Goal: Transaction & Acquisition: Book appointment/travel/reservation

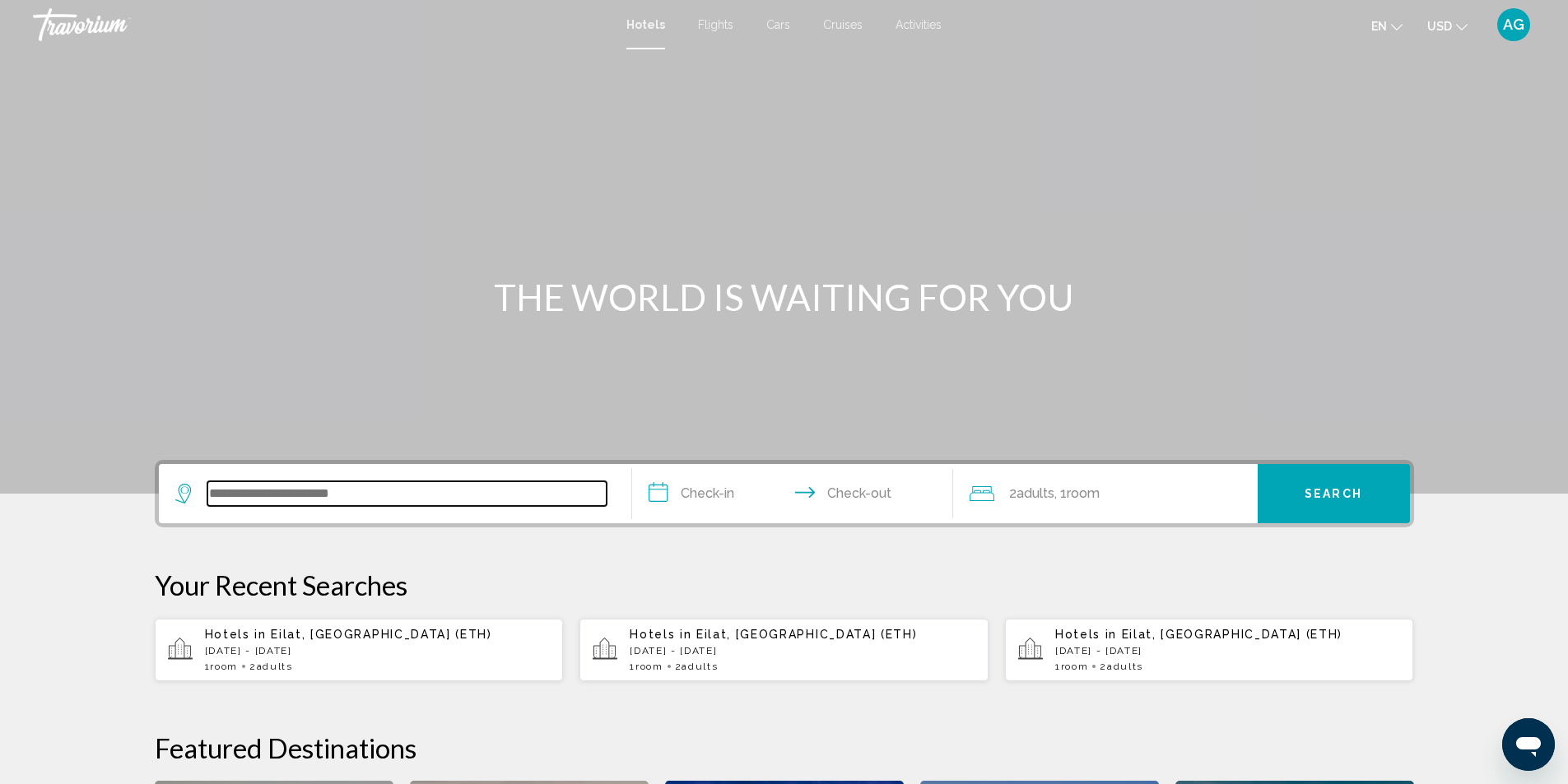
click at [370, 494] on input "Search widget" at bounding box center [406, 493] width 399 height 24
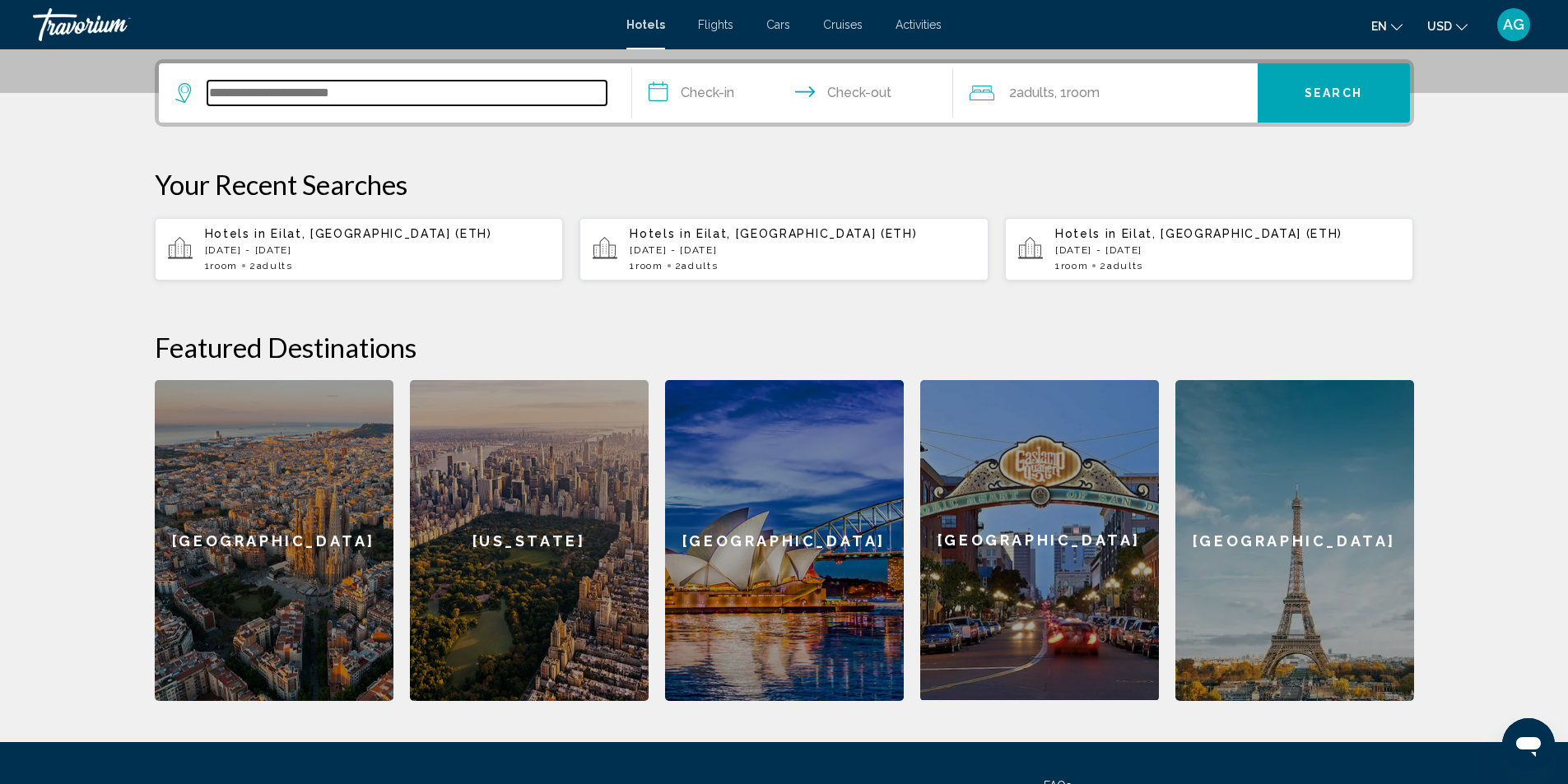
scroll to position [407, 0]
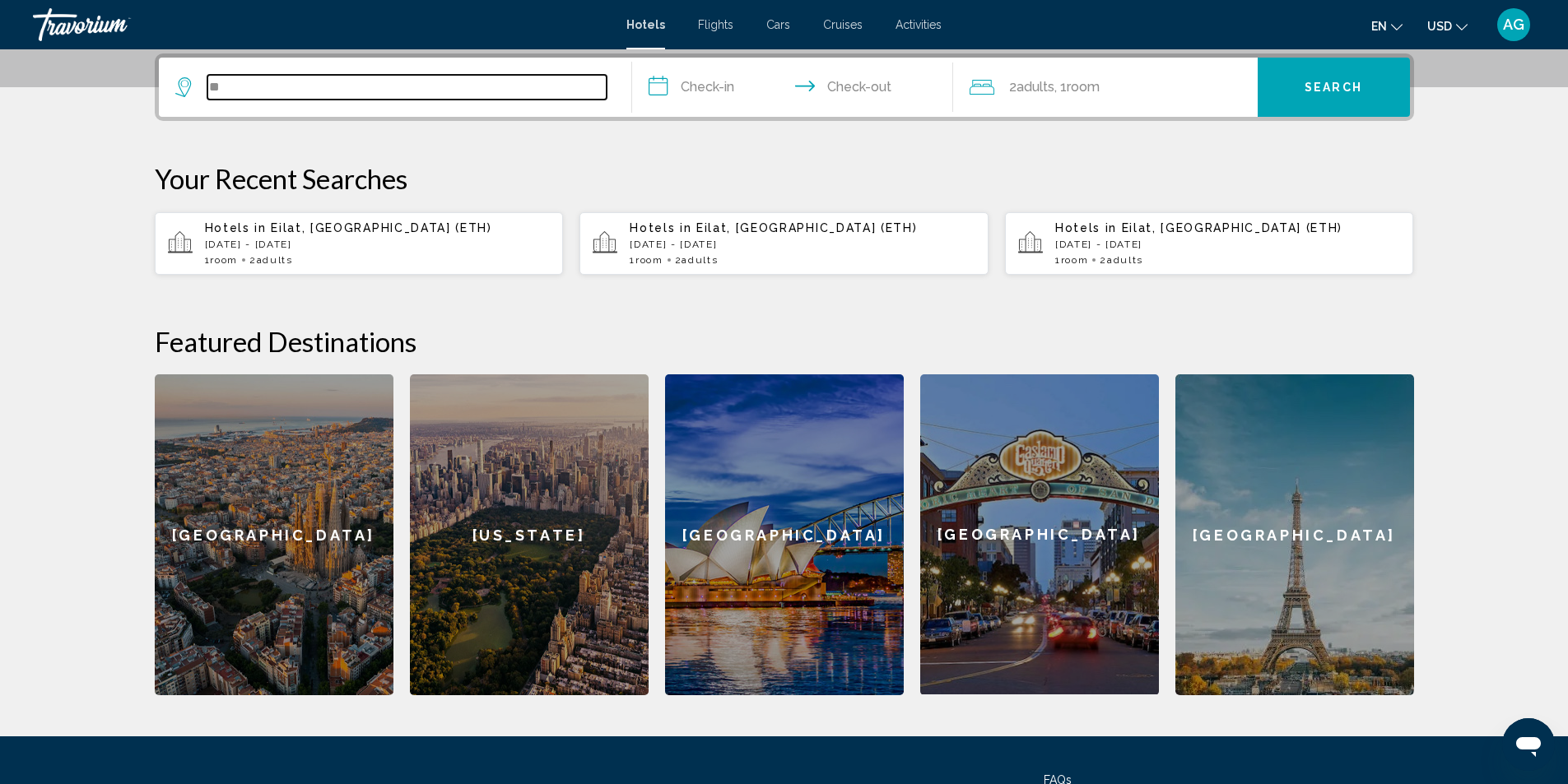
type input "*"
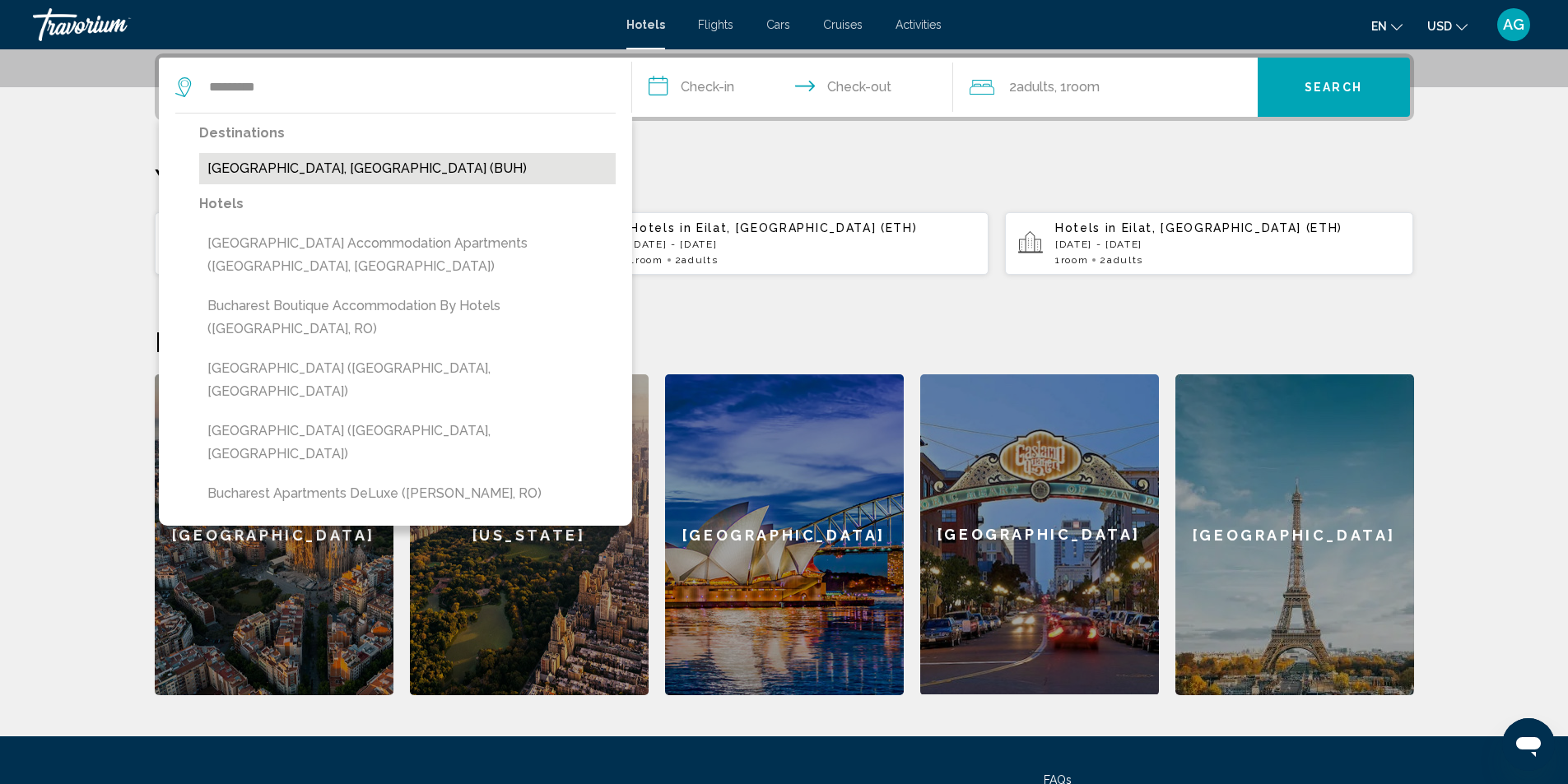
click at [360, 167] on button "[GEOGRAPHIC_DATA], [GEOGRAPHIC_DATA] (BUH)" at bounding box center [407, 168] width 417 height 31
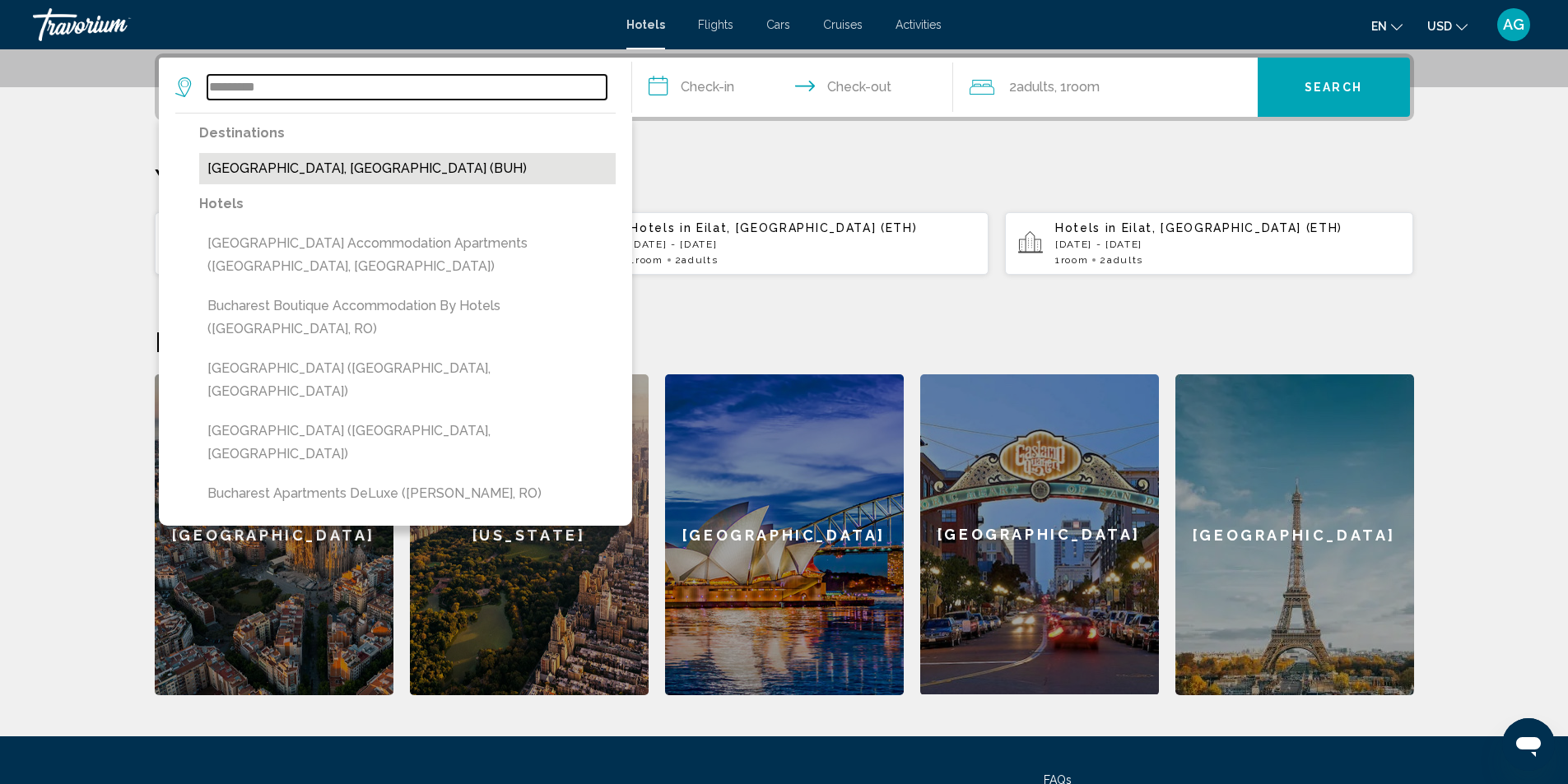
type input "**********"
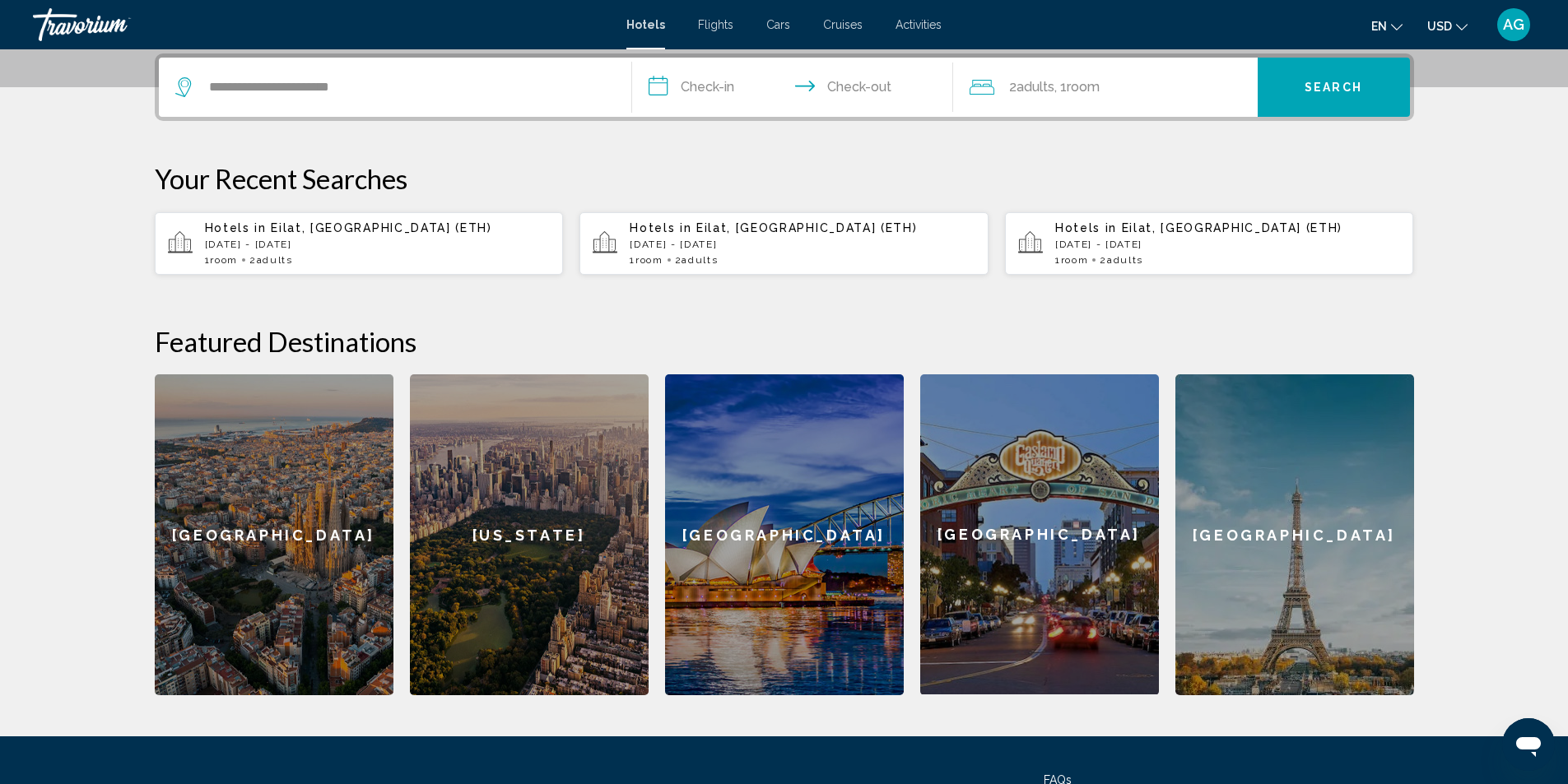
click at [666, 87] on input "**********" at bounding box center [796, 90] width 328 height 65
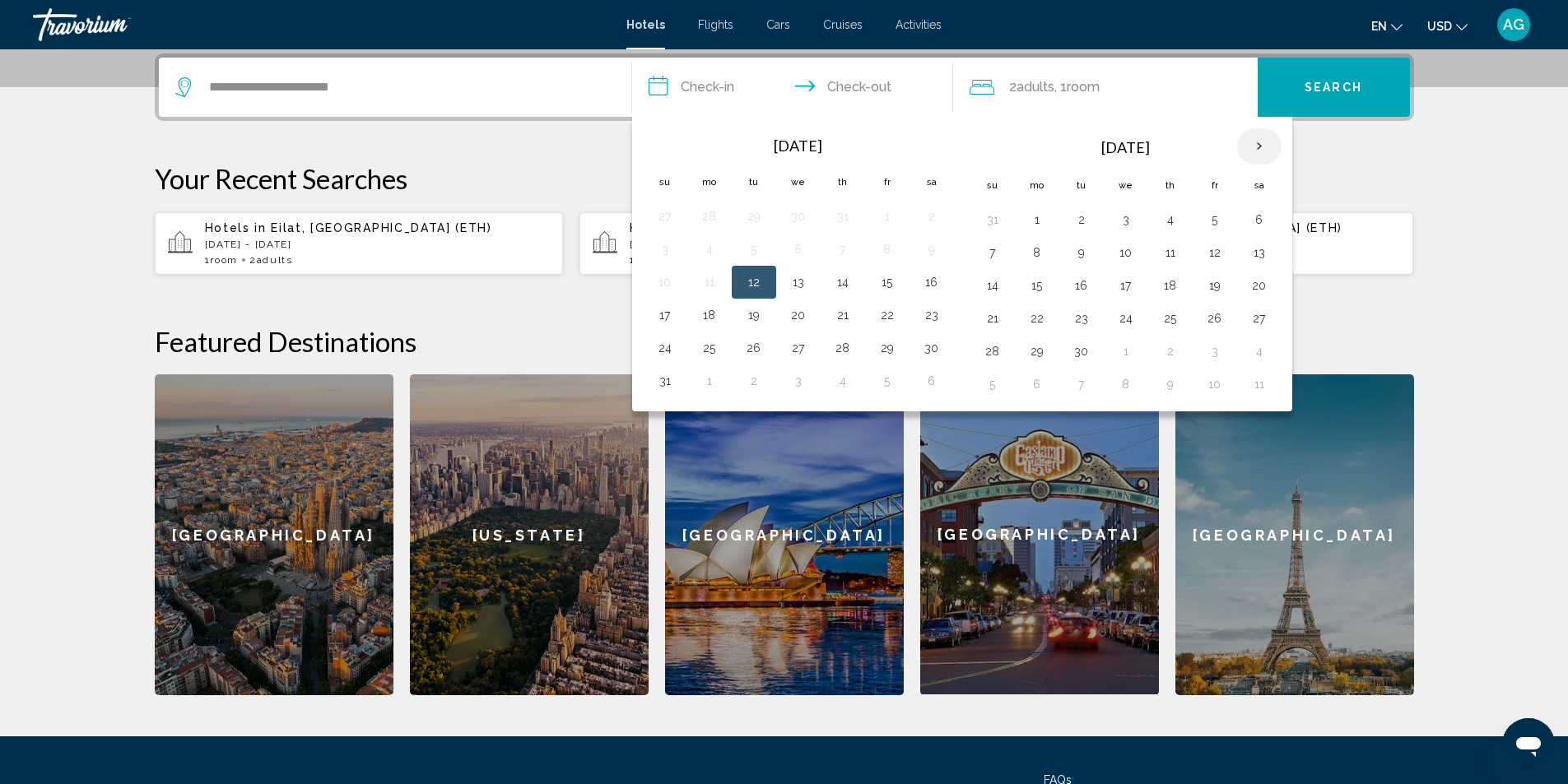
click at [1259, 142] on th "Next month" at bounding box center [1259, 146] width 45 height 36
click at [988, 282] on button "12" at bounding box center [992, 285] width 26 height 23
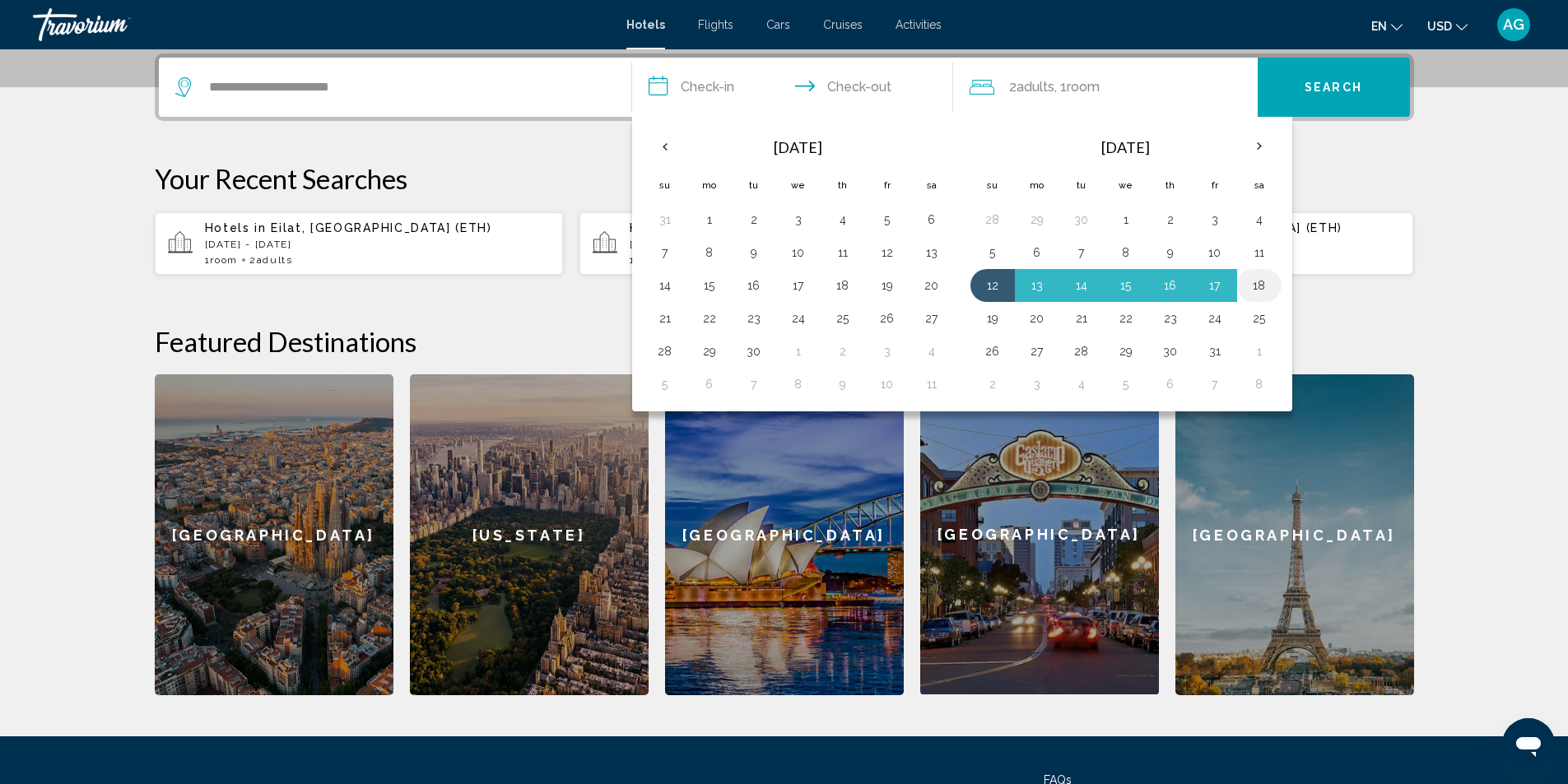
click at [1265, 277] on button "18" at bounding box center [1260, 285] width 26 height 23
type input "**********"
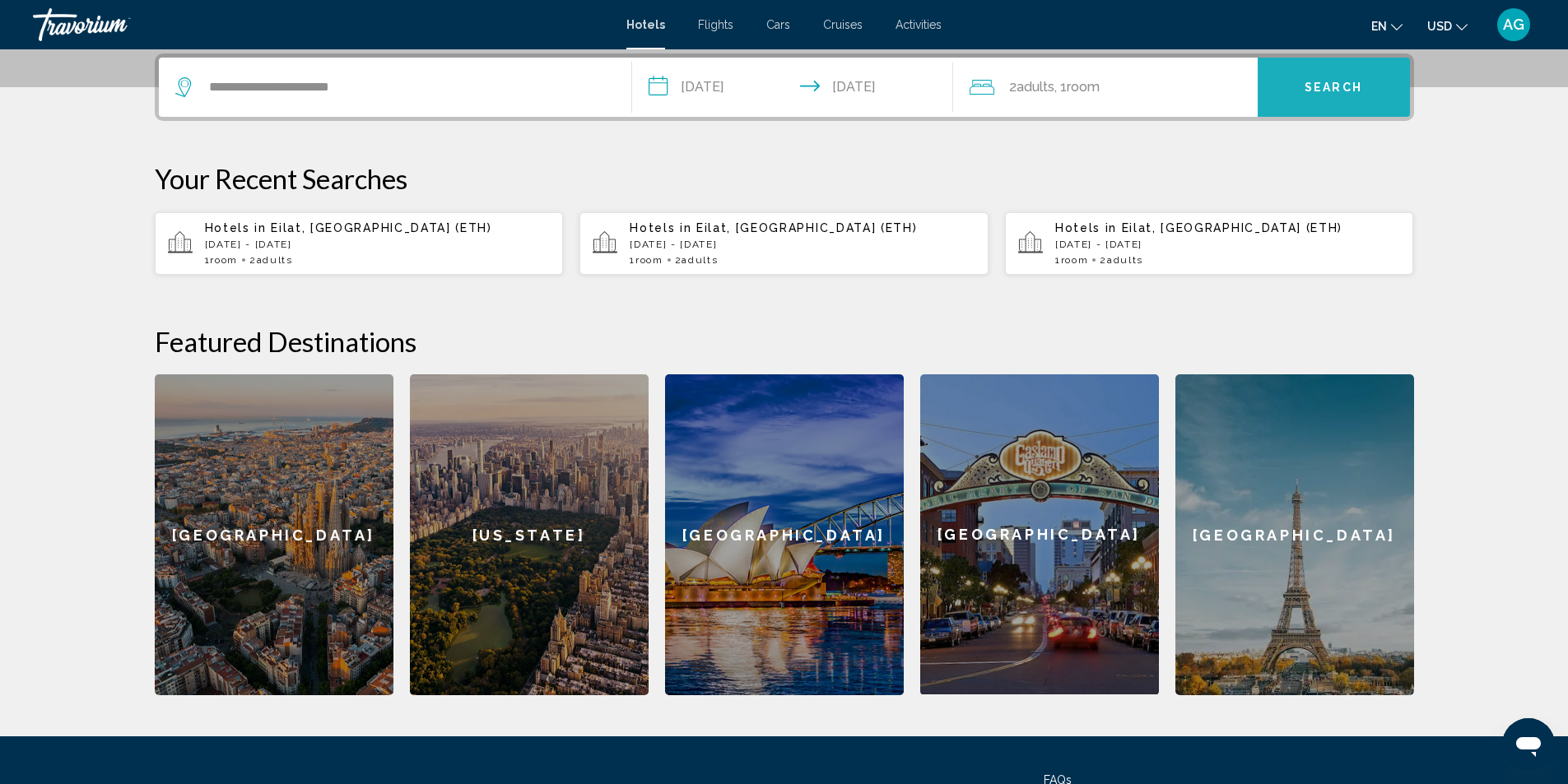
click at [1354, 79] on button "Search" at bounding box center [1334, 87] width 152 height 59
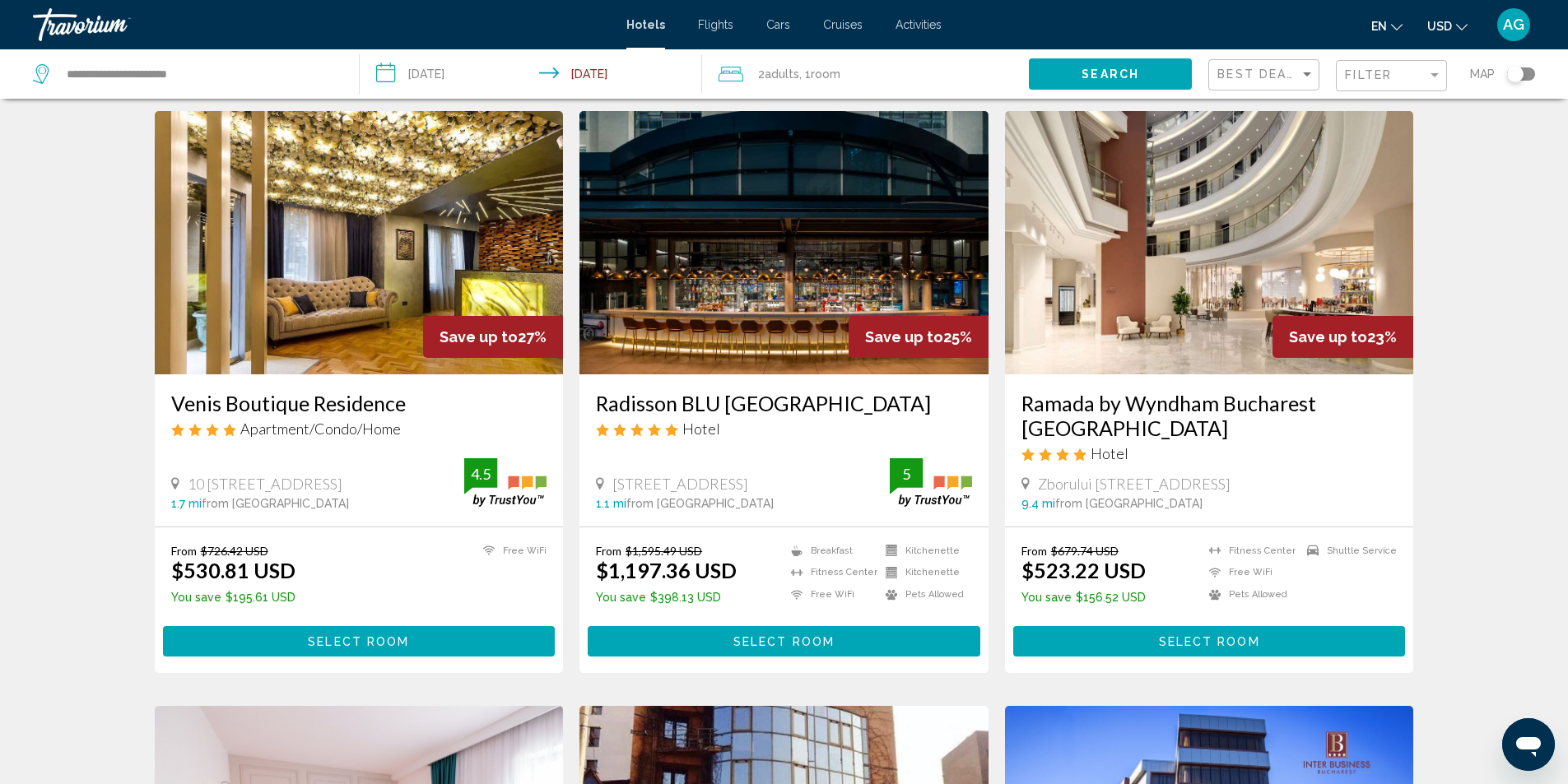
scroll to position [82, 0]
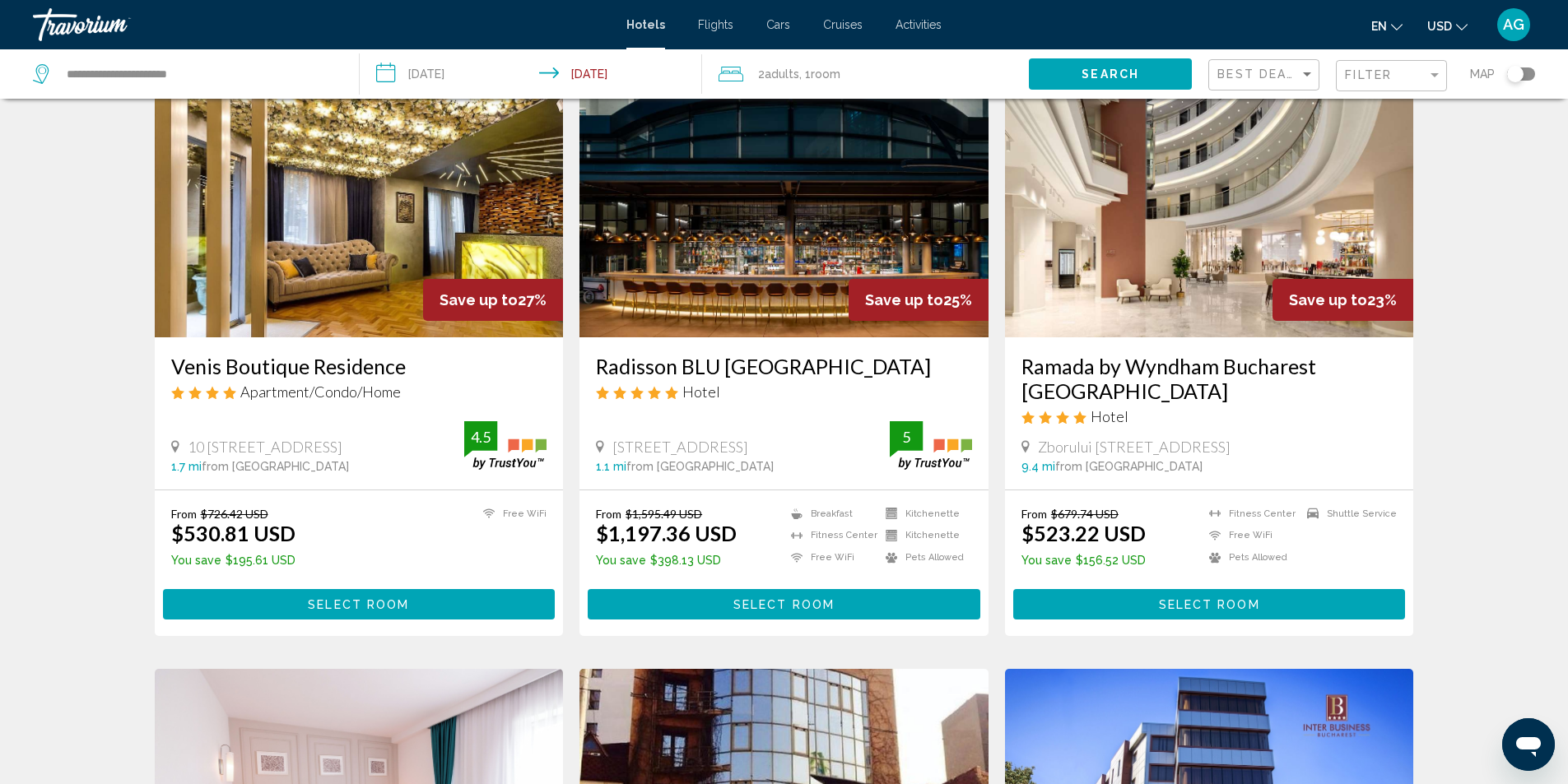
drag, startPoint x: 165, startPoint y: 367, endPoint x: 437, endPoint y: 364, distance: 272.0
click at [437, 364] on div "Venis Boutique Residence Apartment/Condo/Home 10 [STREET_ADDRESS] 1.7 mi from […" at bounding box center [359, 413] width 409 height 152
copy h3 "Venis Boutique Residence"
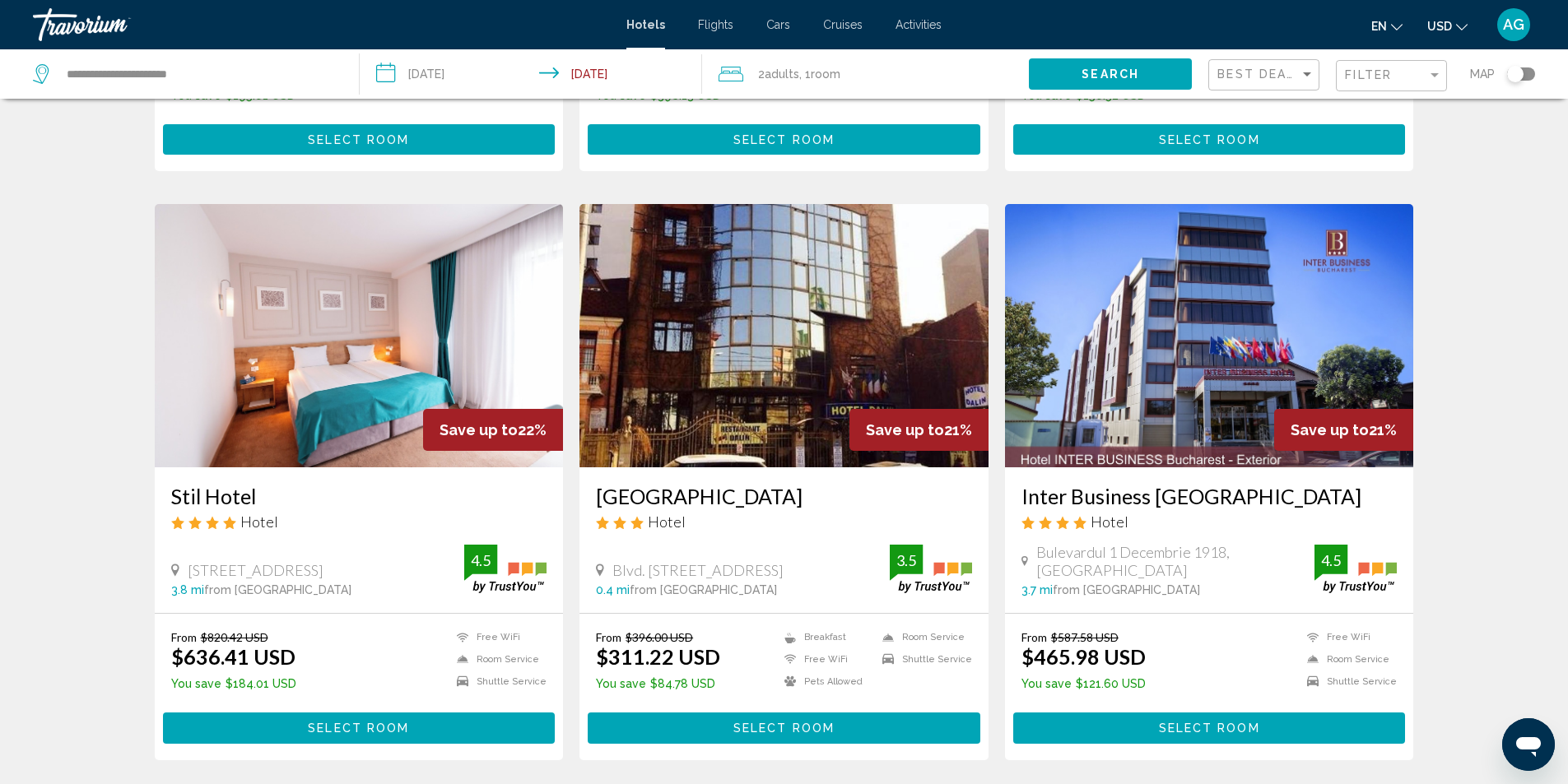
scroll to position [576, 0]
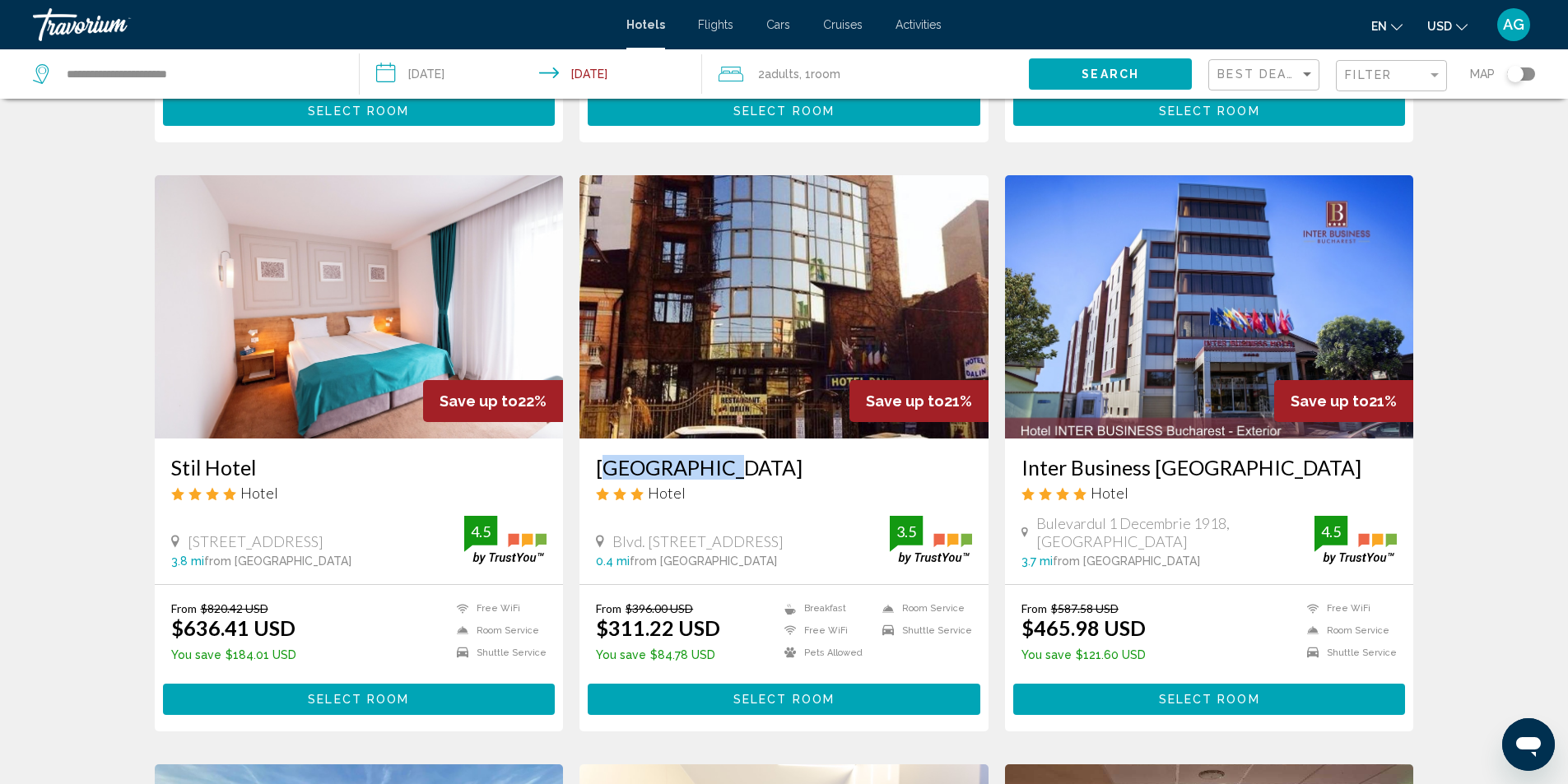
drag, startPoint x: 593, startPoint y: 470, endPoint x: 707, endPoint y: 470, distance: 114.0
click at [707, 470] on div "[GEOGRAPHIC_DATA] Hotel Blvd. Marasesti 70 72 Sector 4, [GEOGRAPHIC_DATA] 0.4 m…" at bounding box center [784, 511] width 409 height 146
copy h3 "[GEOGRAPHIC_DATA]"
click at [805, 480] on div "[GEOGRAPHIC_DATA] Hotel" at bounding box center [784, 485] width 376 height 59
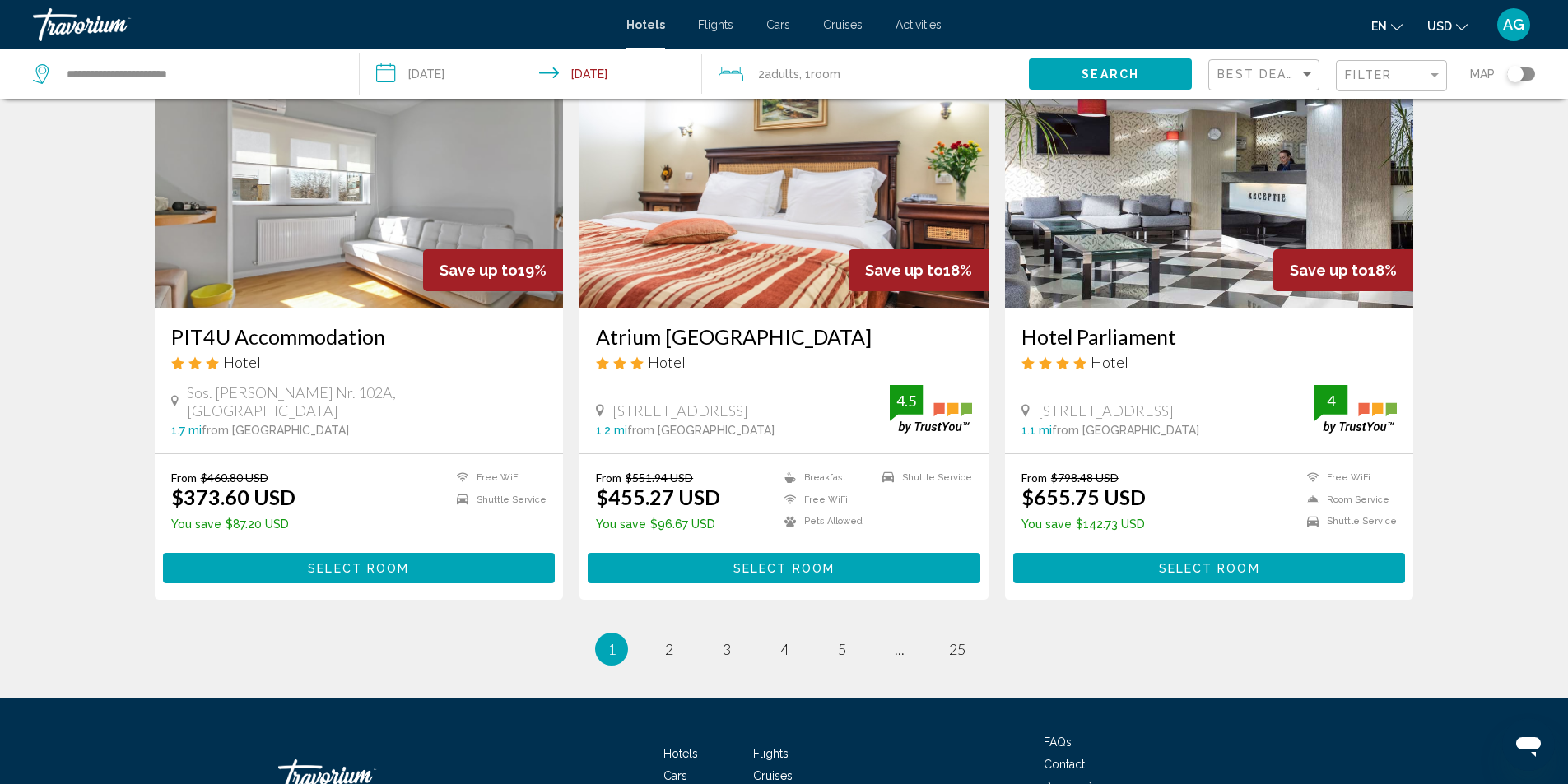
scroll to position [1893, 0]
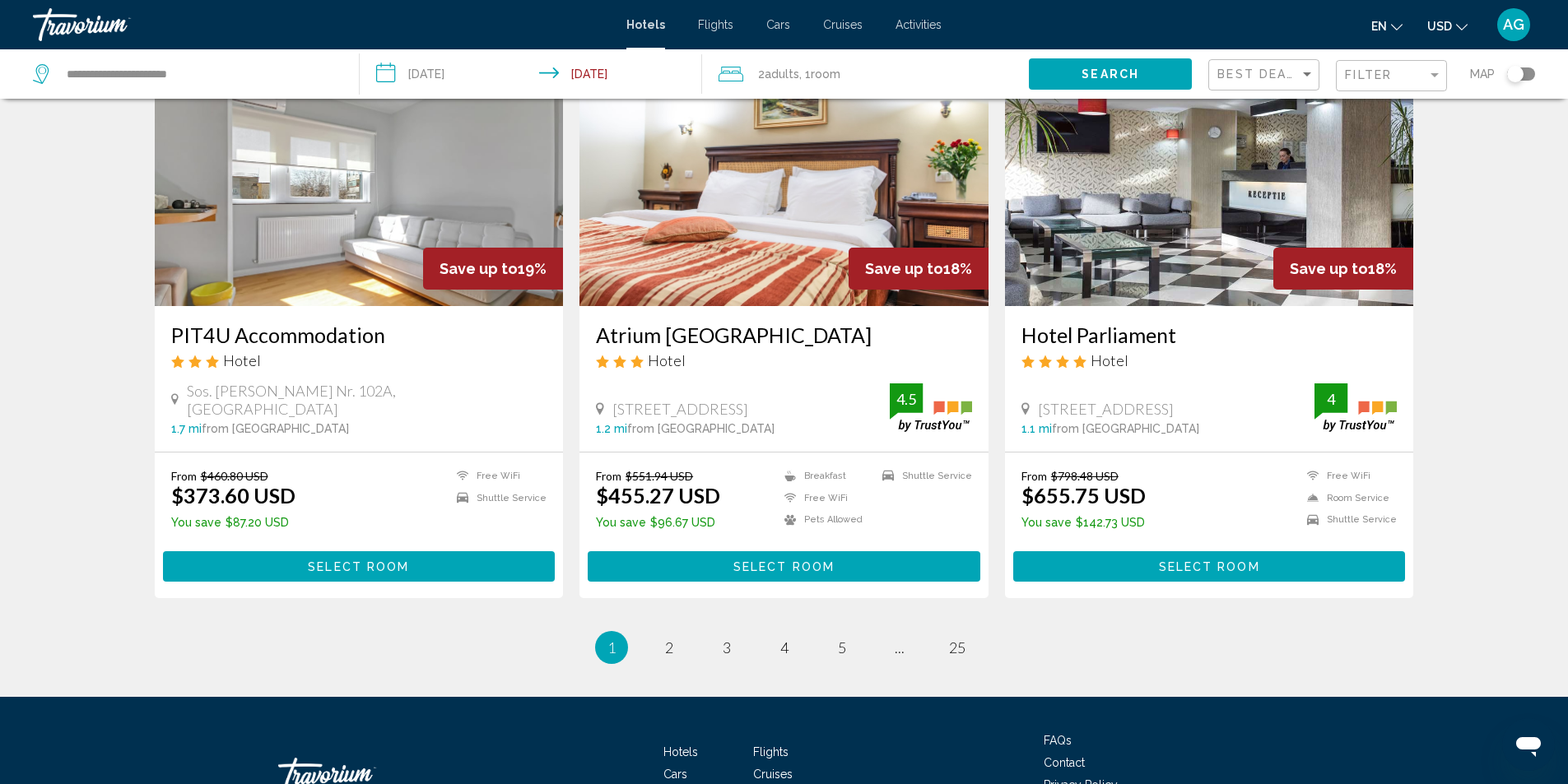
drag, startPoint x: 1012, startPoint y: 352, endPoint x: 1179, endPoint y: 354, distance: 167.0
click at [1179, 354] on div "Hotel Parliament Hotel [GEOGRAPHIC_DATA], [GEOGRAPHIC_DATA] 1.1 mi from [GEOGRA…" at bounding box center [1210, 379] width 409 height 146
copy h3 "Hotel Parliament"
click at [667, 657] on span "2" at bounding box center [668, 647] width 8 height 18
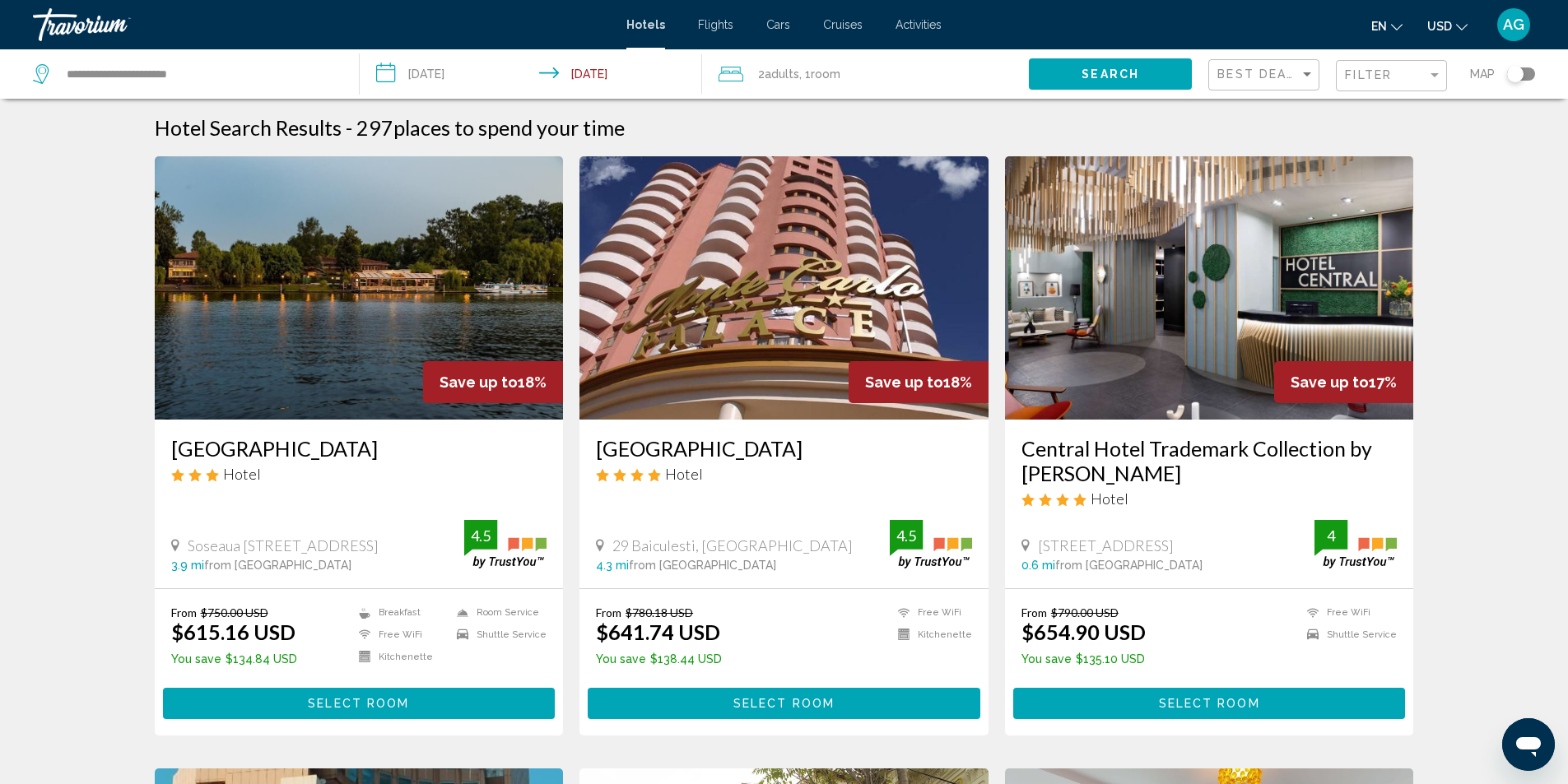
drag, startPoint x: 579, startPoint y: 448, endPoint x: 861, endPoint y: 456, distance: 282.1
click at [861, 456] on div "[GEOGRAPHIC_DATA] Hotel 29 Baiculesti, [GEOGRAPHIC_DATA] 4.3 mi from [GEOGRAPHI…" at bounding box center [784, 504] width 409 height 168
copy h3 "[GEOGRAPHIC_DATA]"
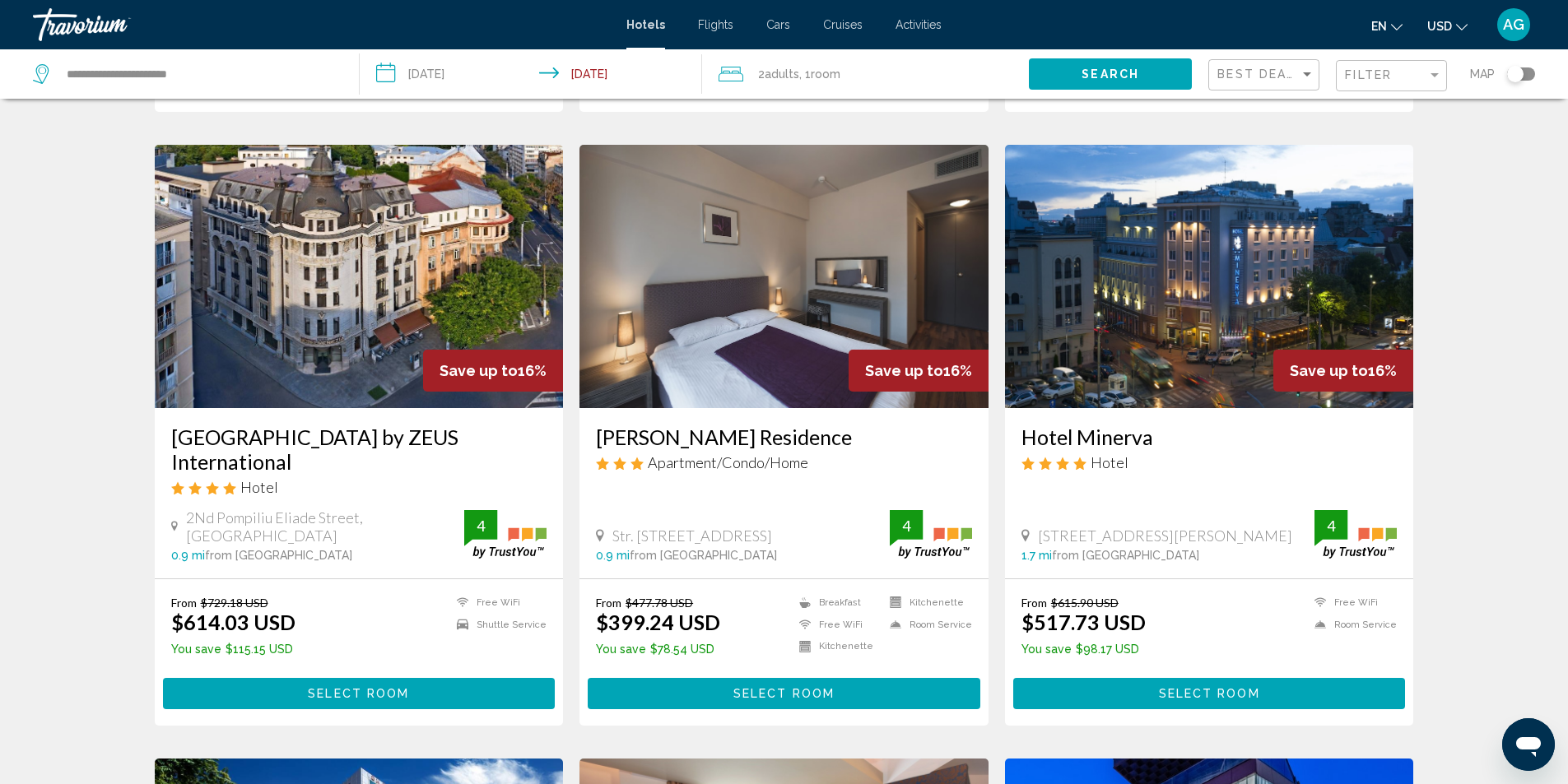
scroll to position [1234, 0]
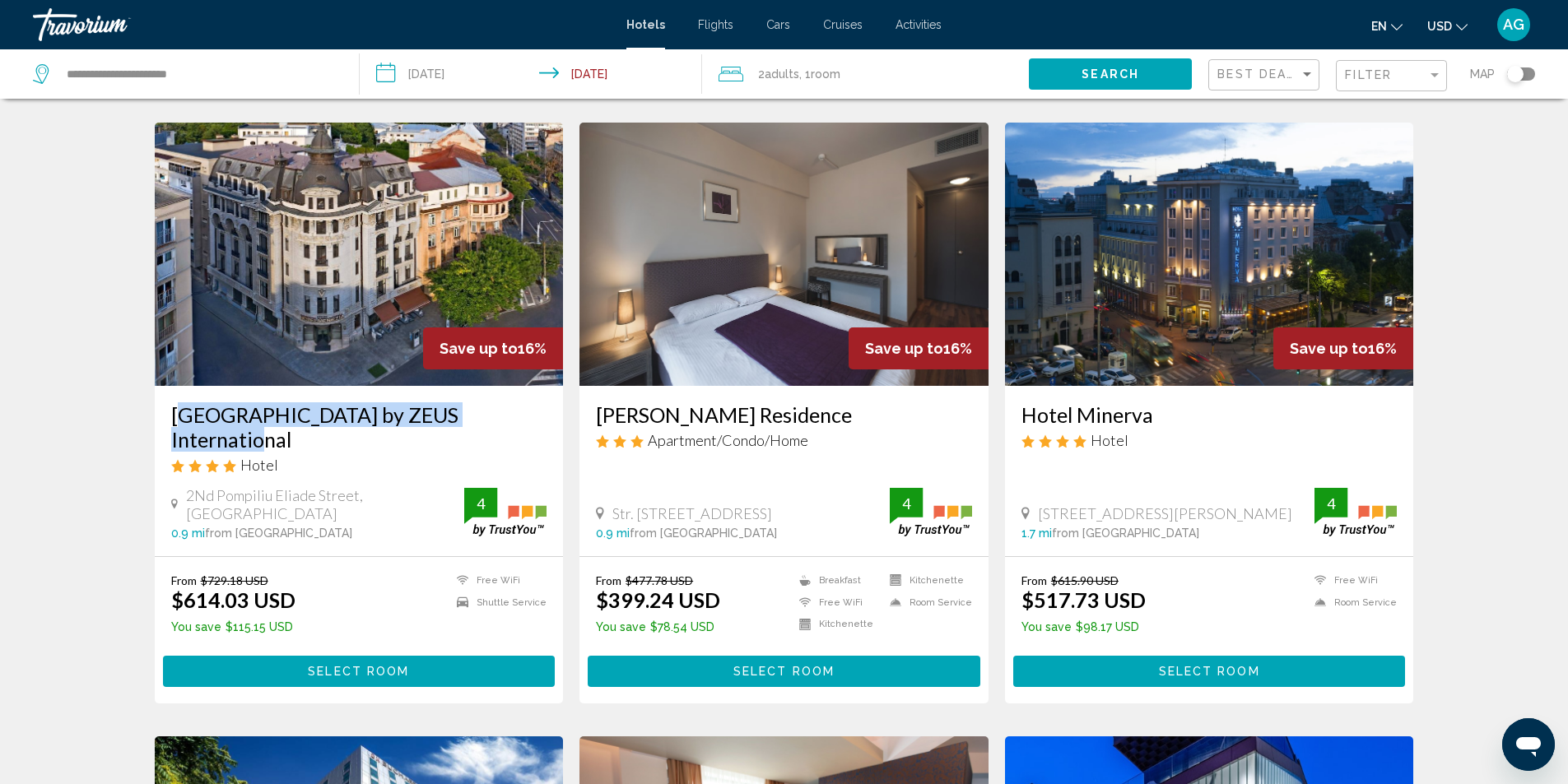
drag, startPoint x: 192, startPoint y: 411, endPoint x: 499, endPoint y: 396, distance: 307.4
click at [499, 396] on div "[GEOGRAPHIC_DATA] by ZEUS International Hotel [GEOGRAPHIC_DATA], [GEOGRAPHIC_DA…" at bounding box center [359, 471] width 409 height 170
copy h3 "[GEOGRAPHIC_DATA] by ZEUS International"
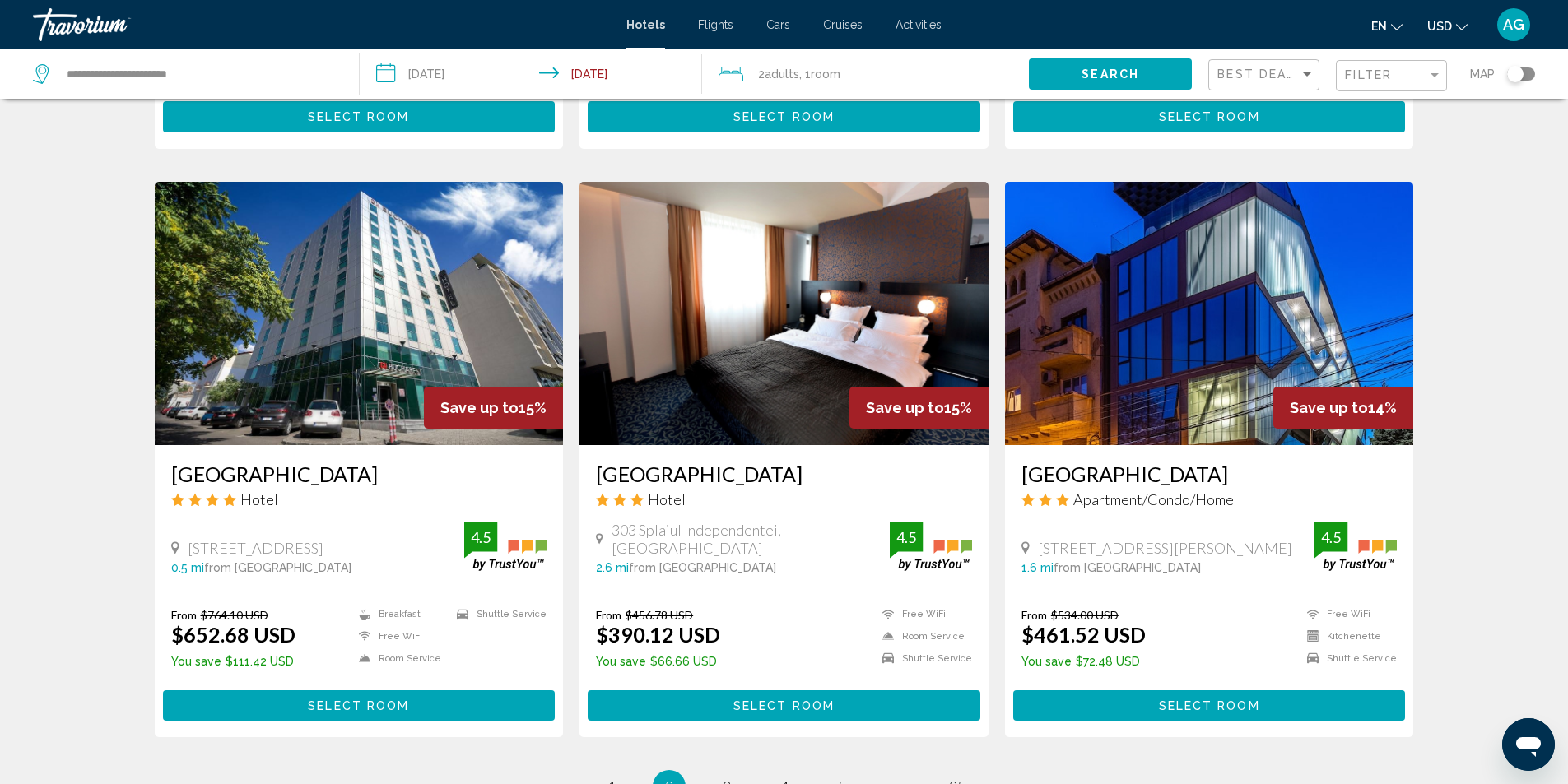
scroll to position [1810, 0]
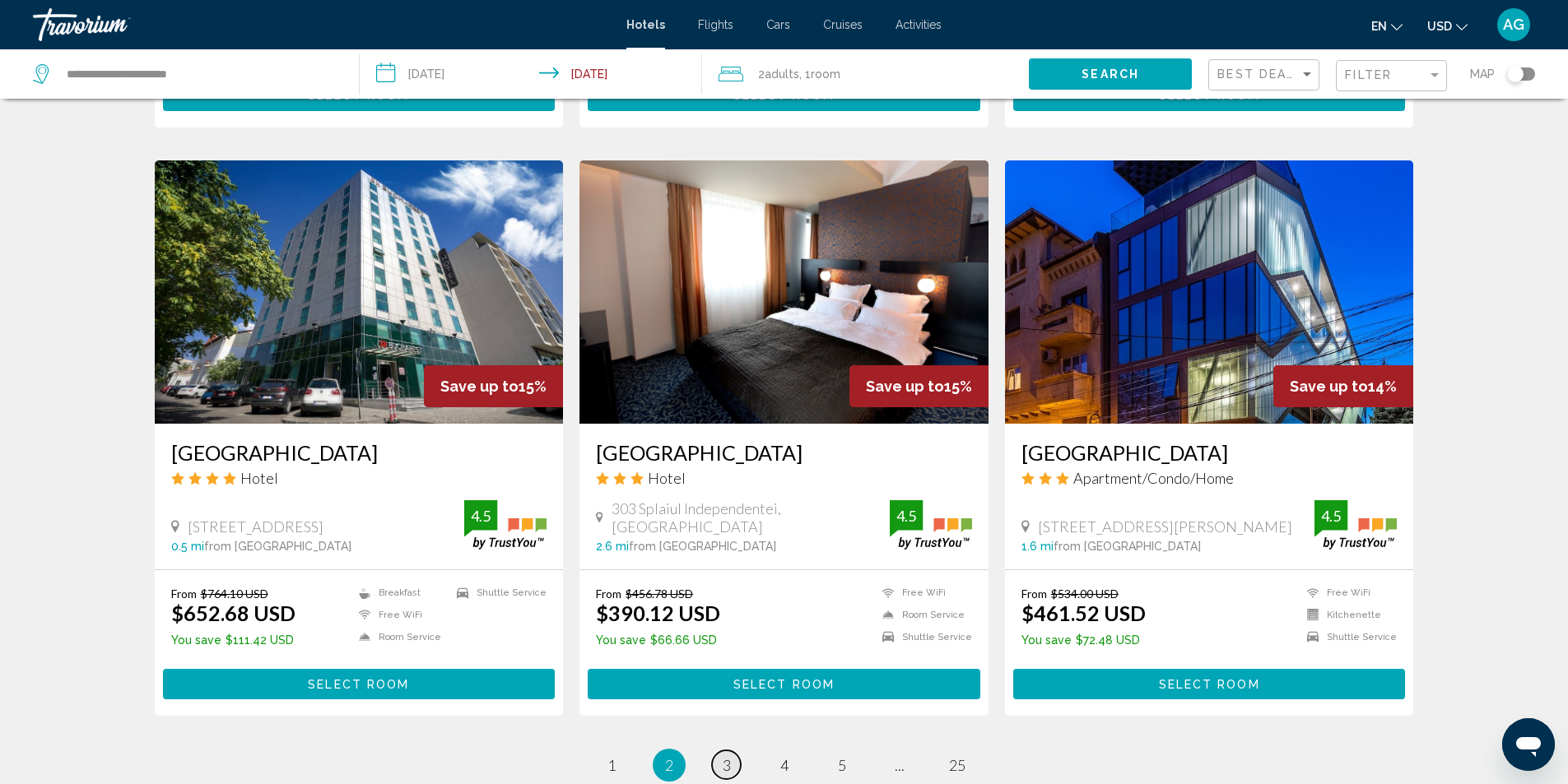
click at [723, 756] on span "3" at bounding box center [726, 765] width 8 height 18
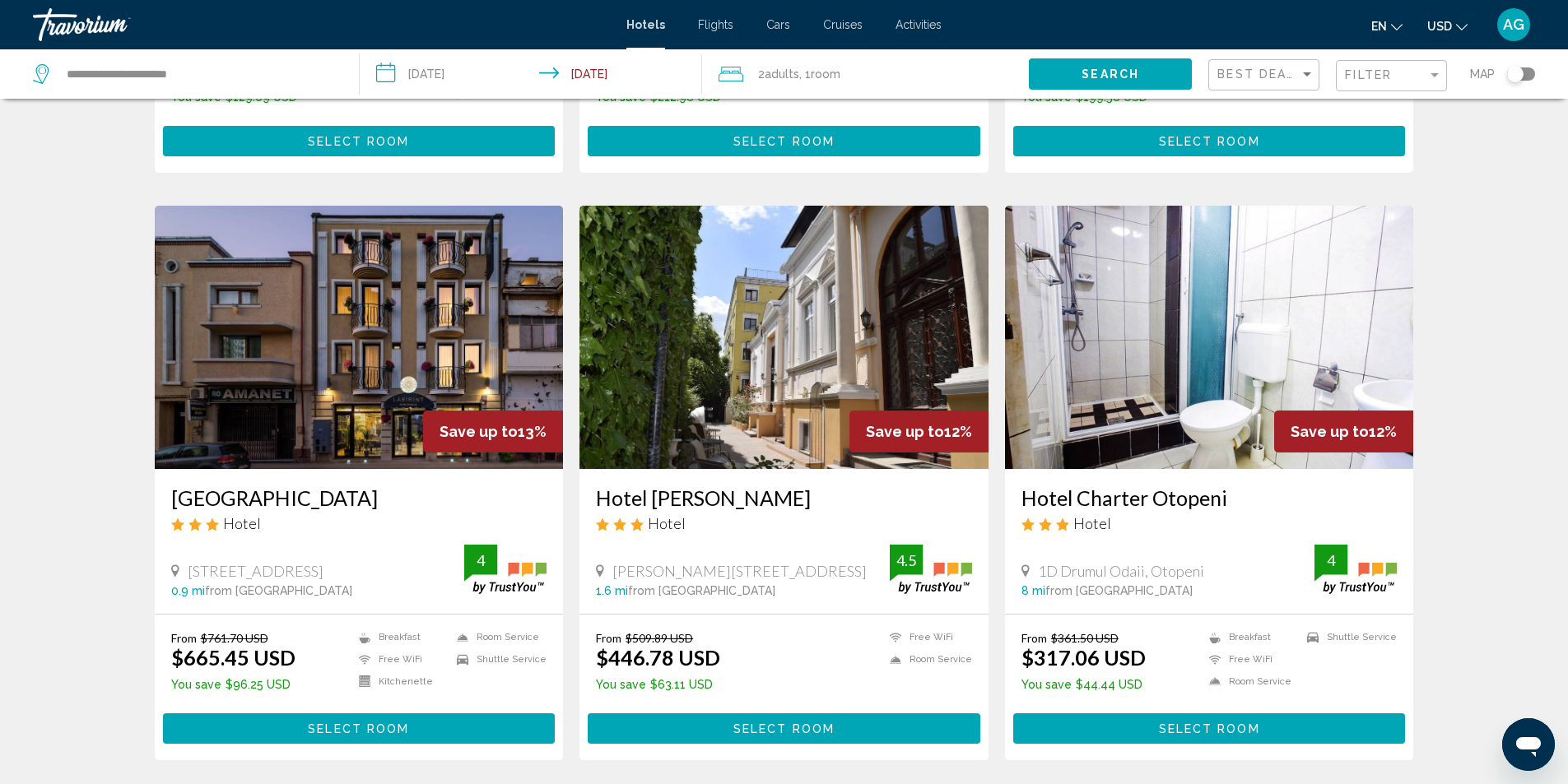
scroll to position [1152, 0]
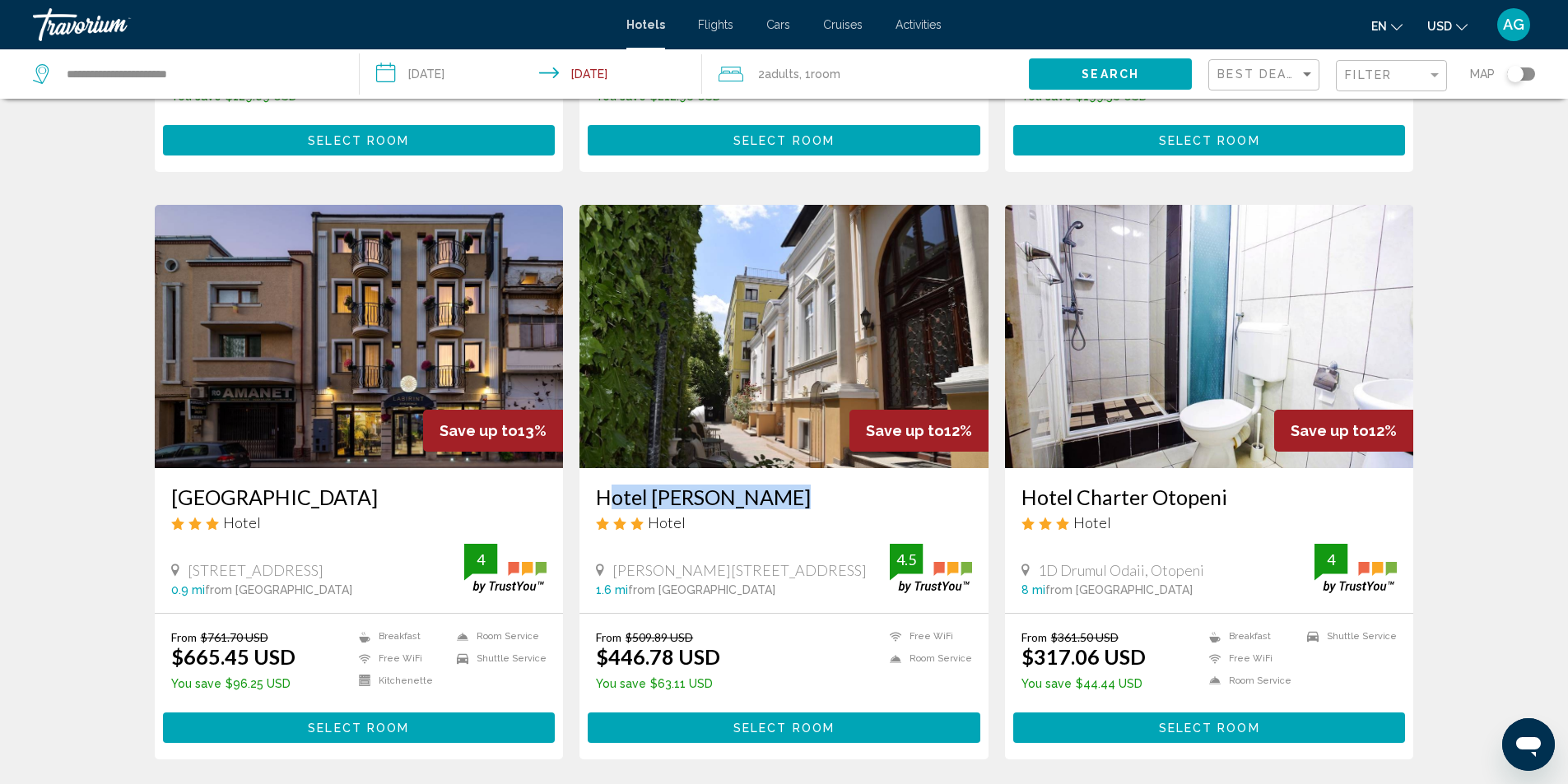
drag, startPoint x: 592, startPoint y: 493, endPoint x: 794, endPoint y: 493, distance: 202.0
click at [794, 493] on div "Hotel [PERSON_NAME] Hotel [PERSON_NAME][STREET_ADDRESS] 1.6 mi from [GEOGRAPHIC…" at bounding box center [784, 540] width 409 height 144
copy h3 "Hotel [PERSON_NAME]"
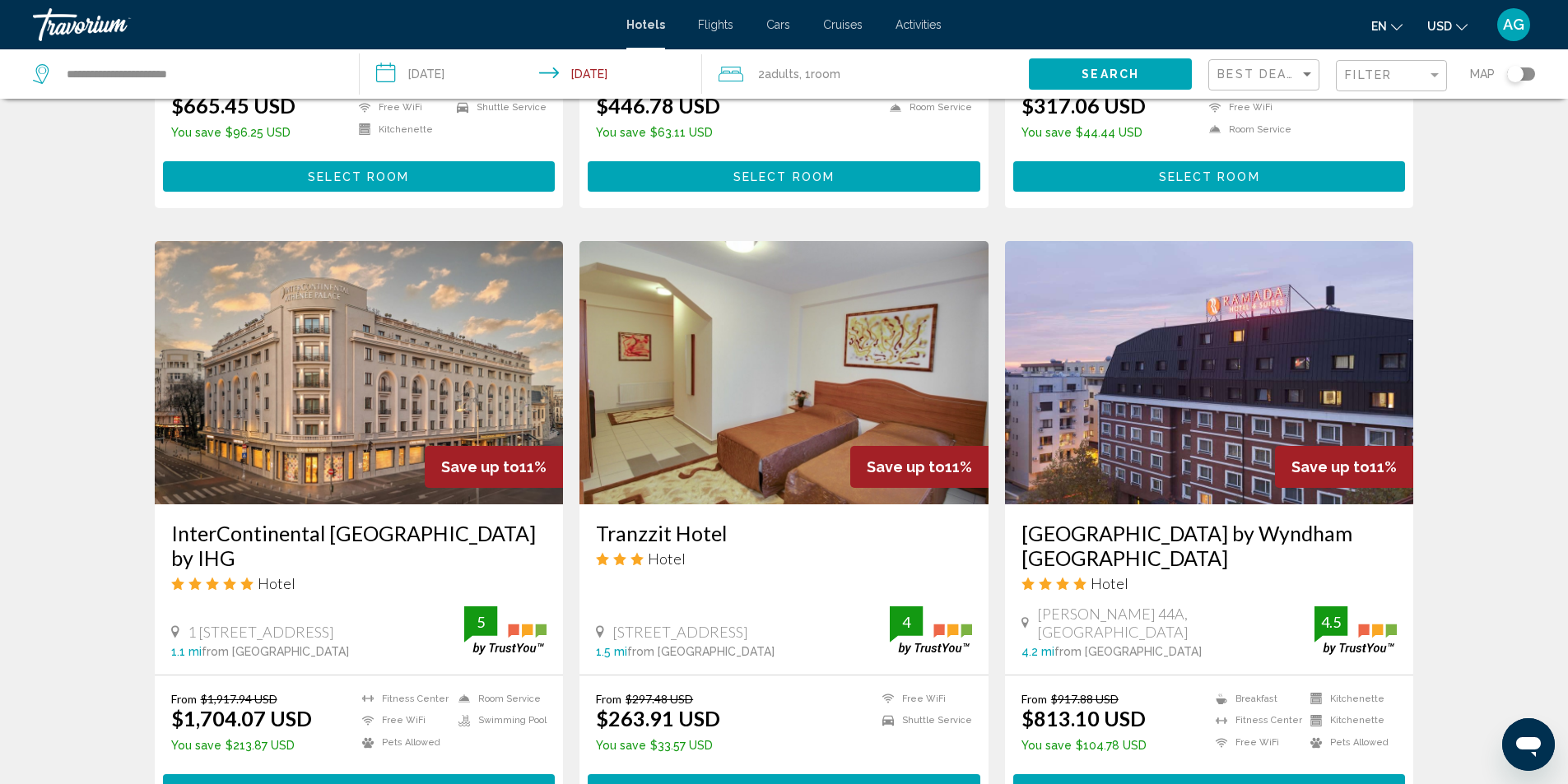
scroll to position [1893, 0]
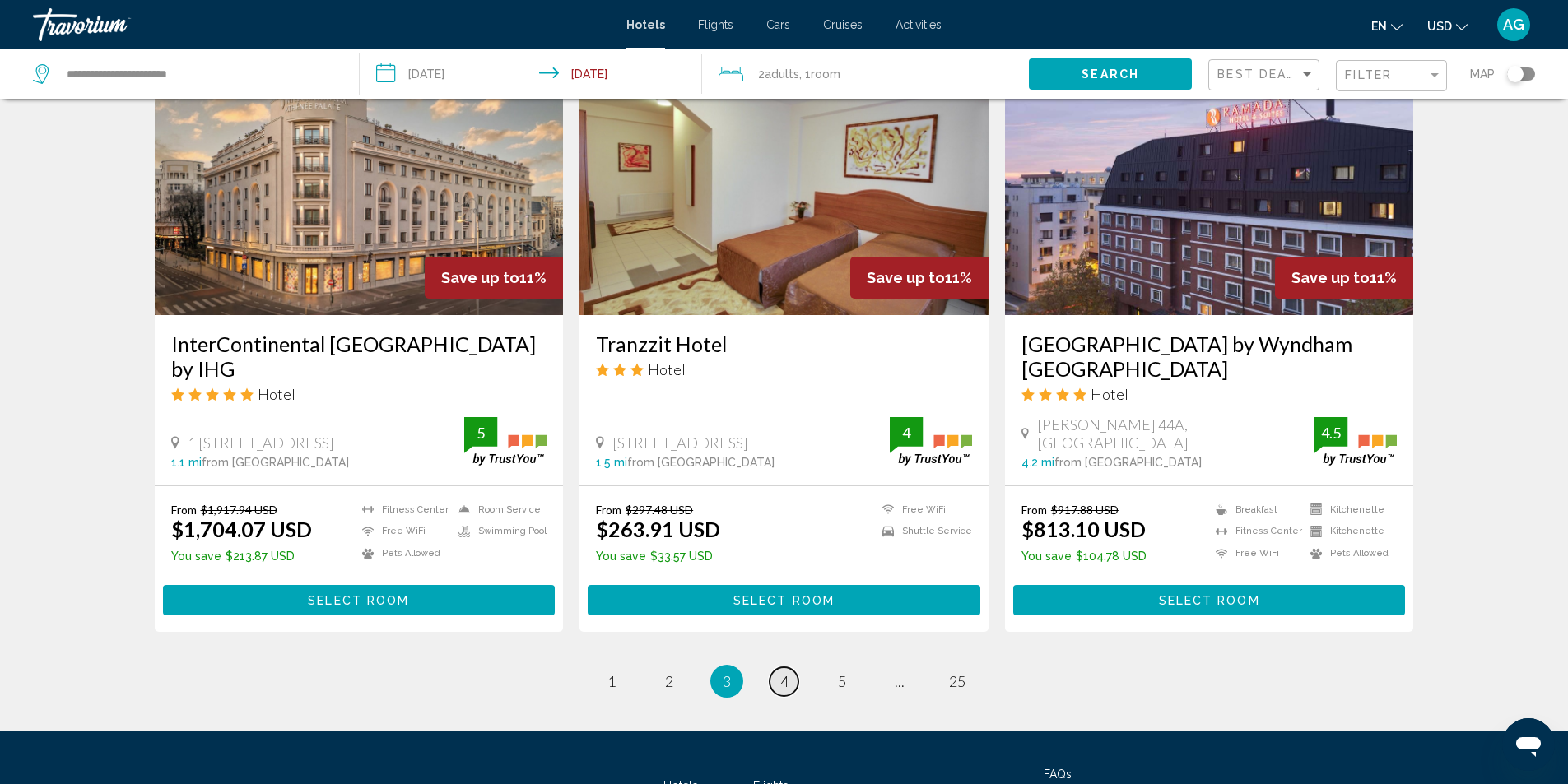
click at [782, 684] on span "4" at bounding box center [784, 681] width 8 height 18
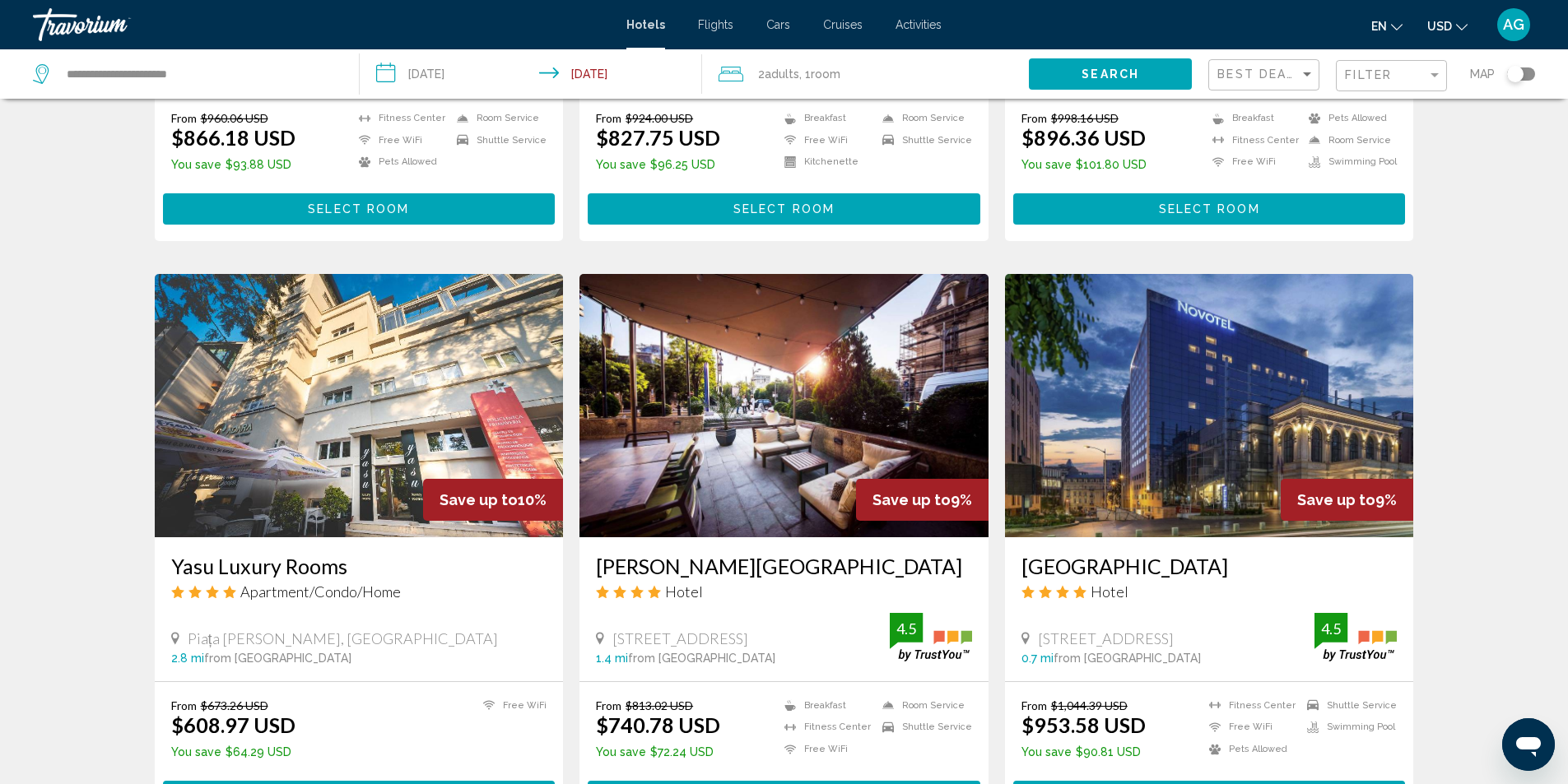
scroll to position [1069, 0]
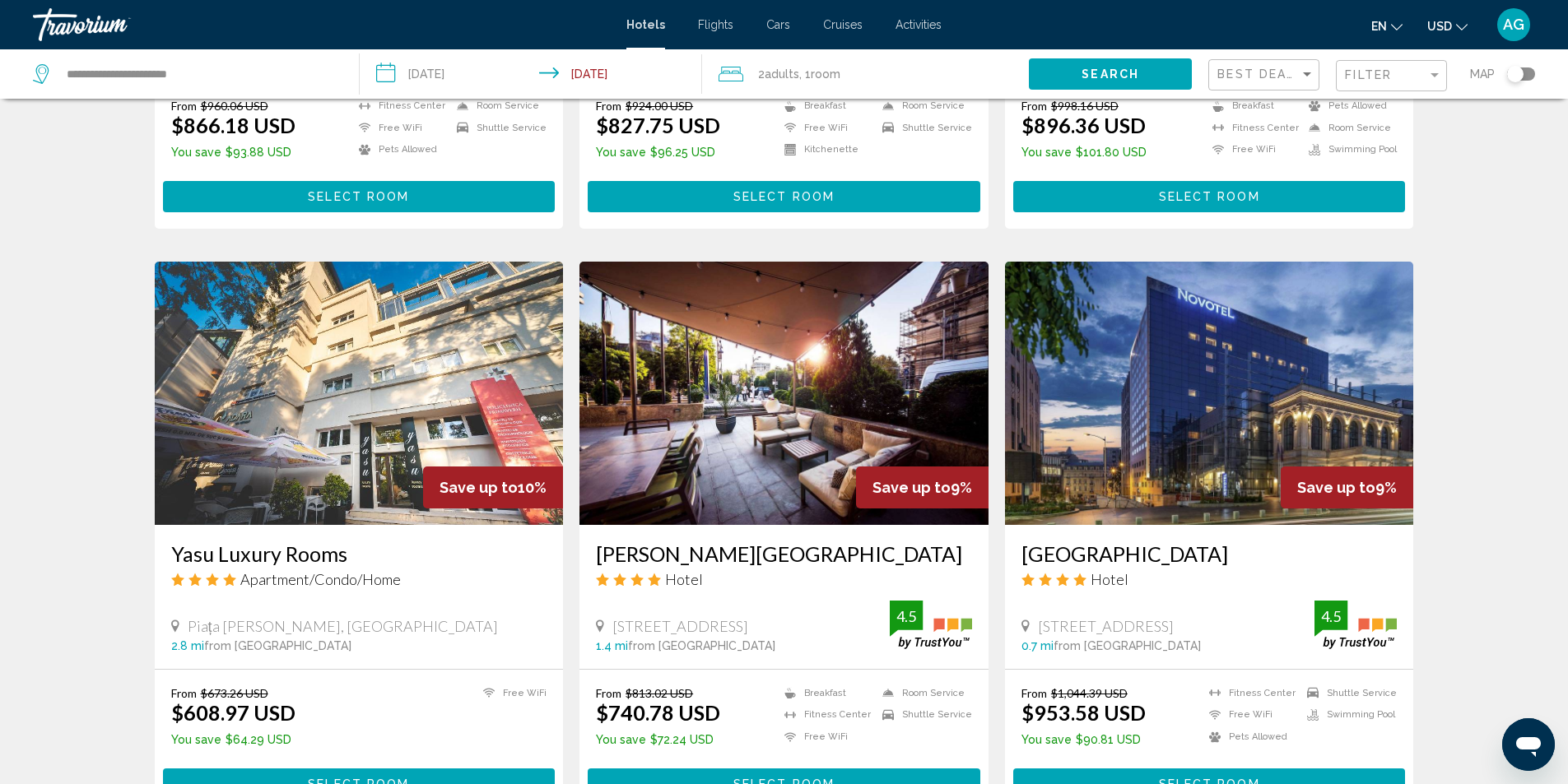
drag, startPoint x: 1011, startPoint y: 553, endPoint x: 1315, endPoint y: 556, distance: 304.0
click at [1315, 556] on div "[GEOGRAPHIC_DATA] Hotel [STREET_ADDRESS] 0.7 mi from [GEOGRAPHIC_DATA] from hot…" at bounding box center [1210, 596] width 409 height 144
copy h3 "[GEOGRAPHIC_DATA]"
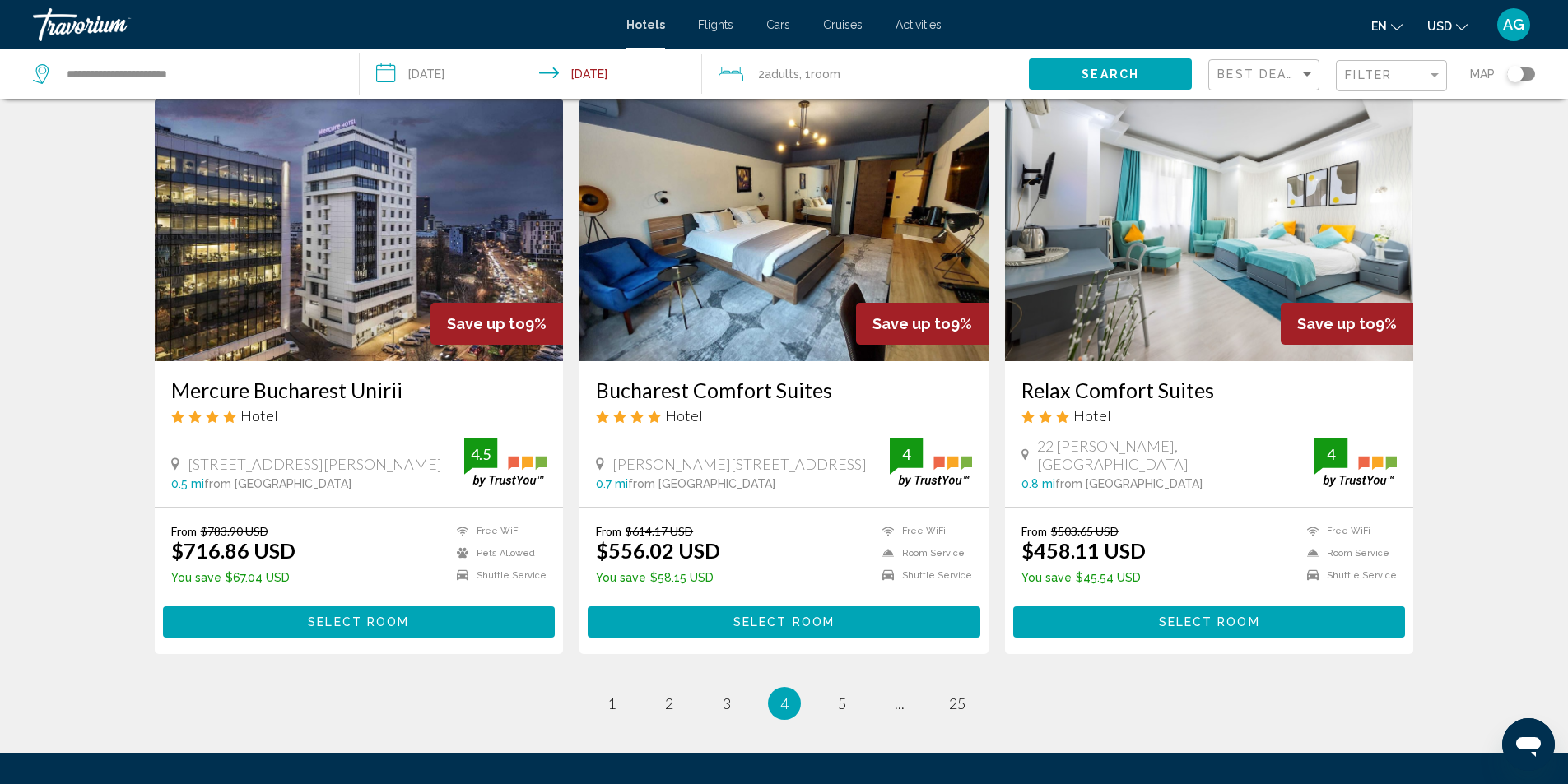
scroll to position [1728, 0]
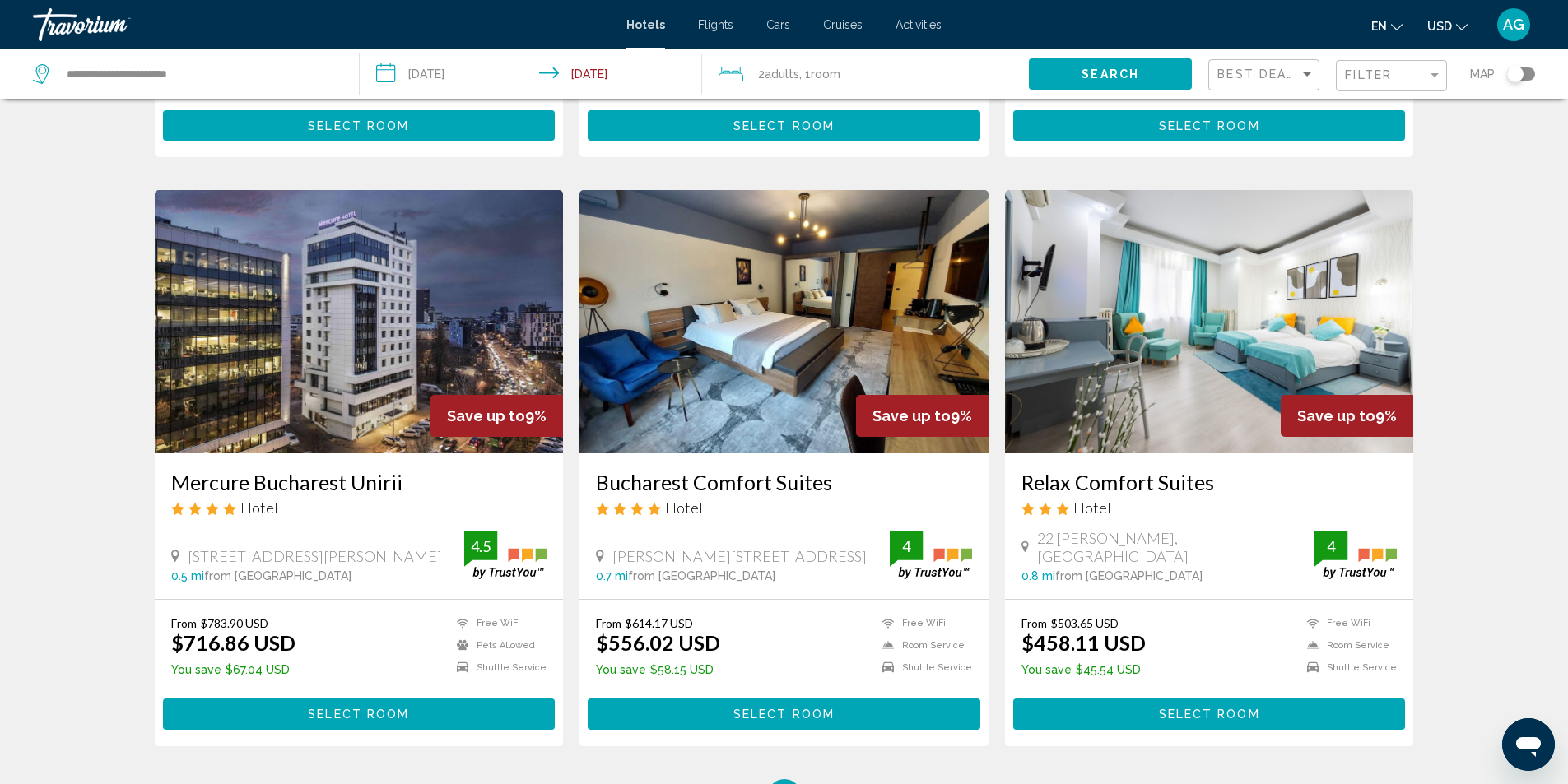
drag, startPoint x: 164, startPoint y: 485, endPoint x: 422, endPoint y: 482, distance: 258.0
click at [422, 482] on div "Mercure Bucharest Unirii Hotel B Dul [PERSON_NAME] [STREET_ADDRESS] 0.5 mi from…" at bounding box center [359, 526] width 409 height 146
copy h3 "Mercure Bucharest Unirii"
click at [395, 408] on img "Main content" at bounding box center [359, 322] width 409 height 264
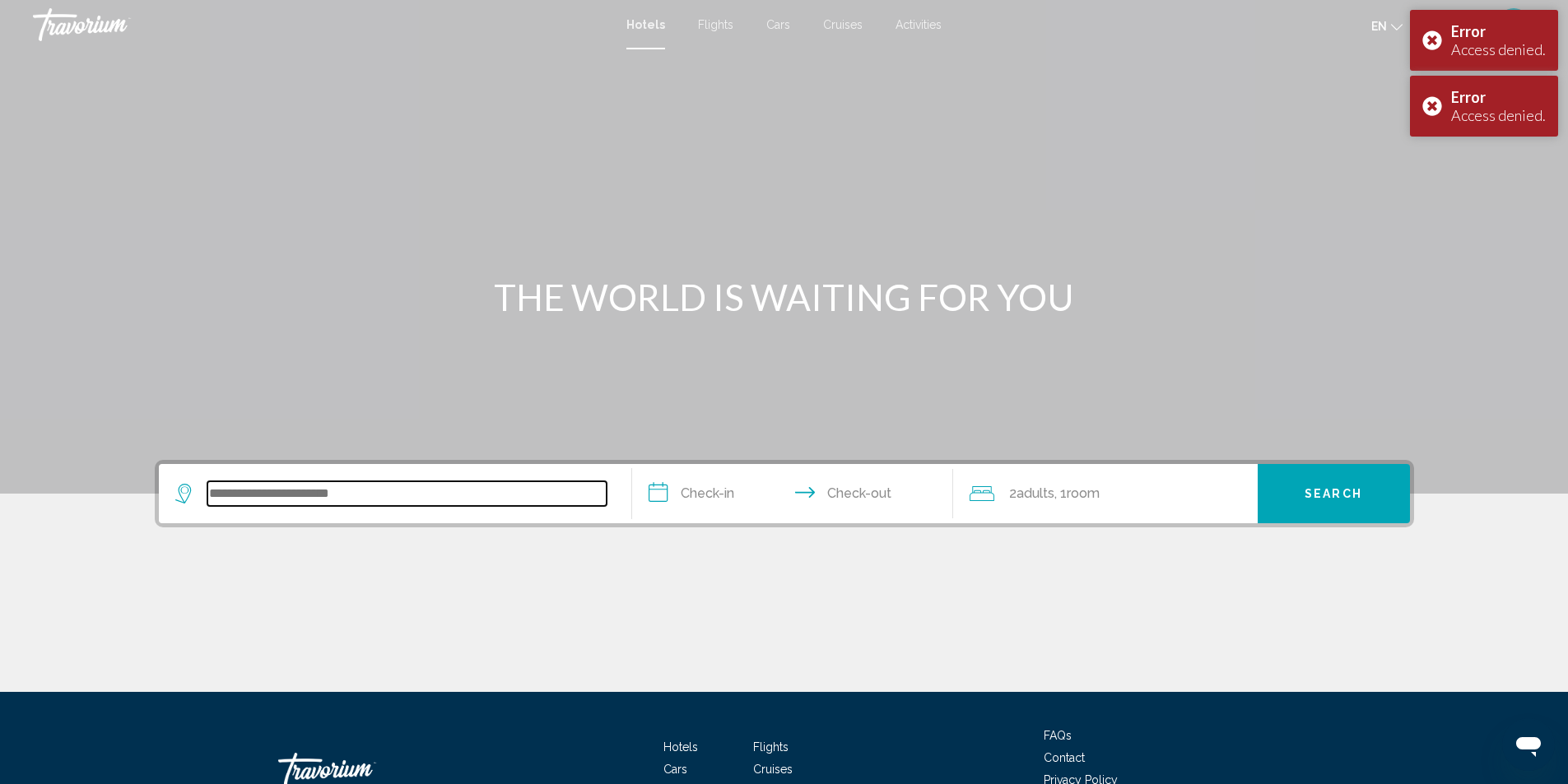
click at [420, 492] on input "Search widget" at bounding box center [406, 493] width 399 height 24
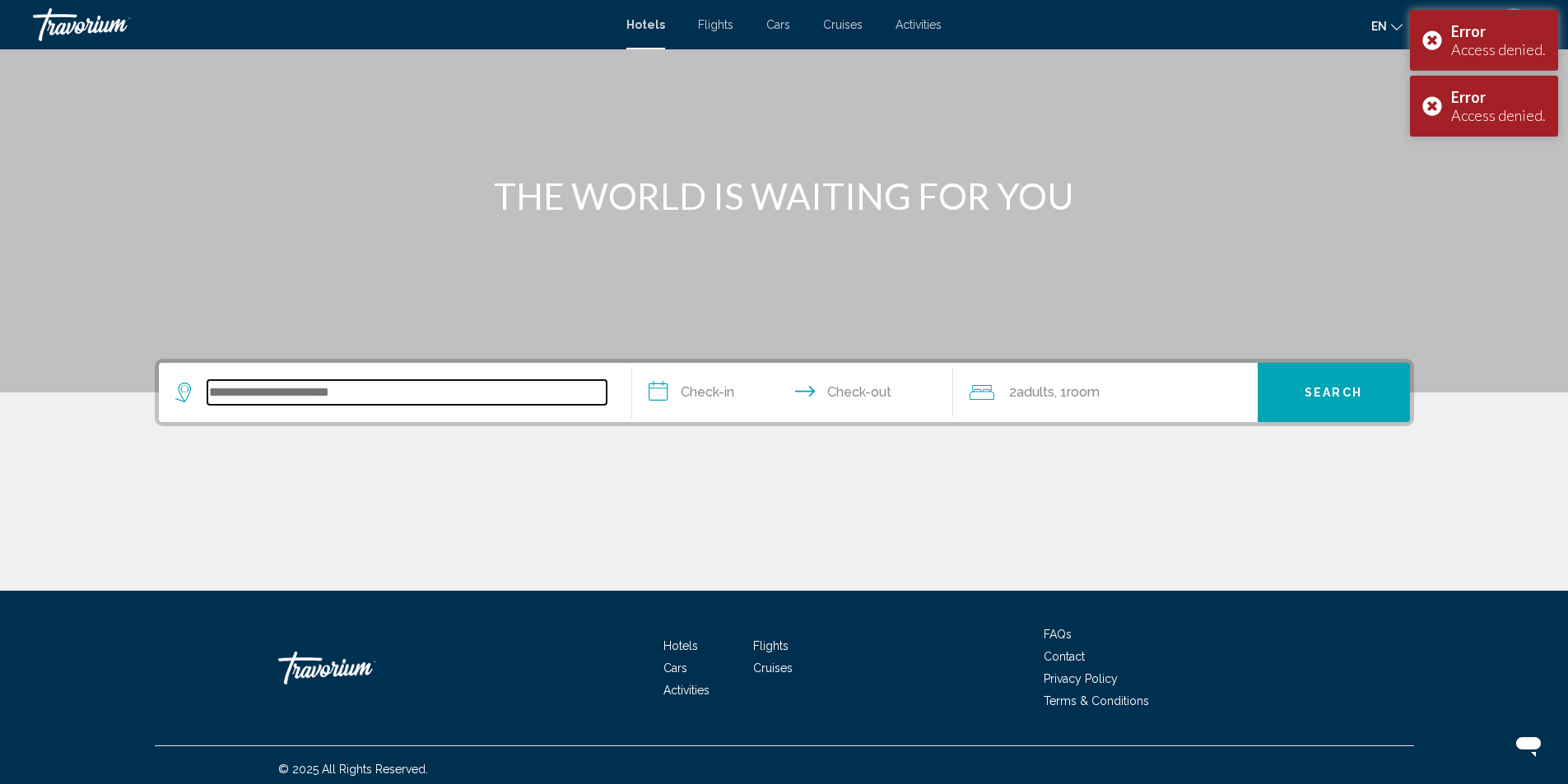
scroll to position [109, 0]
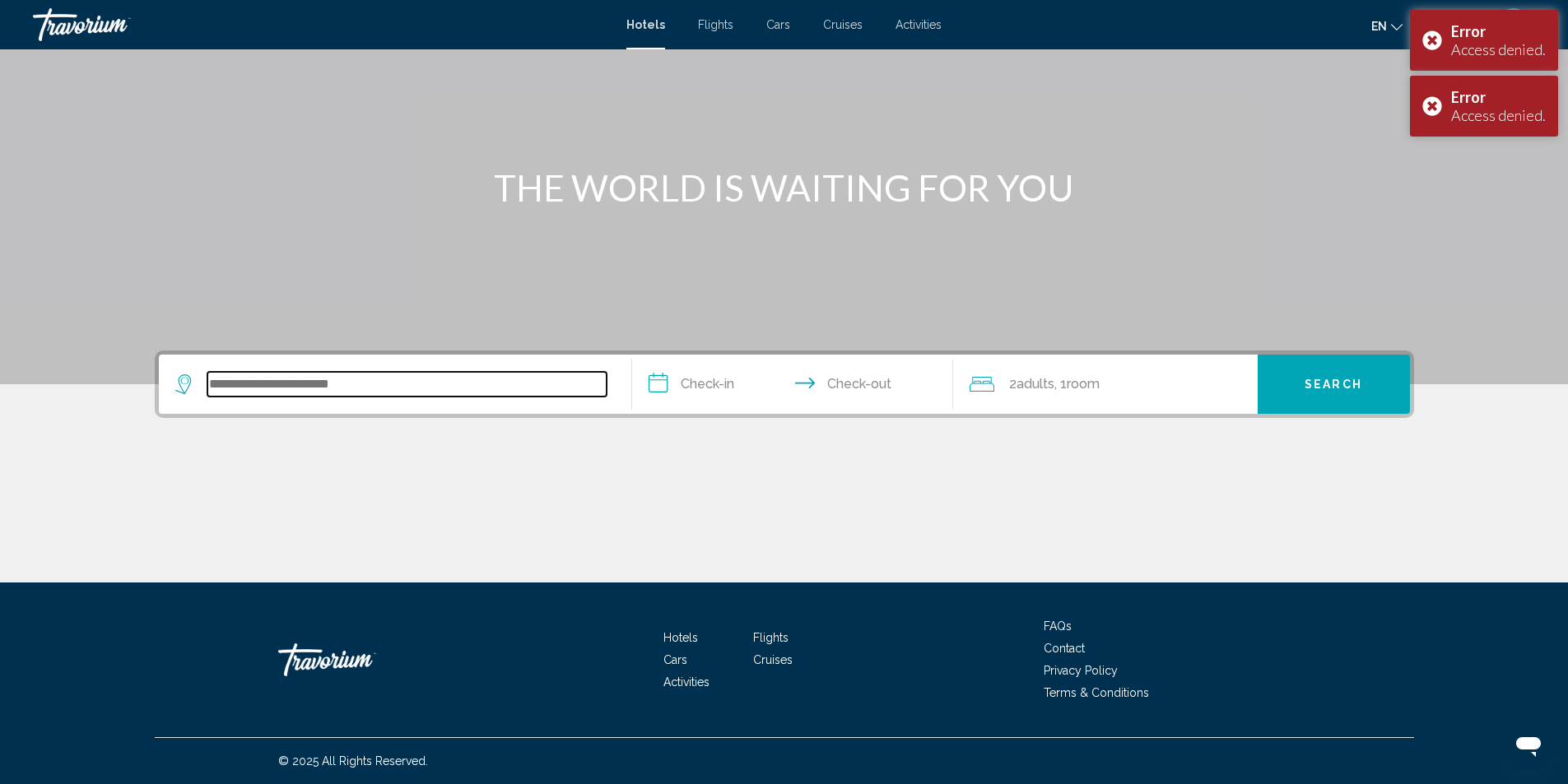
click at [474, 391] on input "Search widget" at bounding box center [406, 384] width 399 height 24
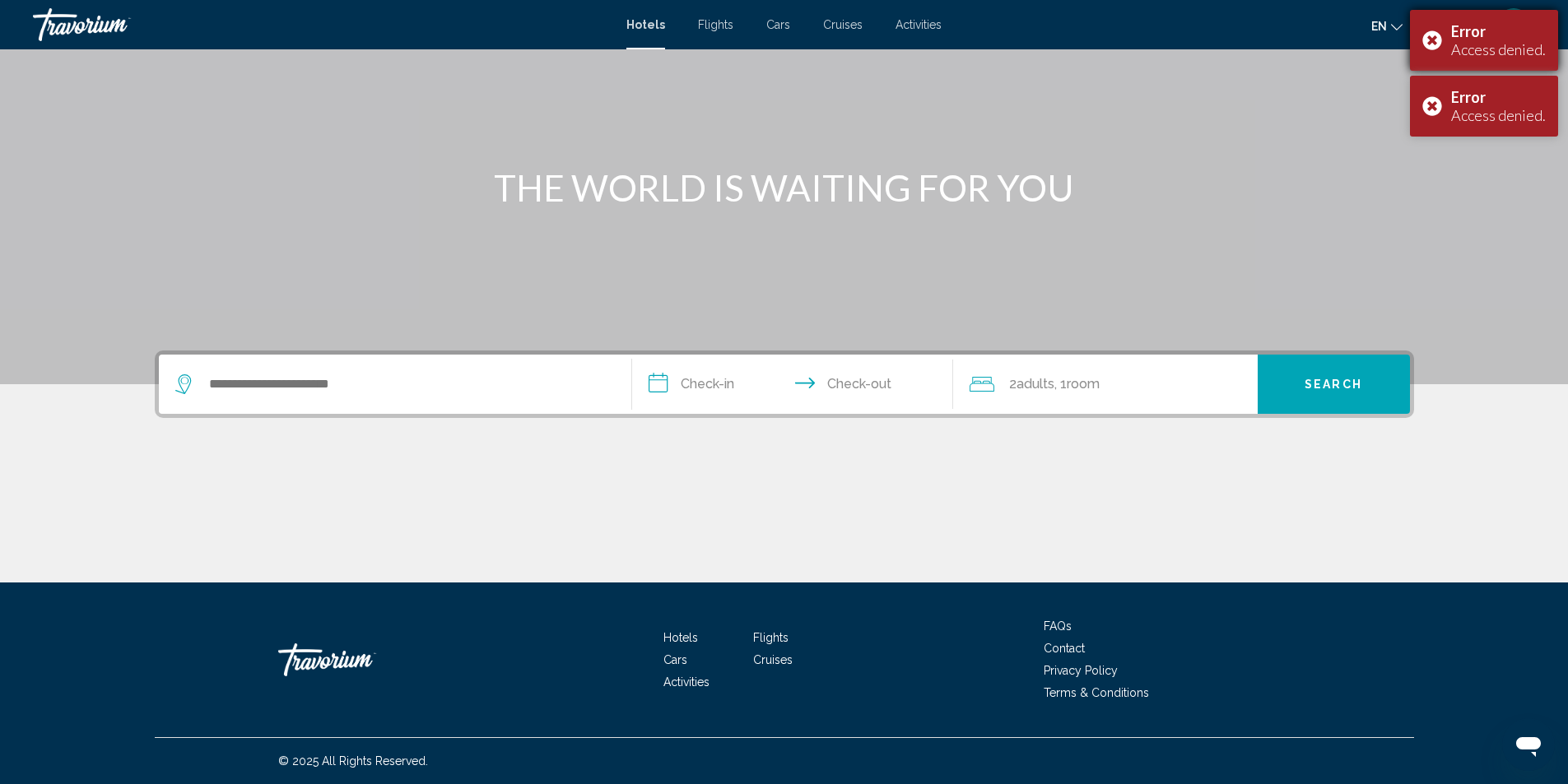
click at [1443, 41] on div "Error Access denied." at bounding box center [1484, 40] width 149 height 61
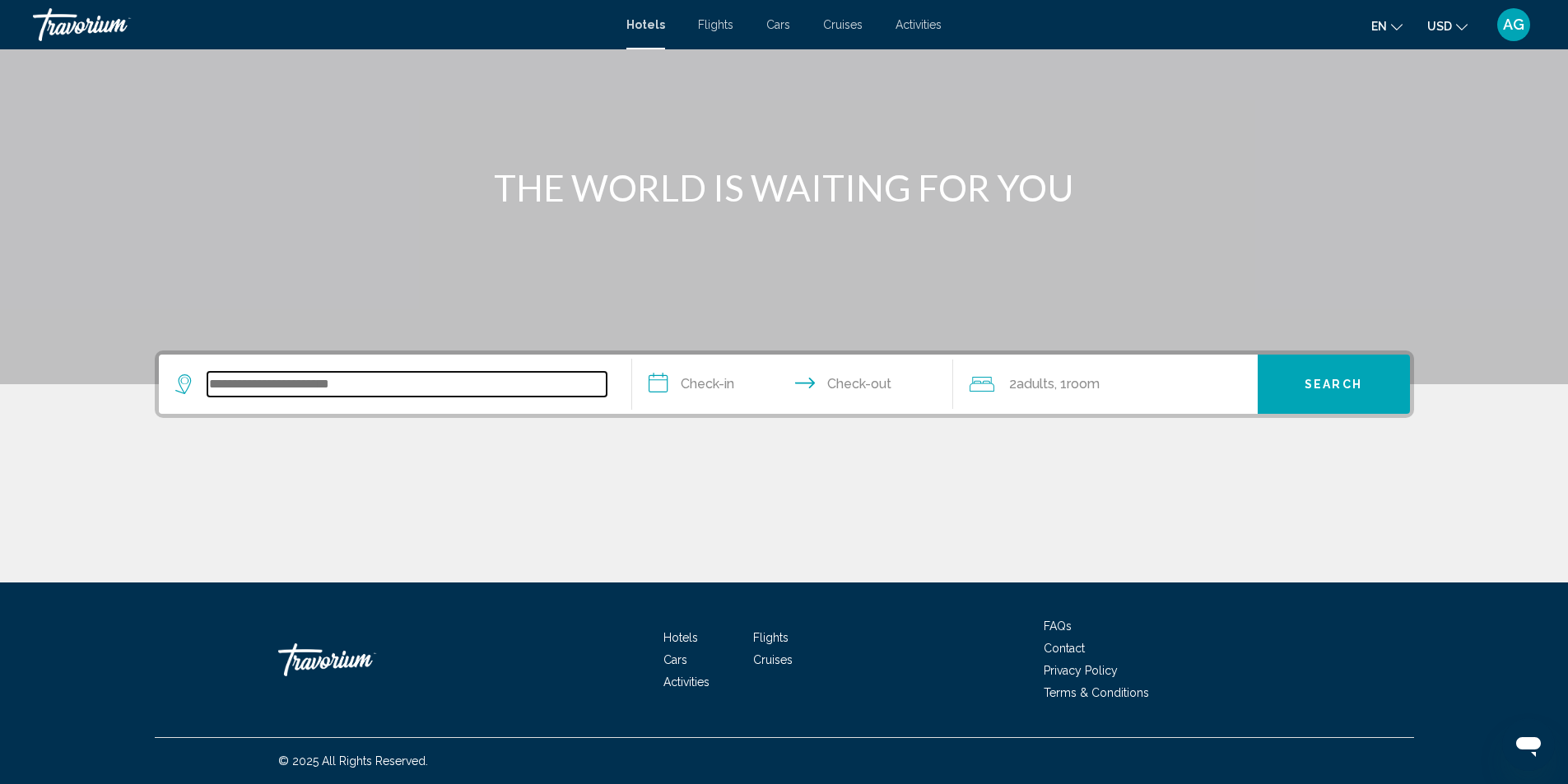
click at [439, 387] on input "Search widget" at bounding box center [406, 384] width 399 height 24
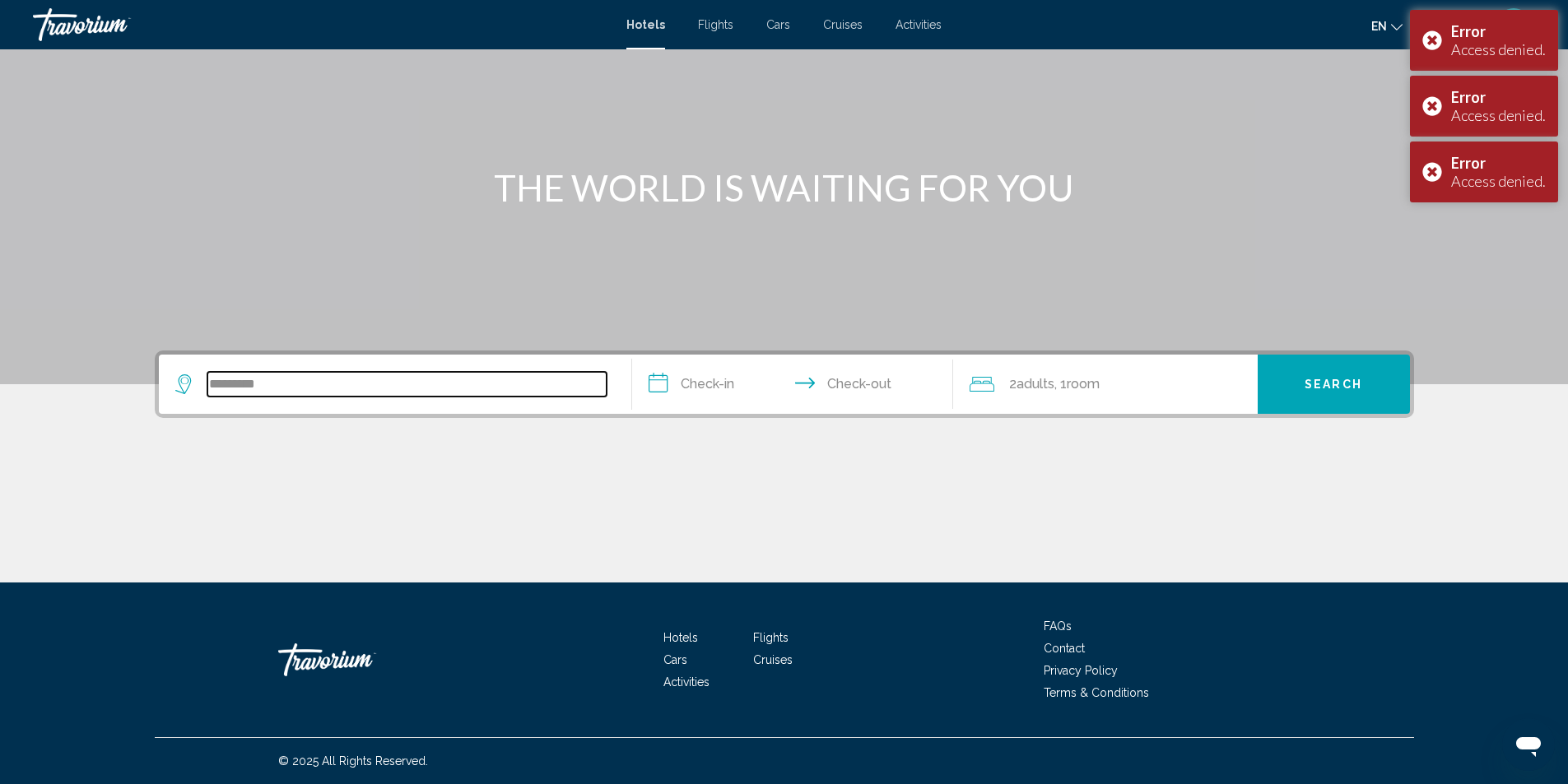
type input "**********"
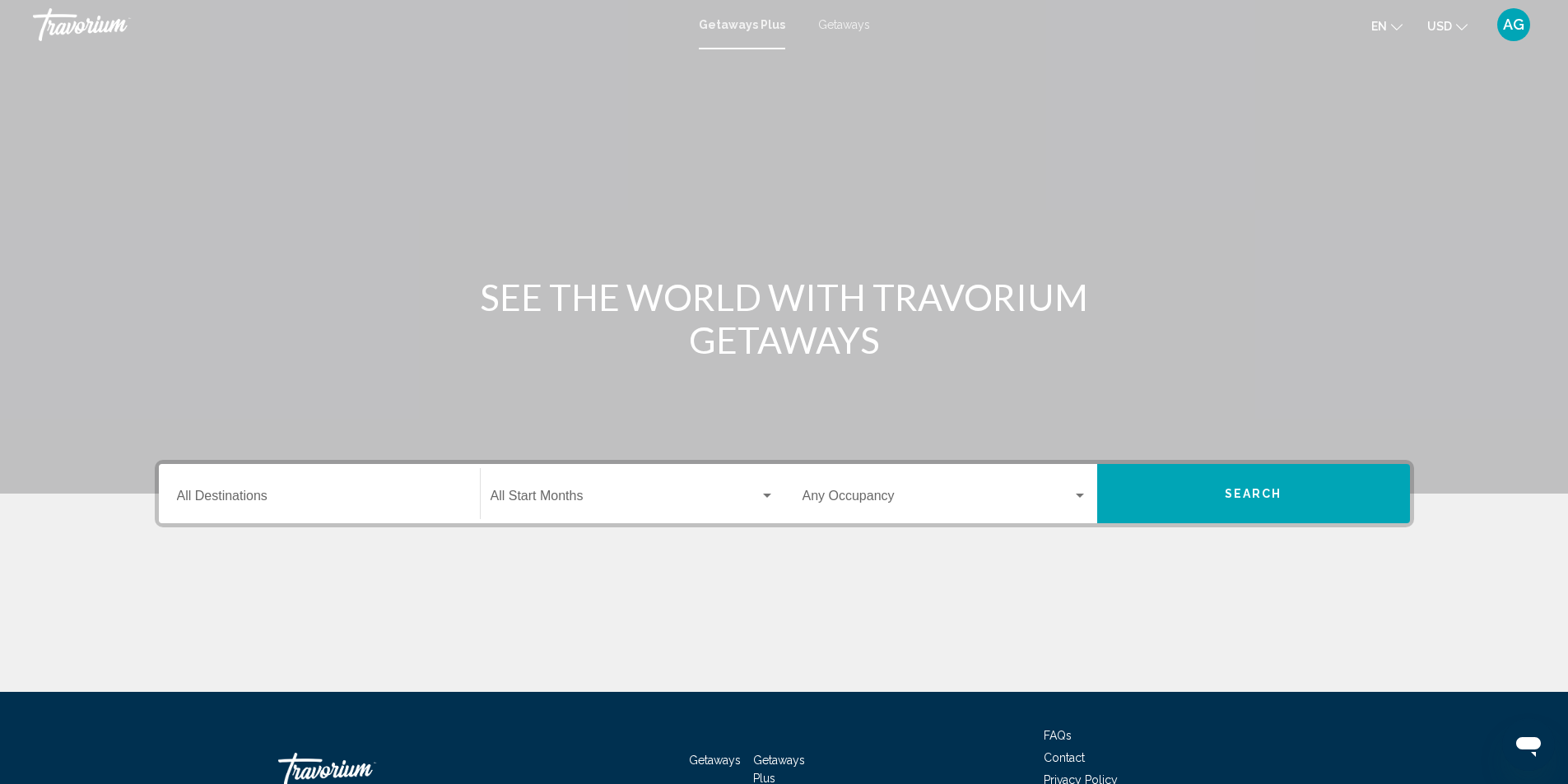
click at [408, 487] on div "Destination All Destinations" at bounding box center [320, 493] width 285 height 52
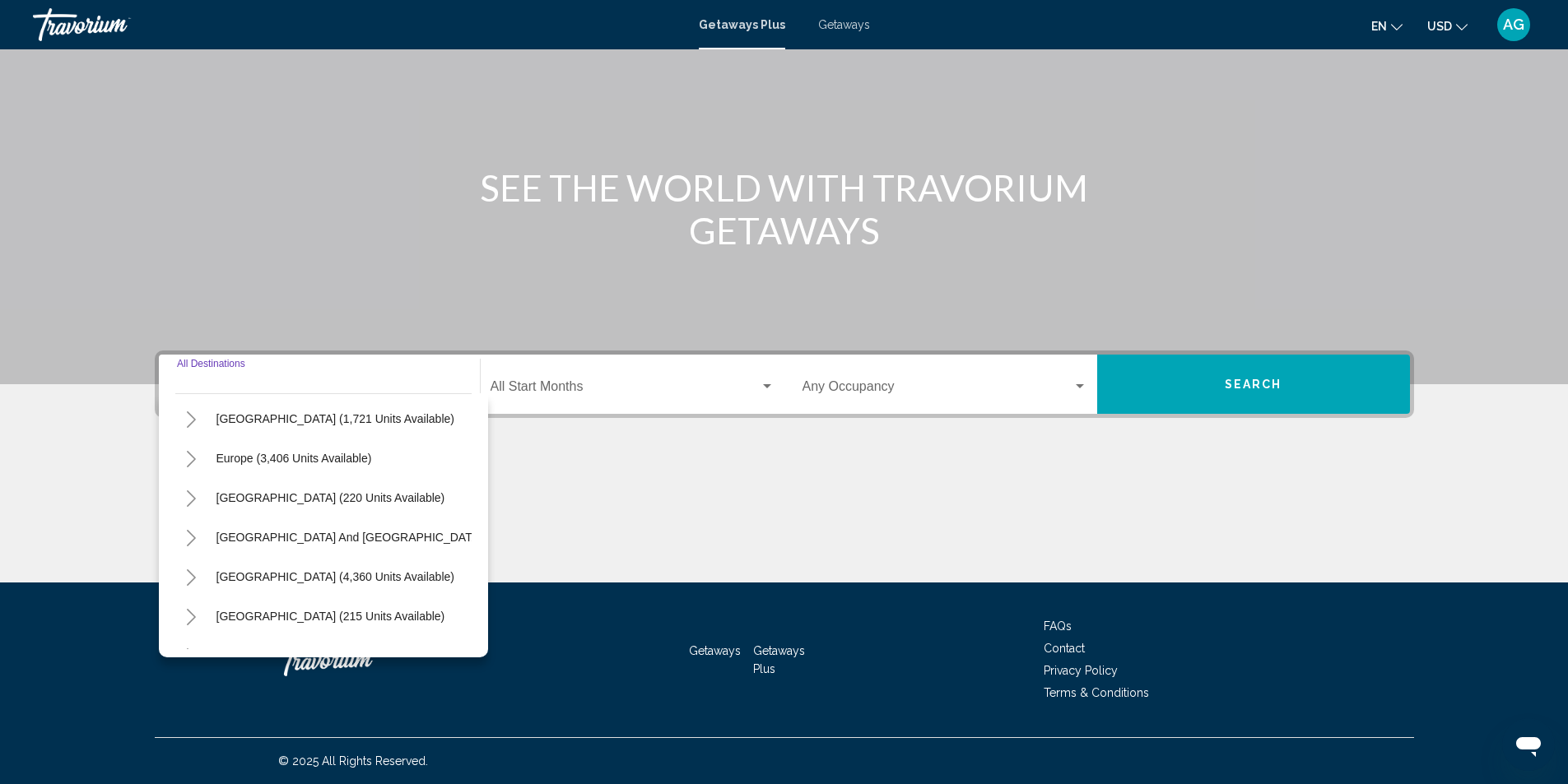
scroll to position [164, 0]
click at [193, 453] on icon "Toggle Europe (3,406 units available)" at bounding box center [191, 456] width 9 height 17
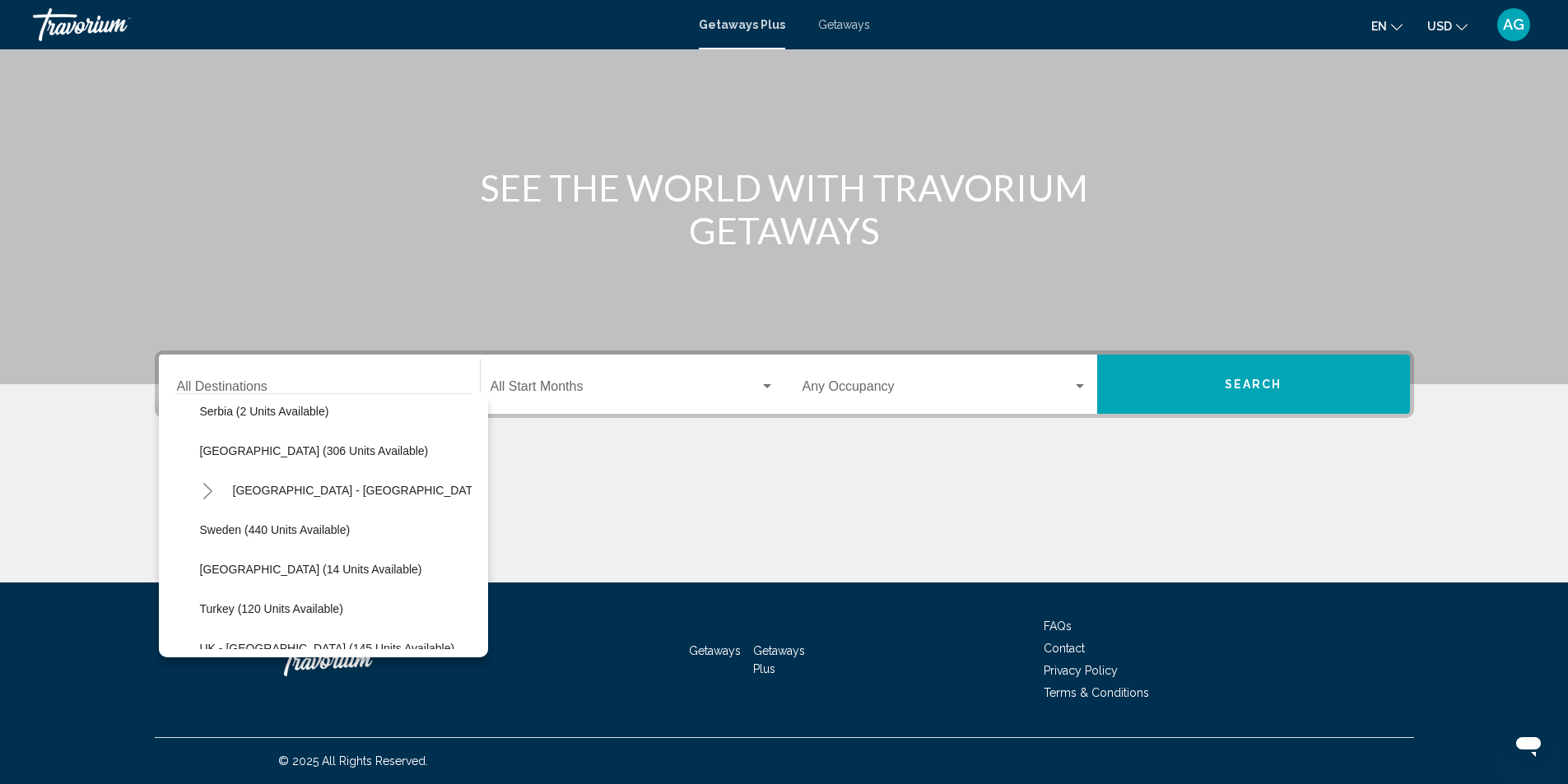
scroll to position [457, 0]
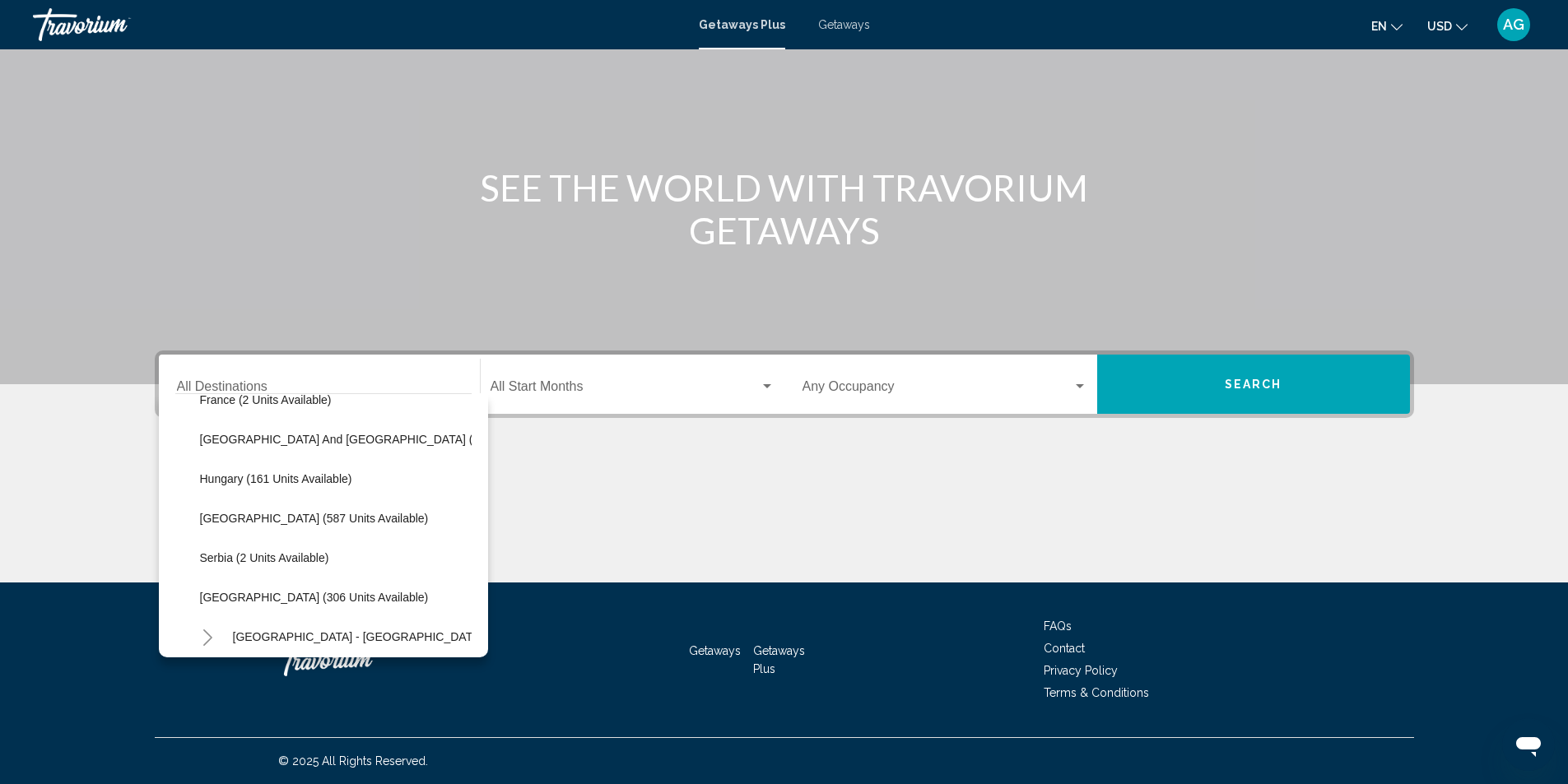
click at [847, 24] on span "Getaways" at bounding box center [844, 24] width 52 height 13
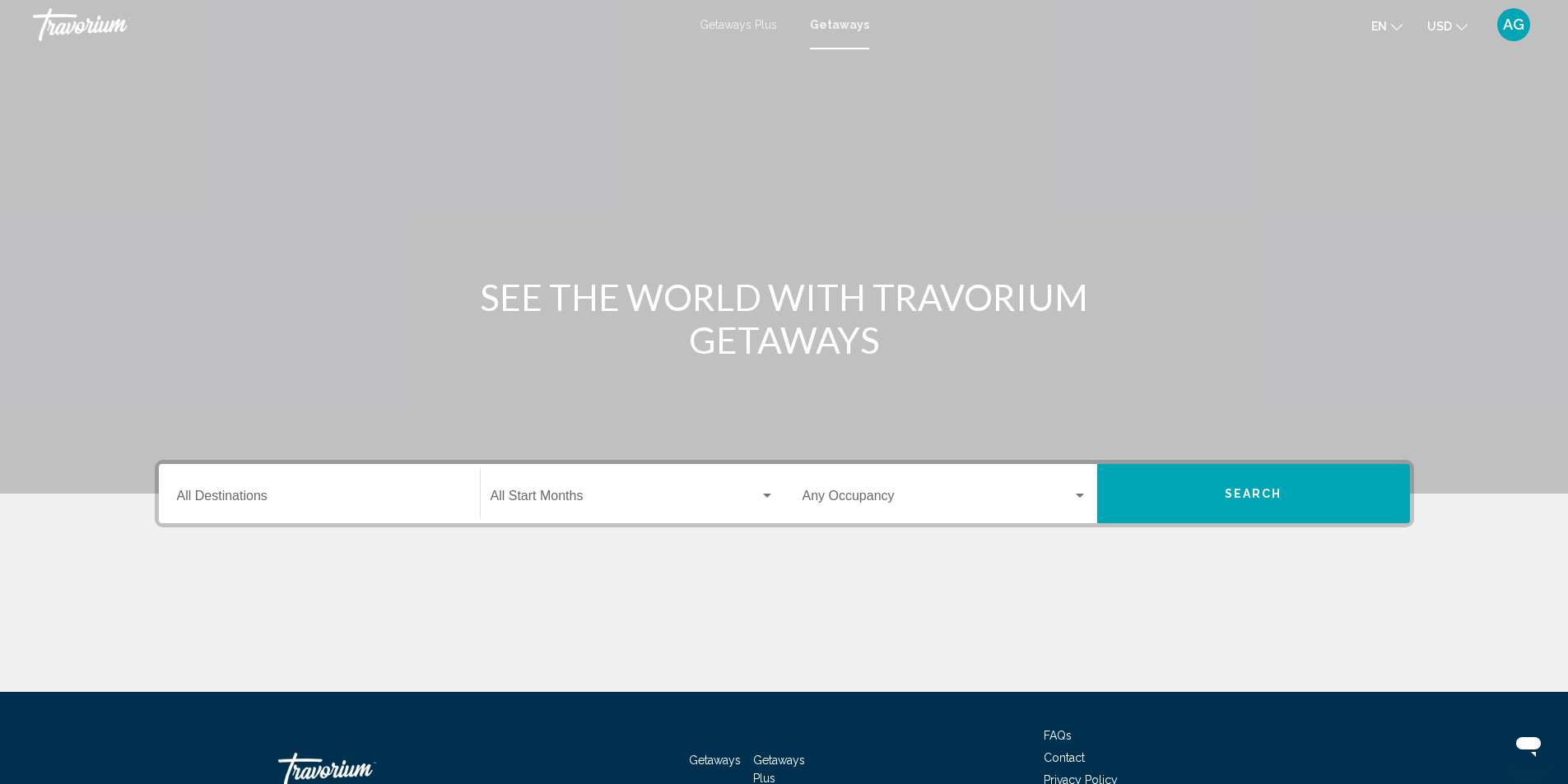
click at [302, 500] on input "Destination All Destinations" at bounding box center [320, 499] width 285 height 15
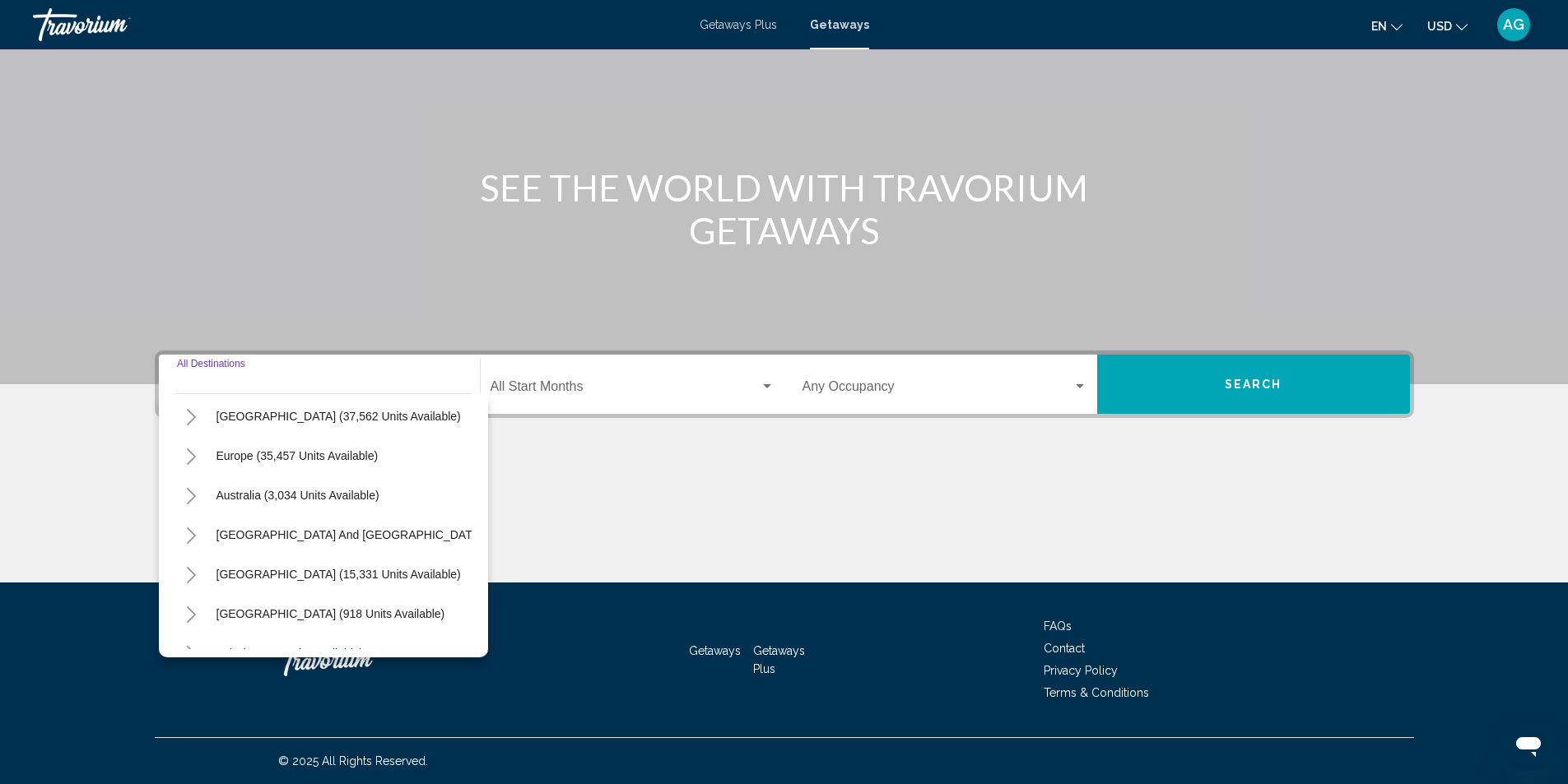
scroll to position [164, 0]
click at [195, 459] on icon "Toggle Europe (35,457 units available)" at bounding box center [191, 456] width 12 height 17
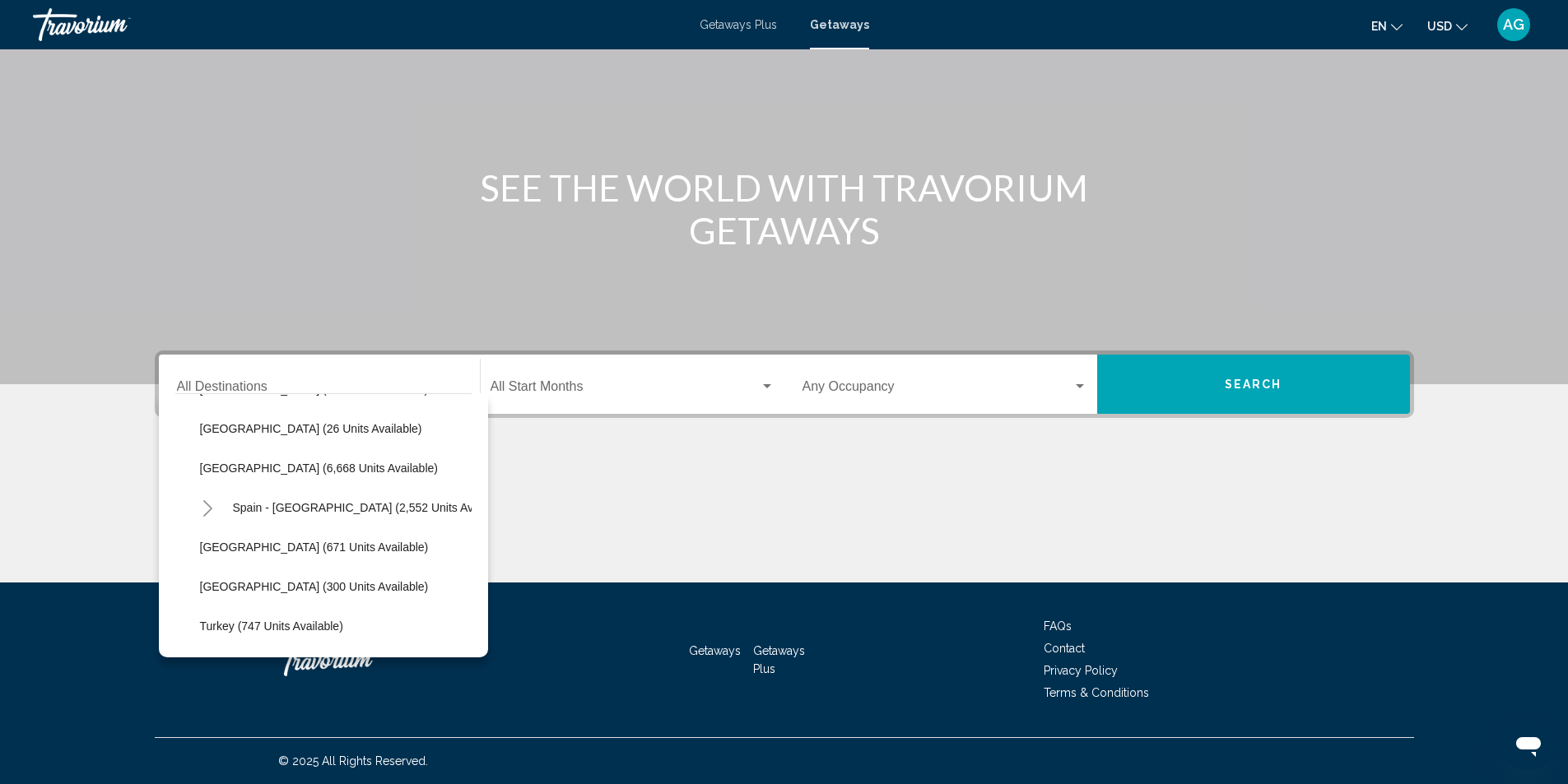
click at [618, 250] on h1 "SEE THE WORLD WITH TRAVORIUM GETAWAYS" at bounding box center [784, 209] width 618 height 86
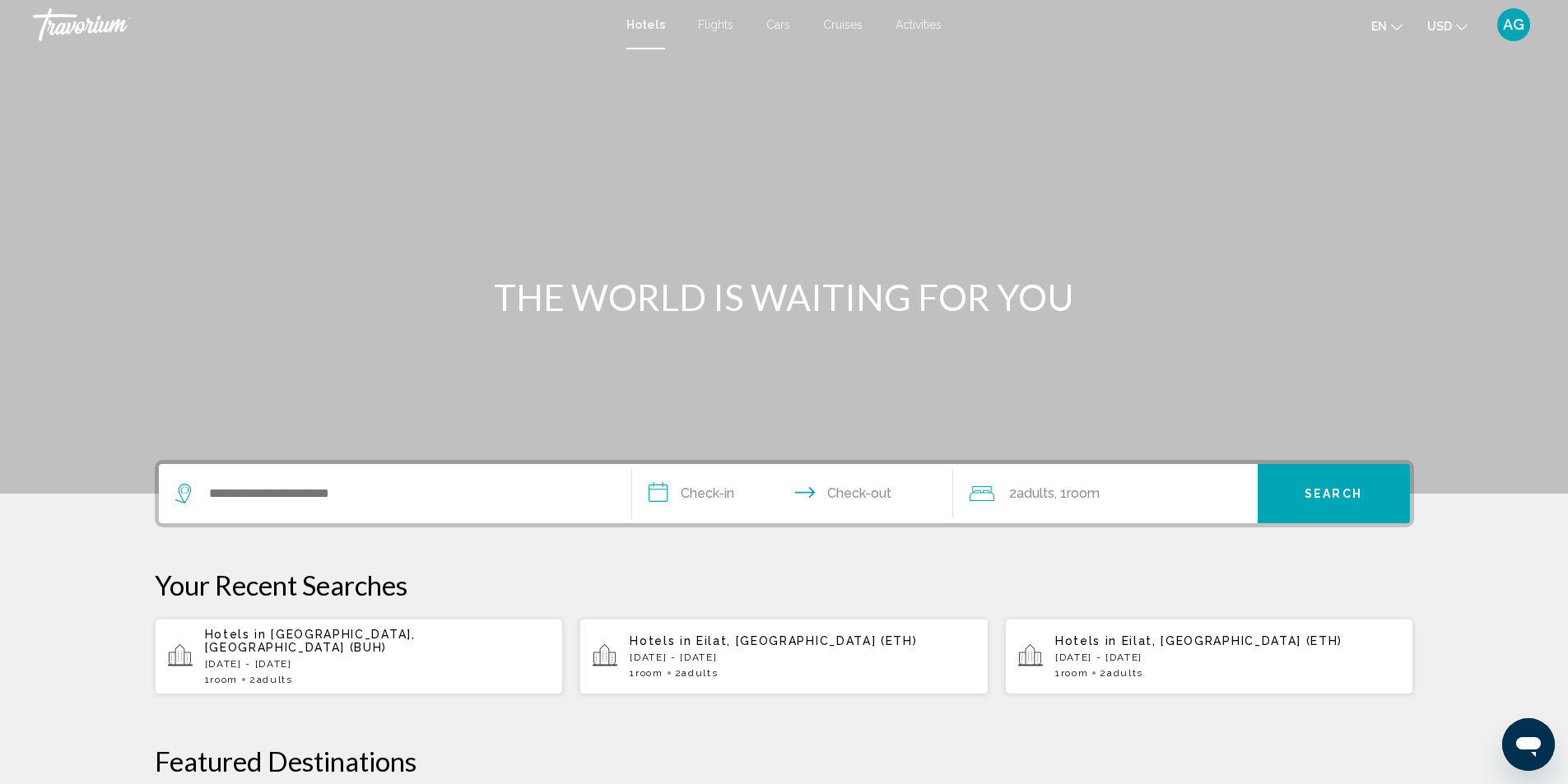
click at [387, 643] on div "Hotels in Bucharest, Romania (BUH) Sun, 12 Oct - Sat, 18 Oct 1 Room rooms 2 Adu…" at bounding box center [378, 657] width 346 height 58
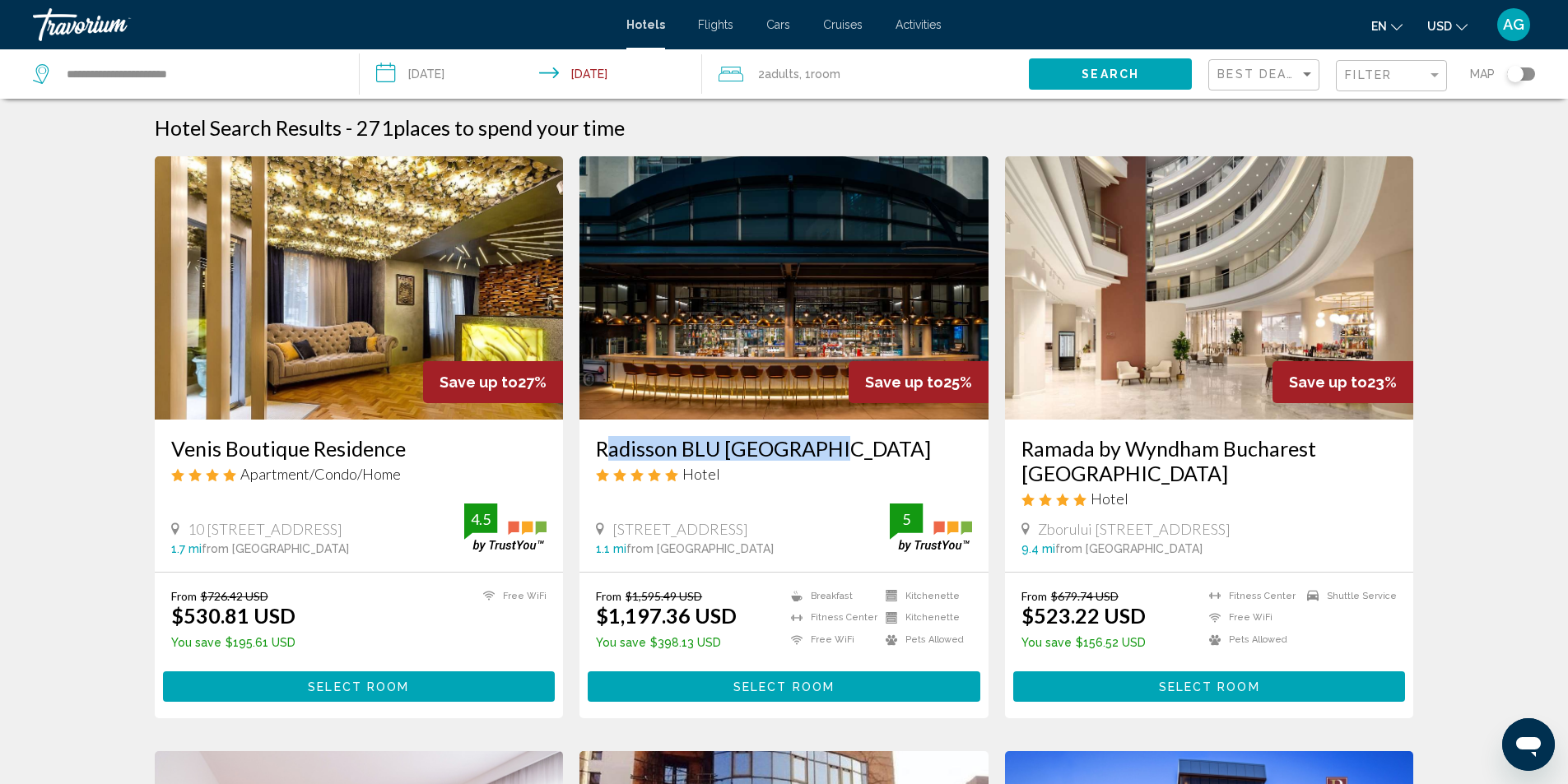
drag, startPoint x: 583, startPoint y: 449, endPoint x: 830, endPoint y: 456, distance: 247.1
click at [830, 456] on div "Radisson BLU Bucharest Hotel Calea Victoriei 63 81 Sector1, Bucharest 1.1 mi fr…" at bounding box center [784, 496] width 409 height 152
copy h3 "Radisson BLU [GEOGRAPHIC_DATA]"
click at [757, 406] on img "Main content" at bounding box center [784, 288] width 409 height 264
drag, startPoint x: 159, startPoint y: 451, endPoint x: 418, endPoint y: 450, distance: 259.0
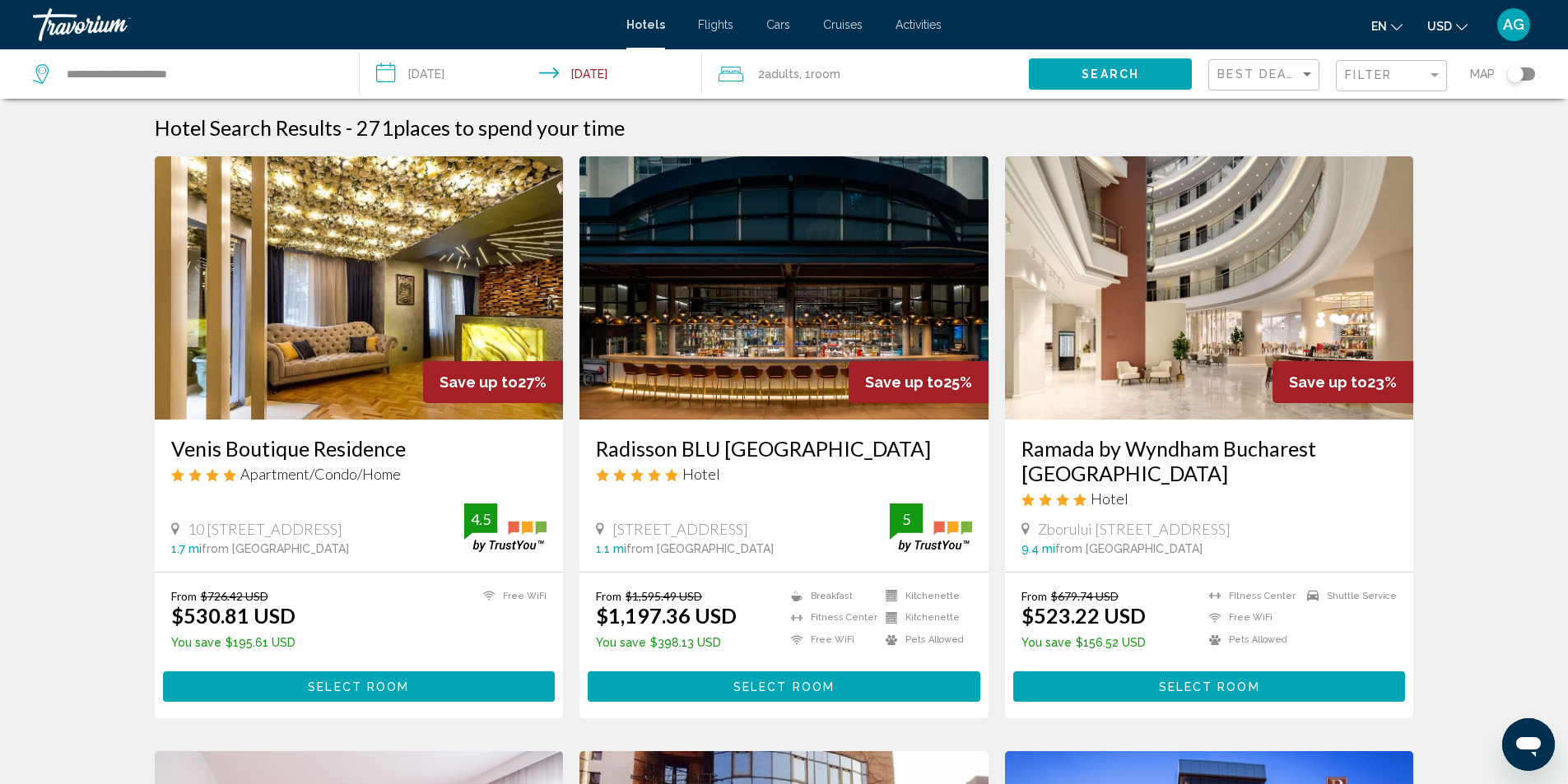
click at [418, 450] on div "Venis Boutique Residence Apartment/Condo/Home 10 [STREET_ADDRESS] 1.7 mi from […" at bounding box center [359, 496] width 409 height 152
copy h3 "Venis Boutique Residence"
click at [366, 386] on img "Main content" at bounding box center [359, 288] width 409 height 264
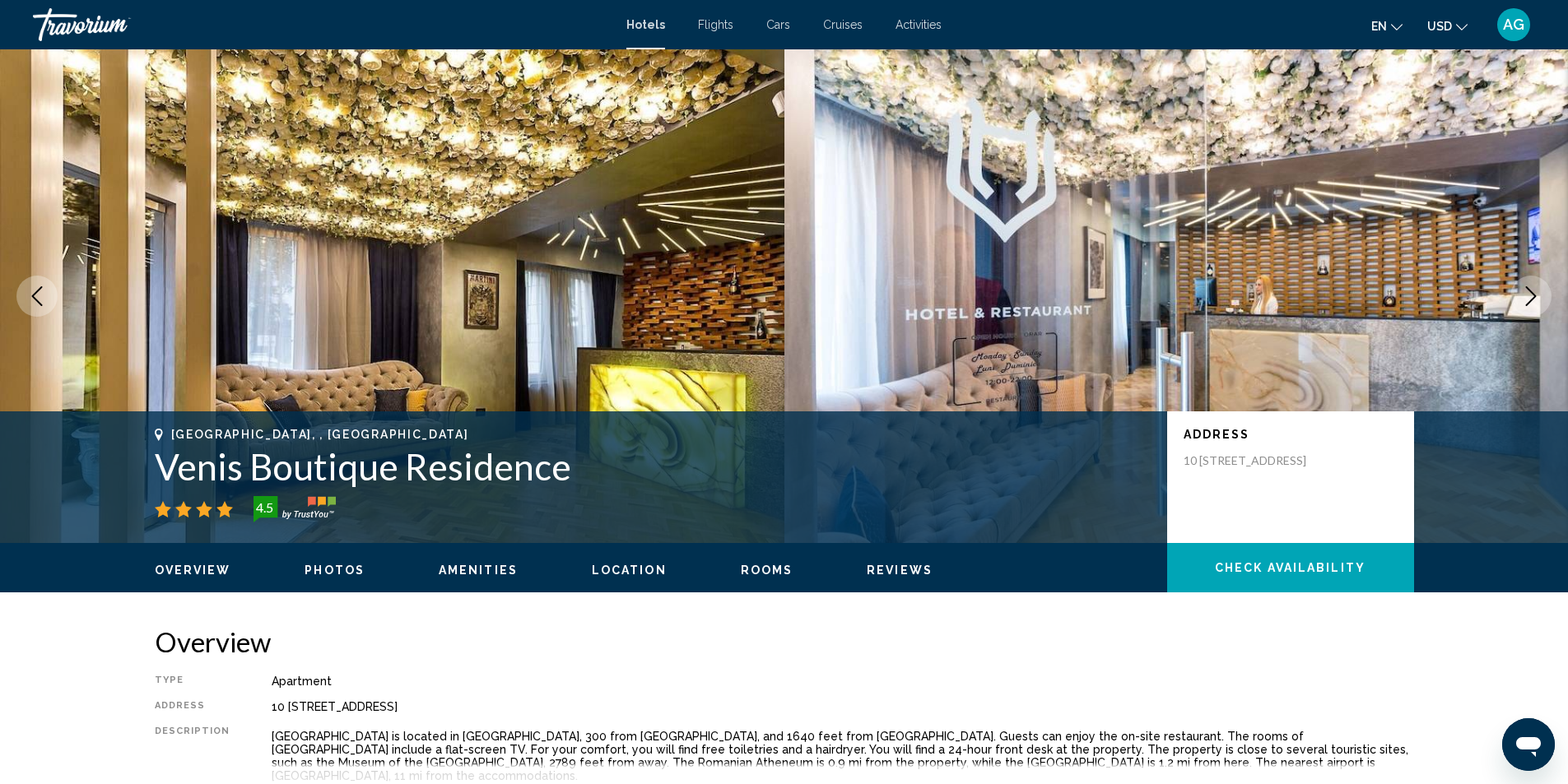
click at [1536, 301] on icon "Next image" at bounding box center [1531, 296] width 20 height 20
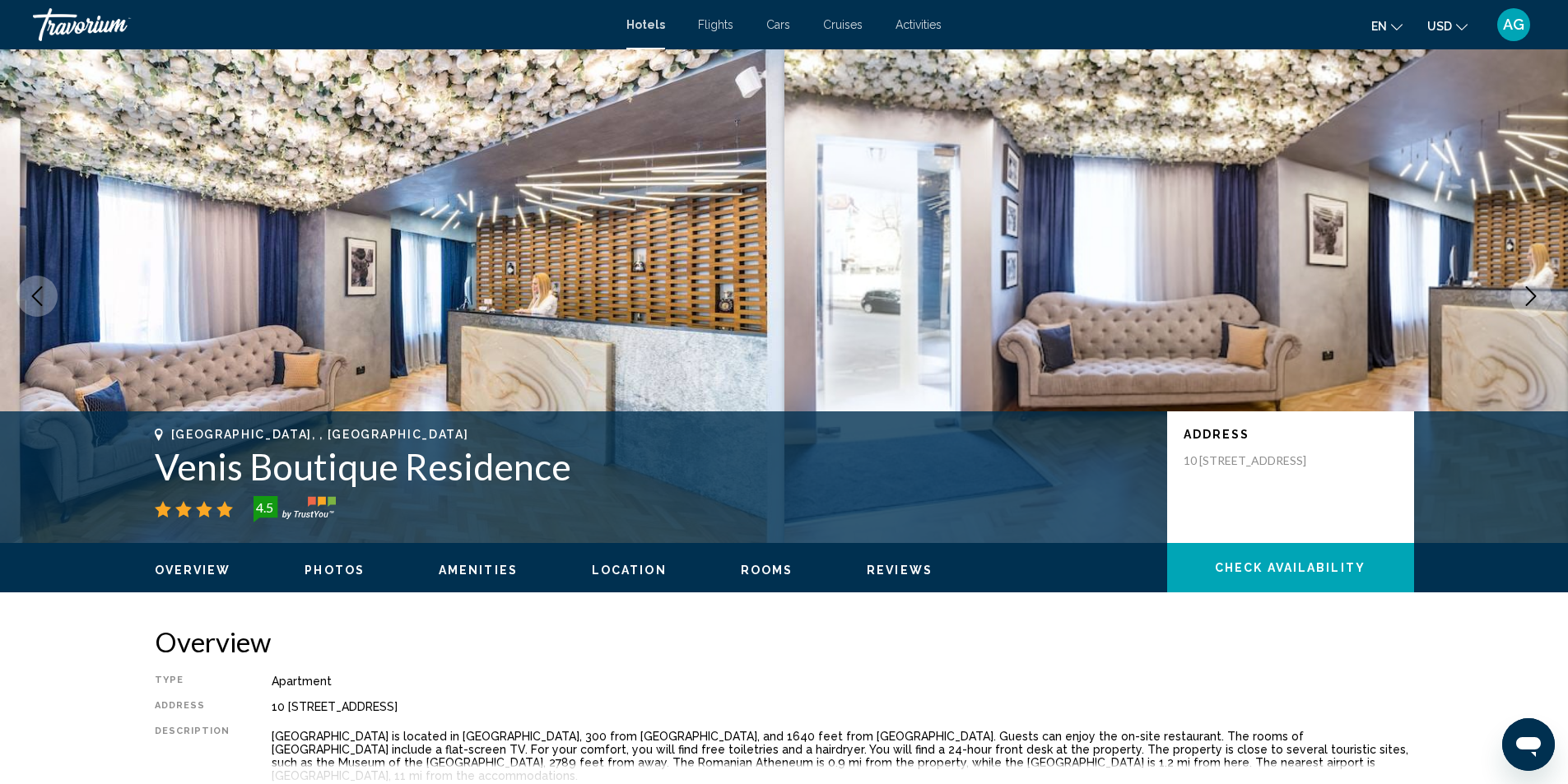
click at [1537, 302] on icon "Next image" at bounding box center [1531, 296] width 20 height 20
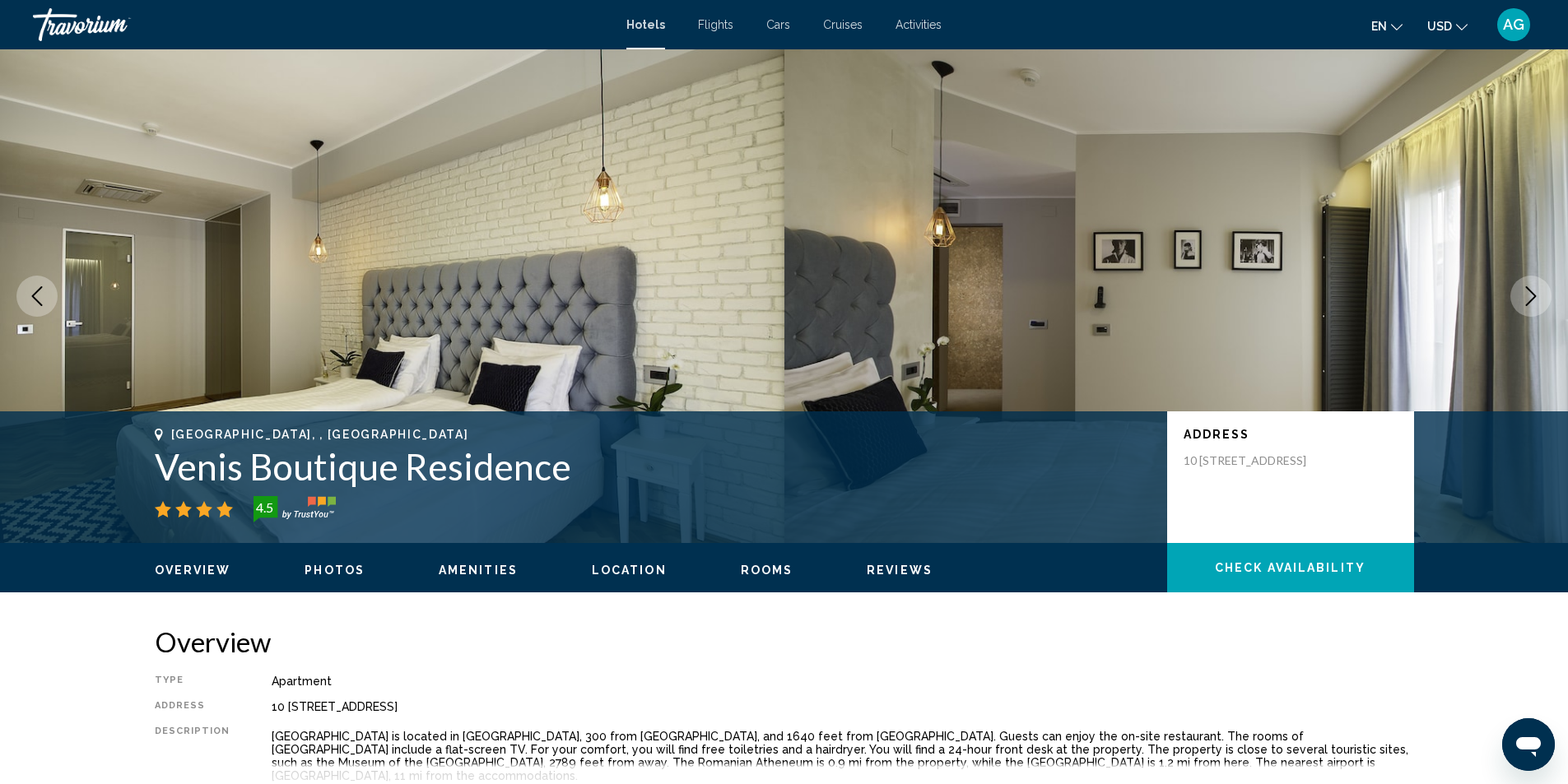
click at [1537, 302] on icon "Next image" at bounding box center [1531, 296] width 20 height 20
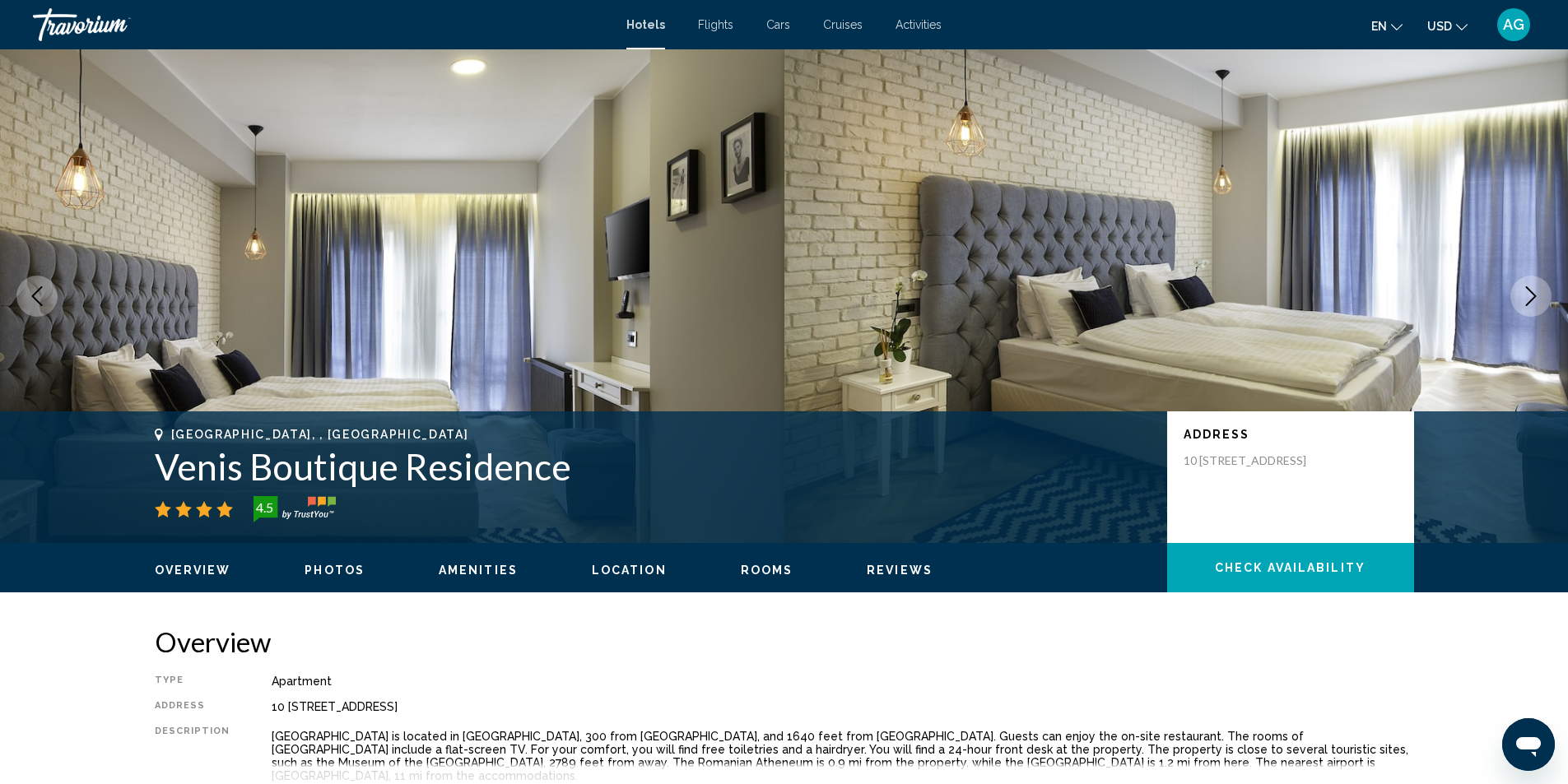
click at [1537, 302] on icon "Next image" at bounding box center [1531, 296] width 20 height 20
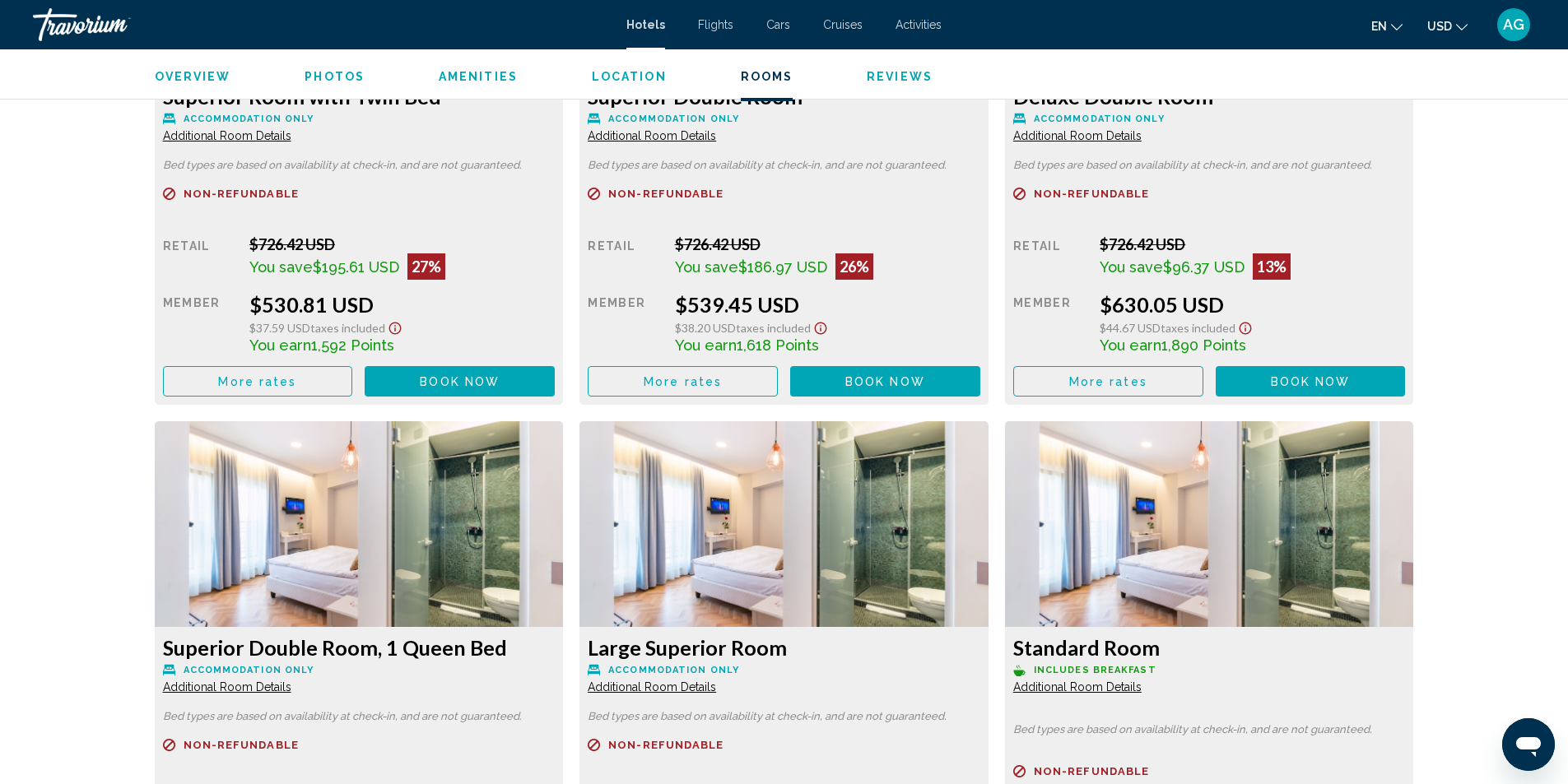
scroll to position [2633, 0]
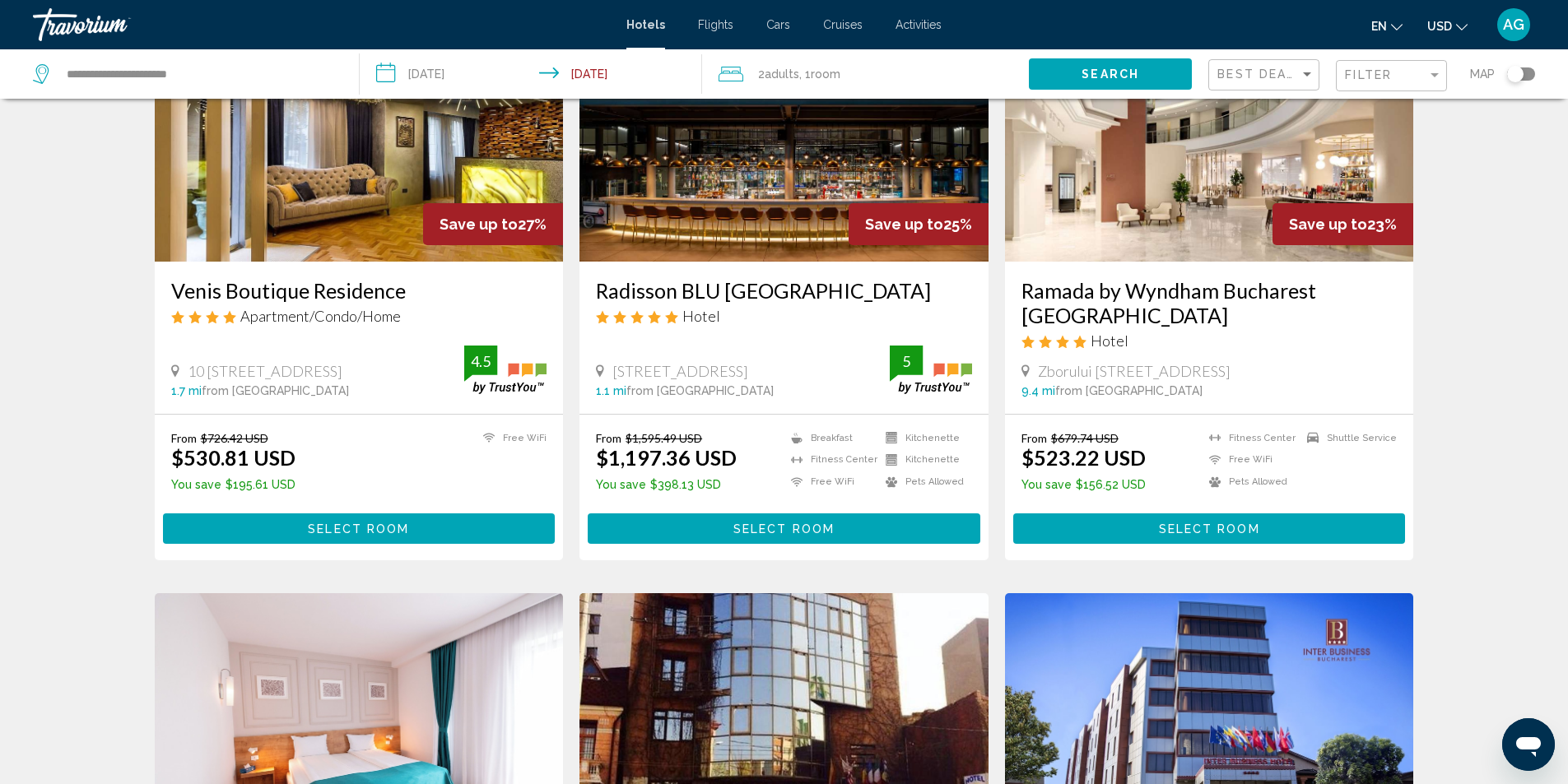
scroll to position [164, 0]
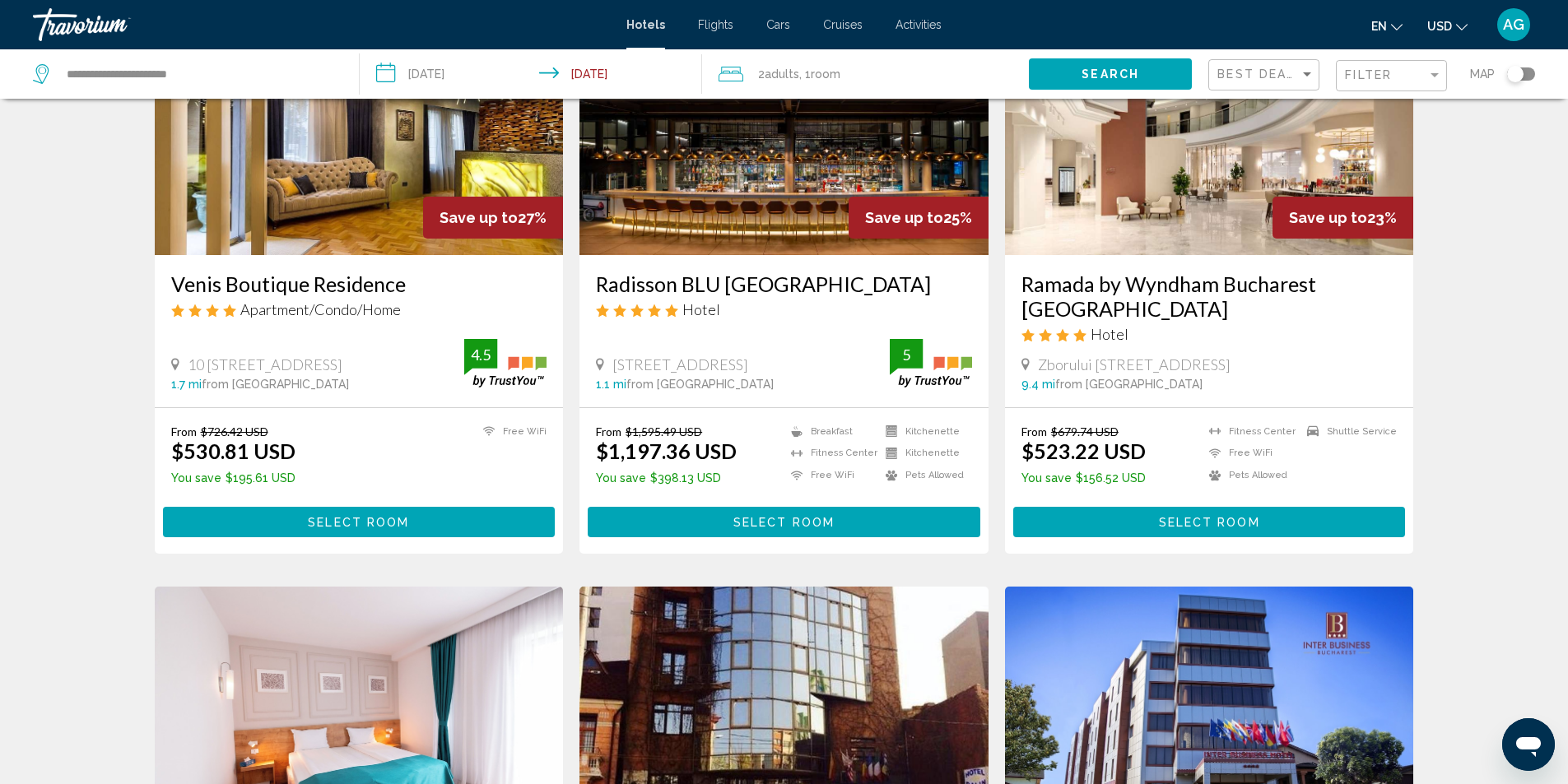
click at [1083, 222] on img "Main content" at bounding box center [1210, 124] width 409 height 264
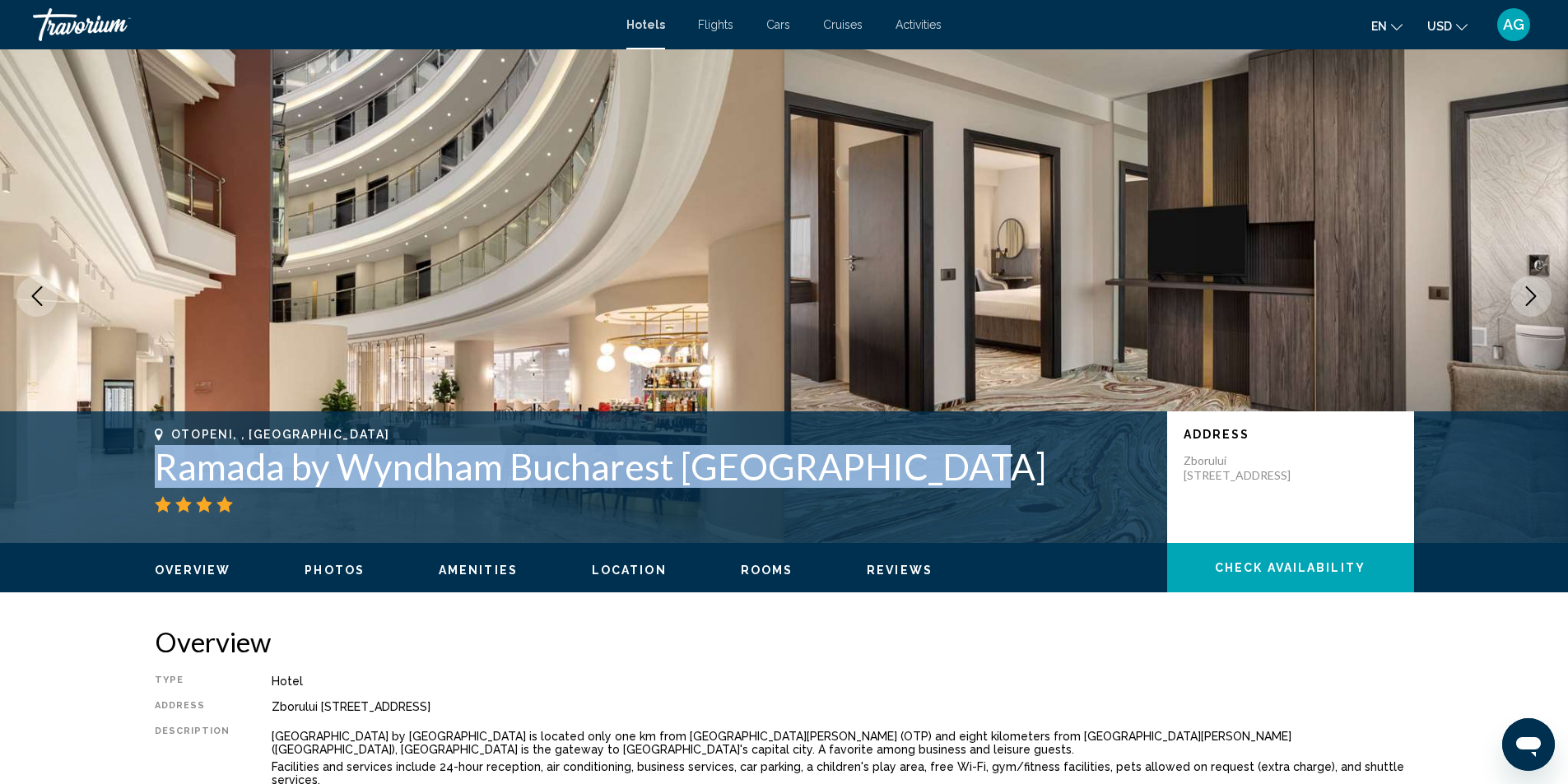
drag, startPoint x: 149, startPoint y: 465, endPoint x: 944, endPoint y: 465, distance: 795.0
click at [944, 465] on div "Otopeni, , Romania Ramada by Wyndham Bucharest Otopeni Airport Address Zborului…" at bounding box center [784, 477] width 1325 height 99
copy h1 "Ramada by Wyndham Bucharest [GEOGRAPHIC_DATA]"
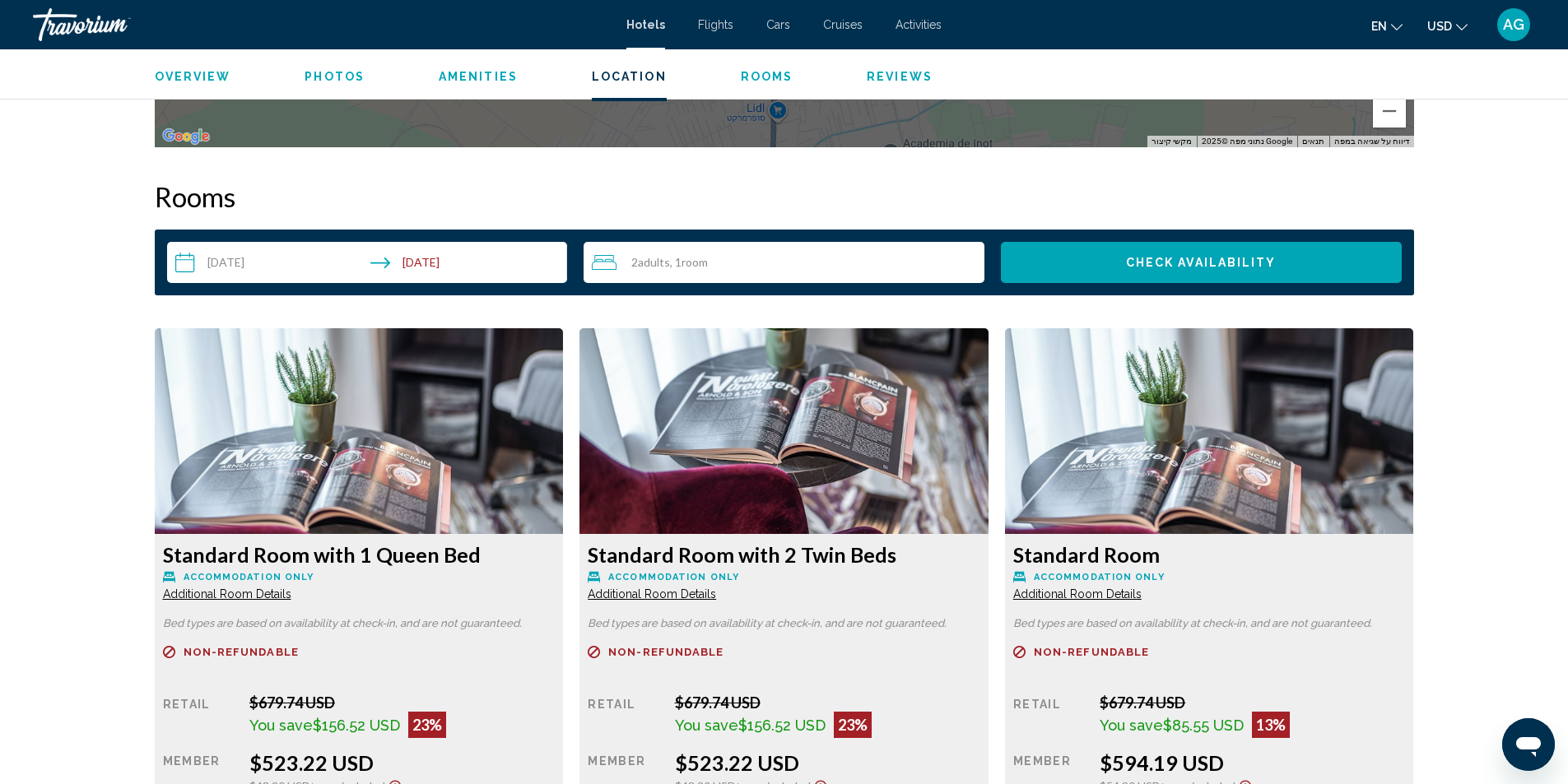
scroll to position [2057, 0]
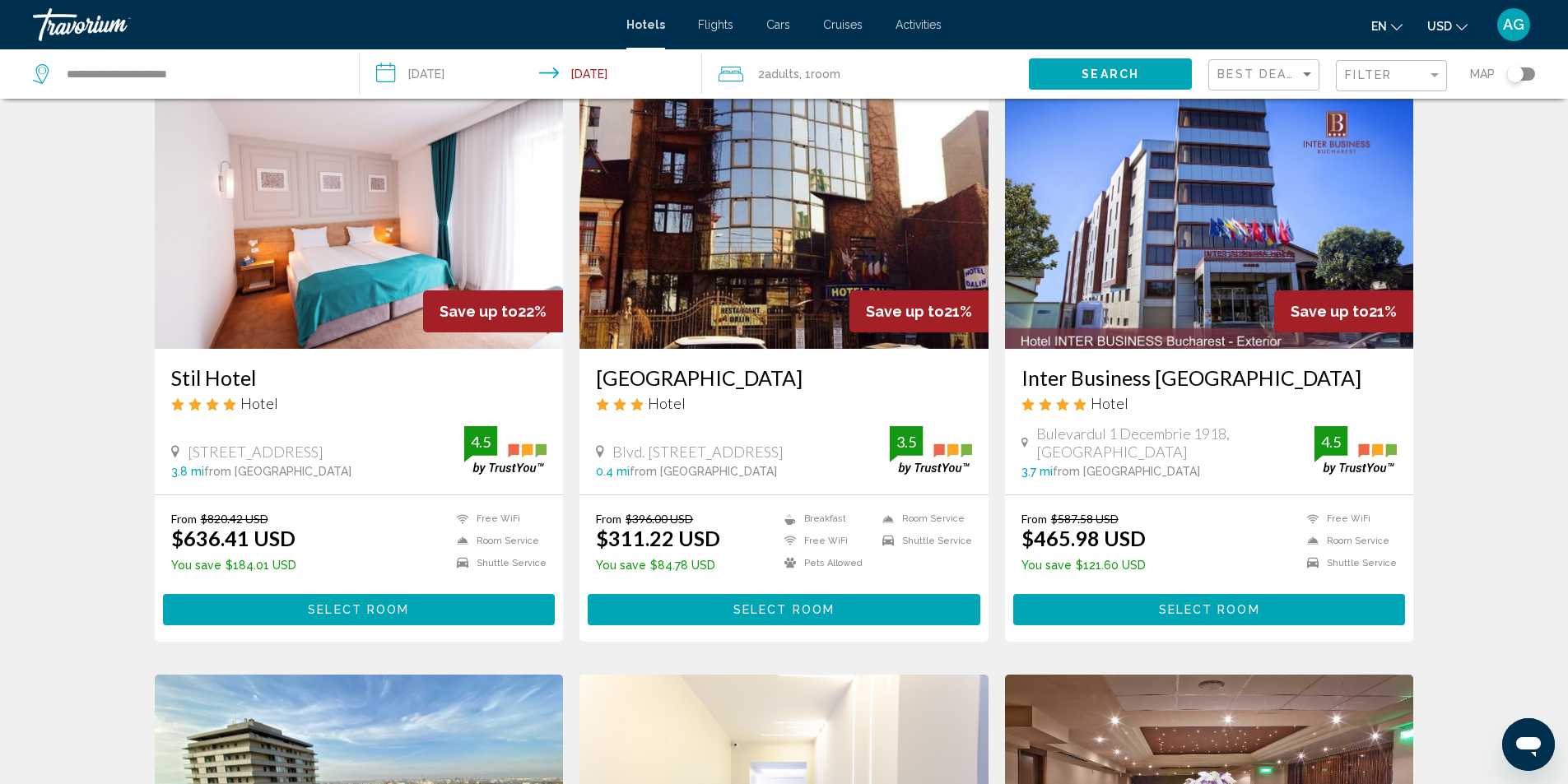
scroll to position [576, 0]
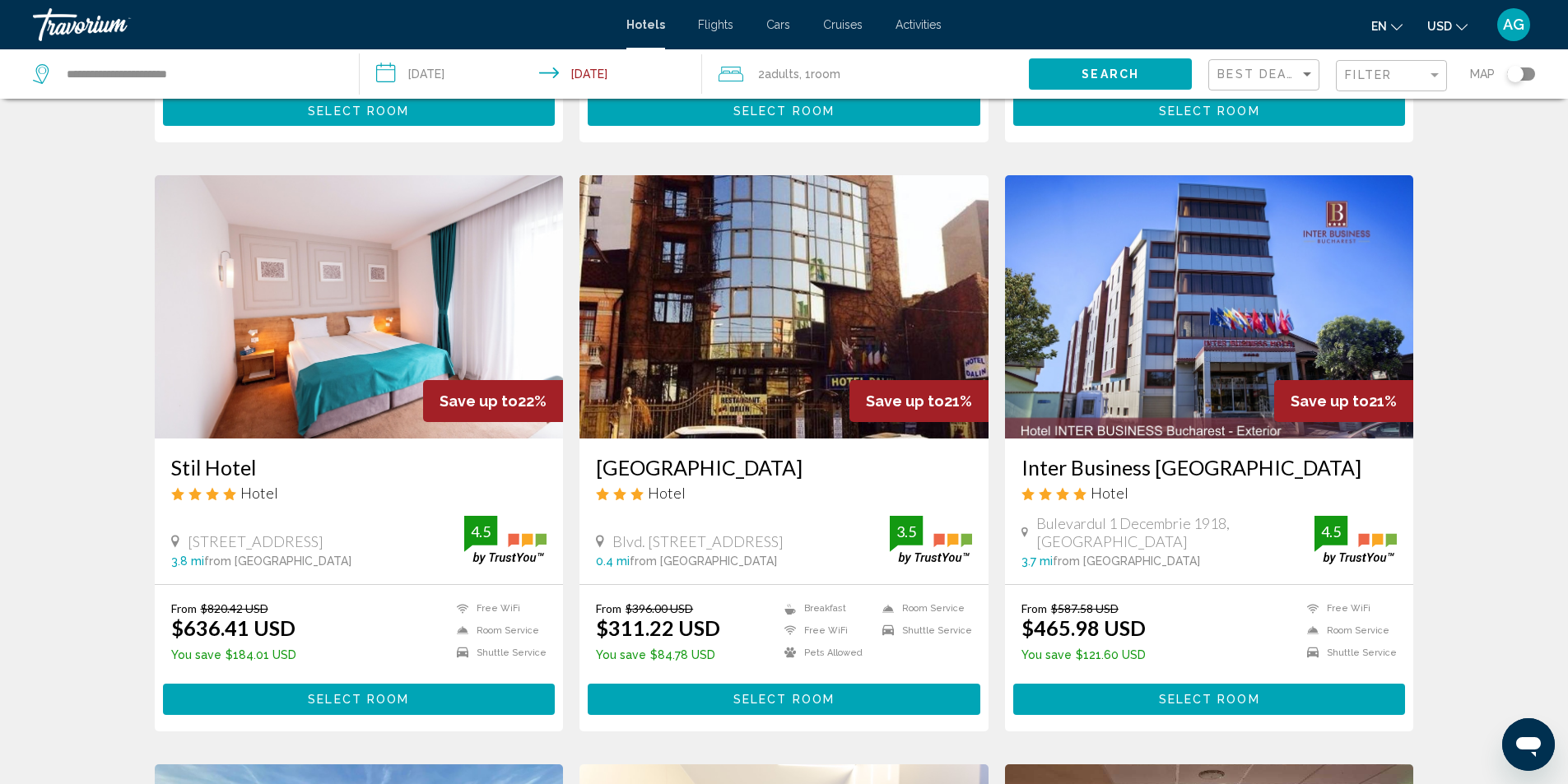
drag, startPoint x: 159, startPoint y: 470, endPoint x: 266, endPoint y: 476, distance: 107.2
click at [266, 476] on div "Stil Hotel Hotel 63 Nicholae Caramfil Street, Bucharest 3.8 mi from Bucharest c…" at bounding box center [359, 511] width 409 height 146
copy h3 "Stil Hotel"
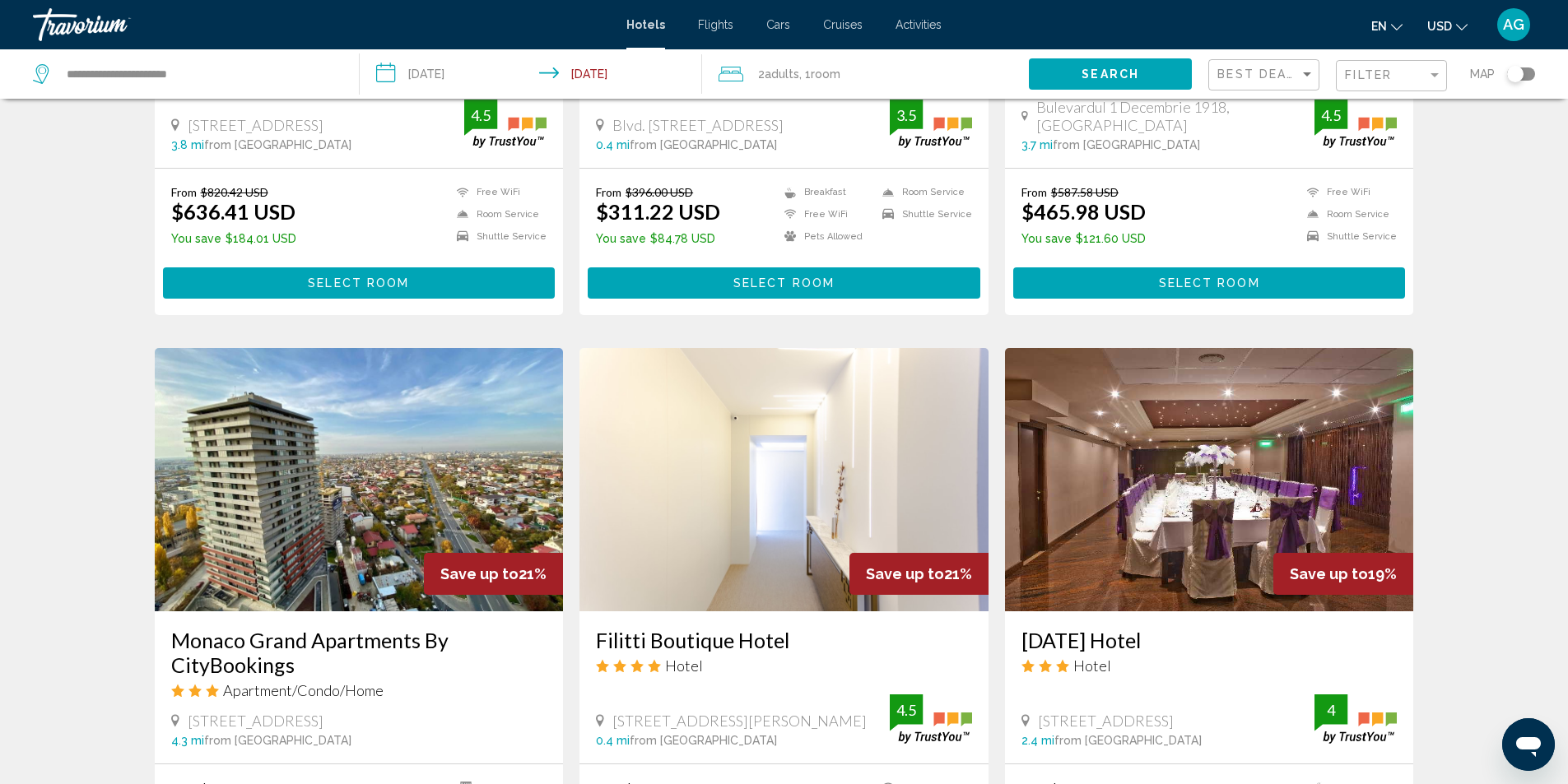
scroll to position [1234, 0]
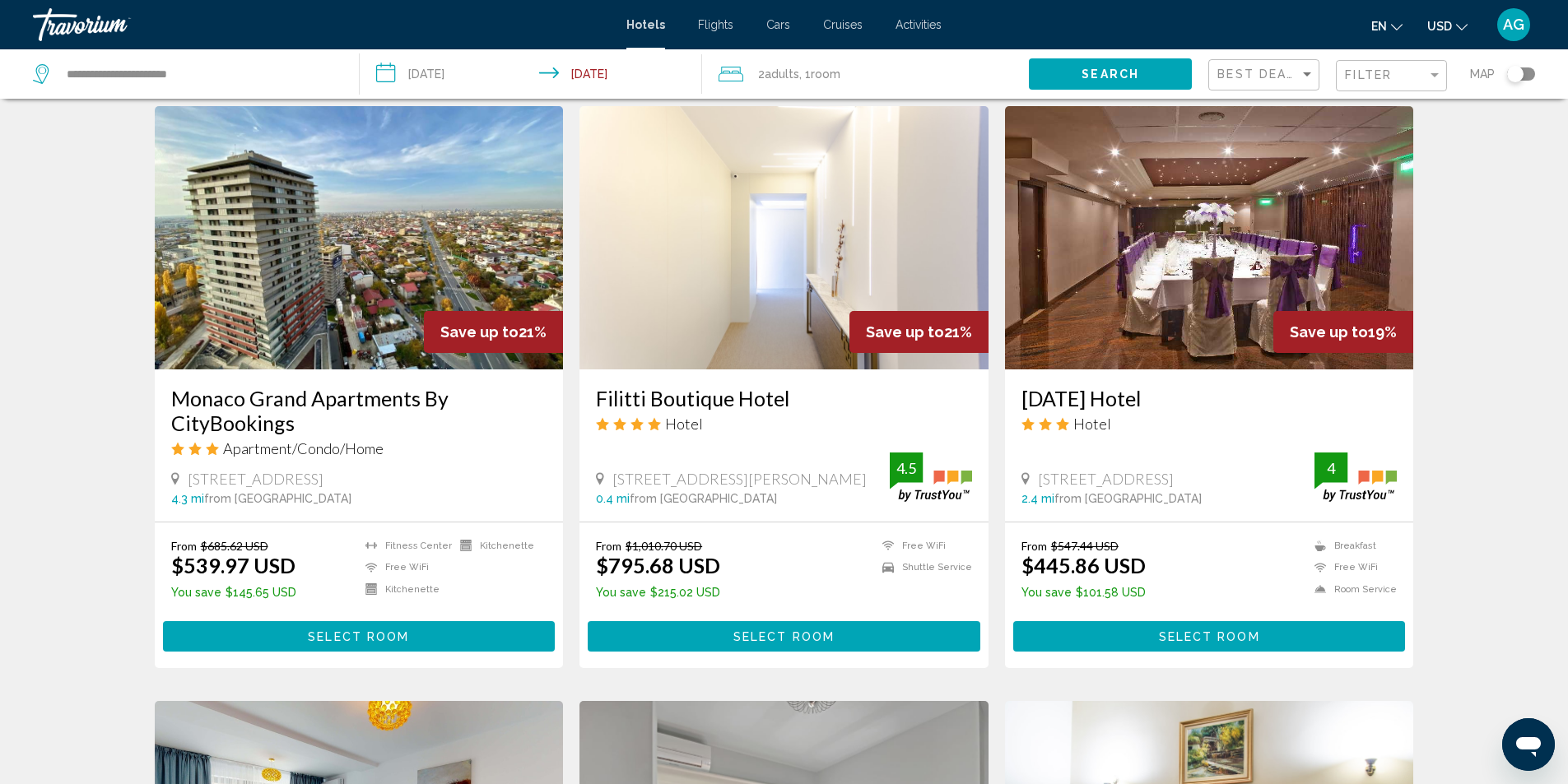
click at [317, 307] on img "Main content" at bounding box center [359, 238] width 409 height 264
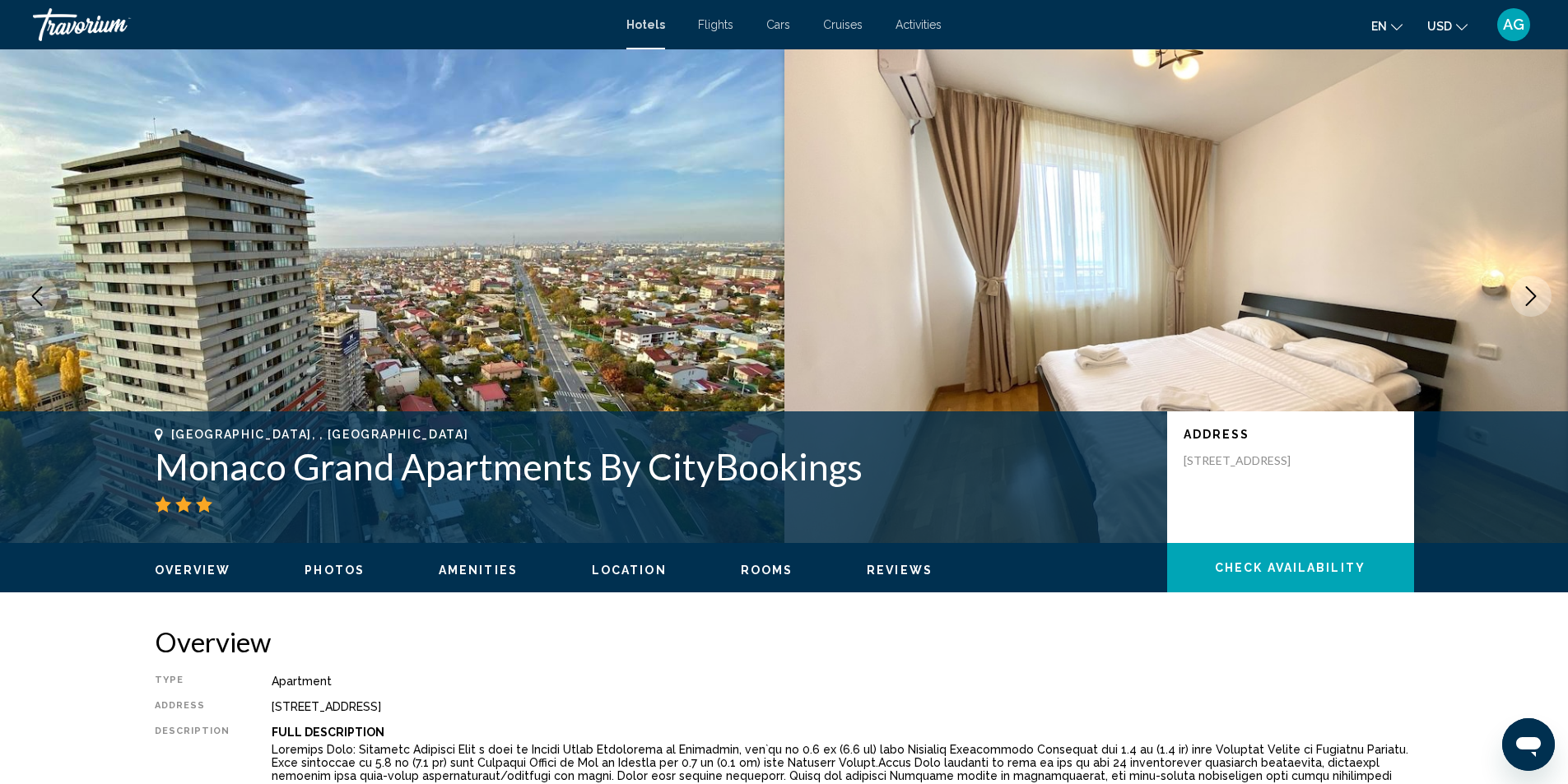
click at [1525, 295] on icon "Next image" at bounding box center [1531, 296] width 20 height 20
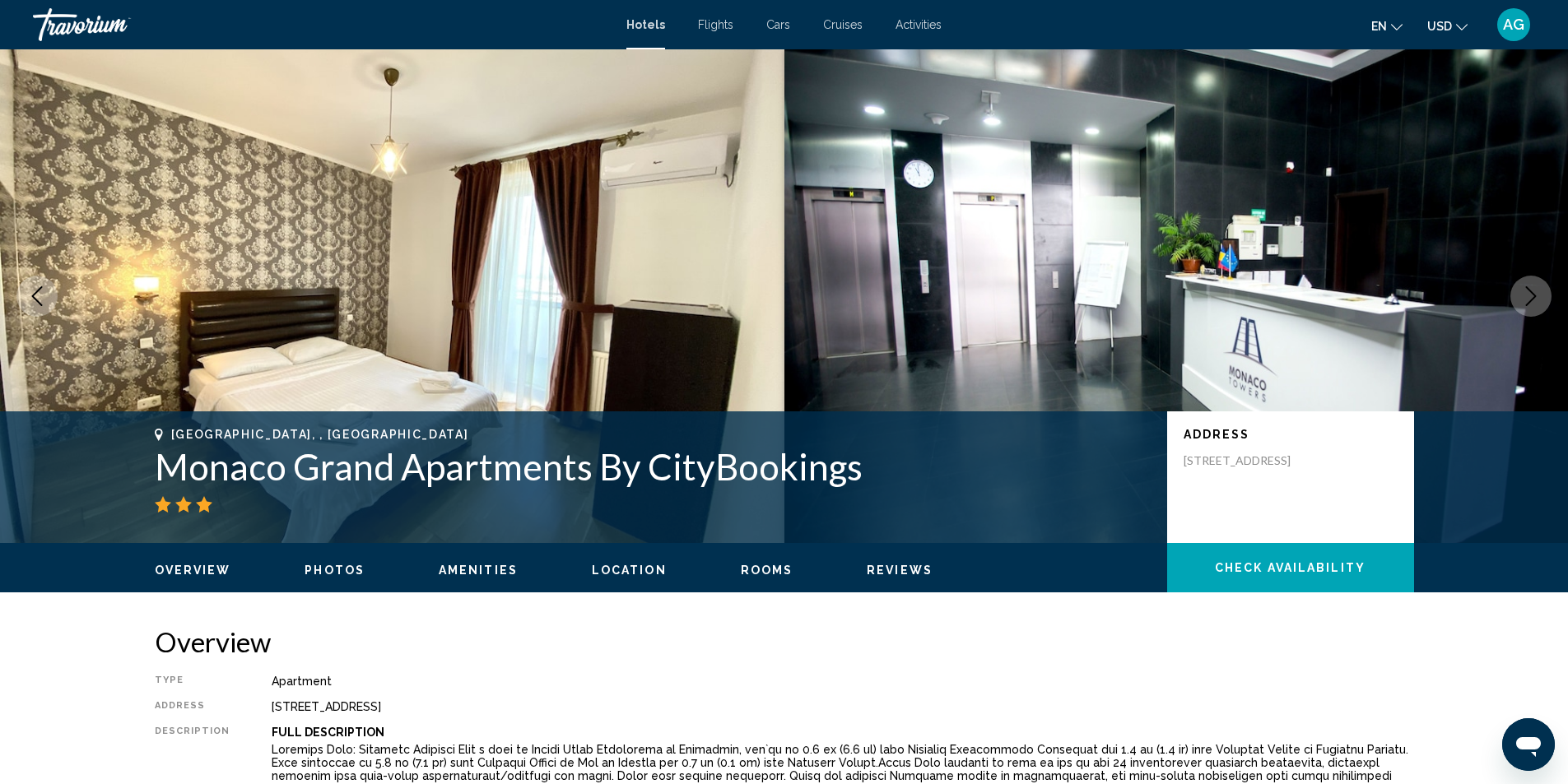
click at [1525, 295] on icon "Next image" at bounding box center [1531, 296] width 20 height 20
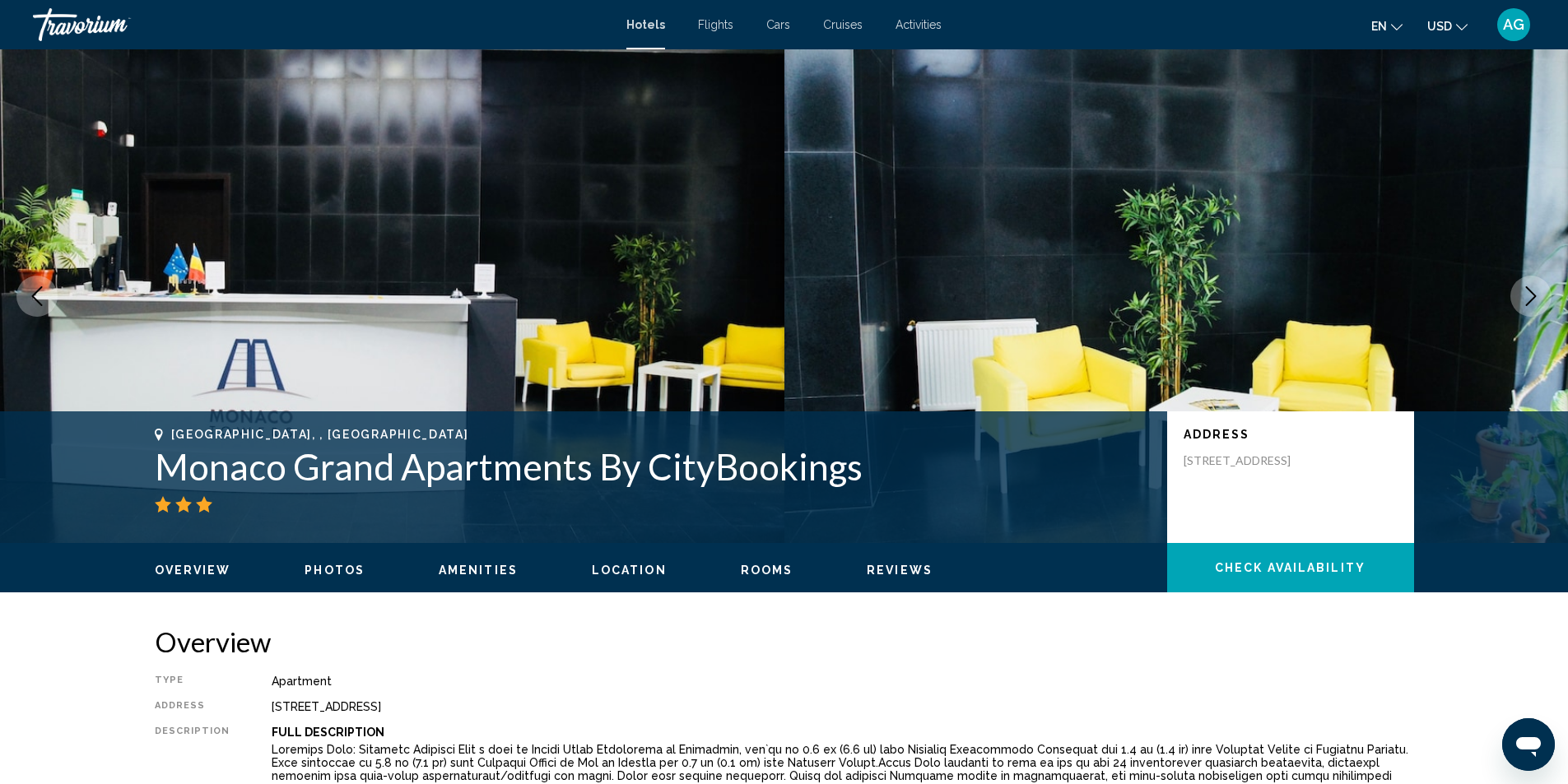
click at [1525, 295] on icon "Next image" at bounding box center [1531, 296] width 20 height 20
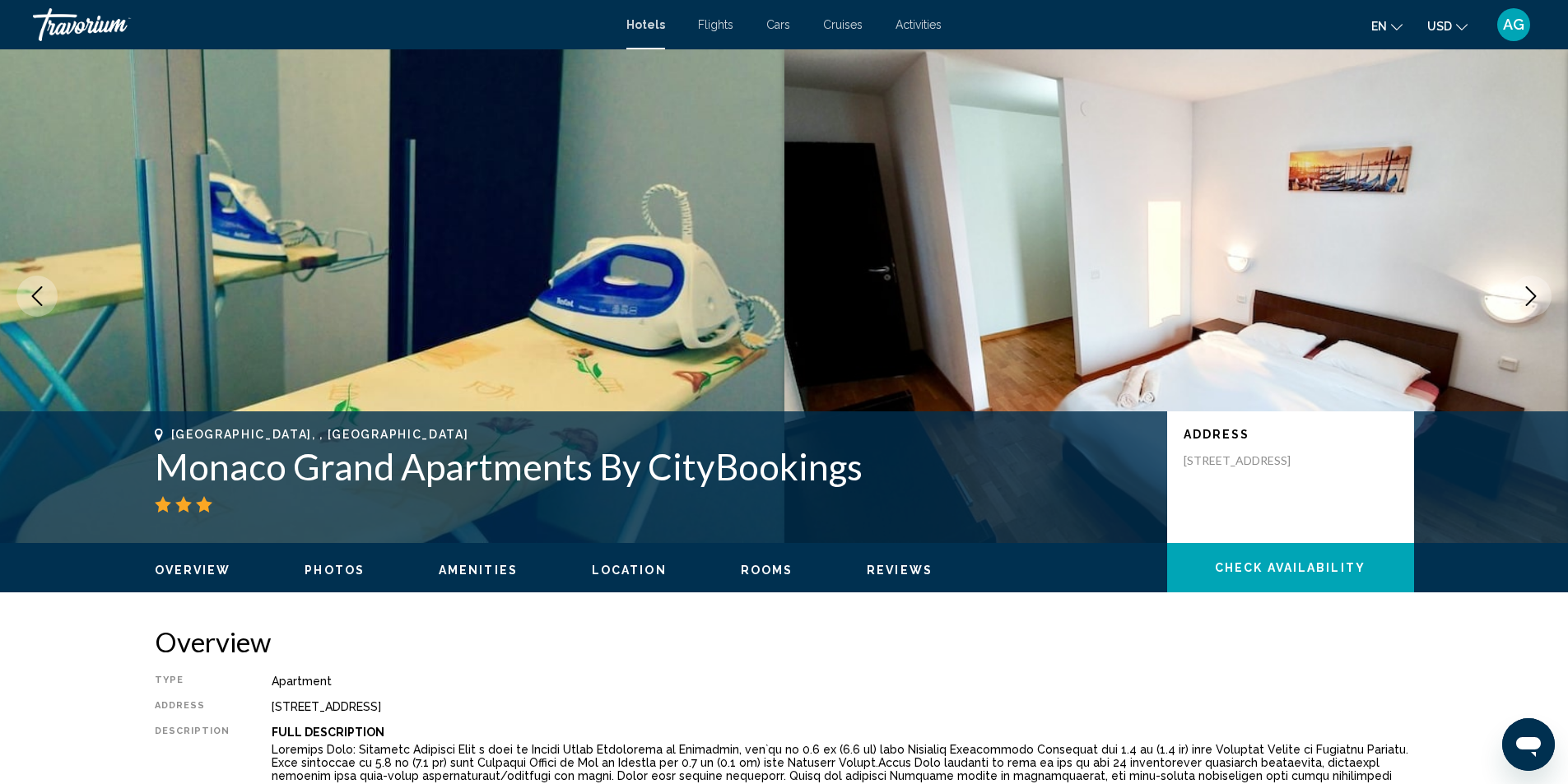
click at [1525, 295] on icon "Next image" at bounding box center [1531, 296] width 20 height 20
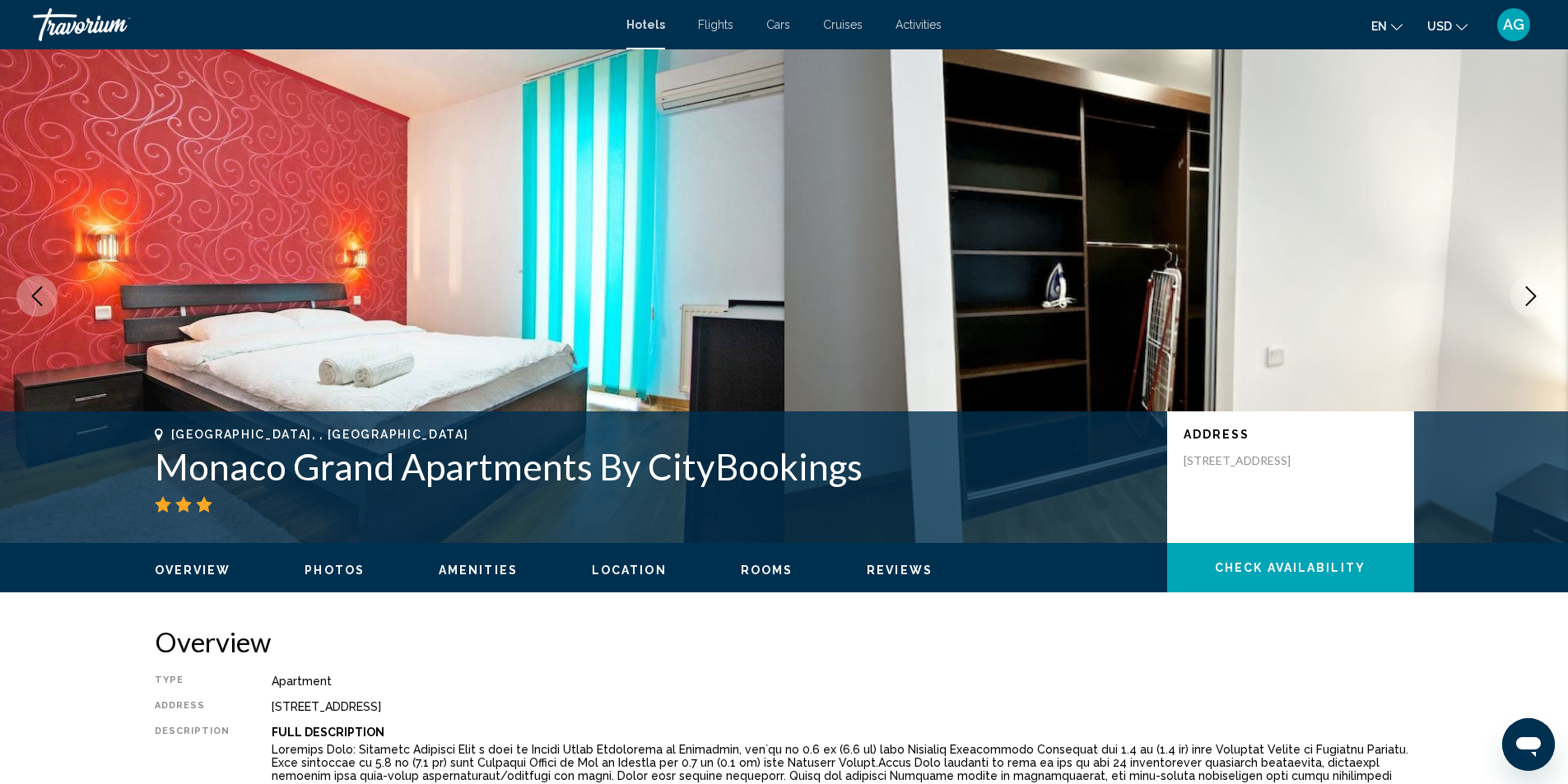
click at [1525, 295] on icon "Next image" at bounding box center [1531, 296] width 20 height 20
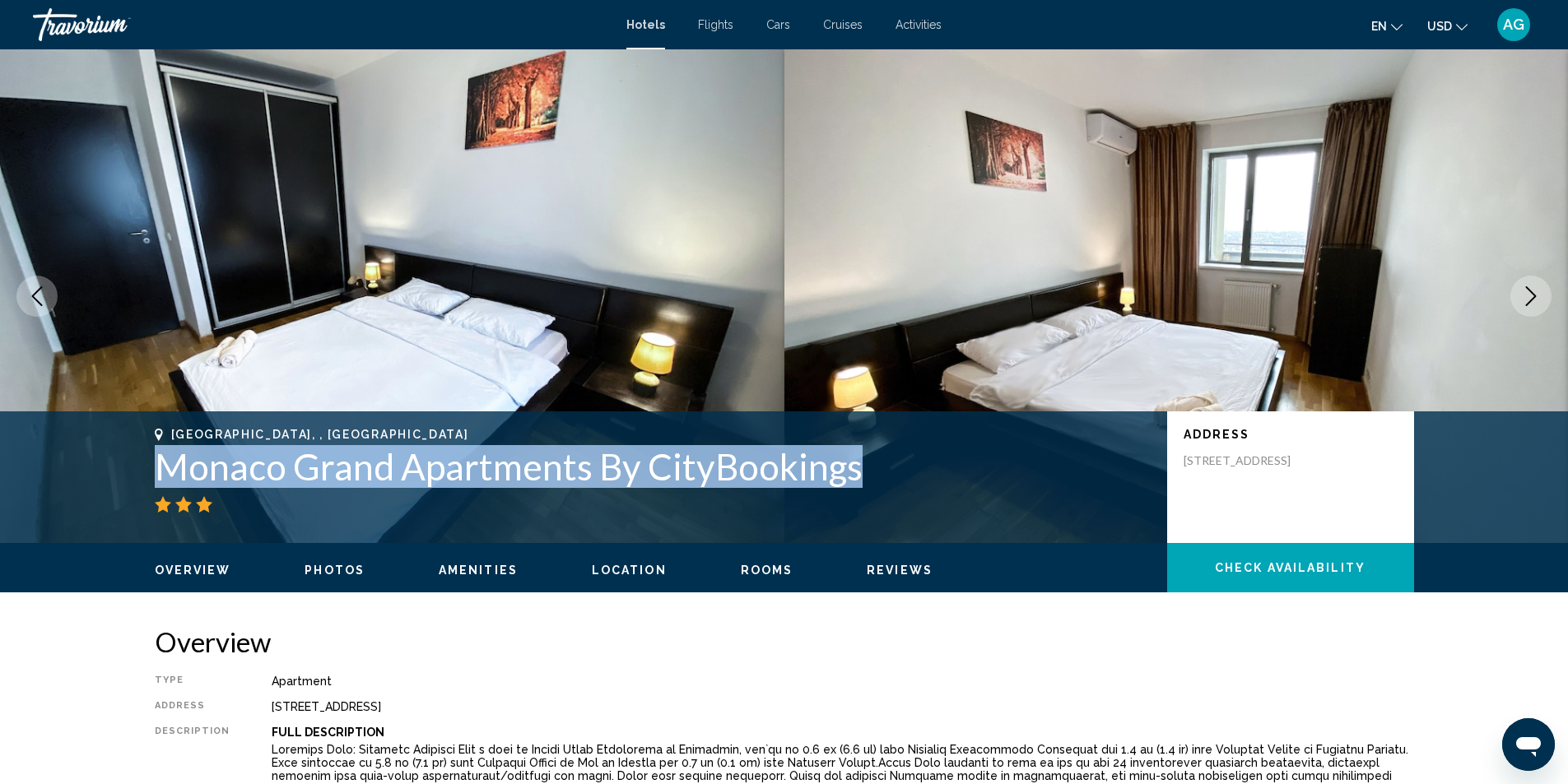
drag, startPoint x: 154, startPoint y: 469, endPoint x: 857, endPoint y: 455, distance: 703.1
click at [857, 455] on h1 "Monaco Grand Apartments By CityBookings" at bounding box center [653, 466] width 996 height 43
copy h1 "Monaco Grand Apartments By CityBookings"
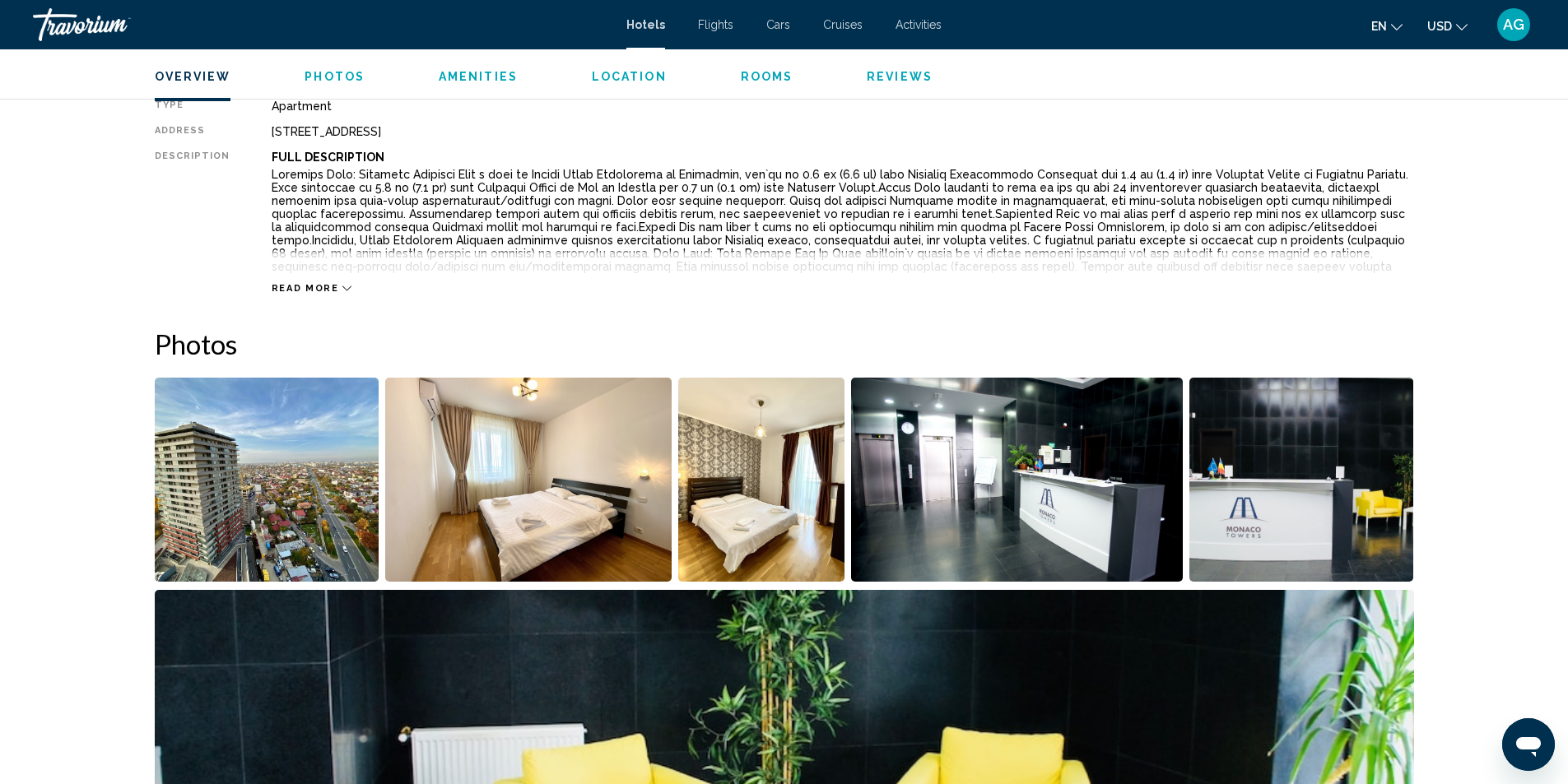
scroll to position [164, 0]
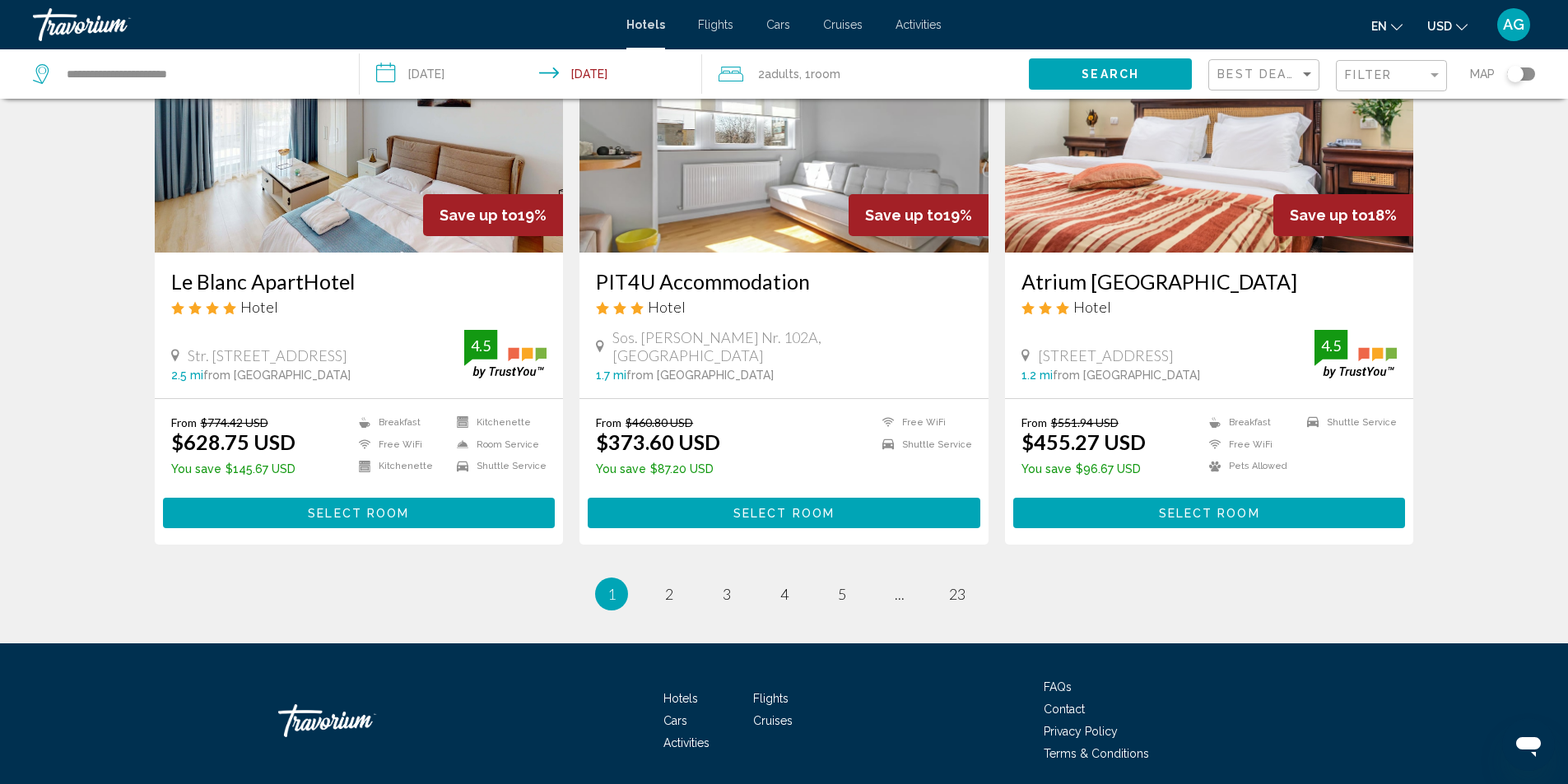
scroll to position [1975, 0]
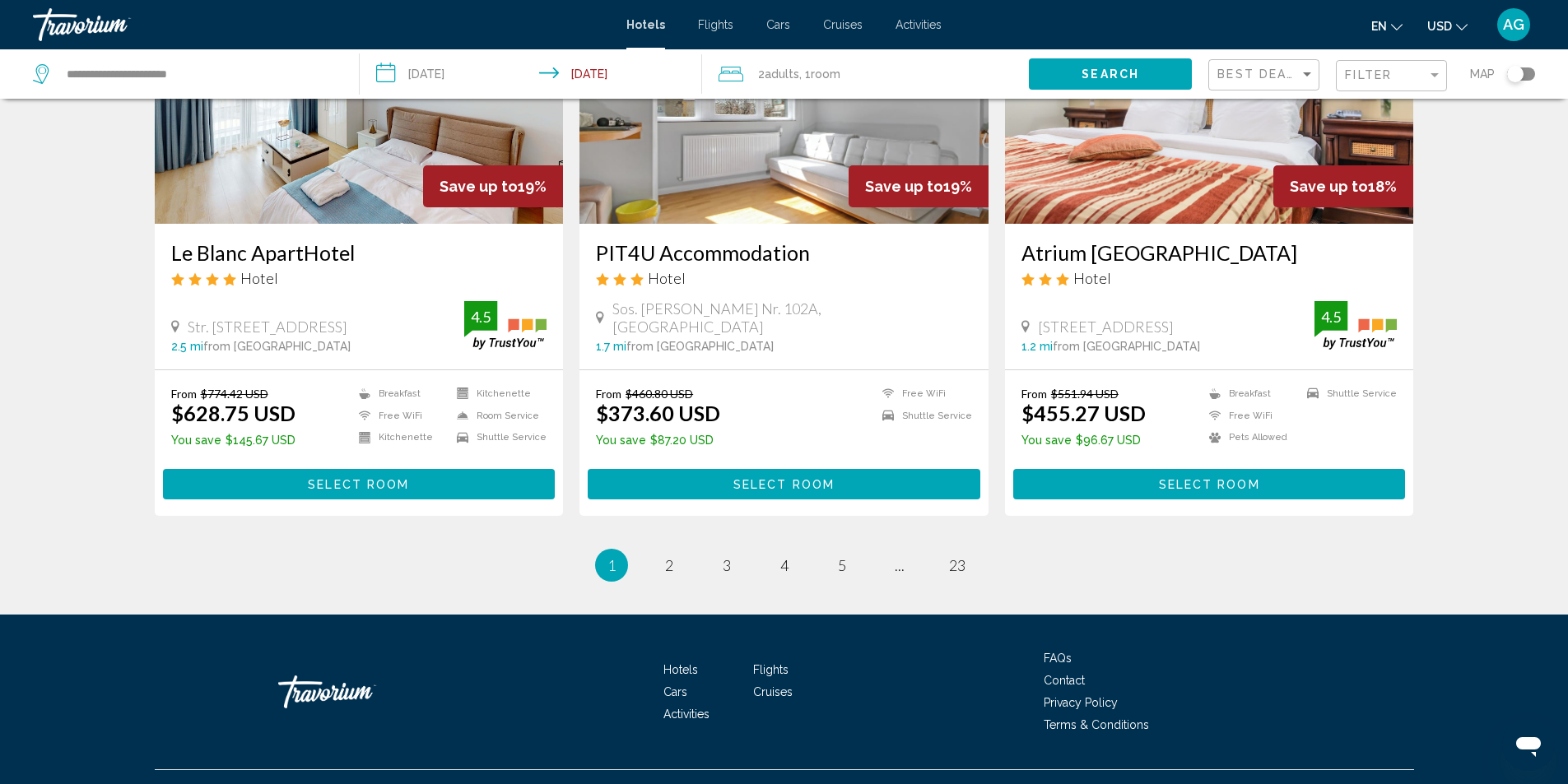
drag, startPoint x: 590, startPoint y: 272, endPoint x: 819, endPoint y: 281, distance: 229.2
click at [819, 281] on div "PIT4U Accommodation Hotel Sos. Mihai Bravu Nr. 102A, Bucharest 1.7 mi from Buch…" at bounding box center [784, 296] width 409 height 146
copy h3 "PIT4U Accommodation"
click at [665, 574] on span "2" at bounding box center [668, 565] width 8 height 18
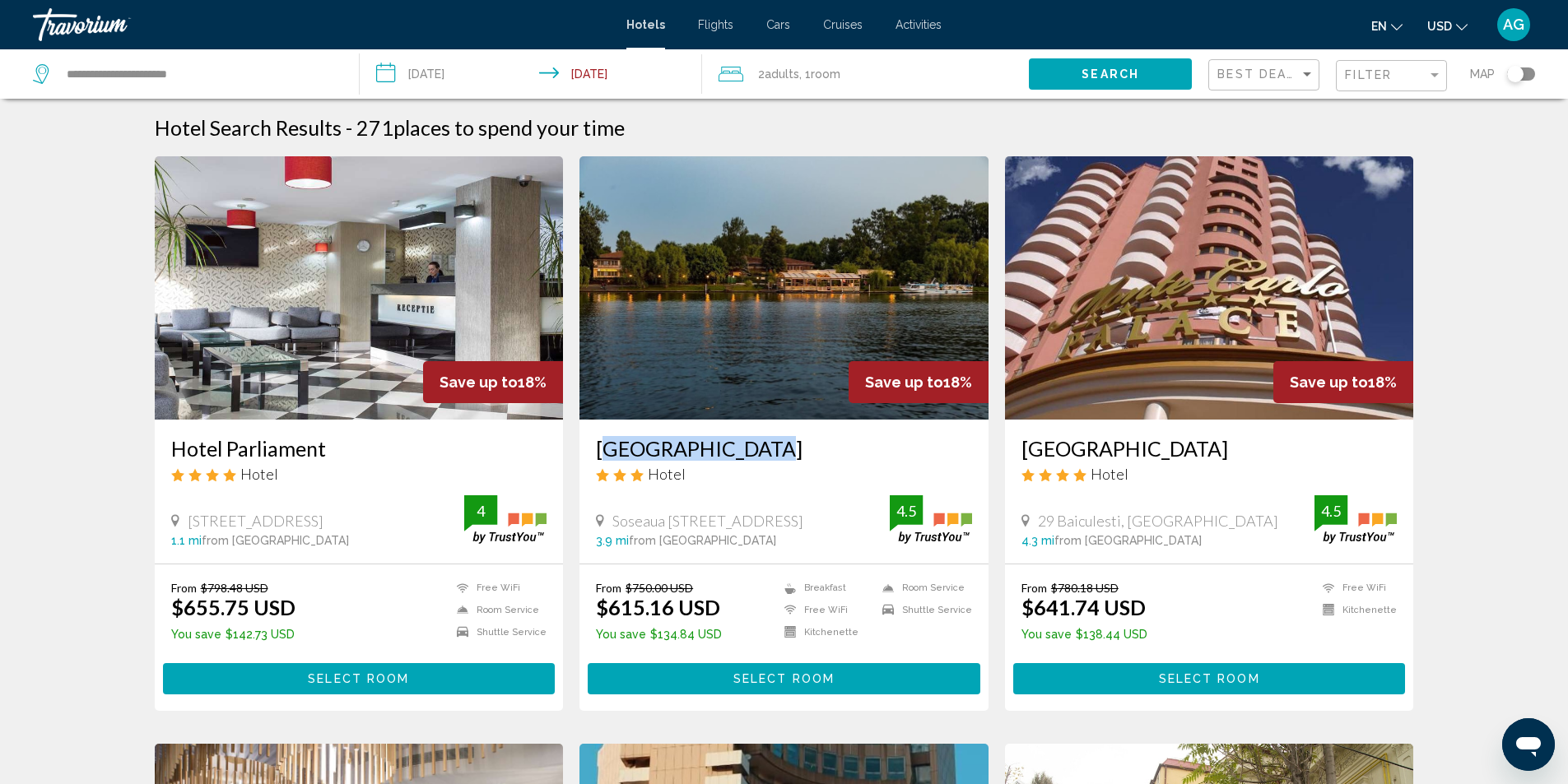
drag, startPoint x: 586, startPoint y: 450, endPoint x: 772, endPoint y: 450, distance: 186.0
click at [772, 450] on div "Hotel Herastrau Hotel Soseaua Nordului Nr. 7 9 Sector 1, Bucharest 3.9 mi from …" at bounding box center [784, 492] width 409 height 144
copy h3 "[GEOGRAPHIC_DATA]"
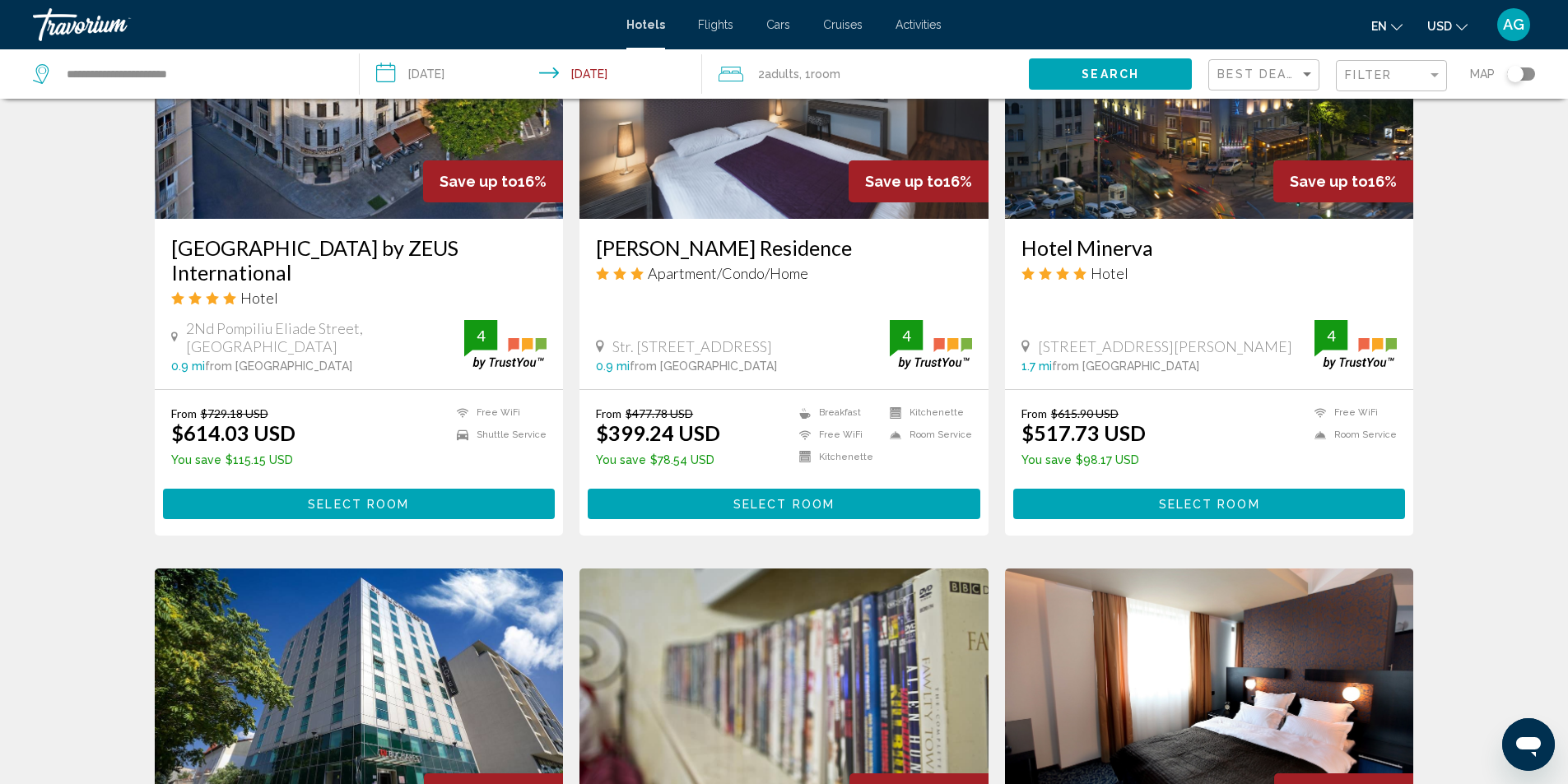
scroll to position [1810, 0]
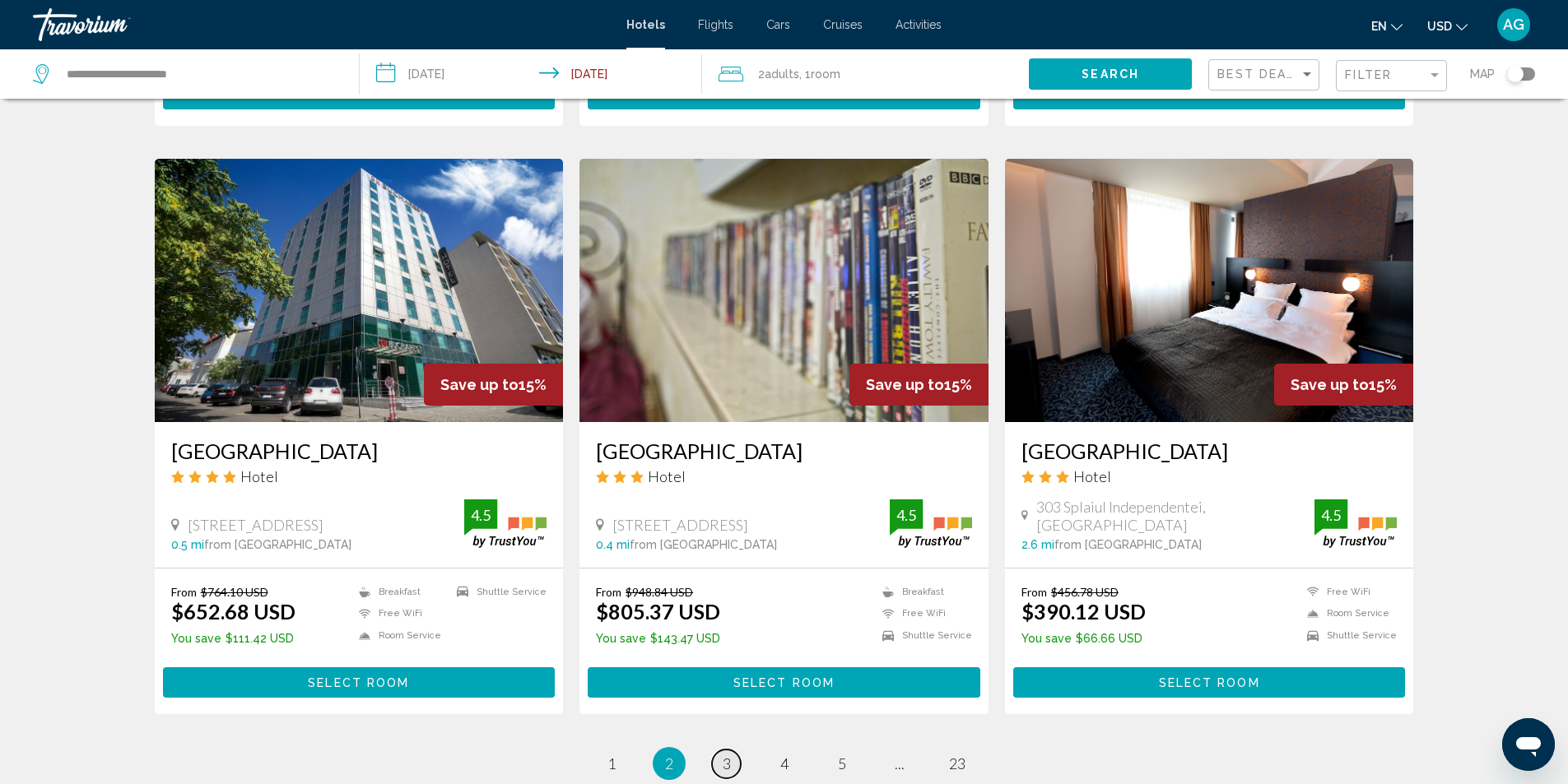
click at [720, 750] on link "page 3" at bounding box center [726, 764] width 29 height 29
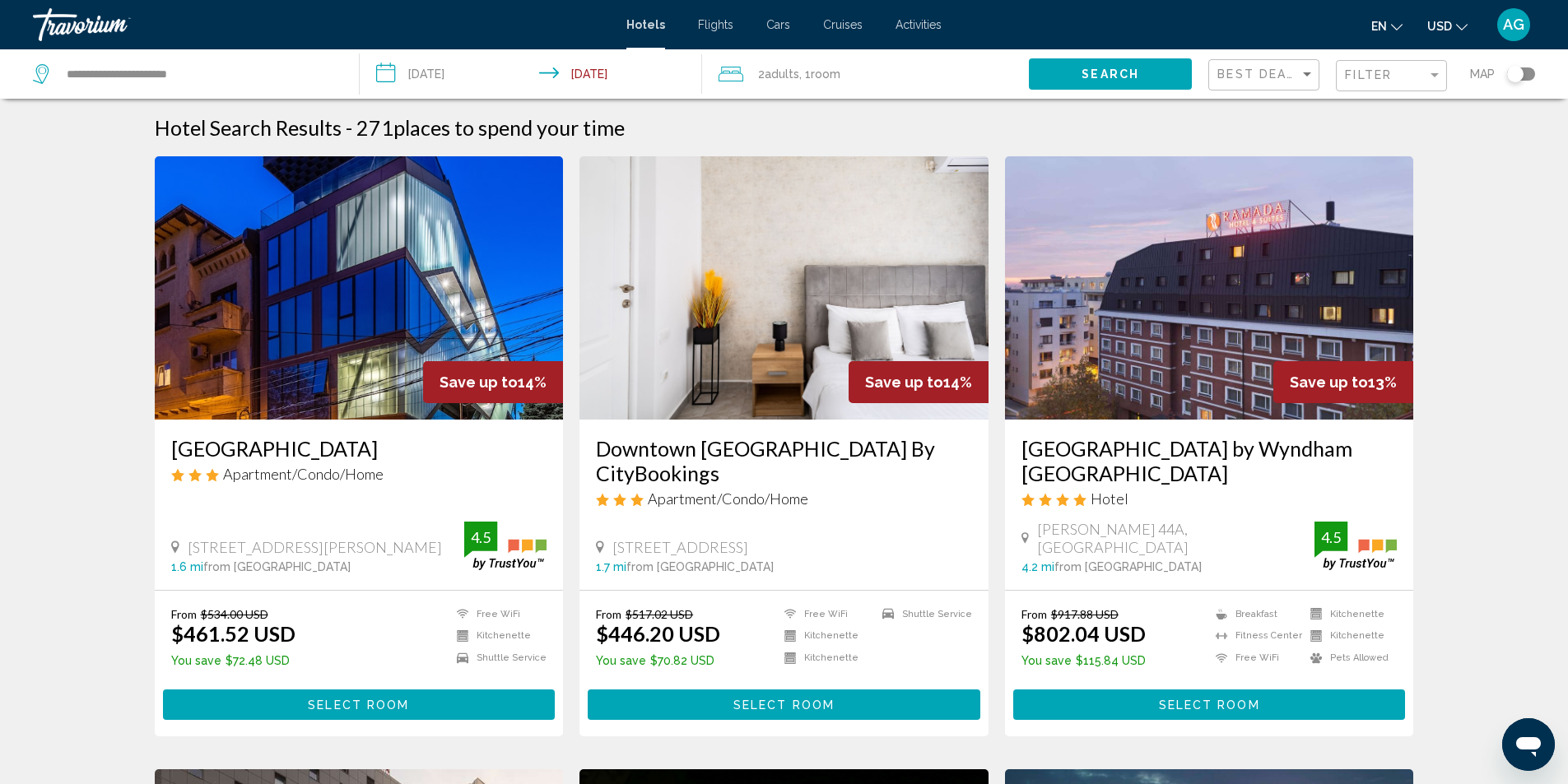
drag, startPoint x: 161, startPoint y: 448, endPoint x: 342, endPoint y: 444, distance: 181.0
click at [342, 444] on div "Blend City Center Apartment/Condo/Home 47 Strada Gheorghe Pop De Basesti, Bucha…" at bounding box center [359, 505] width 409 height 170
copy h3 "[GEOGRAPHIC_DATA]"
click at [353, 387] on img "Main content" at bounding box center [359, 288] width 409 height 264
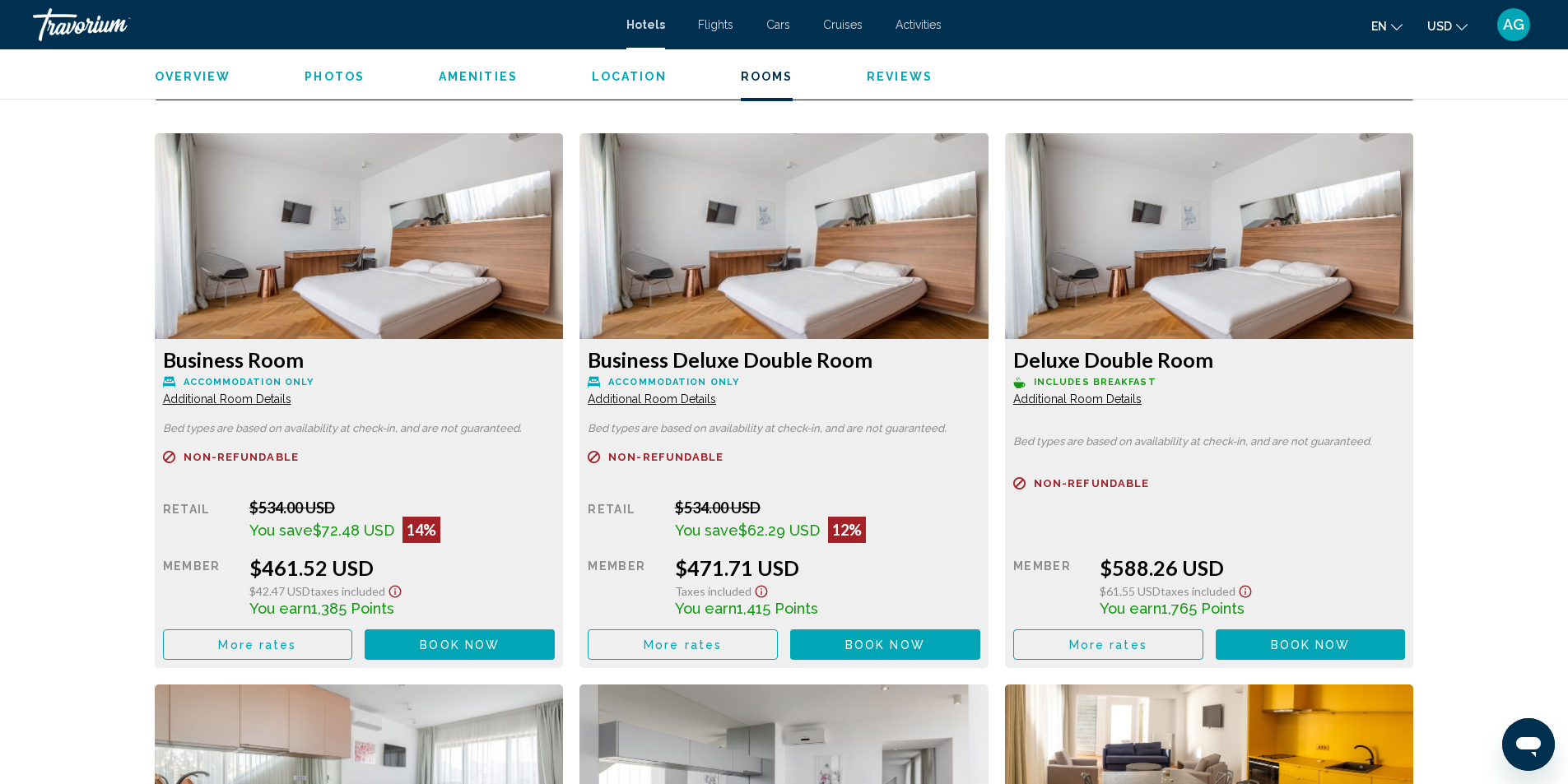
scroll to position [2058, 0]
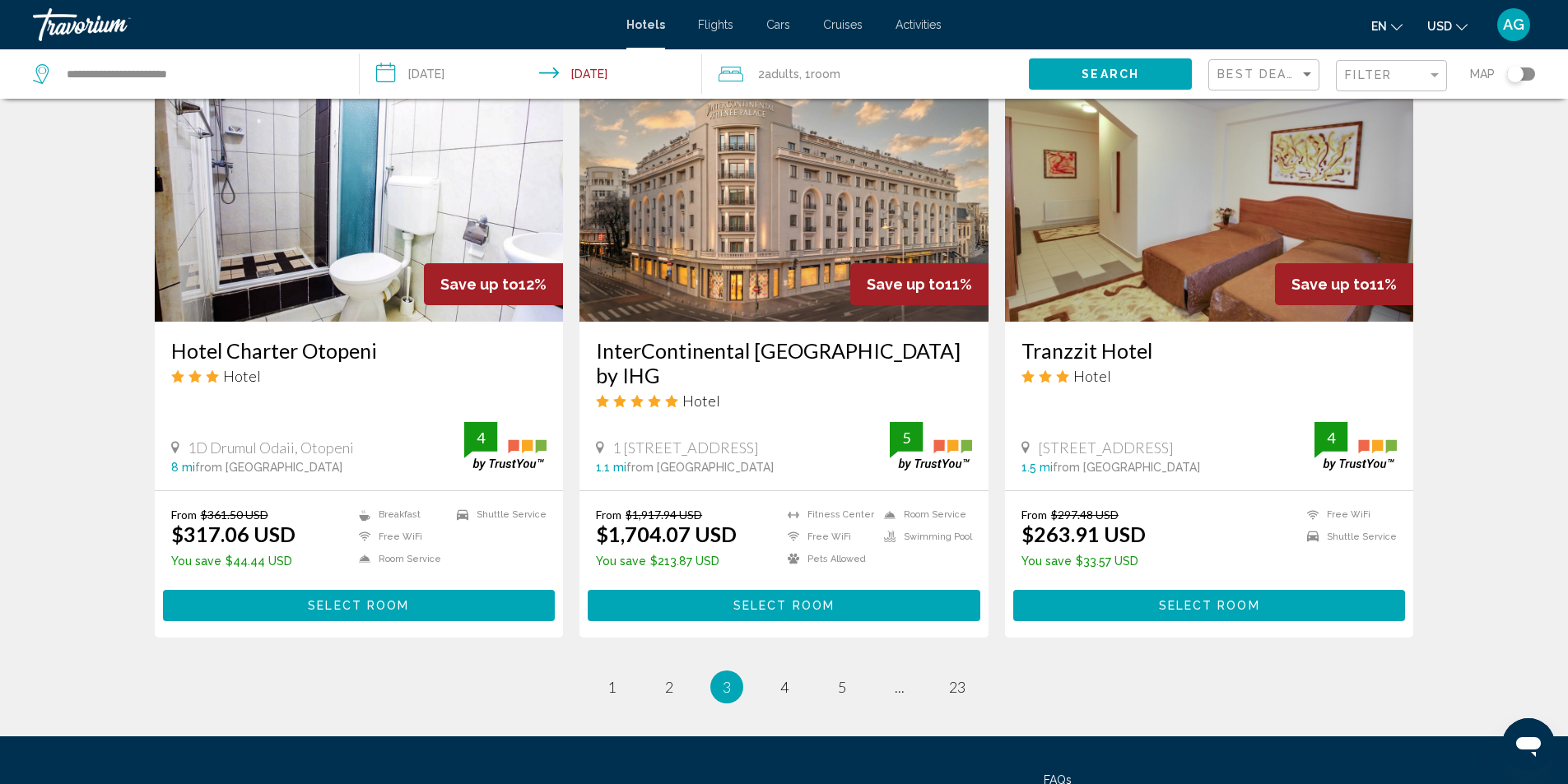
scroll to position [1893, 0]
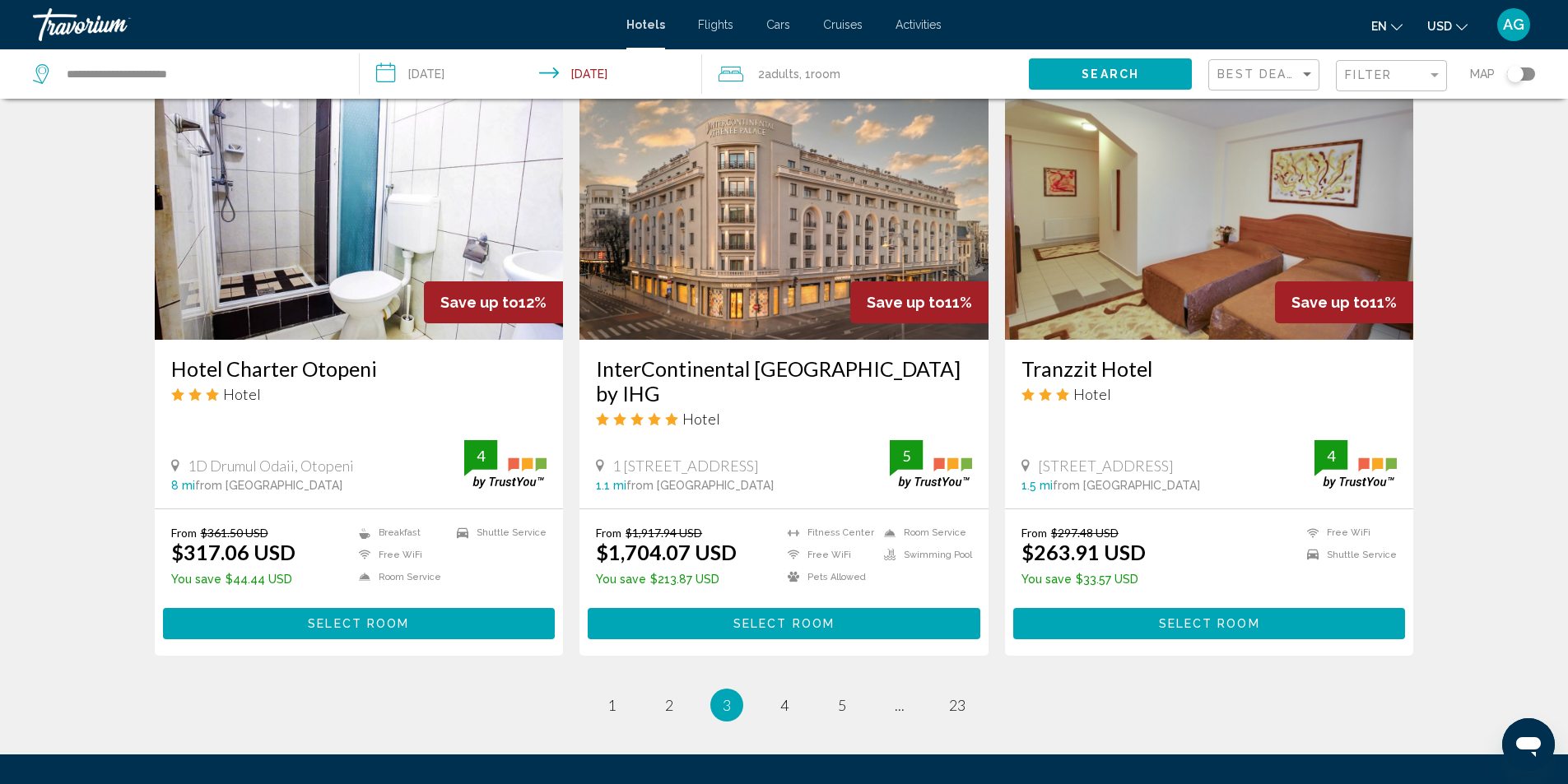
click at [759, 279] on img "Main content" at bounding box center [784, 209] width 409 height 264
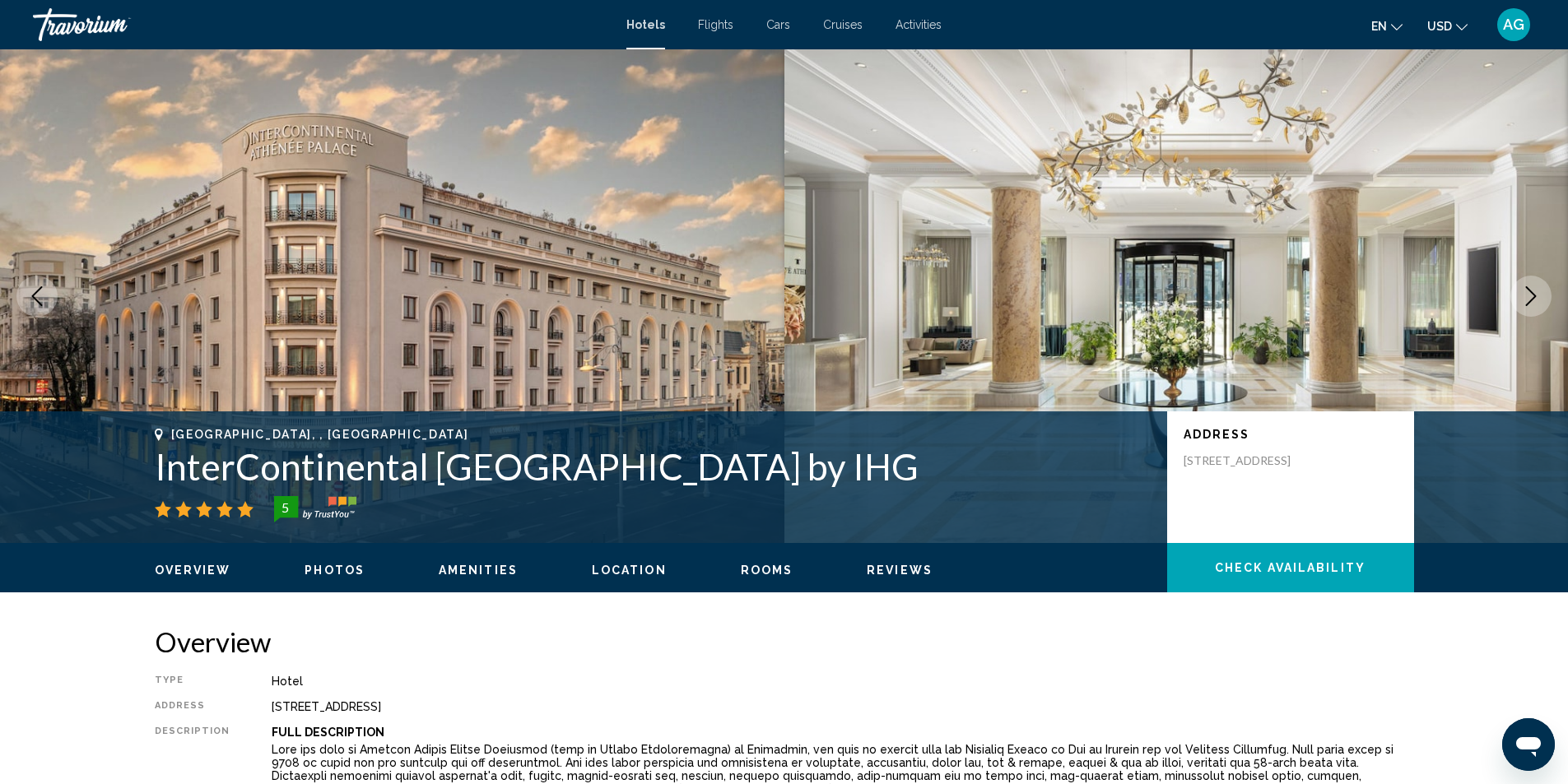
drag, startPoint x: 136, startPoint y: 474, endPoint x: 971, endPoint y: 476, distance: 835.0
click at [971, 476] on div "Bucharest, , Romania InterContinental Athénée Palace Bucharest by IHG 5 Address…" at bounding box center [784, 477] width 1325 height 99
copy h1 "InterContinental [GEOGRAPHIC_DATA] by IHG"
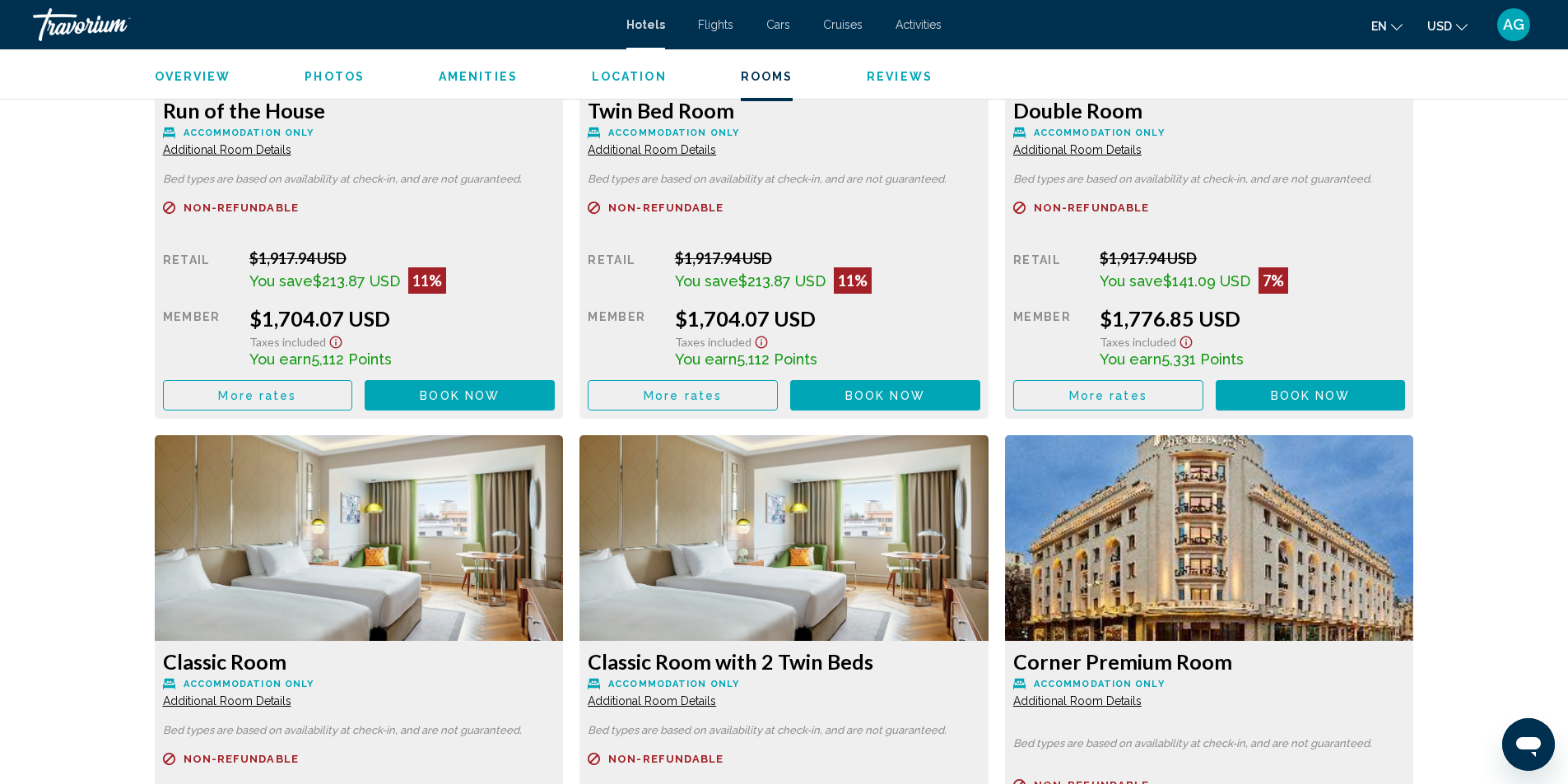
scroll to position [2222, 0]
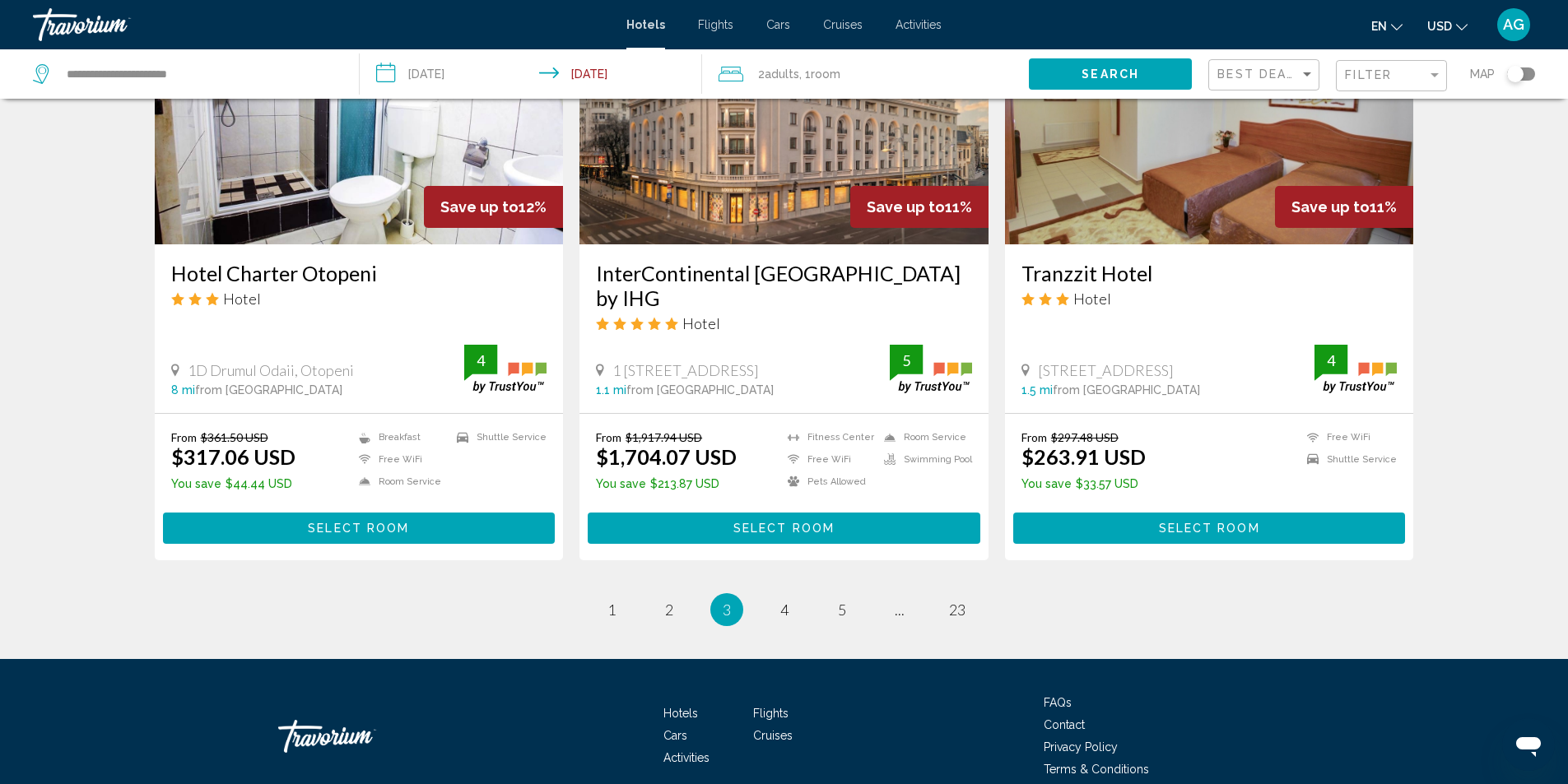
scroll to position [2063, 0]
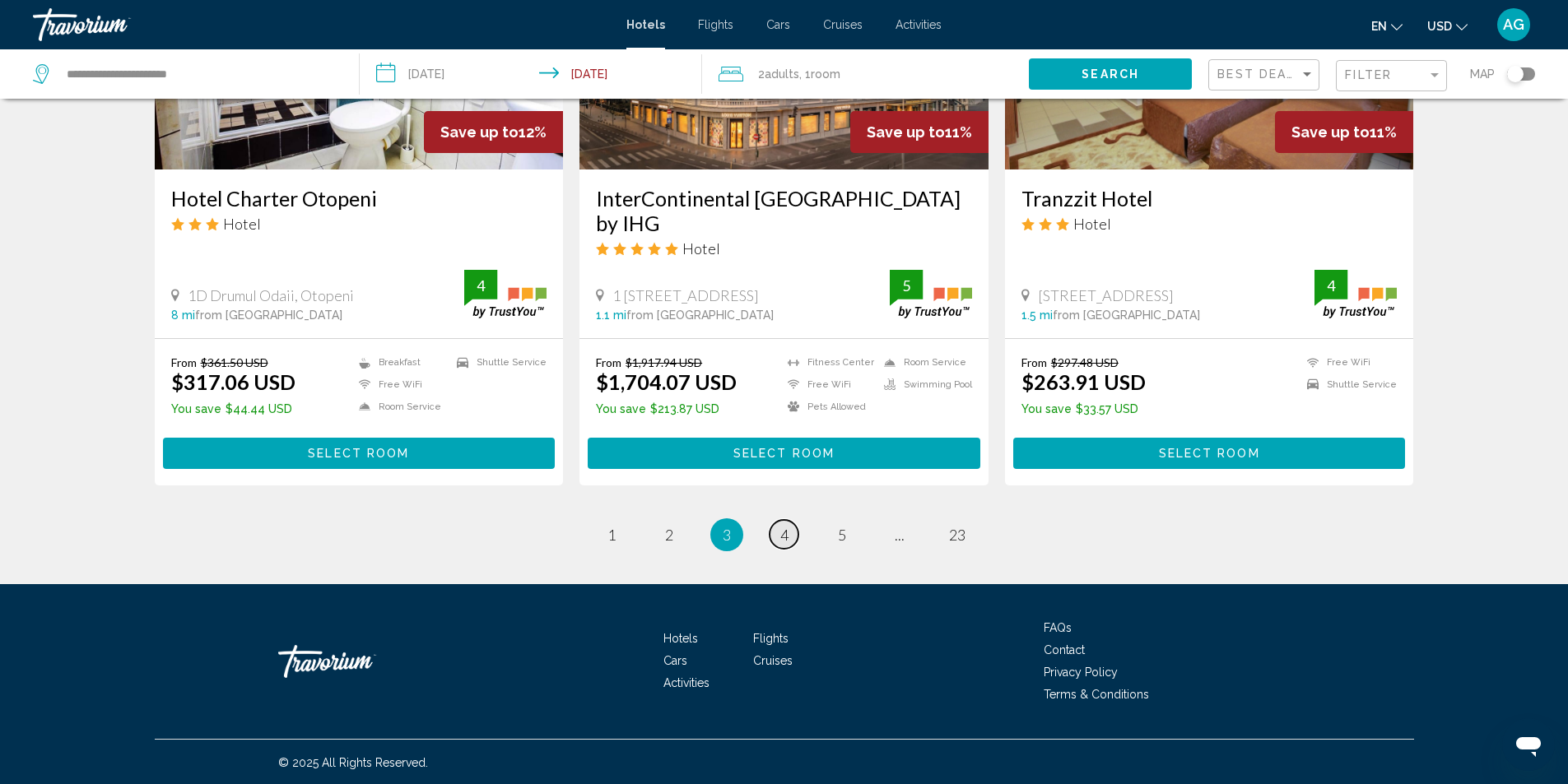
click at [785, 538] on span "4" at bounding box center [784, 534] width 8 height 18
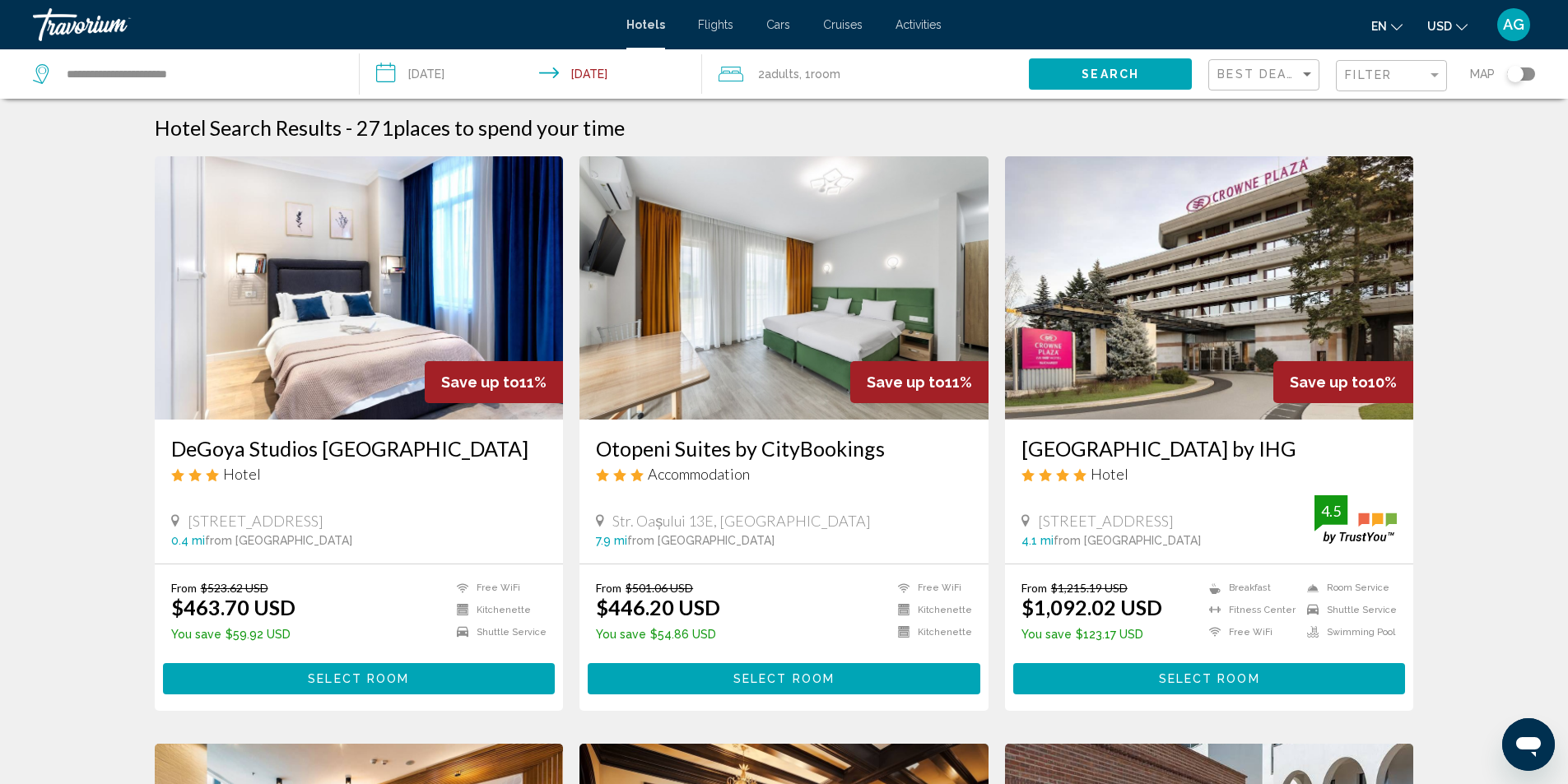
drag, startPoint x: 164, startPoint y: 447, endPoint x: 522, endPoint y: 444, distance: 358.0
click at [522, 444] on div "DeGoya Studios Bucharest Old Town Hotel 7 Strada Smârdan, Bucharest 0.4 mi from…" at bounding box center [359, 492] width 409 height 144
copy h3 "DeGoya Studios [GEOGRAPHIC_DATA]"
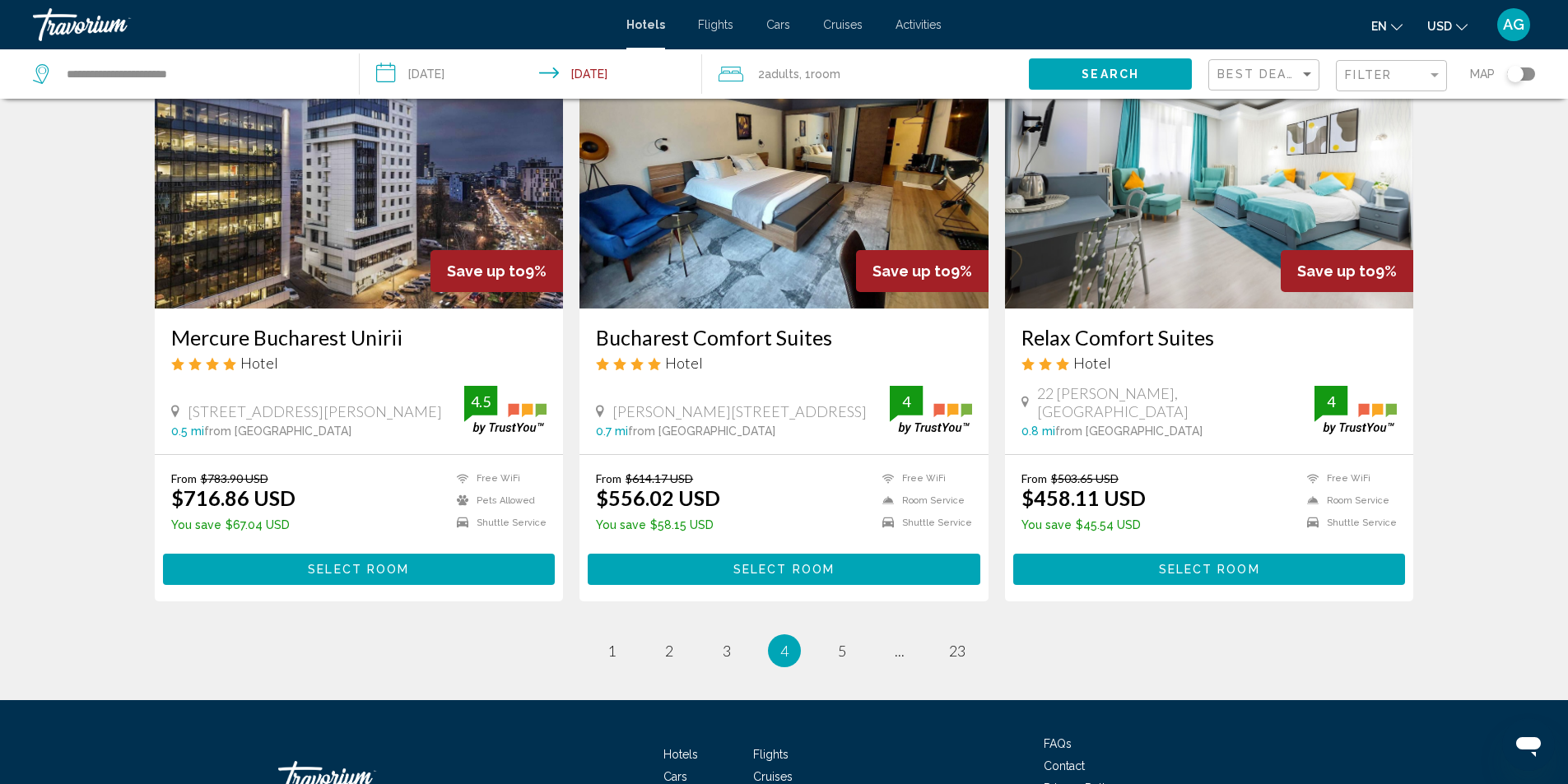
scroll to position [1991, 0]
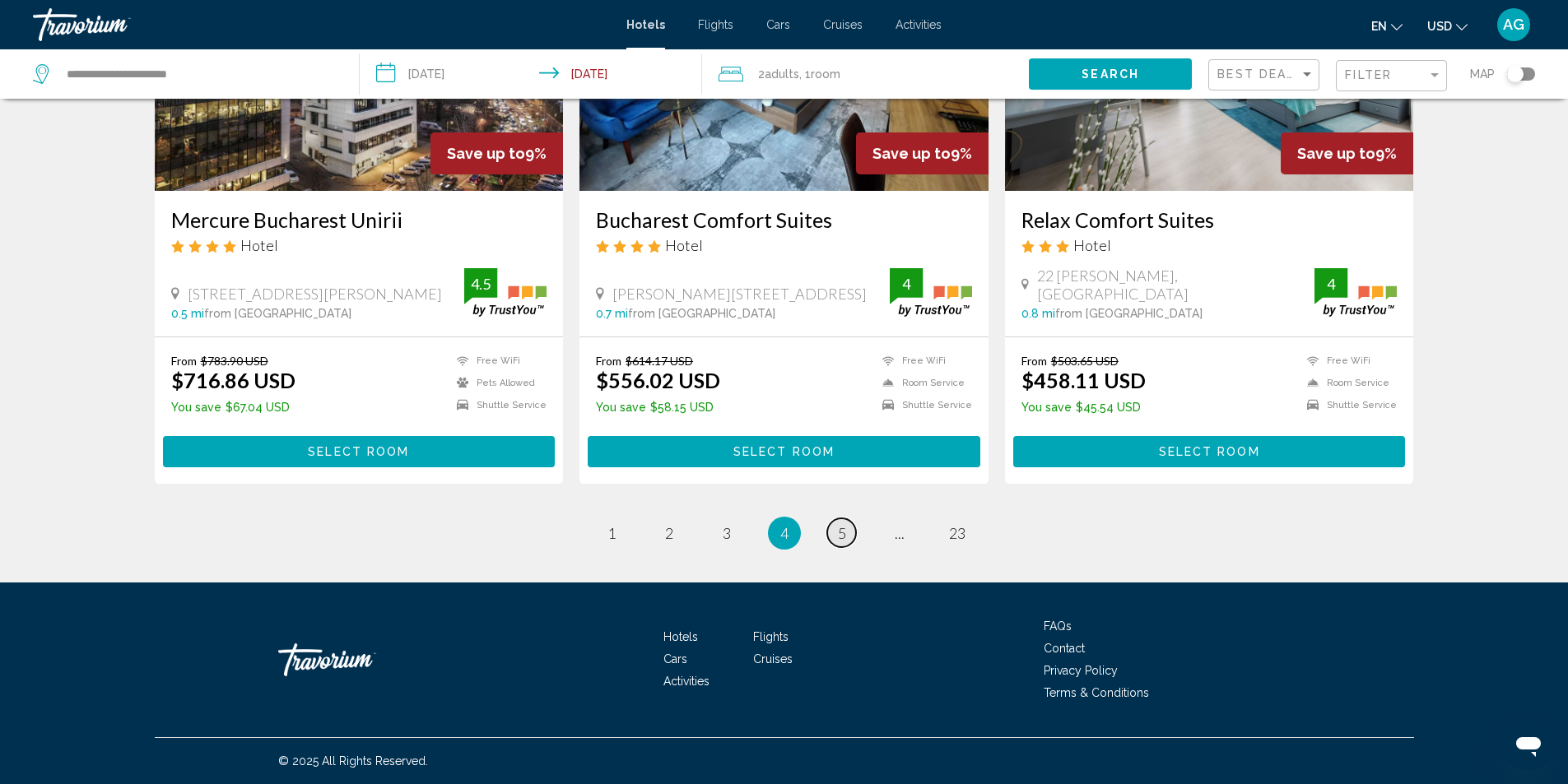
click at [846, 531] on span "5" at bounding box center [841, 533] width 8 height 18
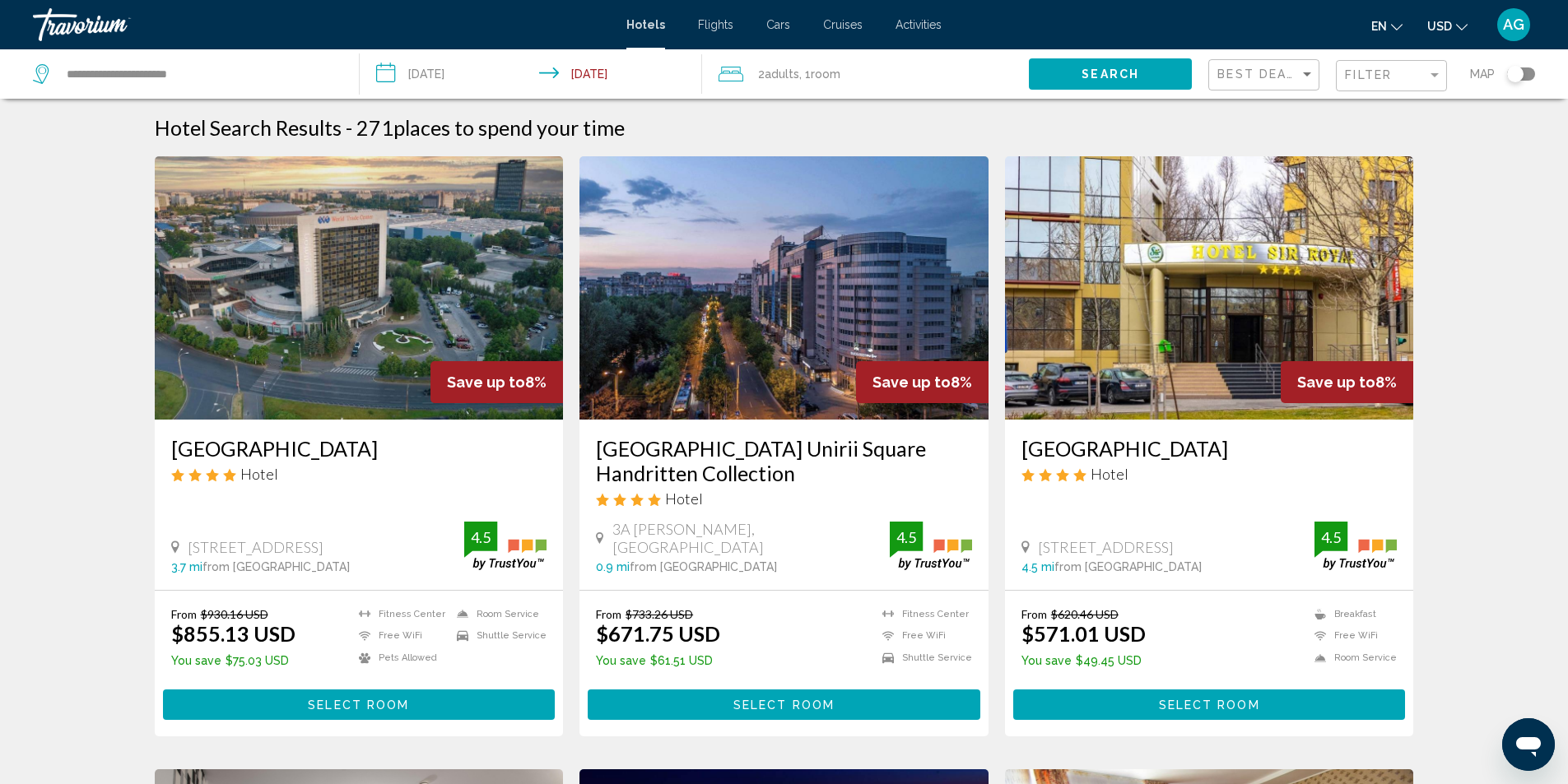
drag, startPoint x: 168, startPoint y: 451, endPoint x: 540, endPoint y: 450, distance: 372.0
click at [540, 450] on div "Pullman Bucharest World Trade Center Hotel 10 Montreal Square, Bucharest 3.7 mi…" at bounding box center [359, 505] width 409 height 170
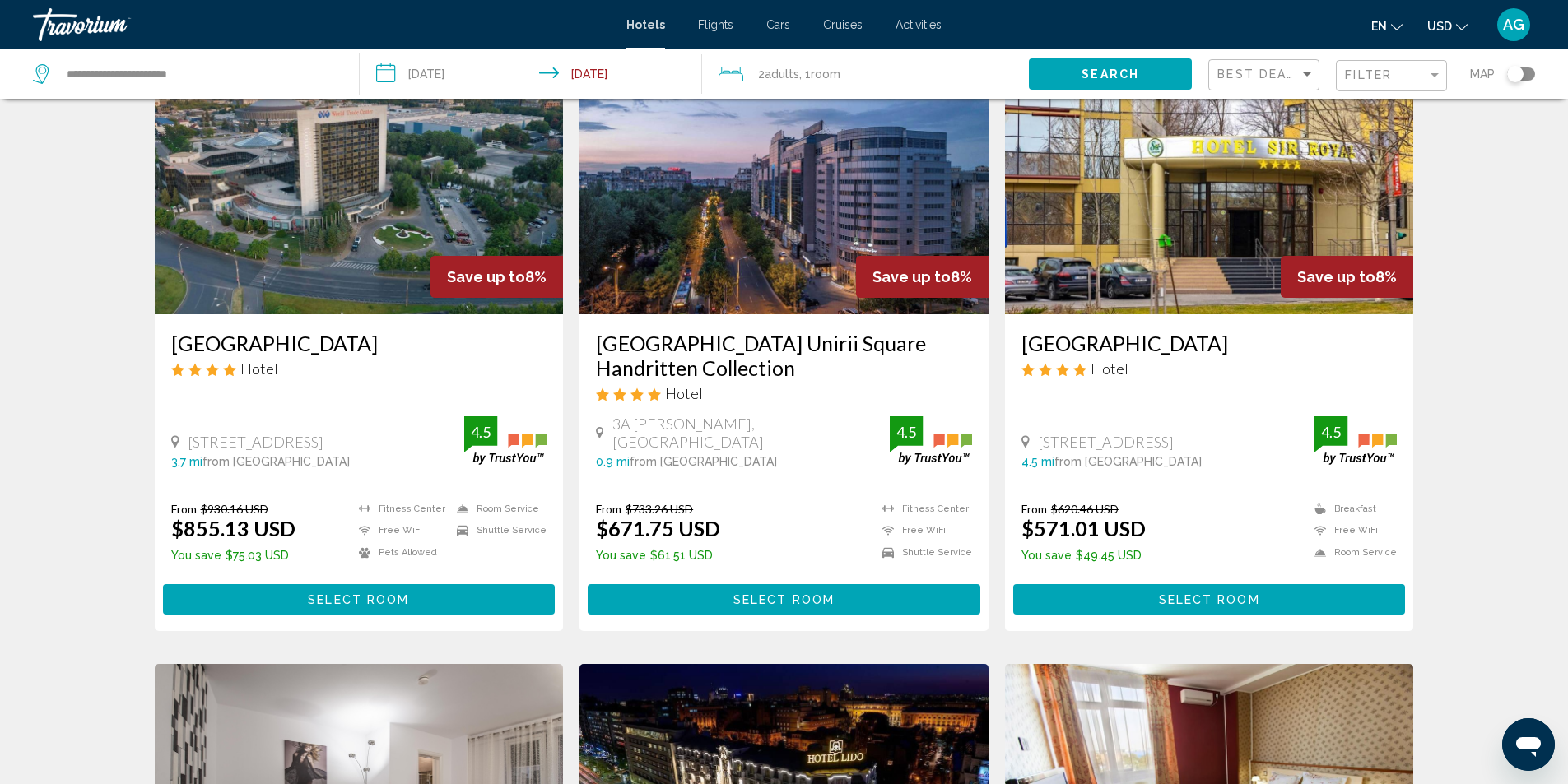
scroll to position [82, 0]
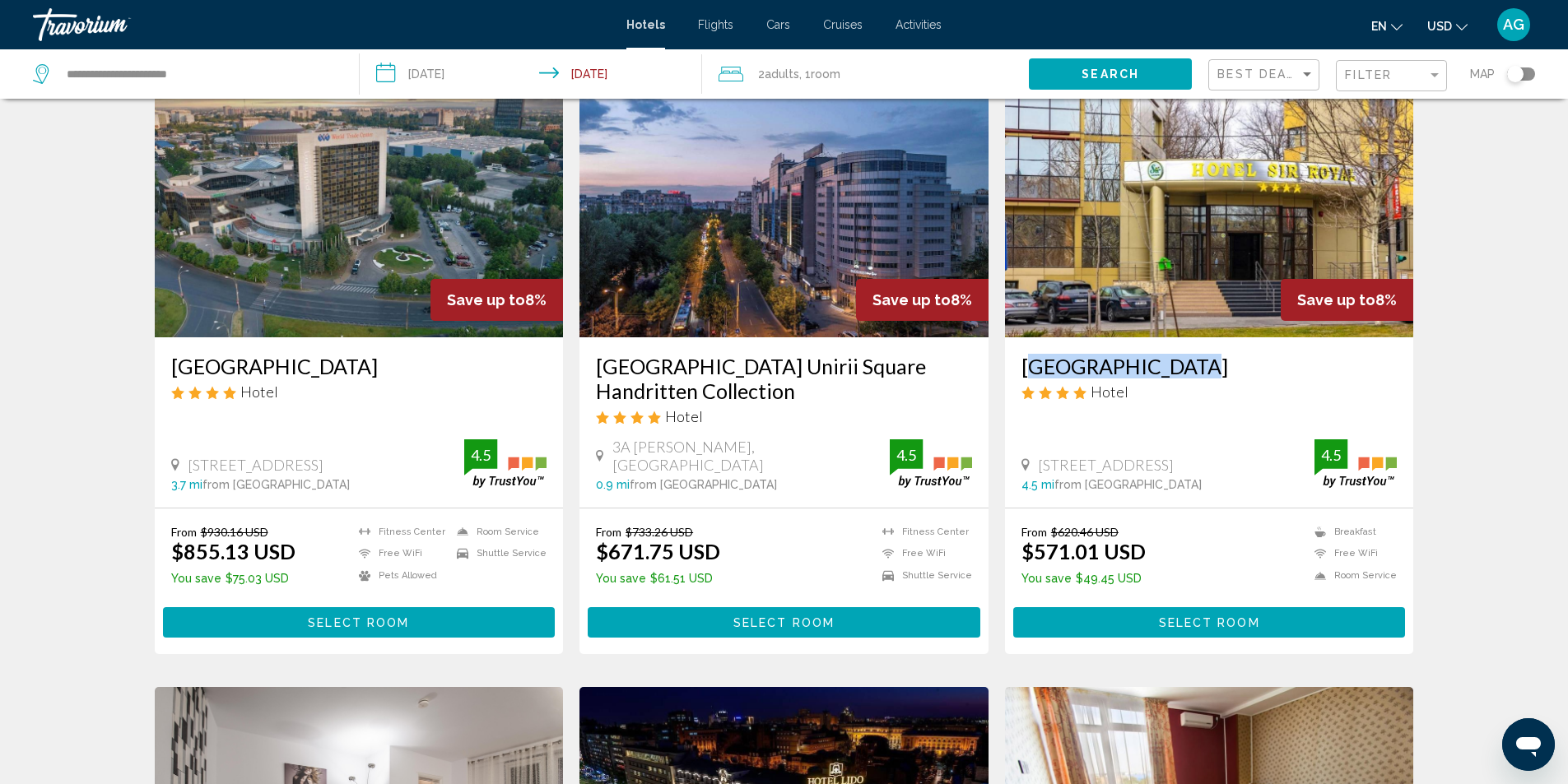
drag, startPoint x: 1015, startPoint y: 366, endPoint x: 1158, endPoint y: 361, distance: 143.1
click at [1158, 361] on div "Hotel Sir Royal Hotel Bulevardul Poligrafiei 69 Bucuresti, Bucharest 4.5 mi fro…" at bounding box center [1210, 422] width 409 height 170
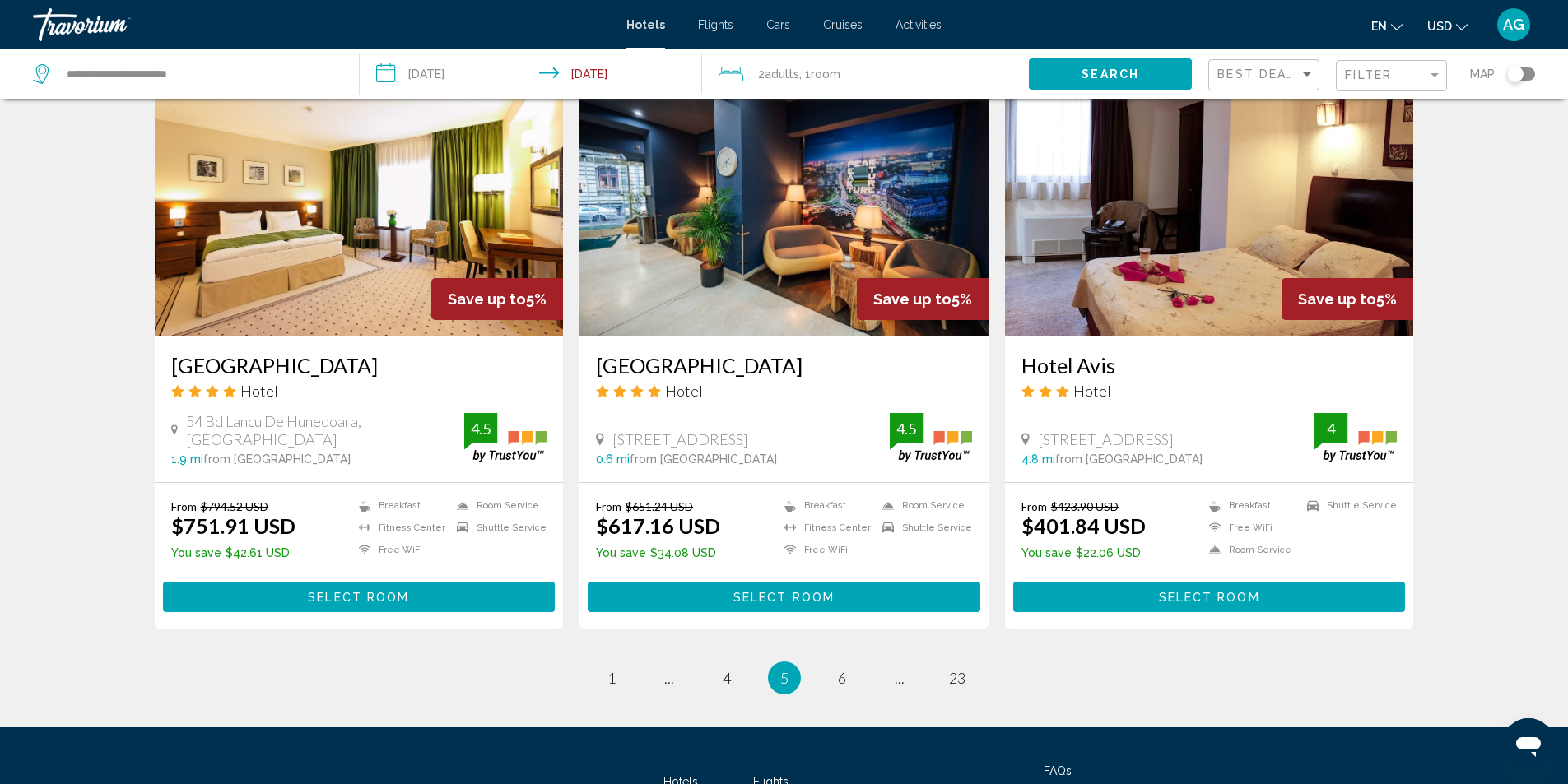
scroll to position [1893, 0]
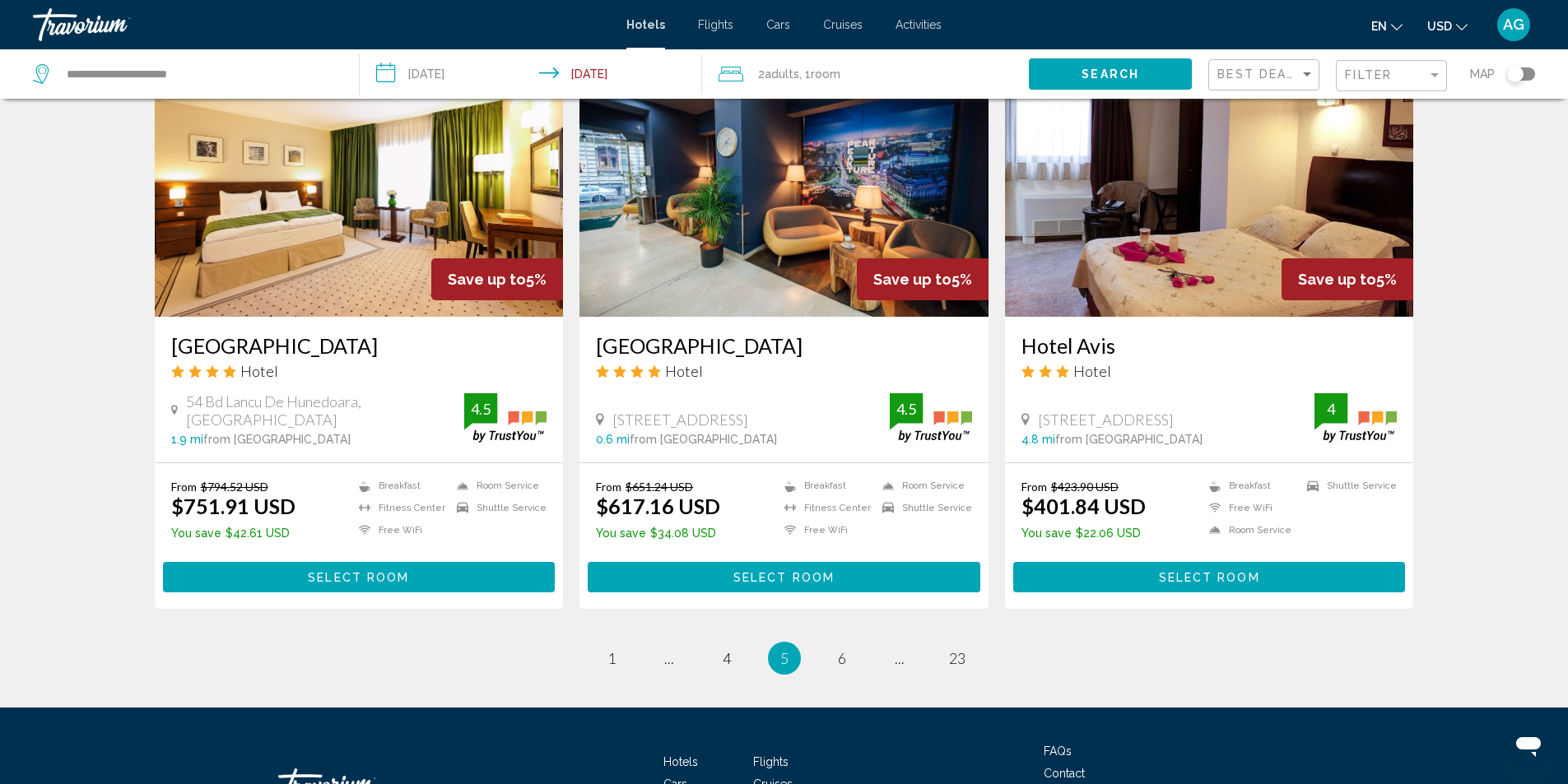
drag, startPoint x: 595, startPoint y: 346, endPoint x: 842, endPoint y: 334, distance: 247.3
click at [842, 334] on div "Peakture Hotel Bucharest Hotel Strada Slanic 26, Bucharest 0.6 mi from Buchares…" at bounding box center [784, 389] width 409 height 146
click at [845, 657] on span "6" at bounding box center [841, 658] width 8 height 18
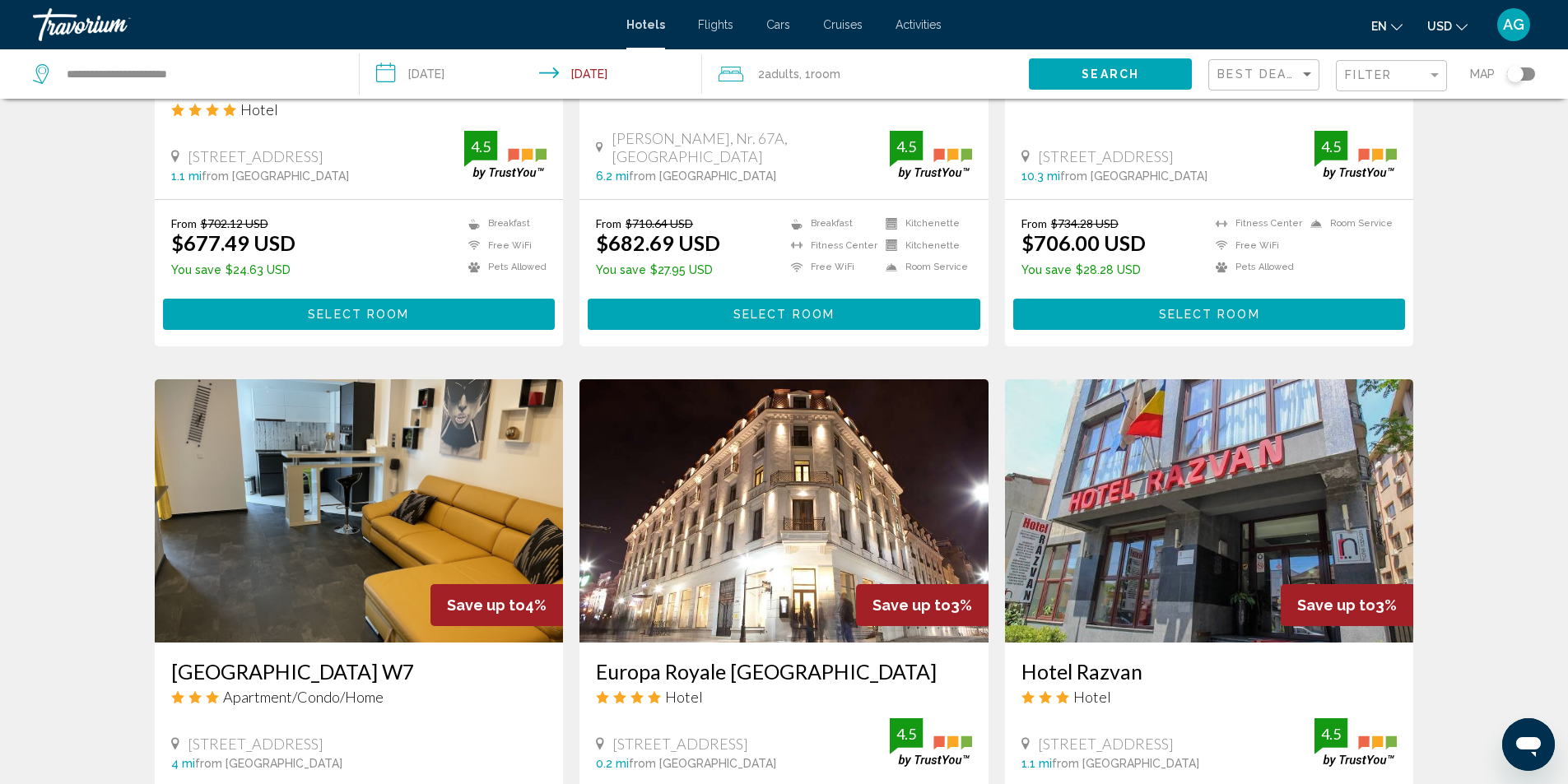
scroll to position [1152, 0]
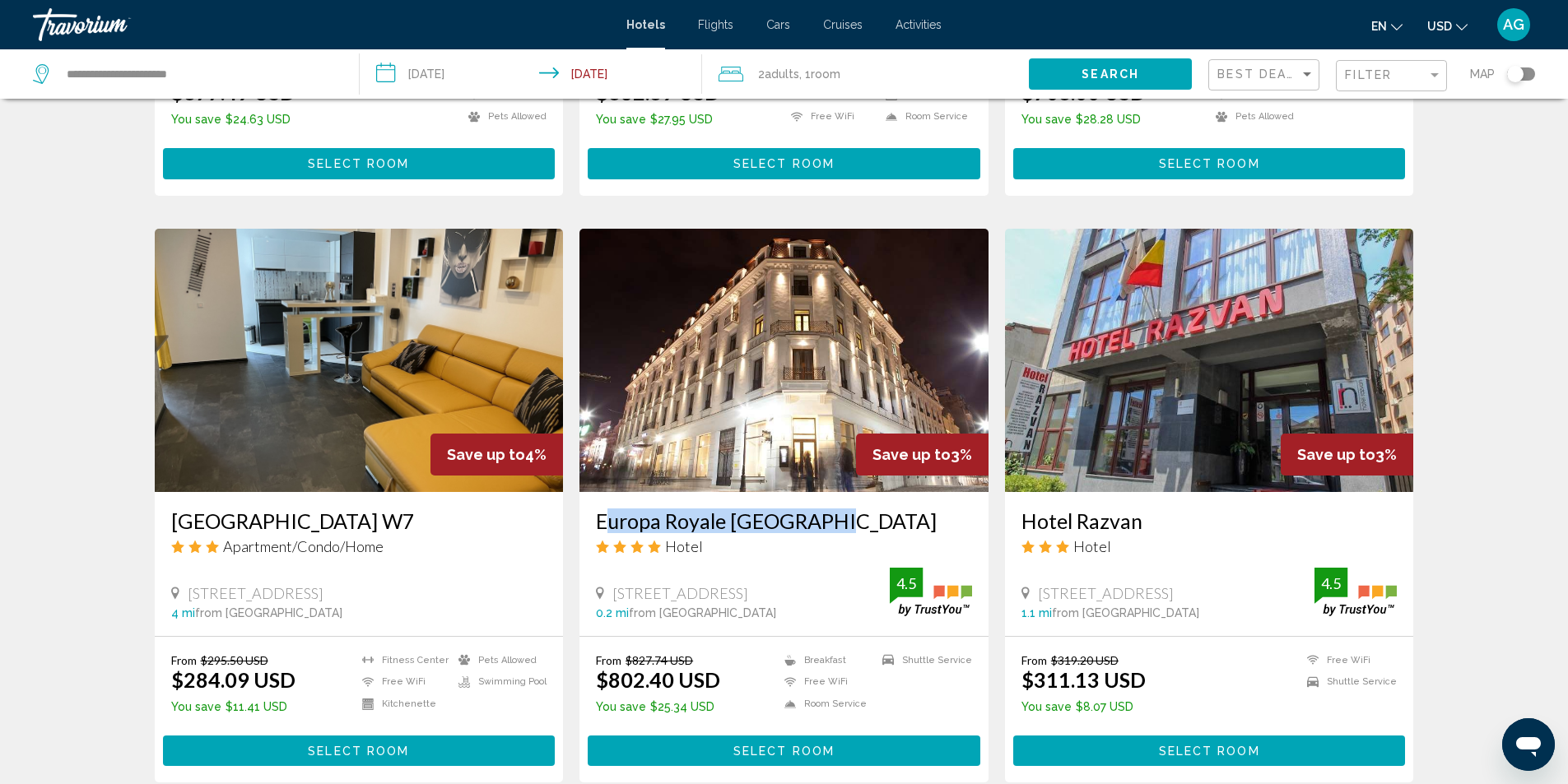
drag, startPoint x: 588, startPoint y: 527, endPoint x: 837, endPoint y: 521, distance: 249.1
click at [837, 521] on div "Europa Royale Bucharest Hotel Franceza St. 60, Bucharest 0.2 mi from Bucharest …" at bounding box center [784, 564] width 409 height 144
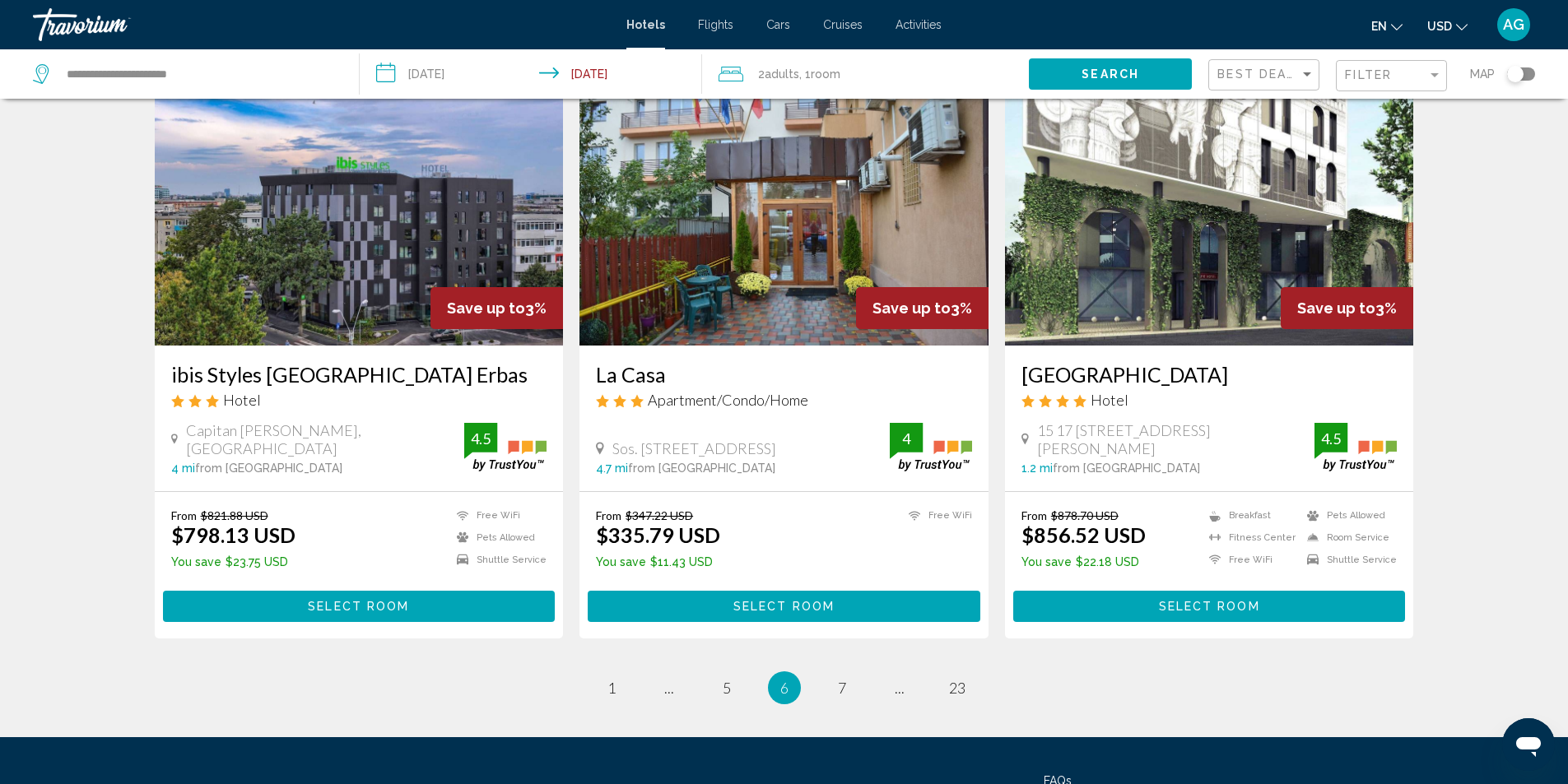
scroll to position [1893, 0]
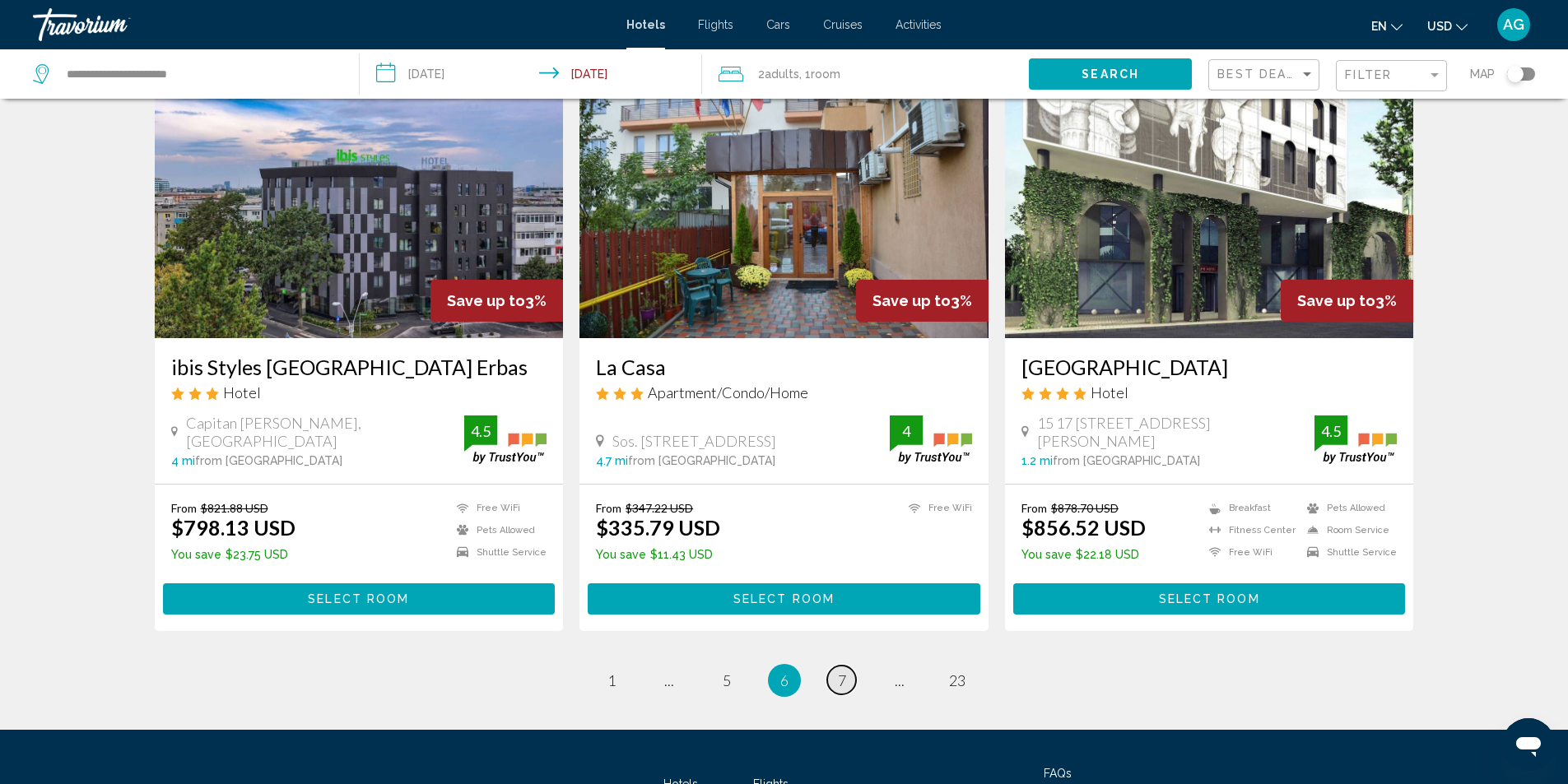
click at [839, 689] on span "7" at bounding box center [841, 680] width 8 height 18
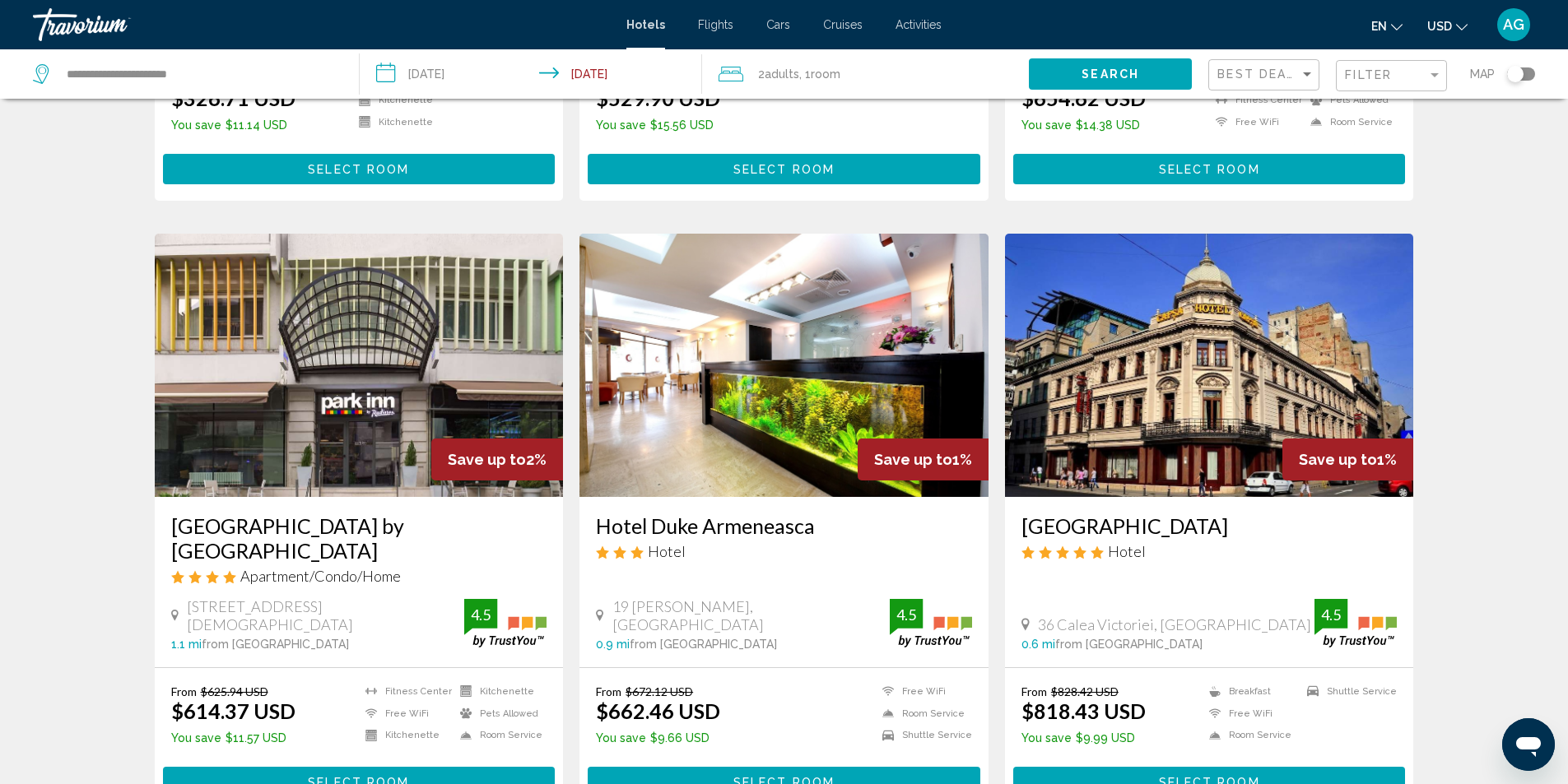
scroll to position [1152, 0]
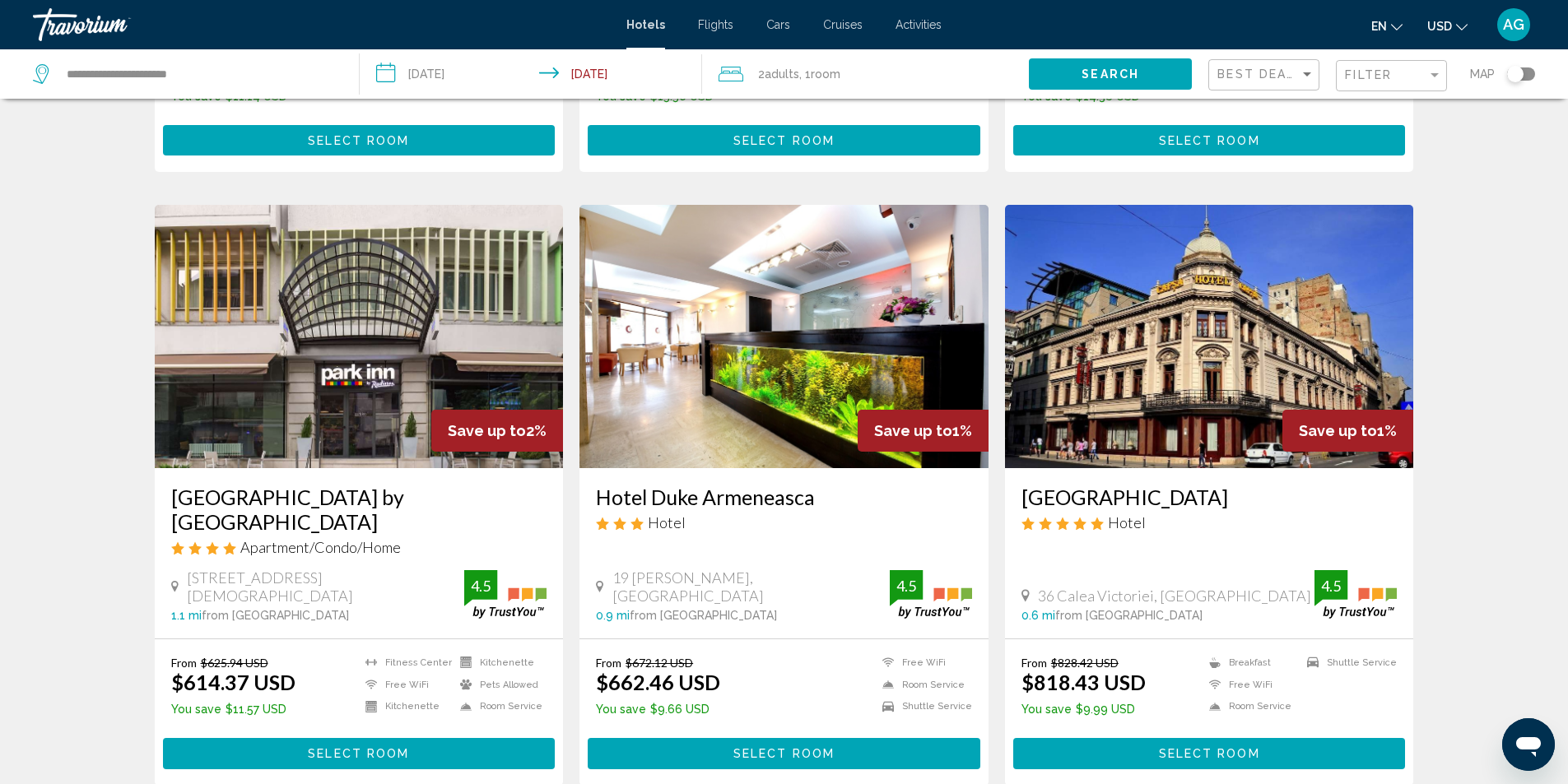
drag, startPoint x: 591, startPoint y: 495, endPoint x: 829, endPoint y: 500, distance: 238.1
click at [829, 500] on div "Hotel Duke Armeneasca Hotel 19 Armand Calinescu, Bucharest 0.9 mi from Buchares…" at bounding box center [784, 553] width 409 height 170
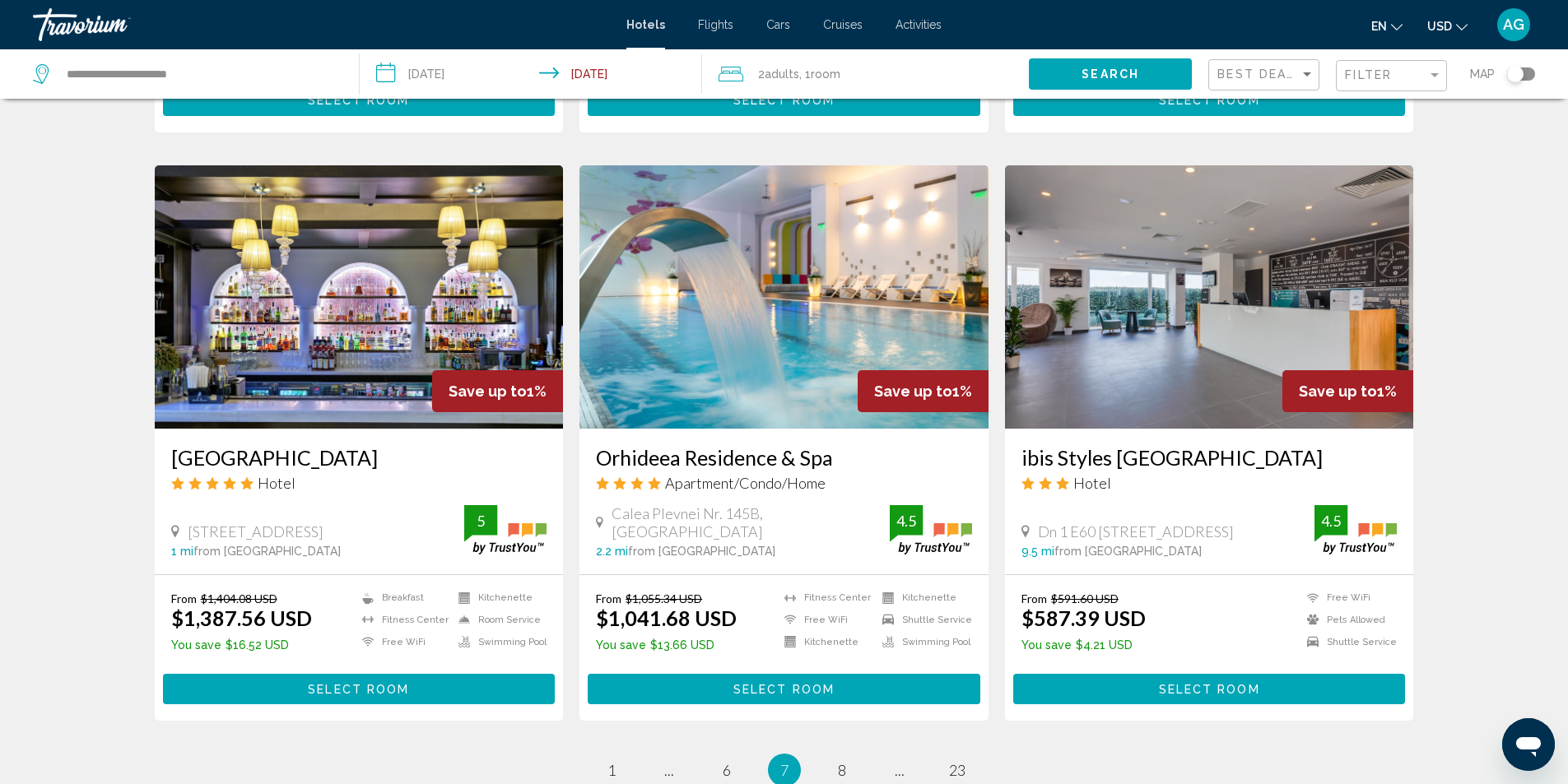
scroll to position [2039, 0]
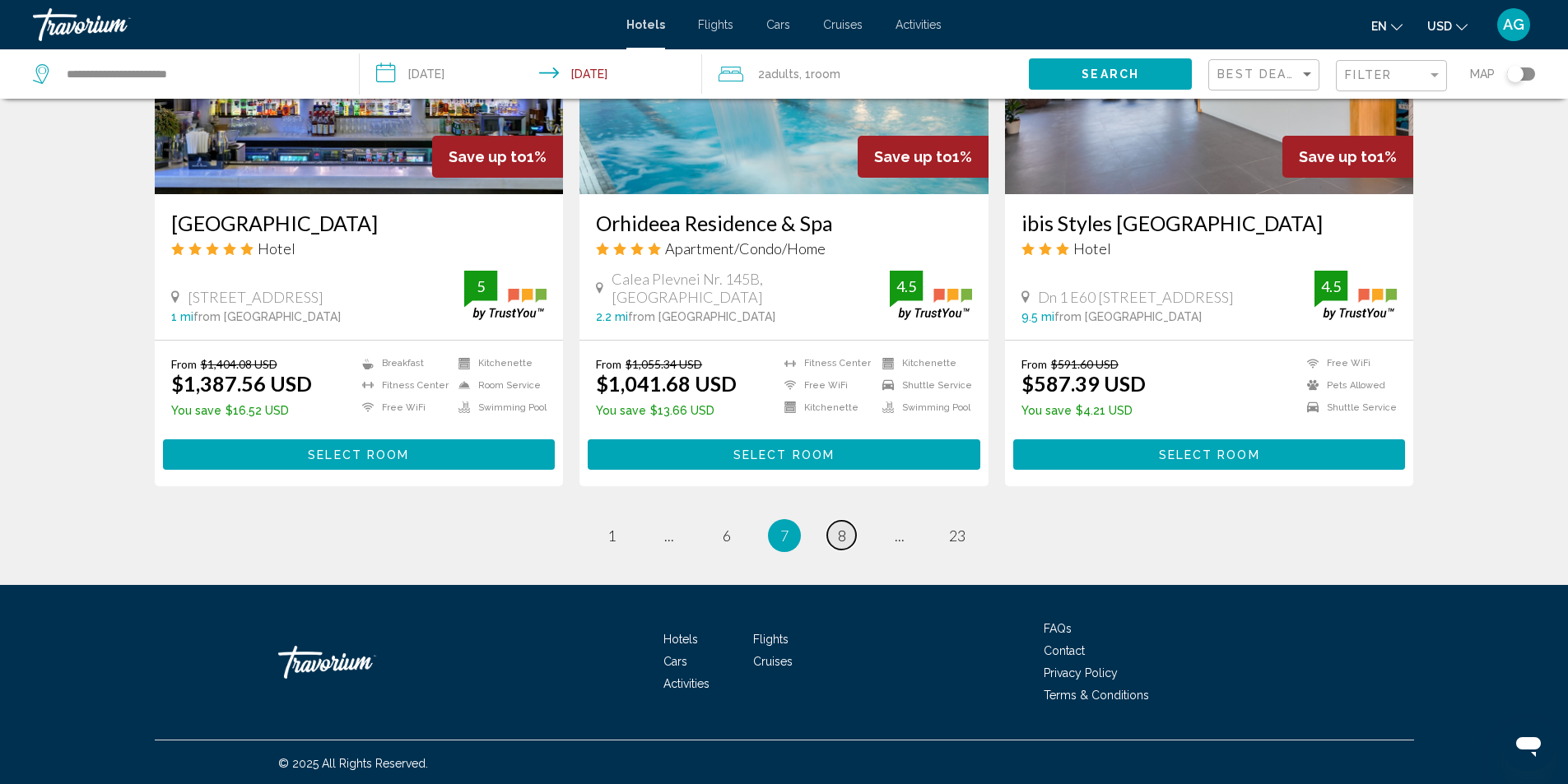
click at [840, 536] on span "8" at bounding box center [841, 535] width 8 height 18
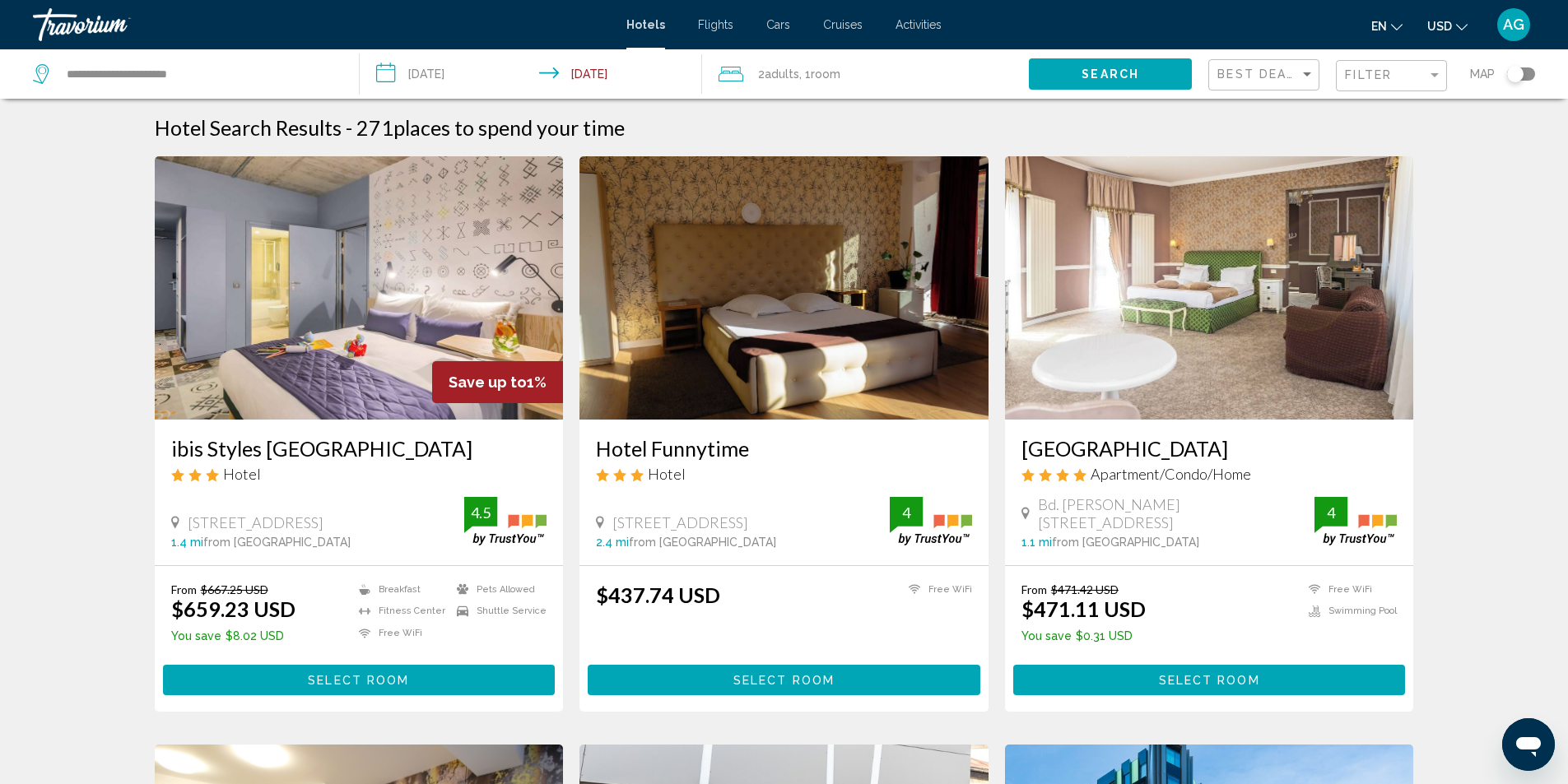
drag, startPoint x: 161, startPoint y: 450, endPoint x: 471, endPoint y: 438, distance: 310.2
click at [471, 438] on div "ibis Styles Bucharest City Center Hotel 146 Stirbei Voda Street, Bucharest 1.4 …" at bounding box center [359, 492] width 409 height 146
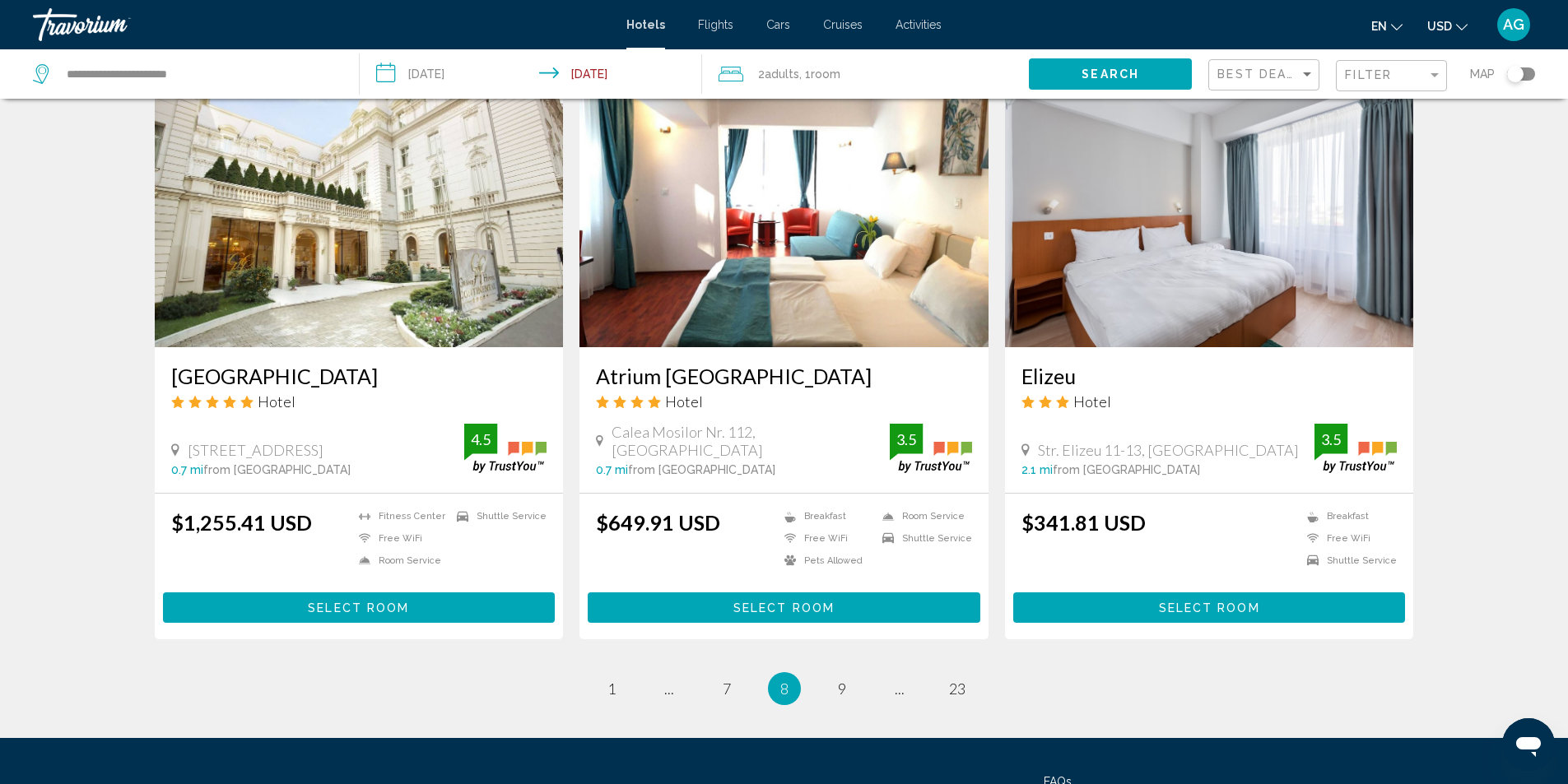
scroll to position [1991, 0]
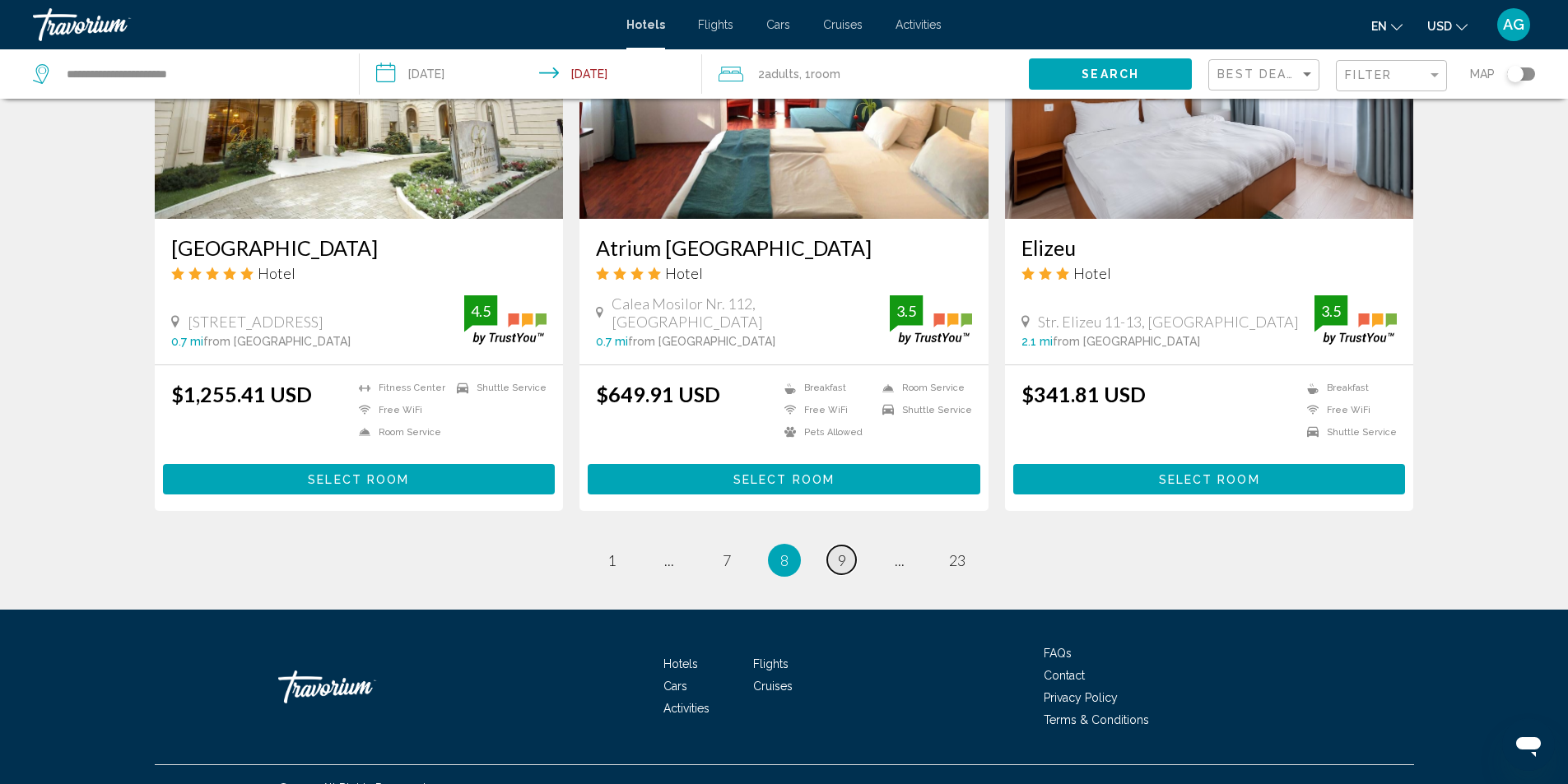
click at [841, 551] on span "9" at bounding box center [841, 560] width 8 height 18
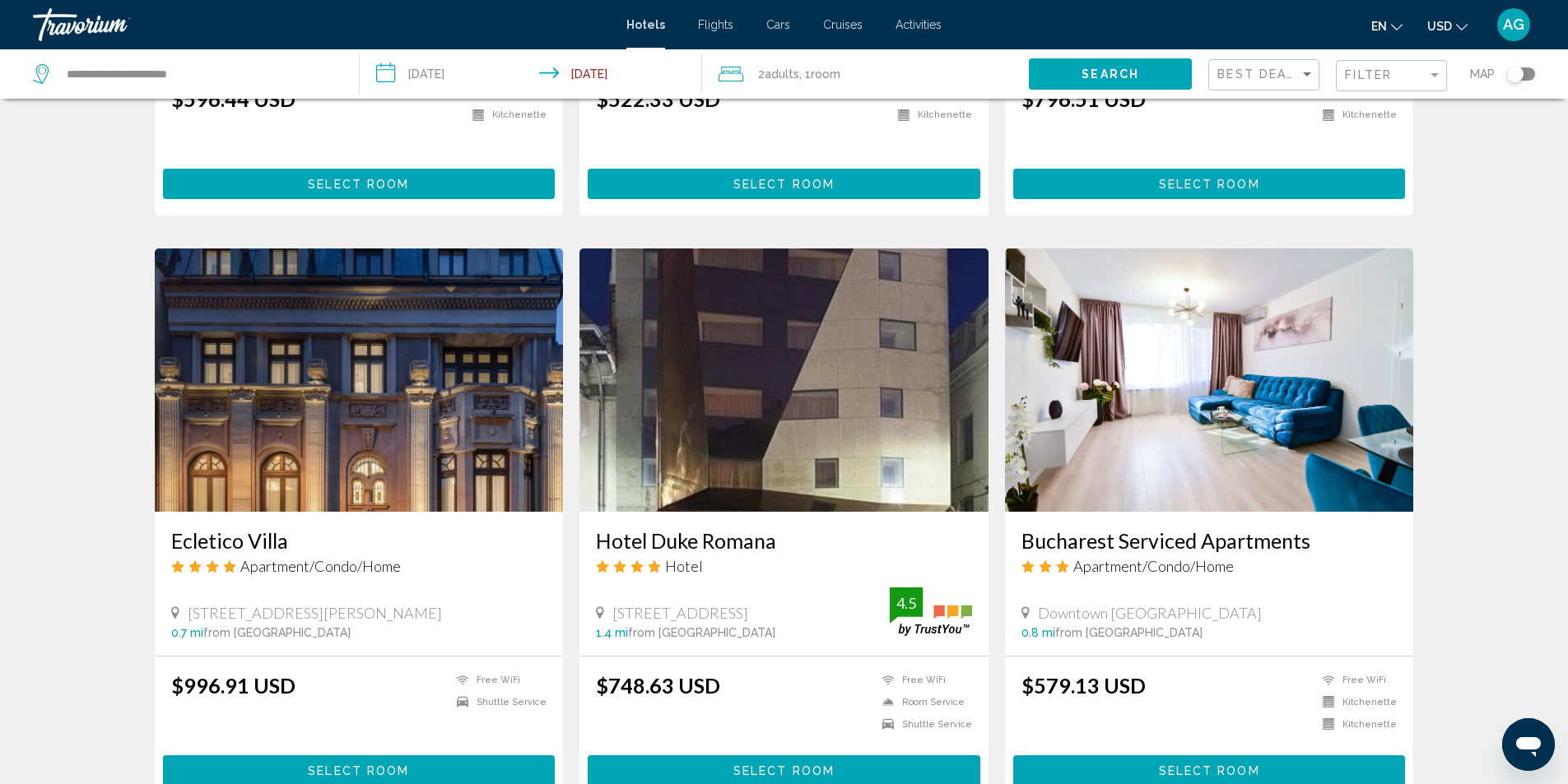
scroll to position [1893, 0]
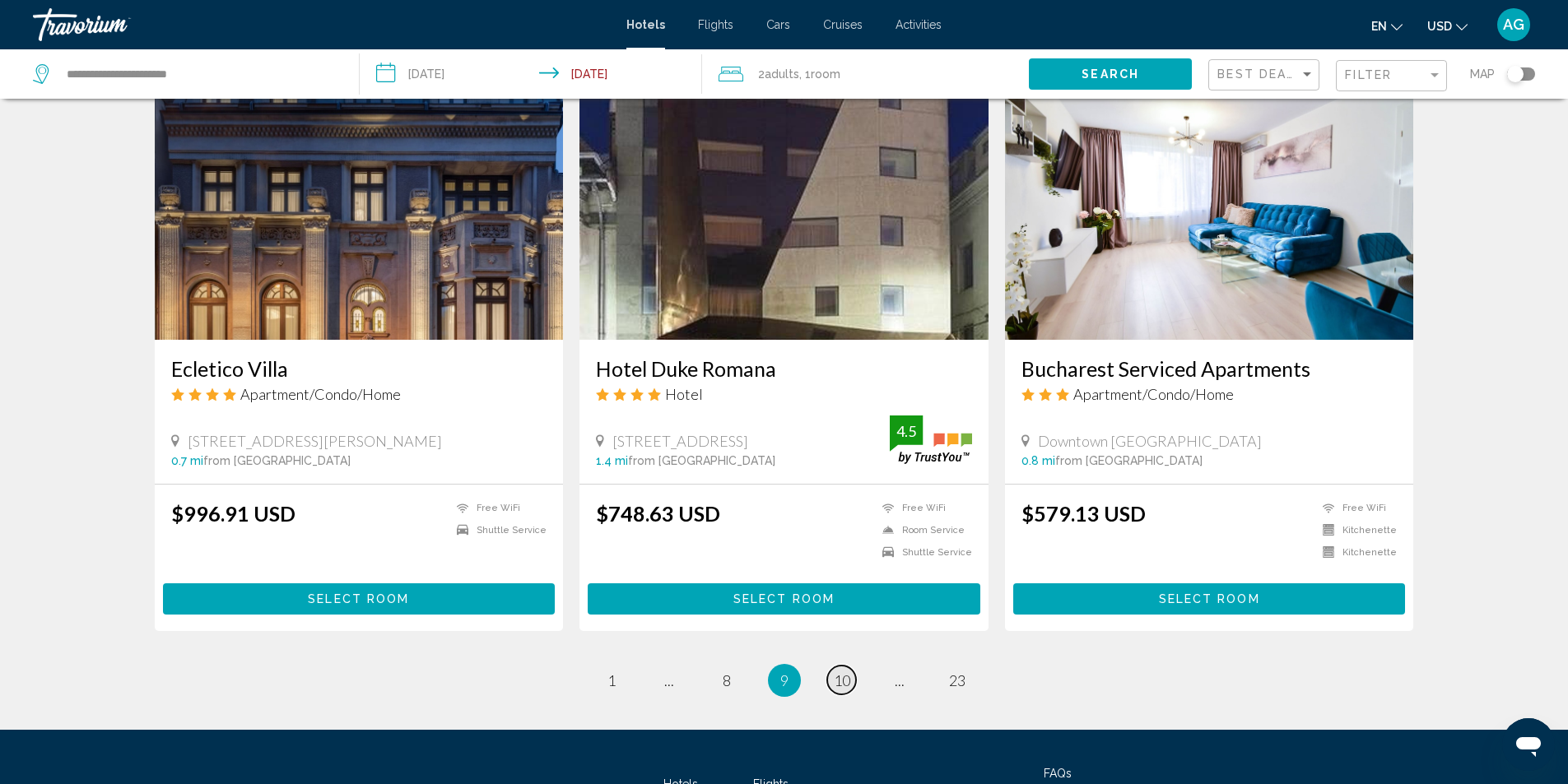
click at [846, 671] on span "10" at bounding box center [842, 680] width 17 height 18
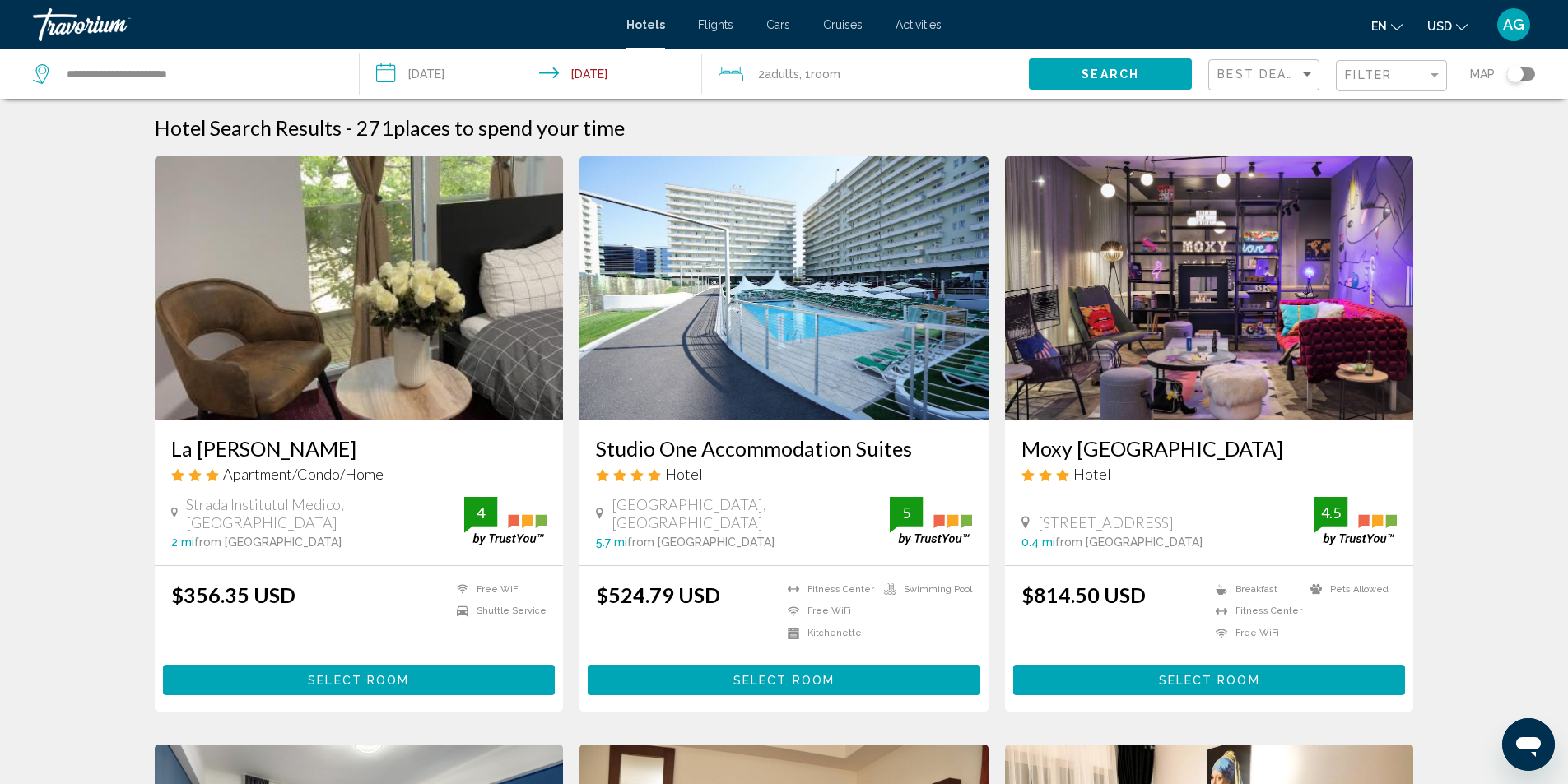
drag, startPoint x: 590, startPoint y: 450, endPoint x: 908, endPoint y: 450, distance: 318.0
click at [908, 450] on div "Studio One Accommodation Suites Hotel West Gate Business District A2 Building, …" at bounding box center [784, 492] width 409 height 146
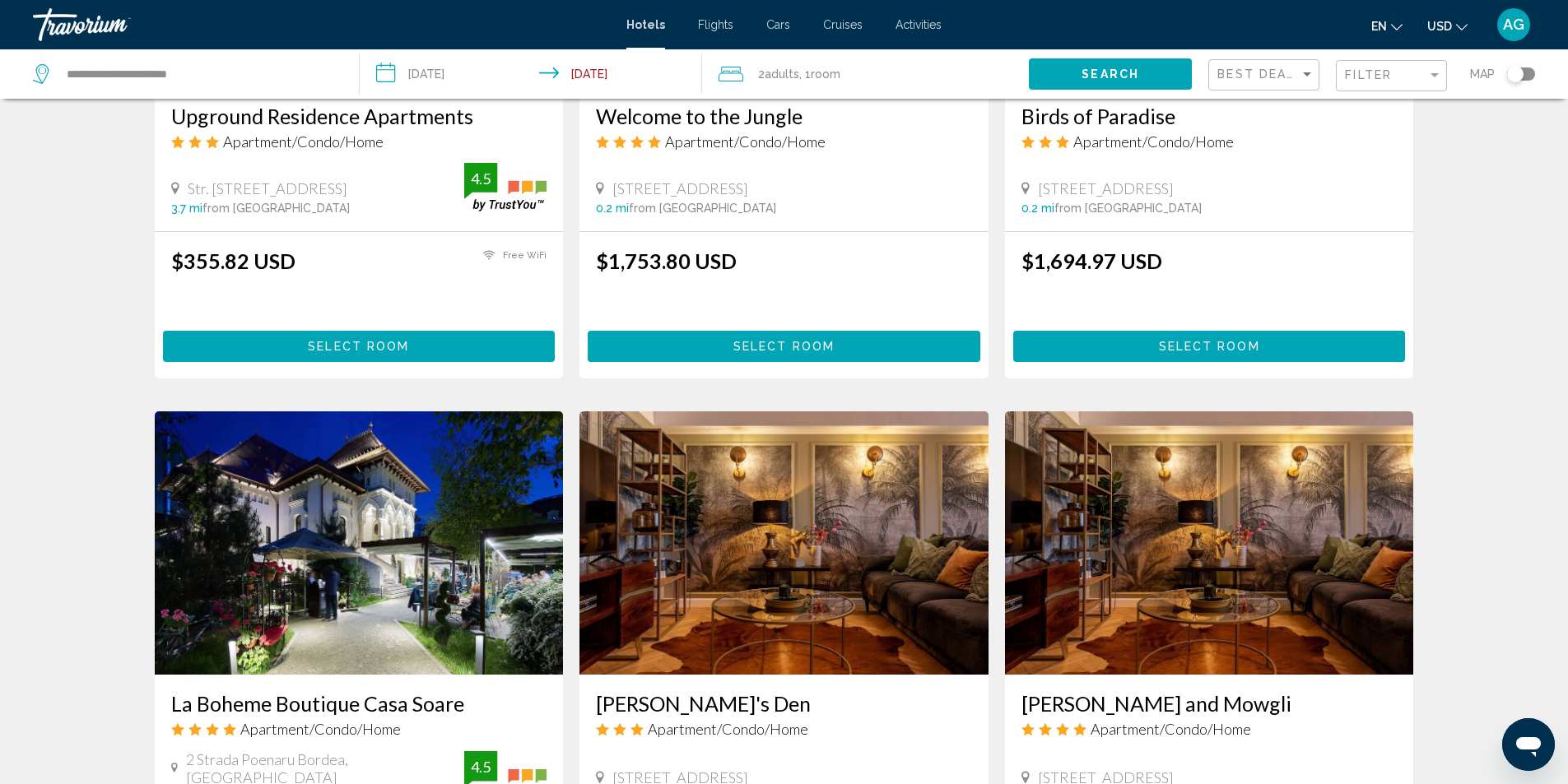
scroll to position [1810, 0]
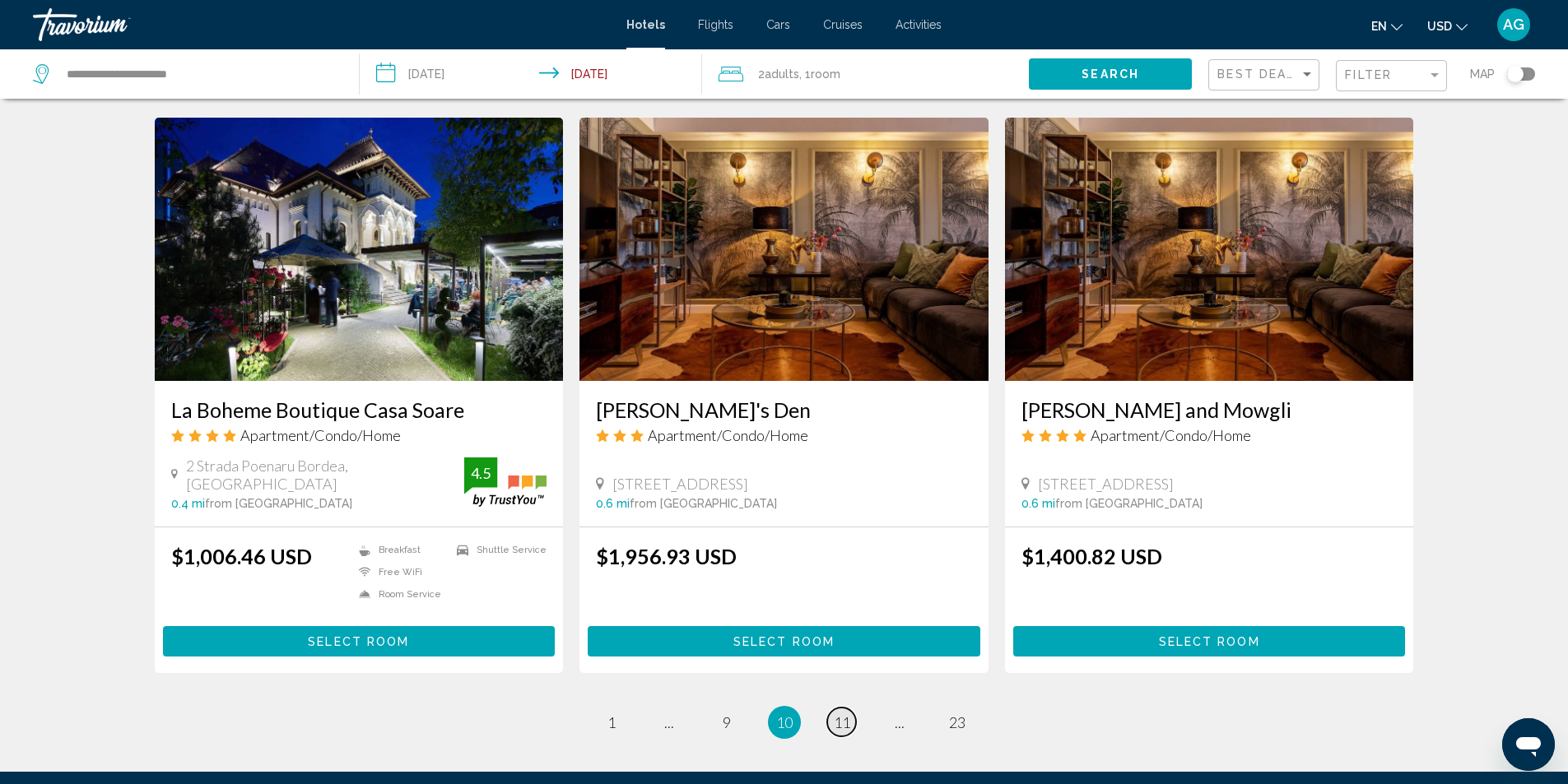
click at [837, 717] on span "11" at bounding box center [842, 722] width 17 height 18
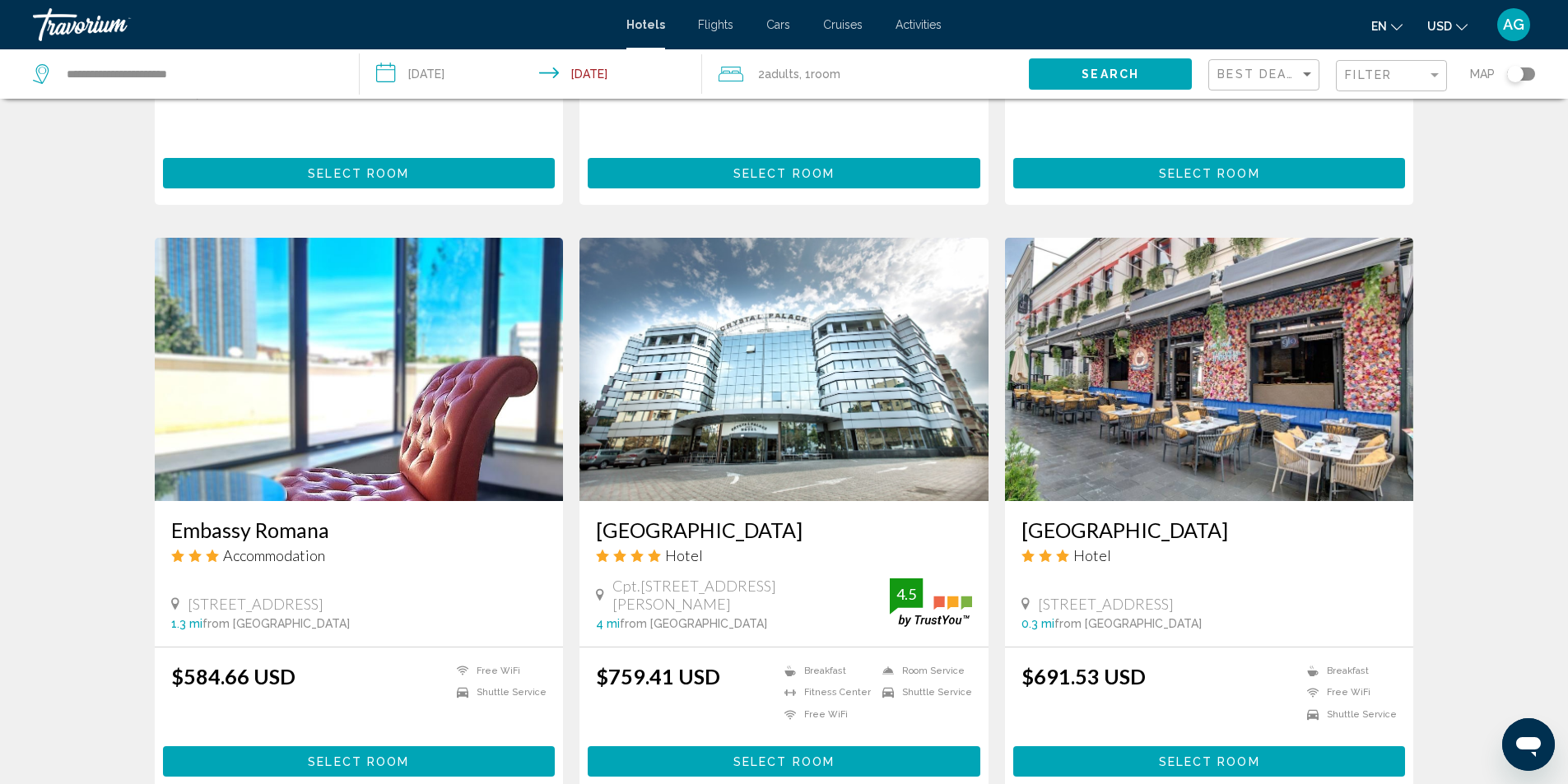
scroll to position [1728, 0]
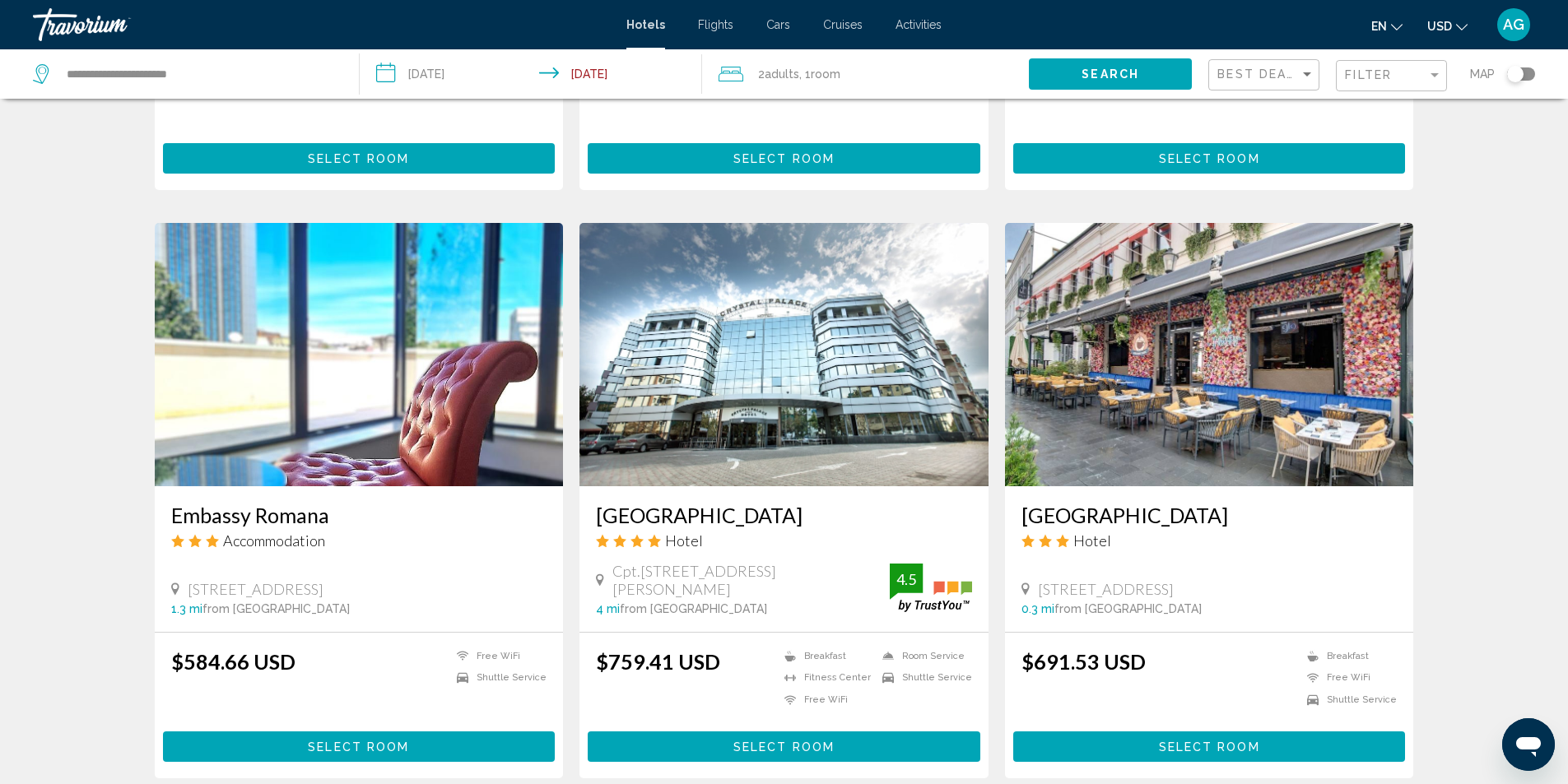
drag, startPoint x: 590, startPoint y: 491, endPoint x: 791, endPoint y: 492, distance: 201.0
click at [791, 492] on div "Crystal Palace Hotel Hotel Cpt.Av.Alex Serbanescu 18-20, Bucharest 4 mi from Bu…" at bounding box center [784, 559] width 409 height 146
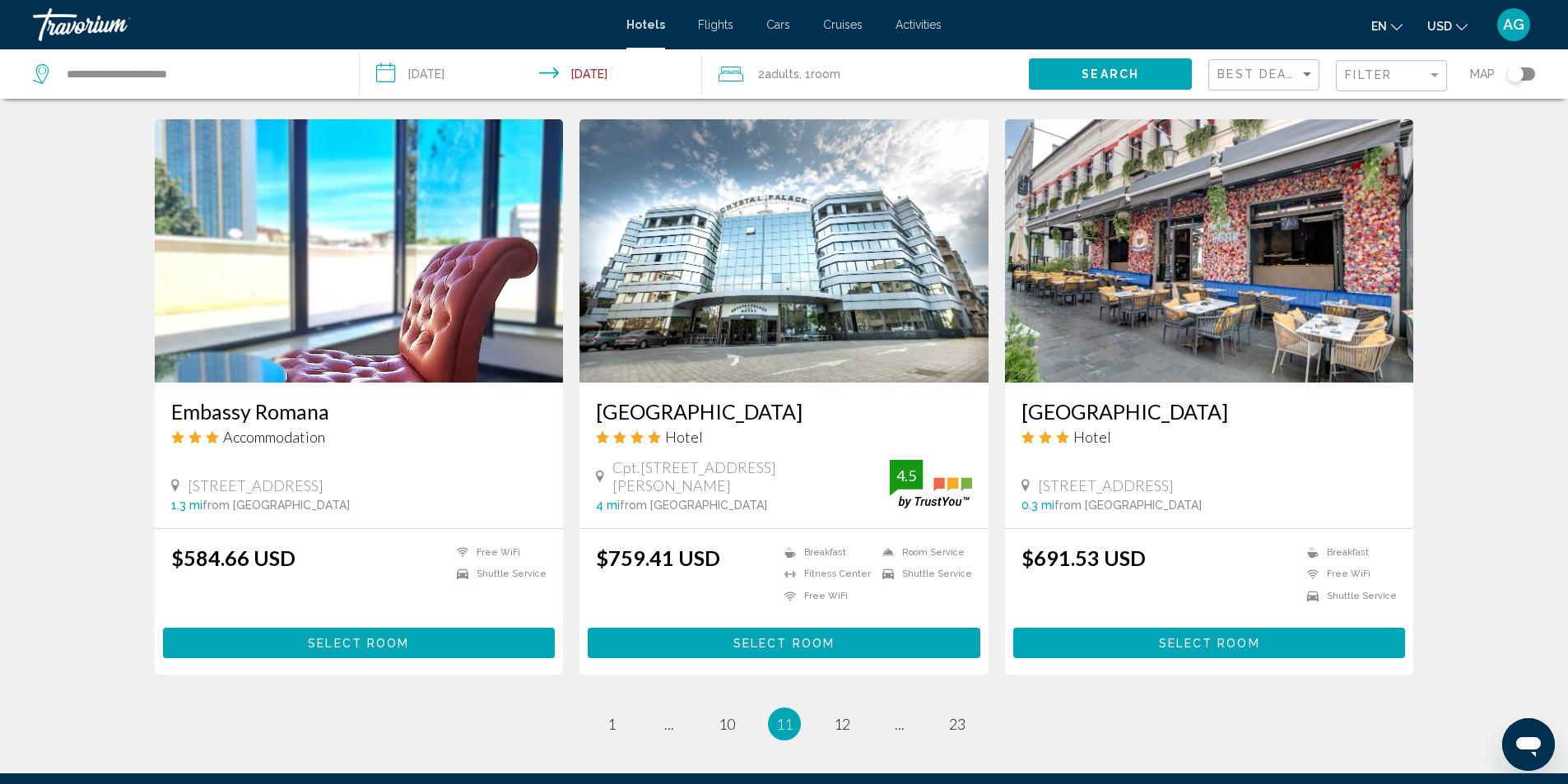
scroll to position [1998, 0]
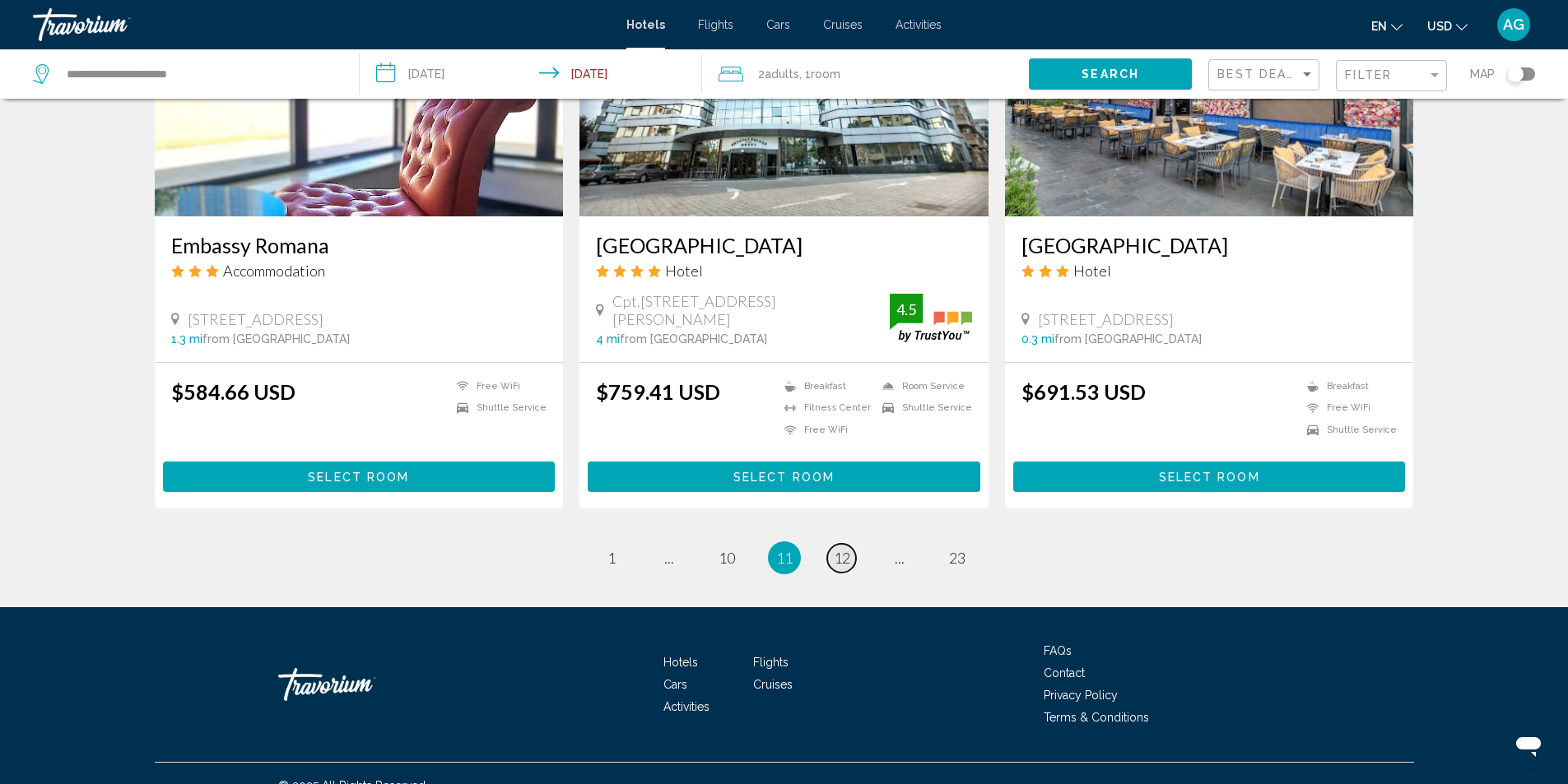
click at [841, 549] on span "12" at bounding box center [842, 558] width 17 height 18
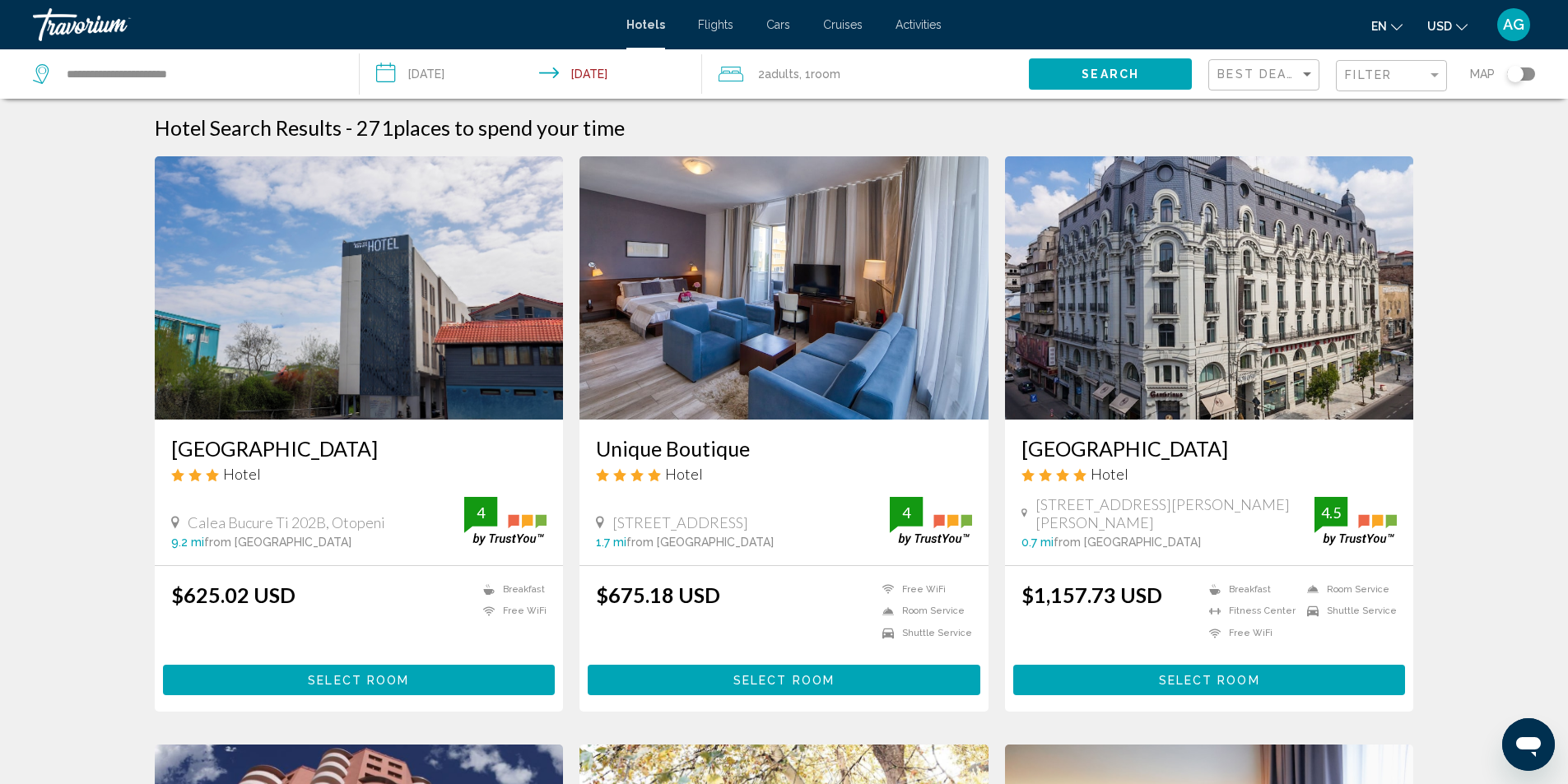
drag, startPoint x: 167, startPoint y: 450, endPoint x: 414, endPoint y: 450, distance: 247.0
click at [414, 450] on div "Bucharest Airport Hotel Hotel Calea Bucure Ti 202B, Otopeni 9.2 mi from Buchare…" at bounding box center [359, 492] width 409 height 146
click at [389, 73] on input "**********" at bounding box center [535, 77] width 350 height 54
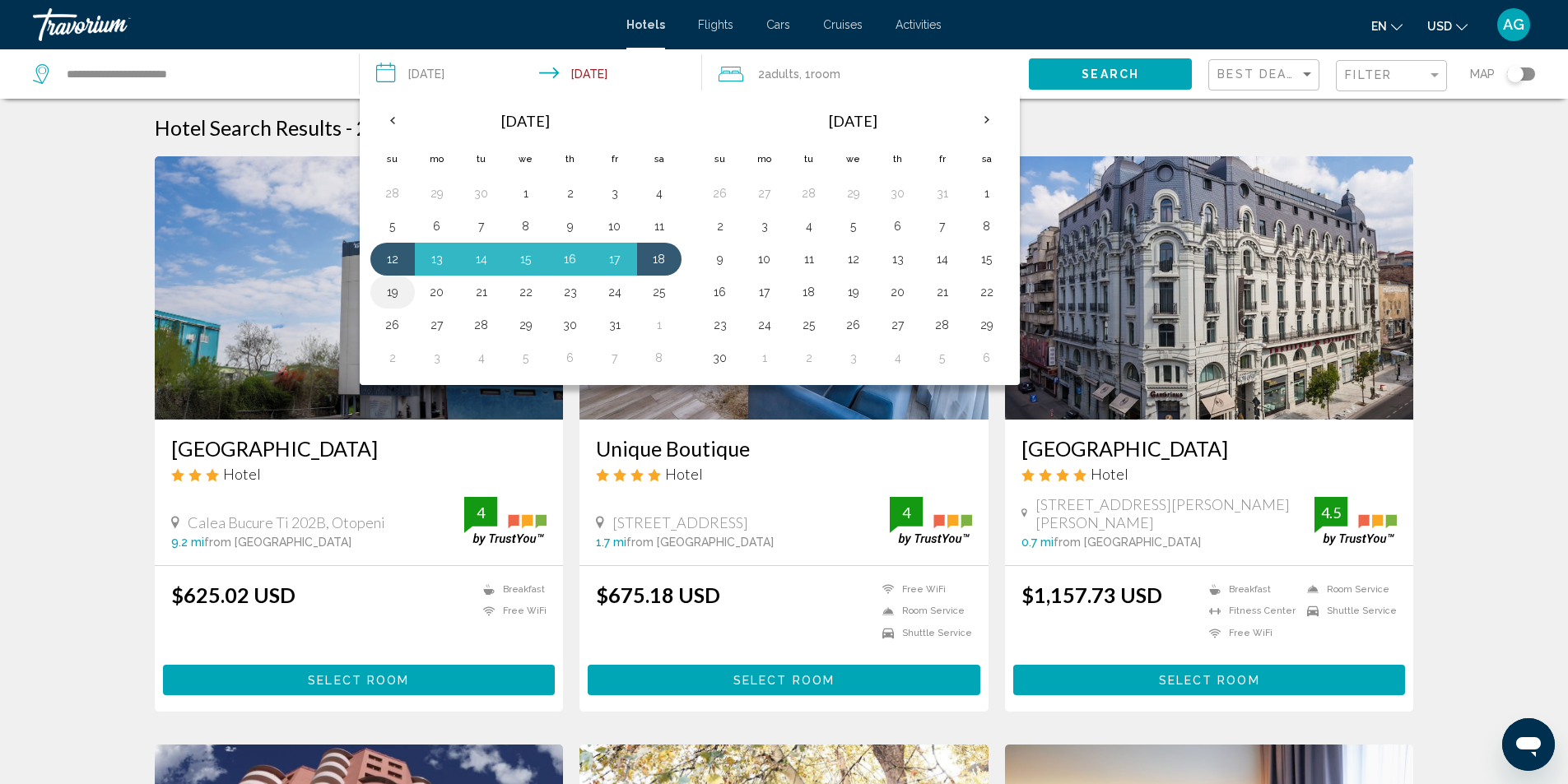
click at [395, 295] on button "19" at bounding box center [392, 292] width 26 height 23
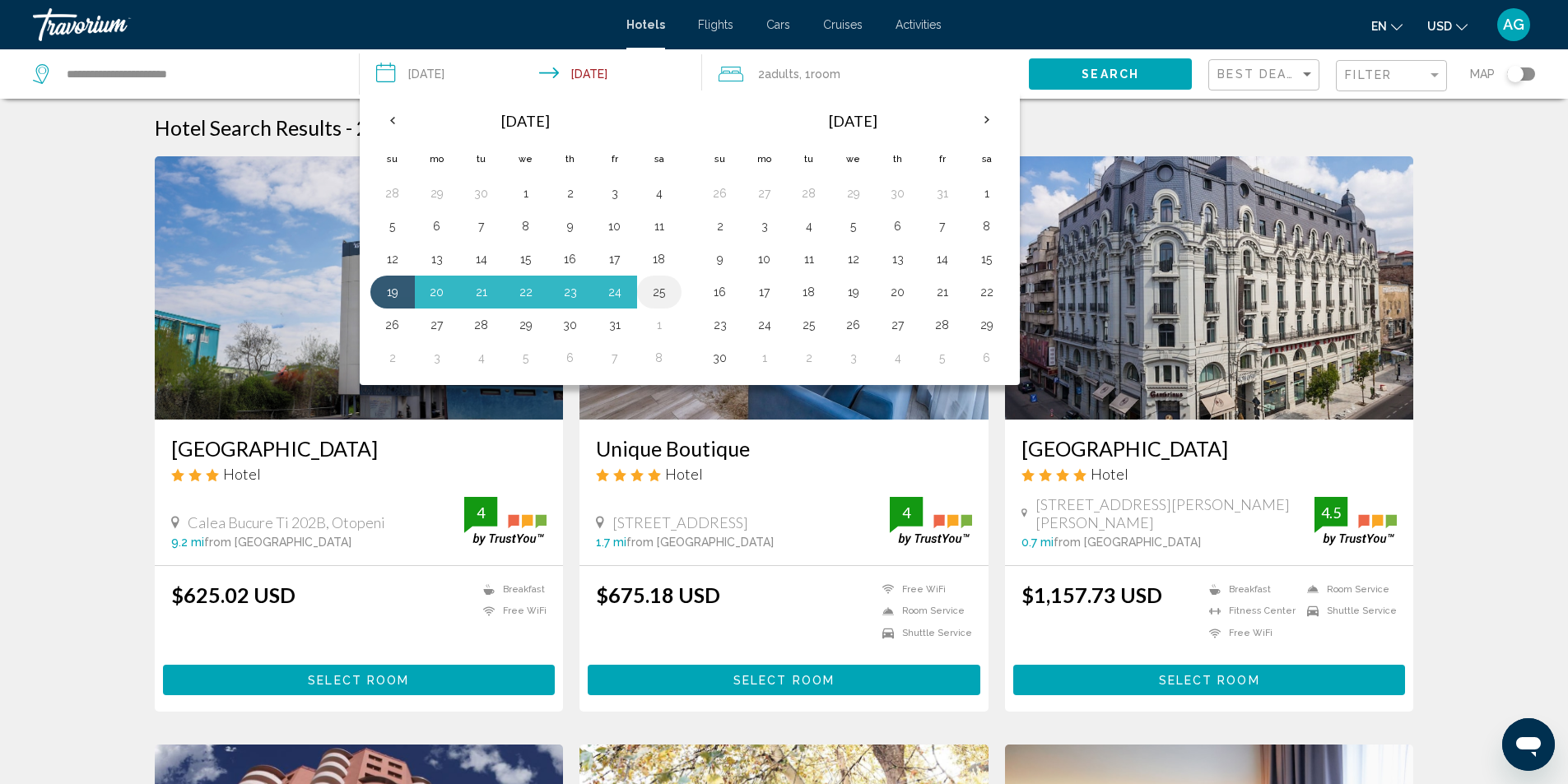
click at [664, 292] on button "25" at bounding box center [660, 292] width 26 height 23
type input "**********"
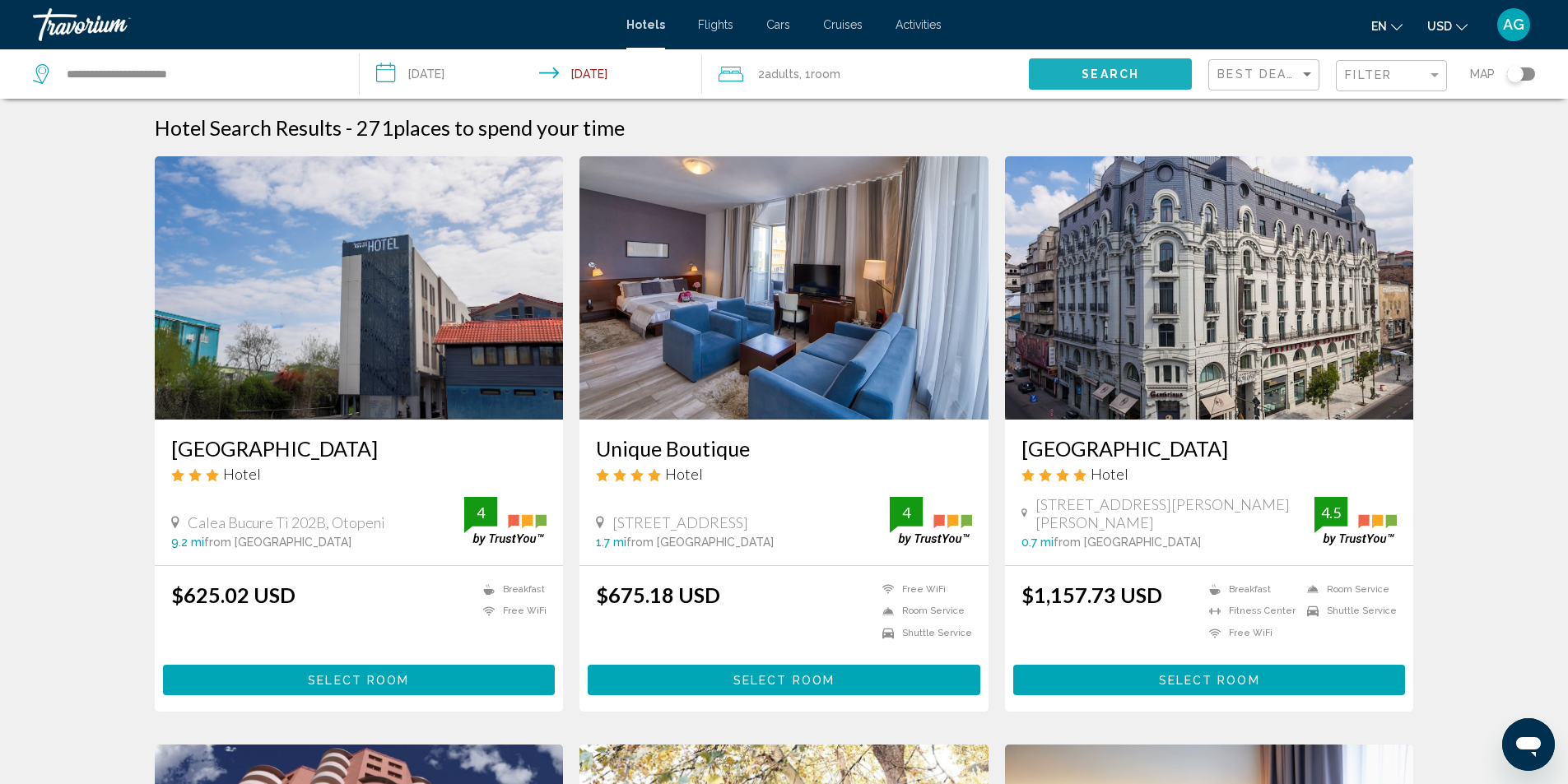
click at [1134, 69] on span "Search" at bounding box center [1110, 74] width 58 height 13
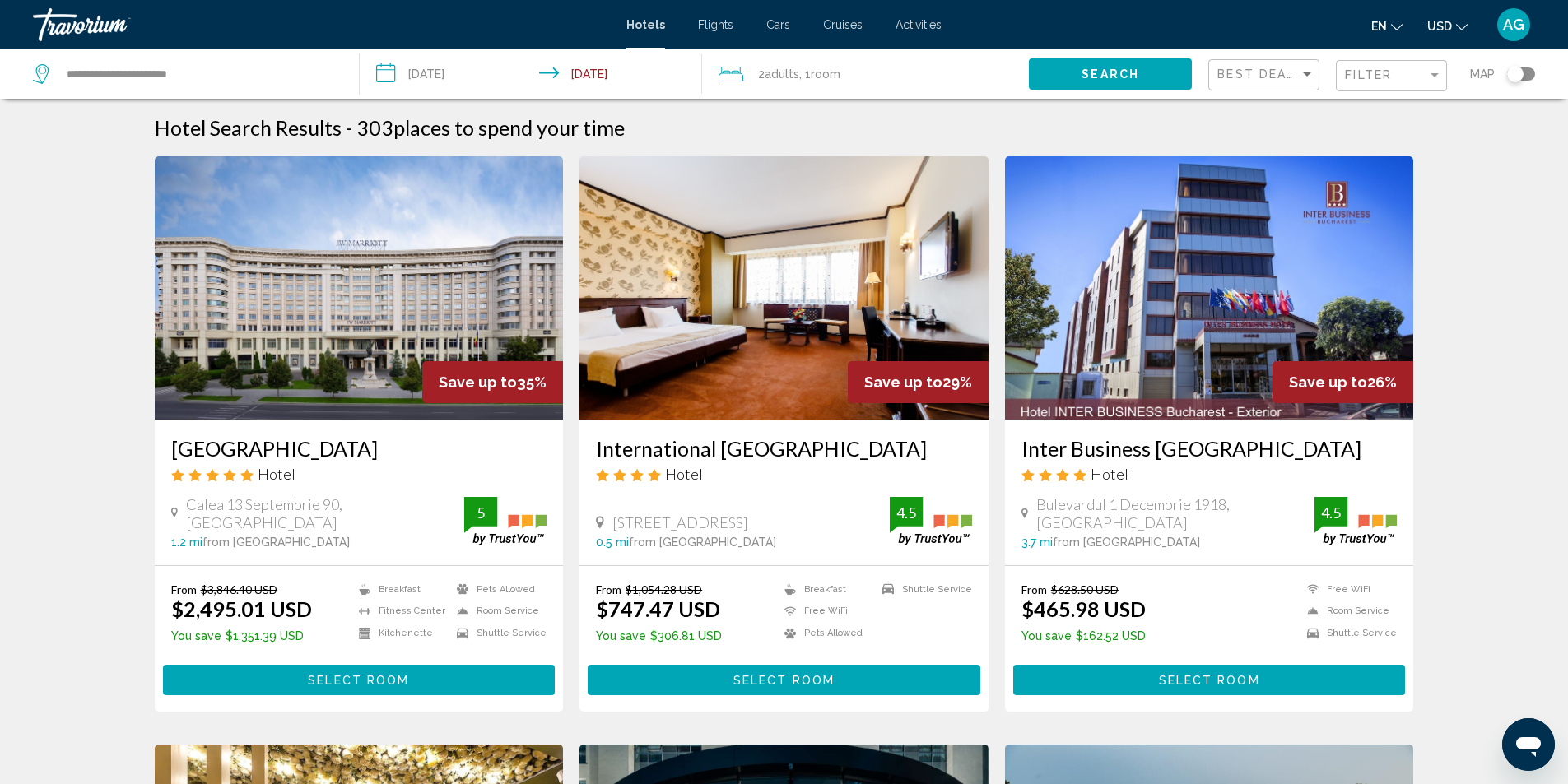
drag, startPoint x: 165, startPoint y: 449, endPoint x: 499, endPoint y: 448, distance: 334.0
click at [499, 448] on div "JW Marriott Bucharest Grand Hotel Hotel Calea 13 Septembrie 90, Bucharest 1.2 m…" at bounding box center [359, 492] width 409 height 146
drag, startPoint x: 1014, startPoint y: 450, endPoint x: 1309, endPoint y: 462, distance: 295.2
click at [1309, 462] on div "Inter Business Bucharest Hotel Hotel Bulevardul 1 Decembrie 1918, Bucharest 3.7…" at bounding box center [1210, 492] width 409 height 146
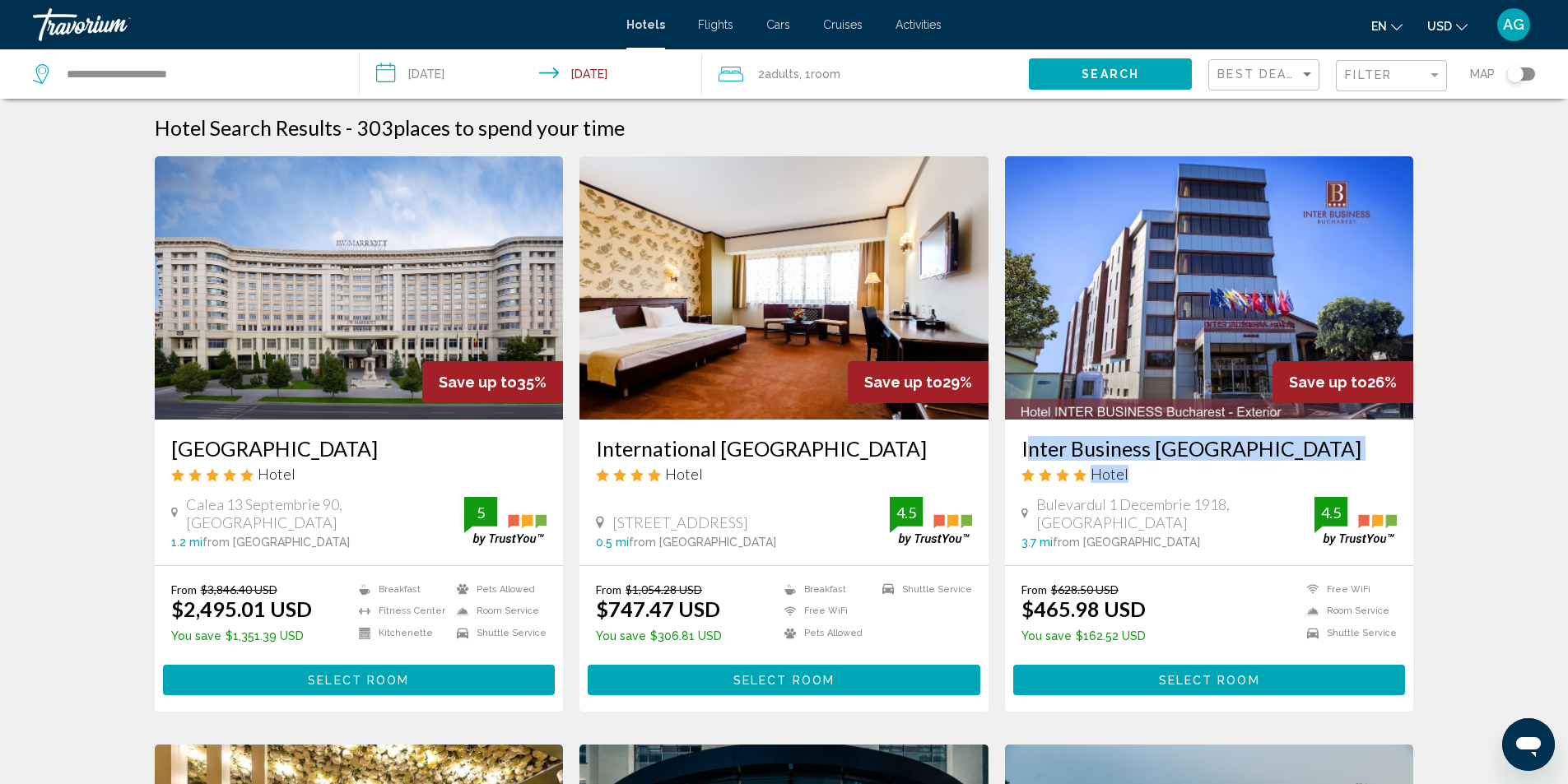
drag, startPoint x: 1016, startPoint y: 449, endPoint x: 1308, endPoint y: 450, distance: 292.0
click at [1308, 450] on div "Inter Business Bucharest Hotel Hotel Bulevardul 1 Decembrie 1918, Bucharest 3.7…" at bounding box center [1210, 492] width 409 height 146
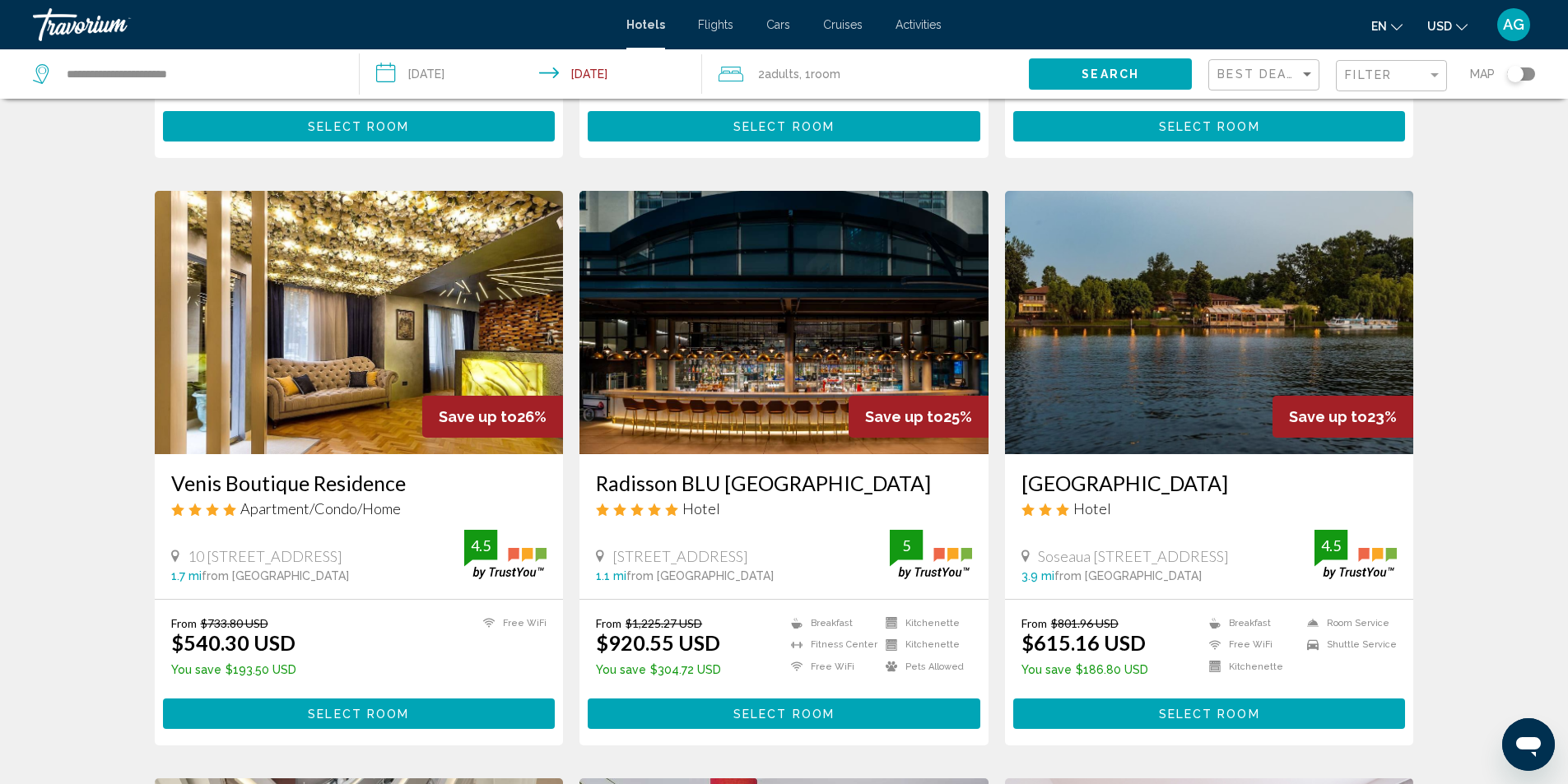
scroll to position [658, 0]
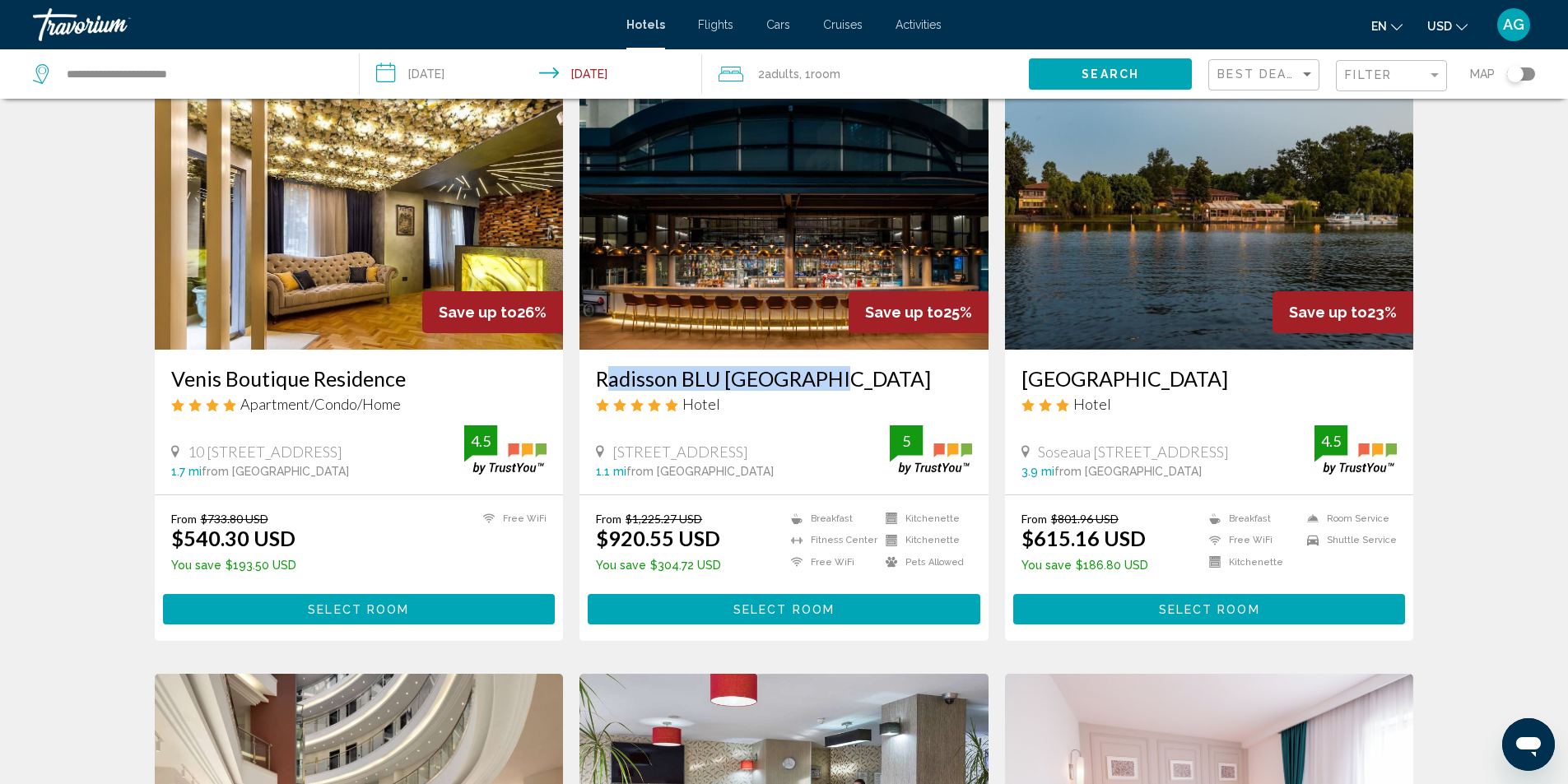
drag, startPoint x: 697, startPoint y: 393, endPoint x: 840, endPoint y: 392, distance: 143.0
click at [840, 392] on div "Radisson BLU Bucharest Hotel Calea Victoriei 63 81 Sector1, Bucharest 1.1 mi fr…" at bounding box center [784, 422] width 409 height 144
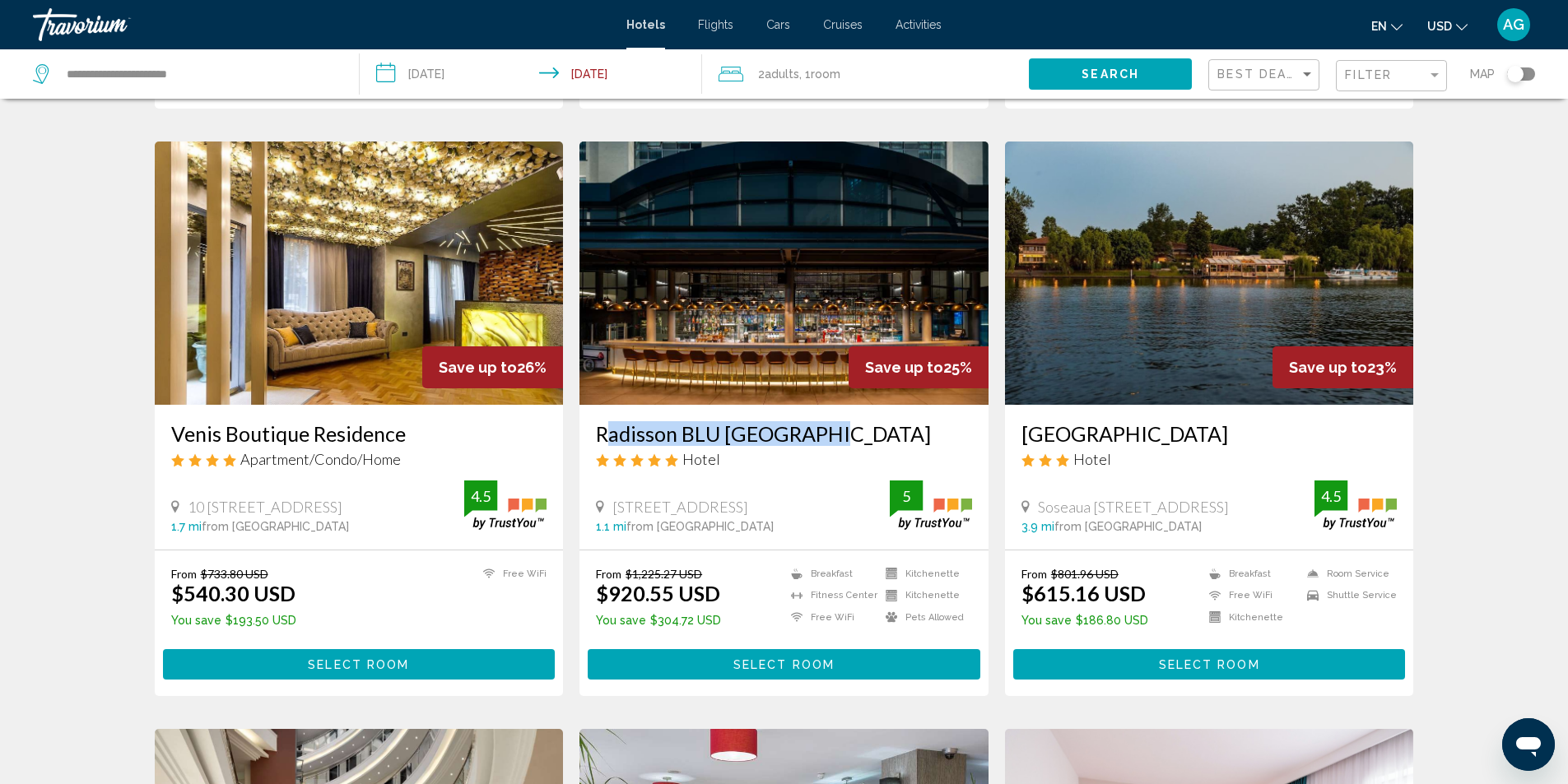
scroll to position [576, 0]
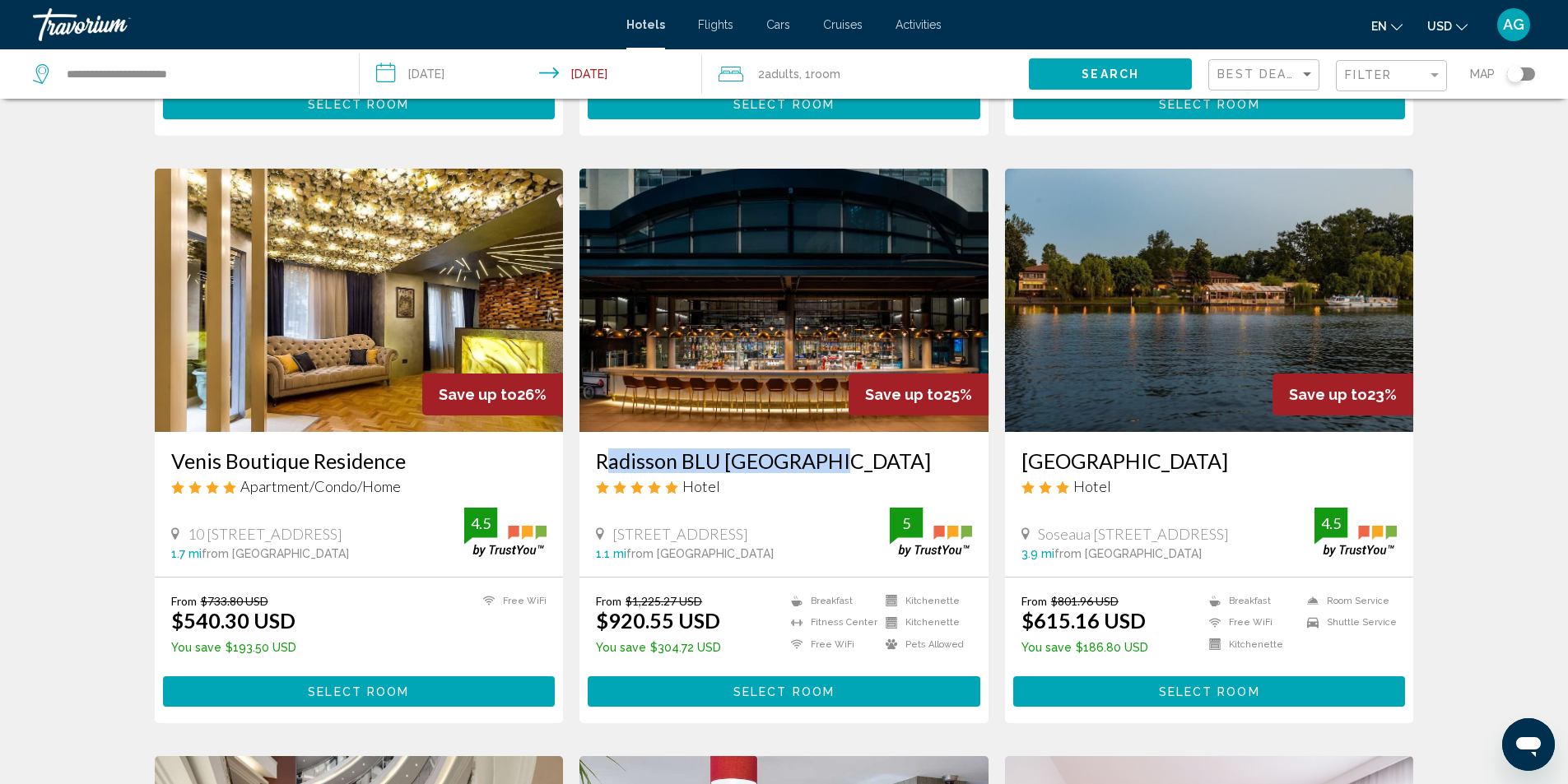
click at [774, 432] on img "Main content" at bounding box center [784, 300] width 409 height 264
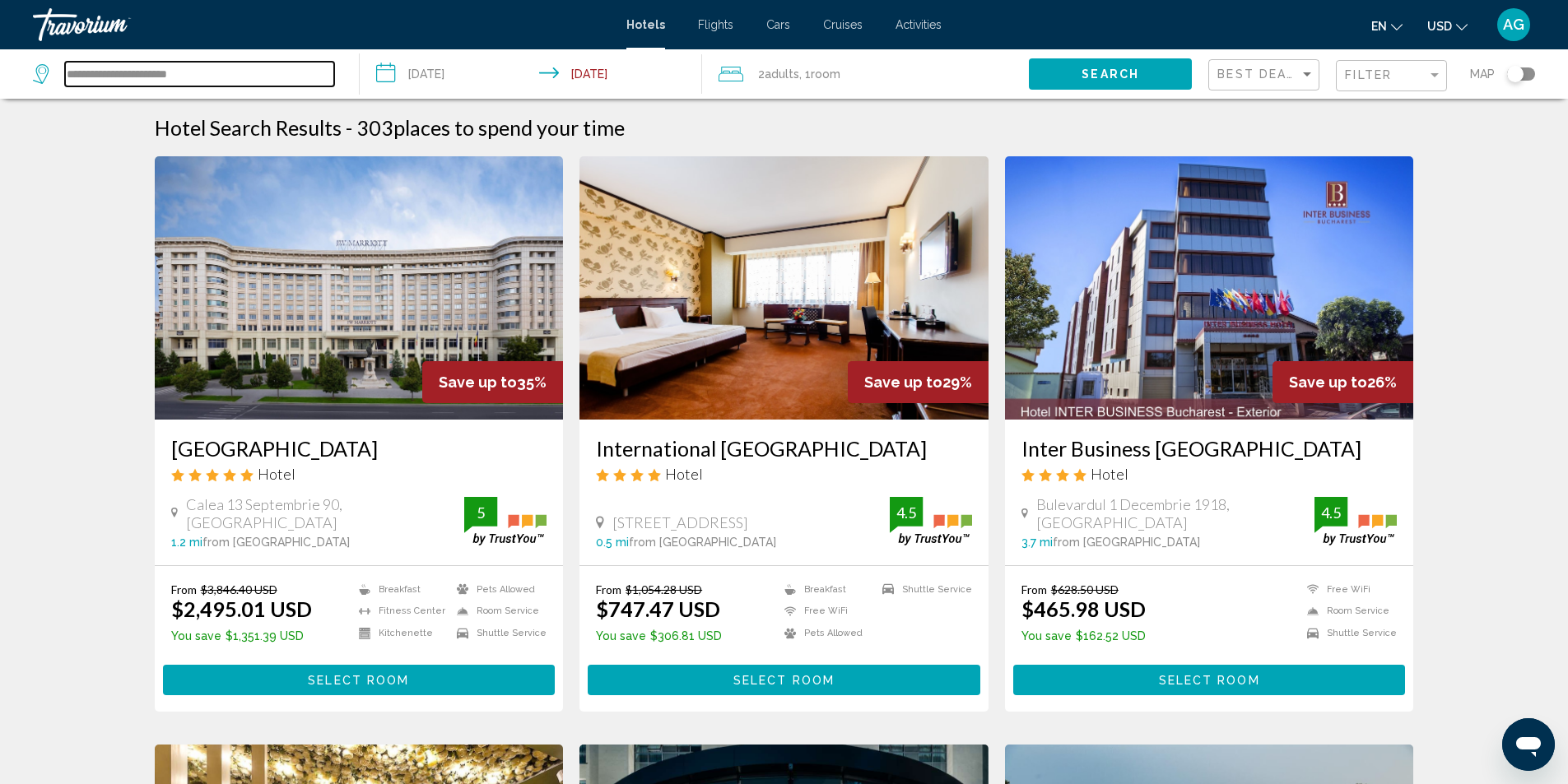
click at [273, 78] on input "**********" at bounding box center [199, 74] width 269 height 24
type input "*"
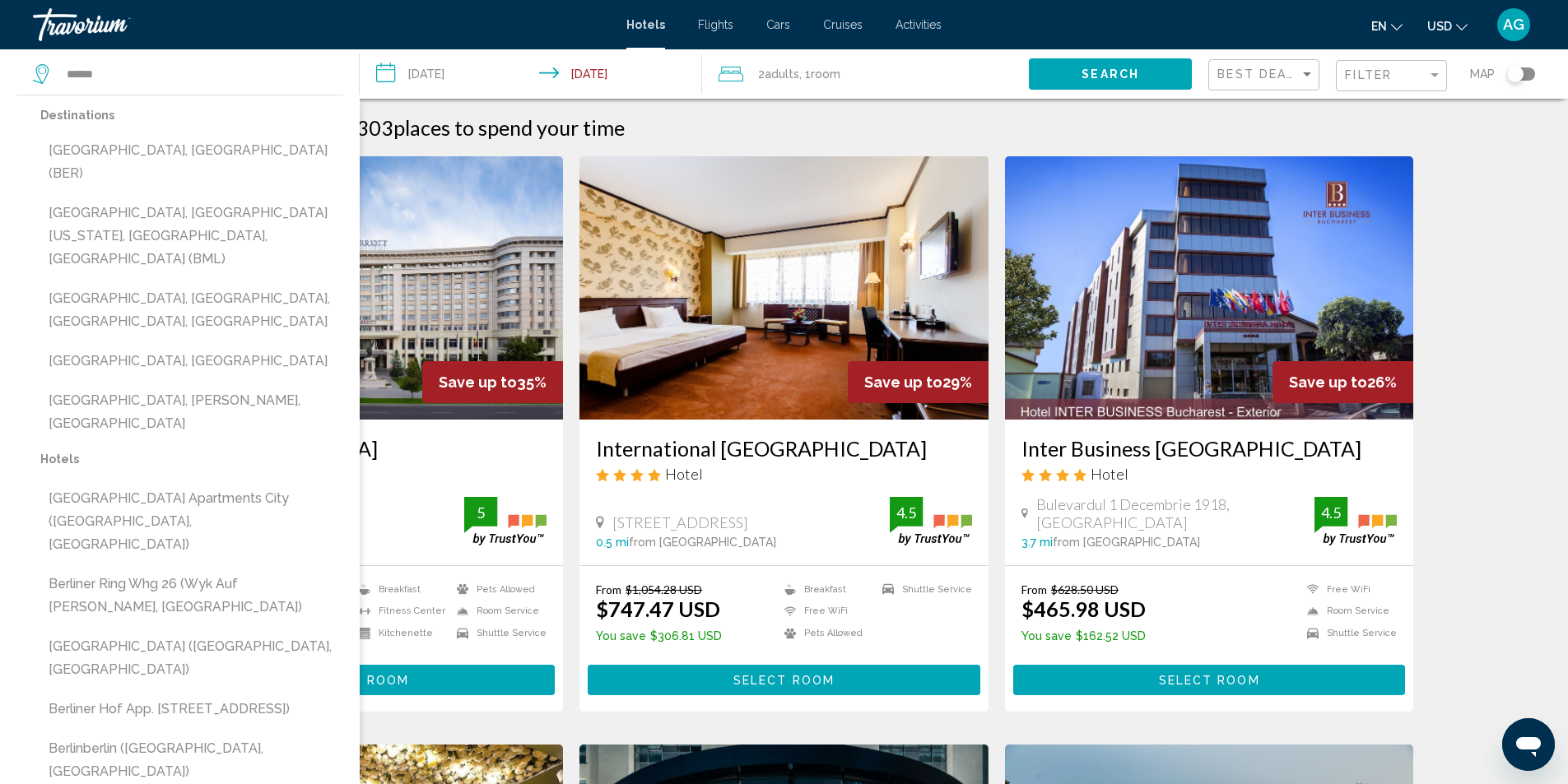
click at [163, 158] on button "Berlin, Germany (BER)" at bounding box center [191, 162] width 303 height 54
type input "**********"
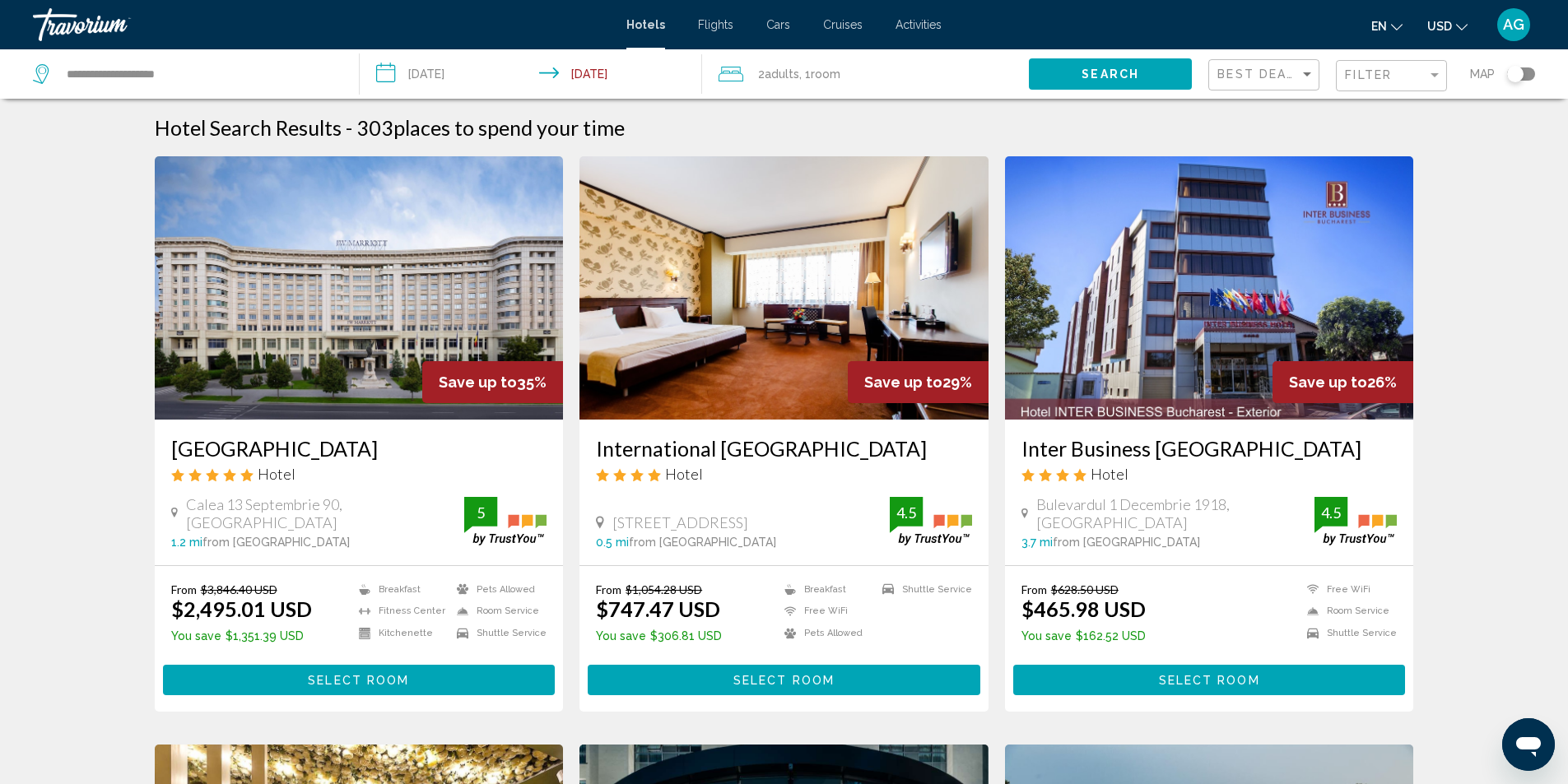
click at [1117, 66] on span "Search" at bounding box center [1110, 72] width 58 height 13
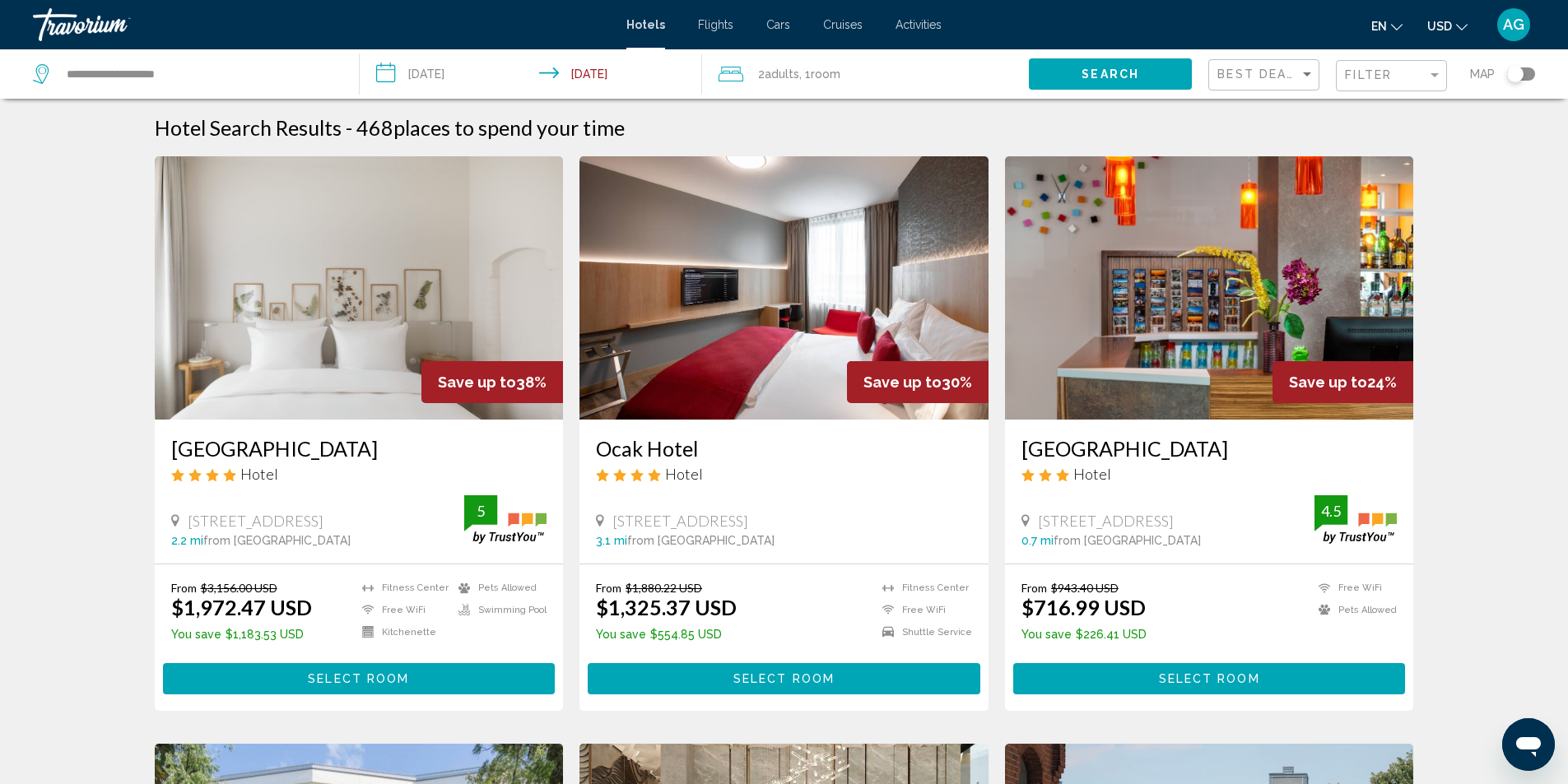
drag, startPoint x: 1018, startPoint y: 451, endPoint x: 1195, endPoint y: 451, distance: 177.0
click at [1195, 451] on div "Sorat Hotel Berlin Hotel Bayreuther Strasse 44, Berlin 0.7 mi from Berlin city …" at bounding box center [1210, 492] width 409 height 144
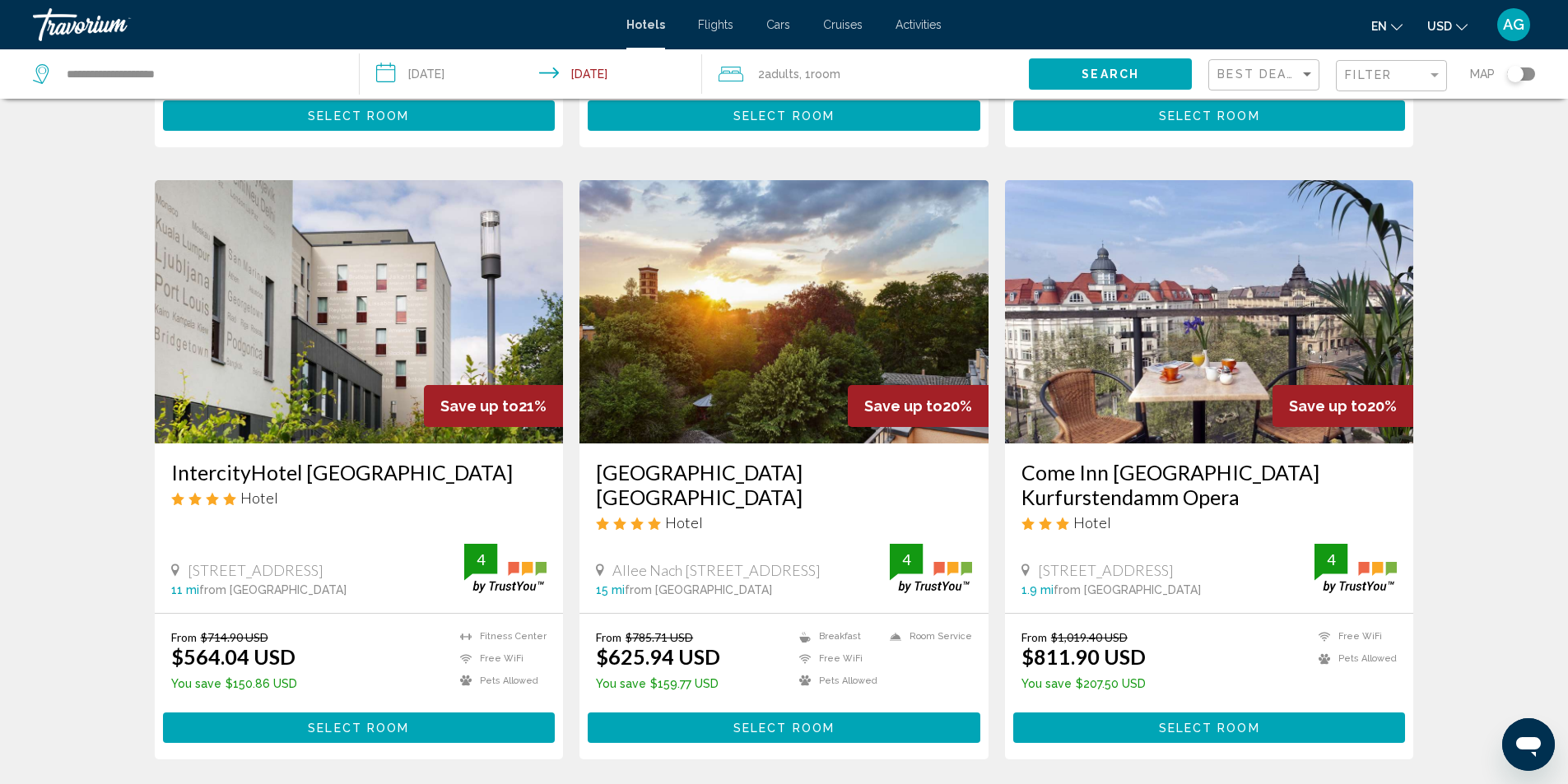
scroll to position [1317, 0]
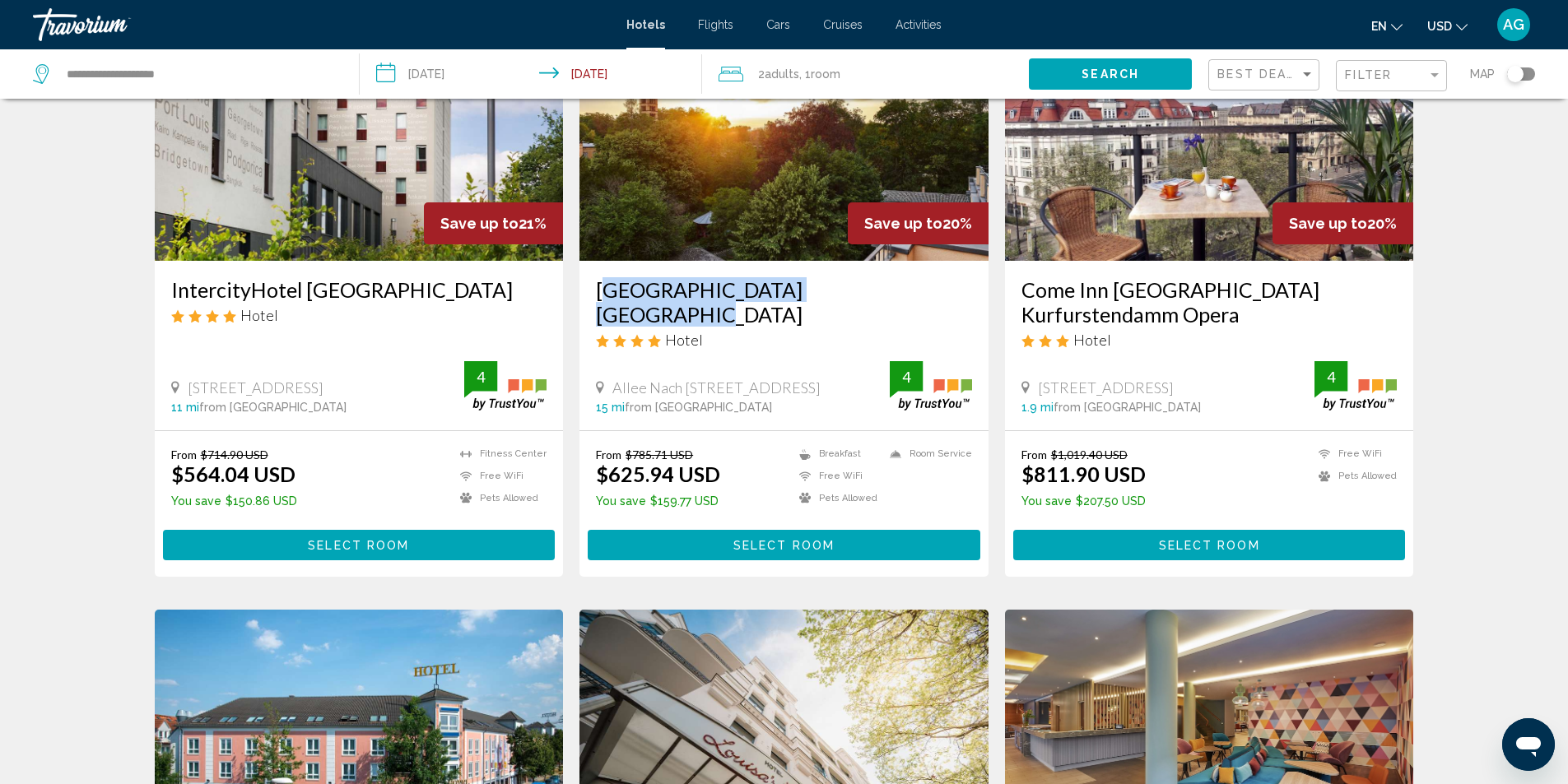
drag, startPoint x: 590, startPoint y: 292, endPoint x: 905, endPoint y: 292, distance: 315.0
click at [905, 292] on div "MAXX Hotel Sanssouci Potsdam Hotel Allee Nach Sanssouci 1, Potsdam 15 mi from B…" at bounding box center [784, 345] width 409 height 168
click at [114, 300] on div "Hotel Search Results - 468 places to spend your time Save up to 38% Wilmina Hot…" at bounding box center [784, 26] width 1568 height 2456
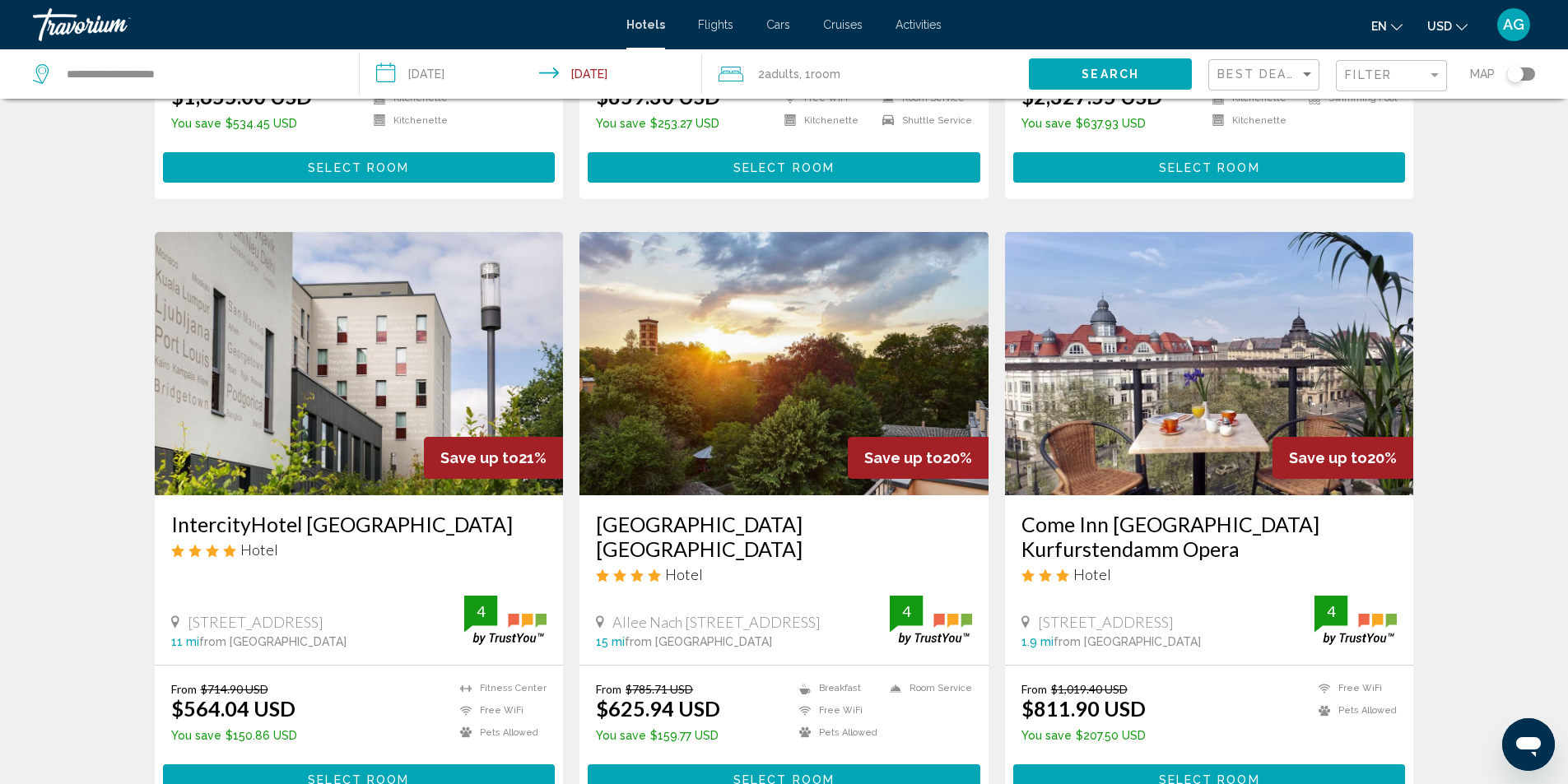
scroll to position [987, 0]
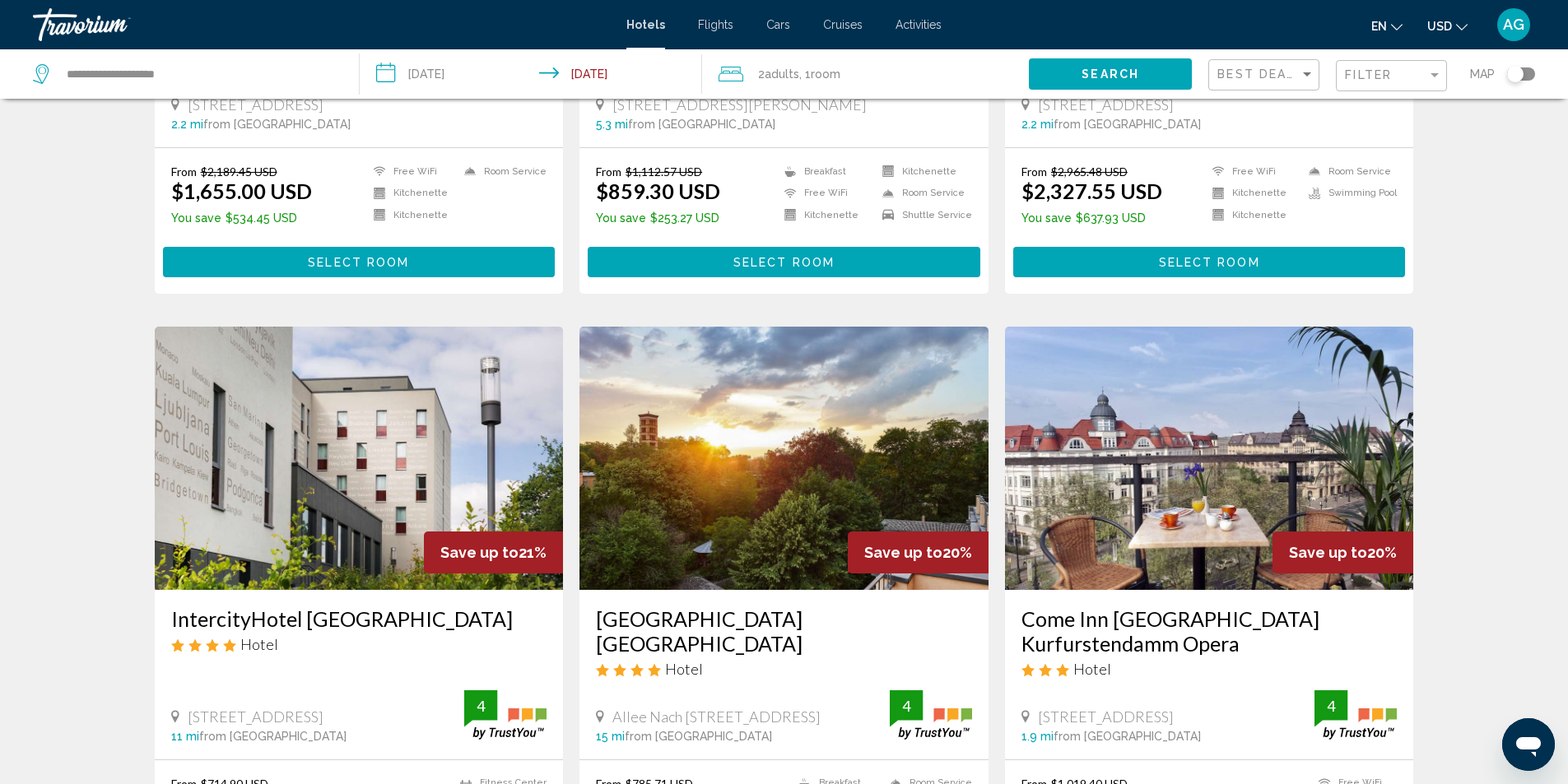
click at [392, 71] on input "**********" at bounding box center [535, 77] width 350 height 54
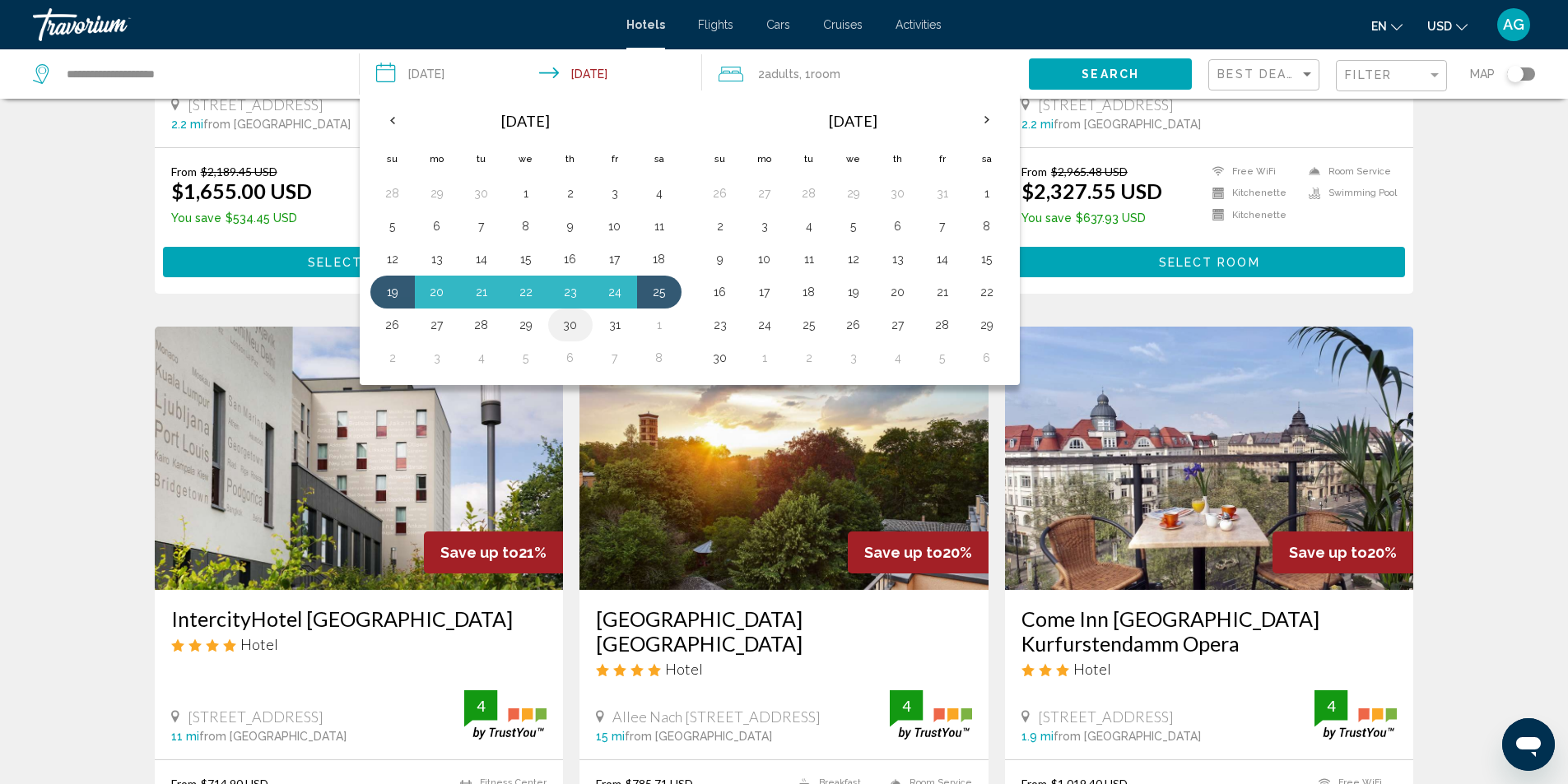
click at [573, 327] on button "30" at bounding box center [570, 325] width 26 height 23
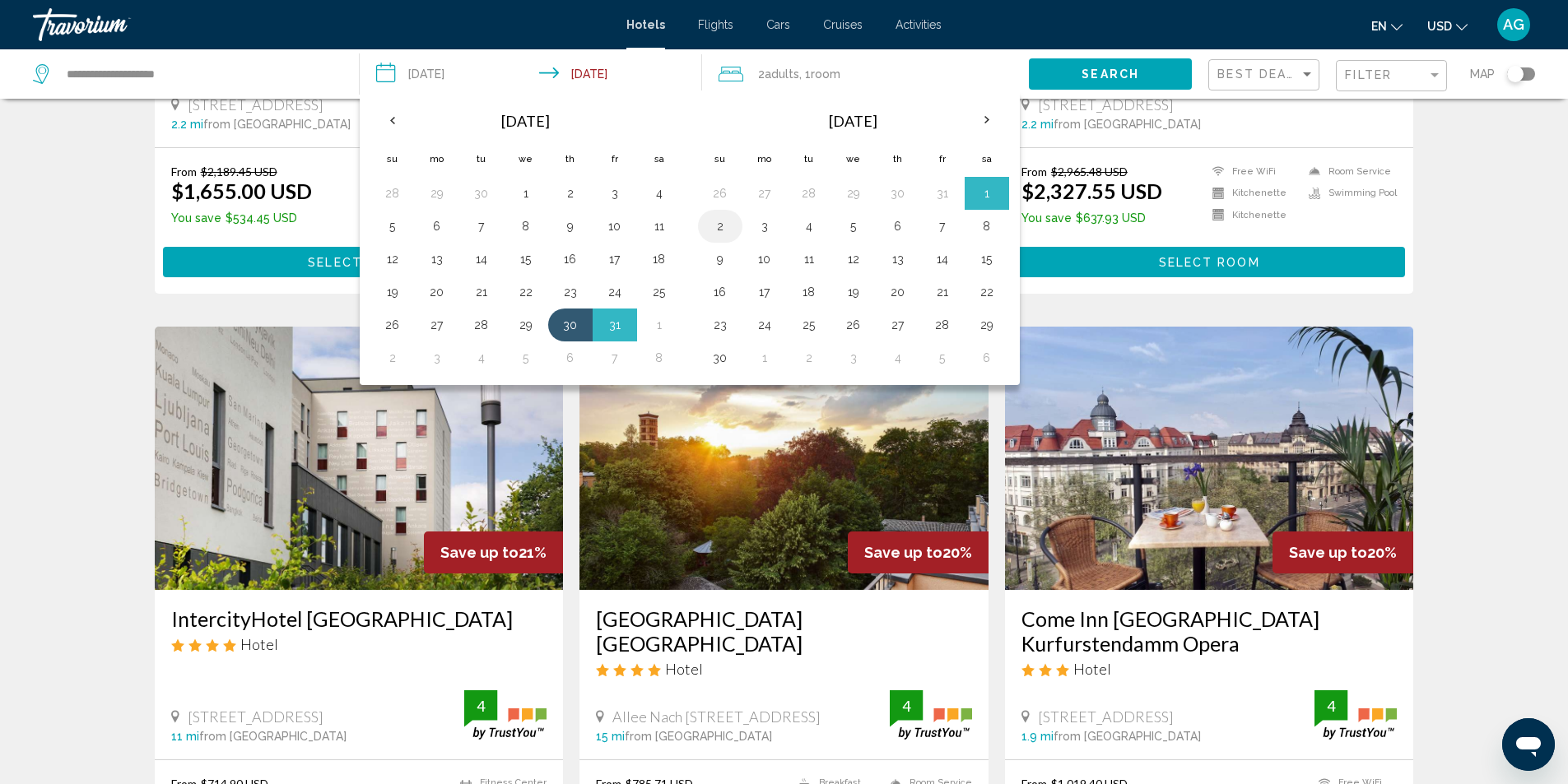
click at [721, 224] on button "2" at bounding box center [721, 226] width 26 height 23
type input "**********"
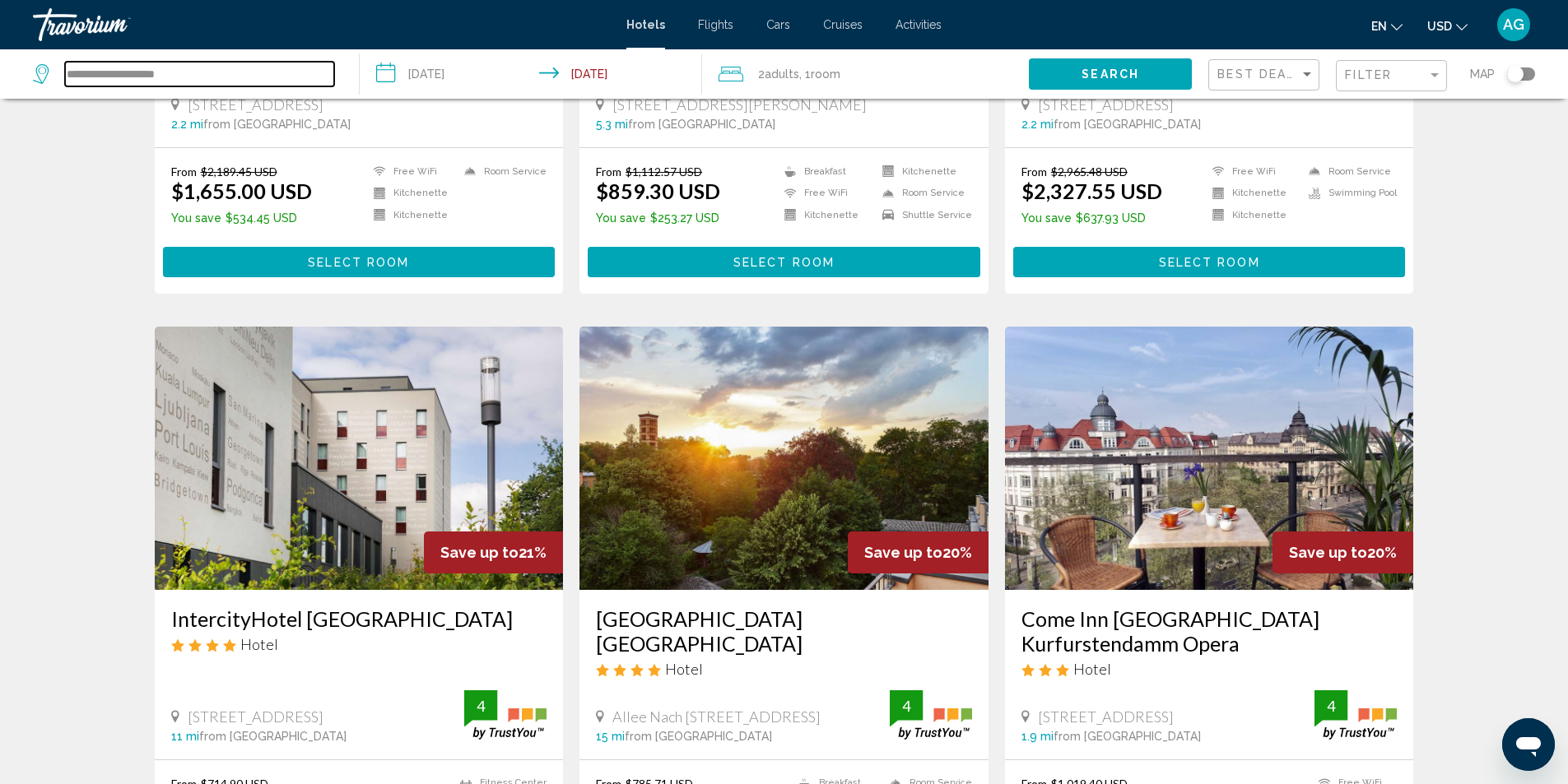
click at [209, 78] on input "**********" at bounding box center [199, 74] width 269 height 24
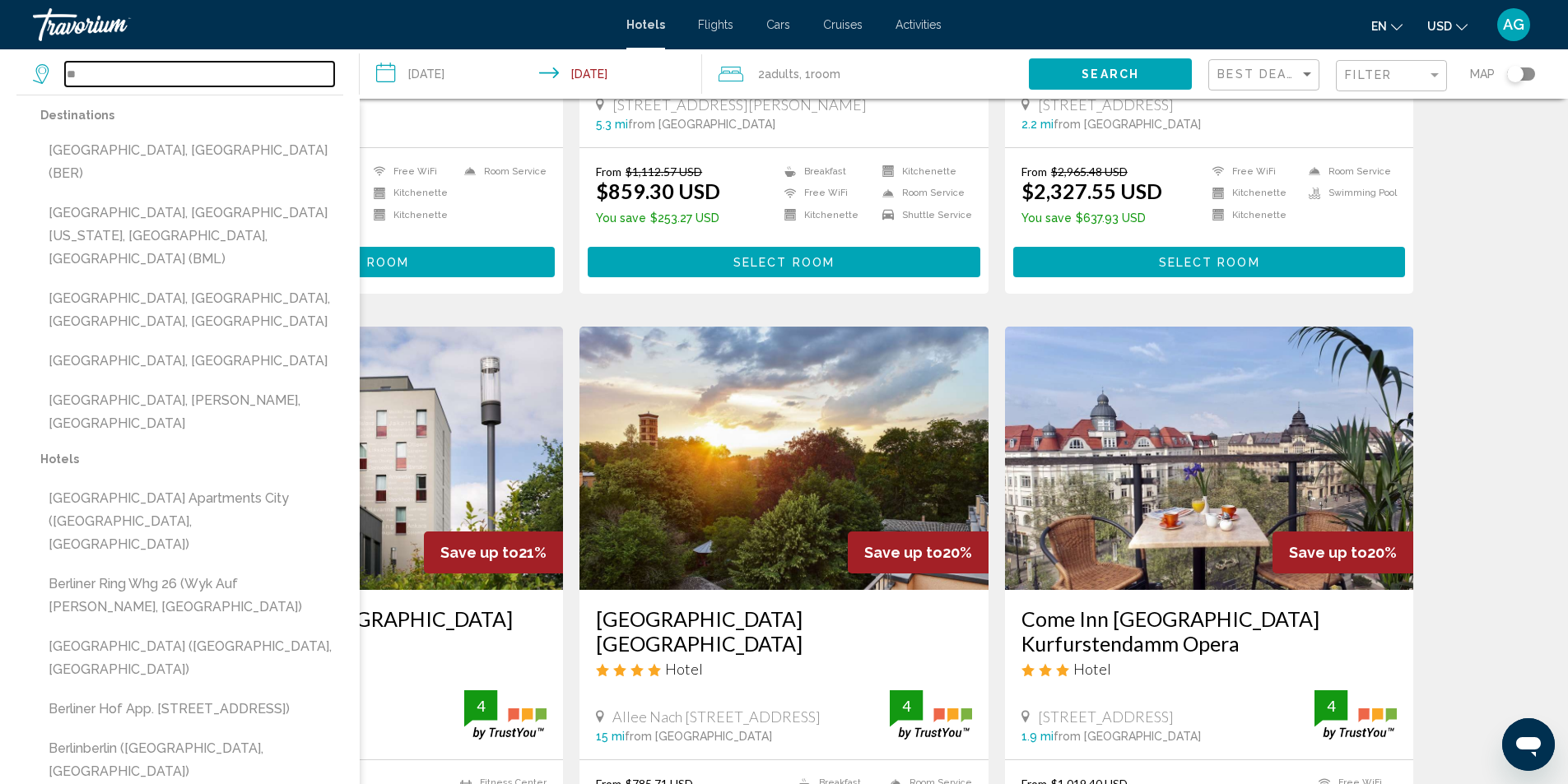
type input "*"
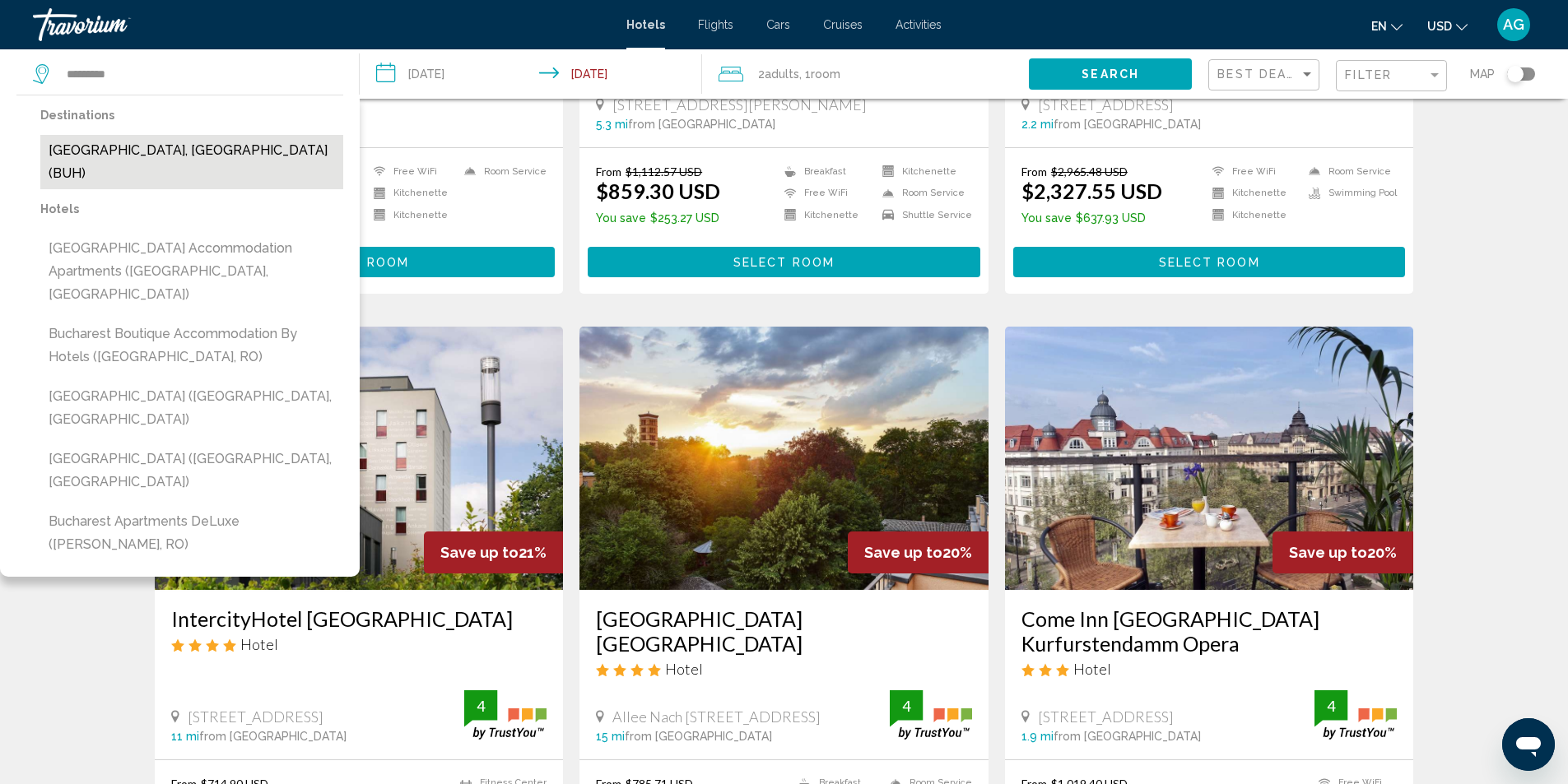
click at [179, 155] on button "[GEOGRAPHIC_DATA], [GEOGRAPHIC_DATA] (BUH)" at bounding box center [191, 162] width 303 height 54
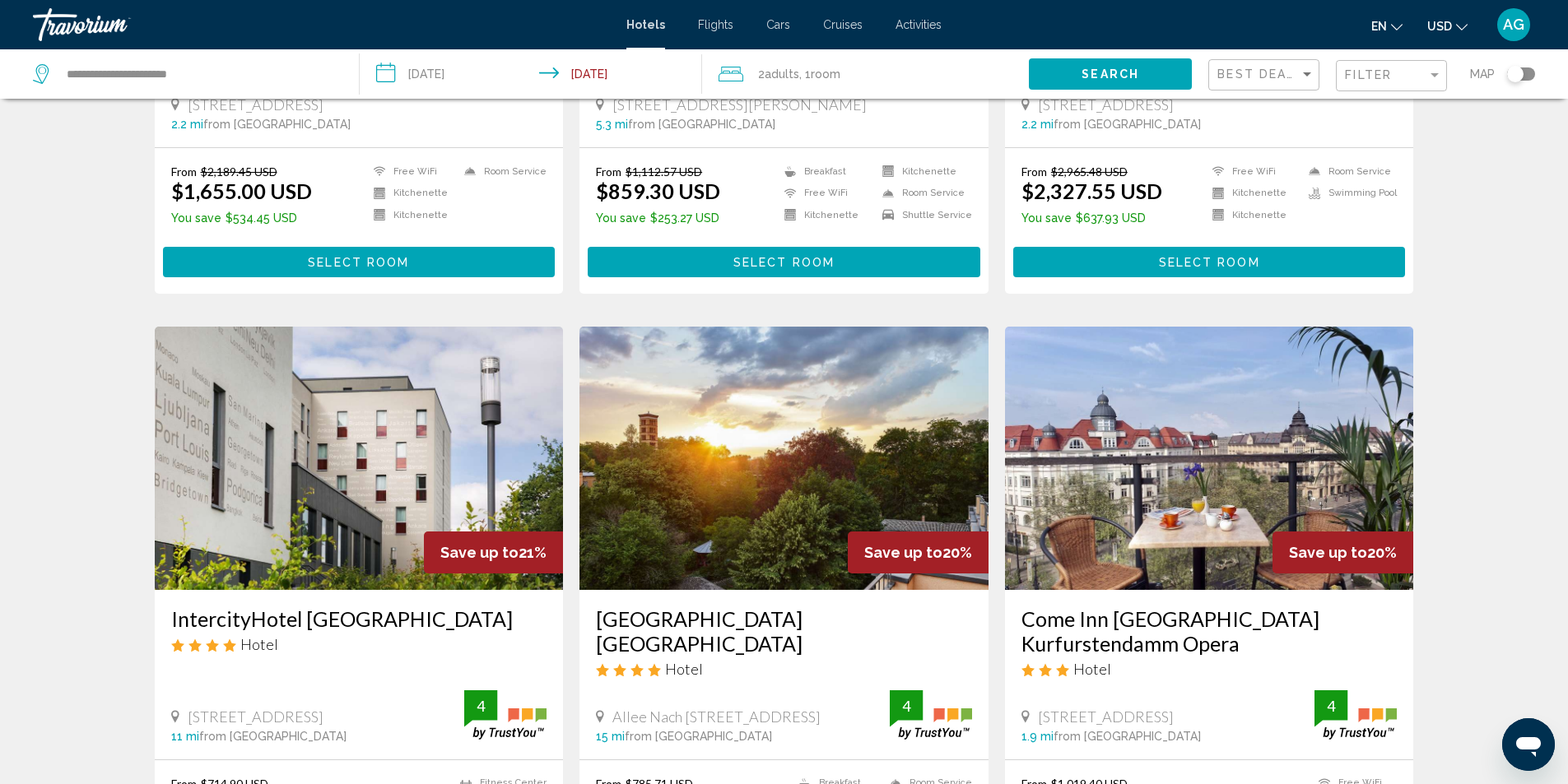
click at [738, 73] on icon "Travelers: 2 adults, 0 children" at bounding box center [731, 73] width 24 height 15
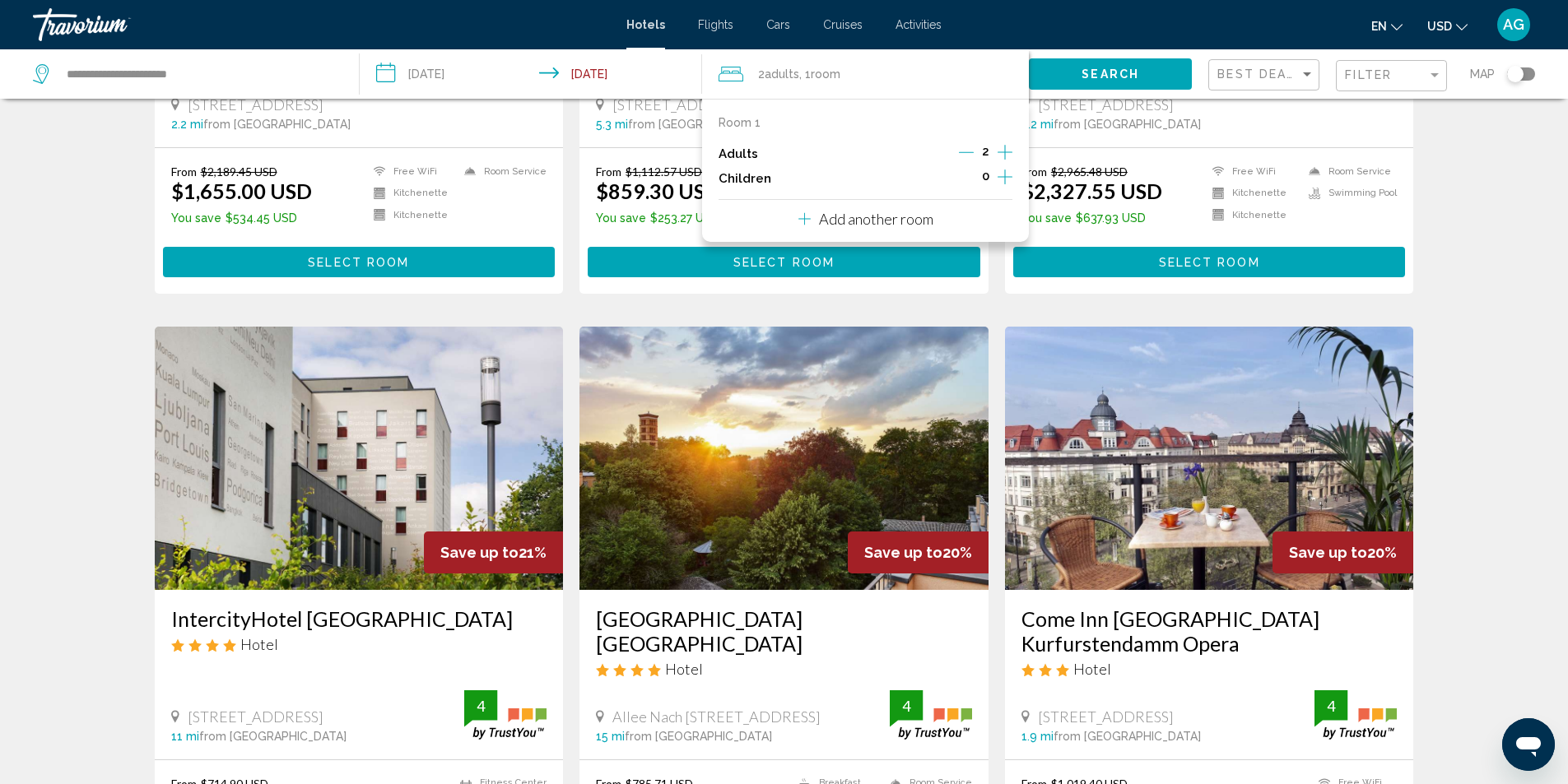
click at [1007, 149] on icon "Increment adults" at bounding box center [1005, 152] width 15 height 20
click at [964, 152] on icon "Decrement adults" at bounding box center [966, 152] width 15 height 1
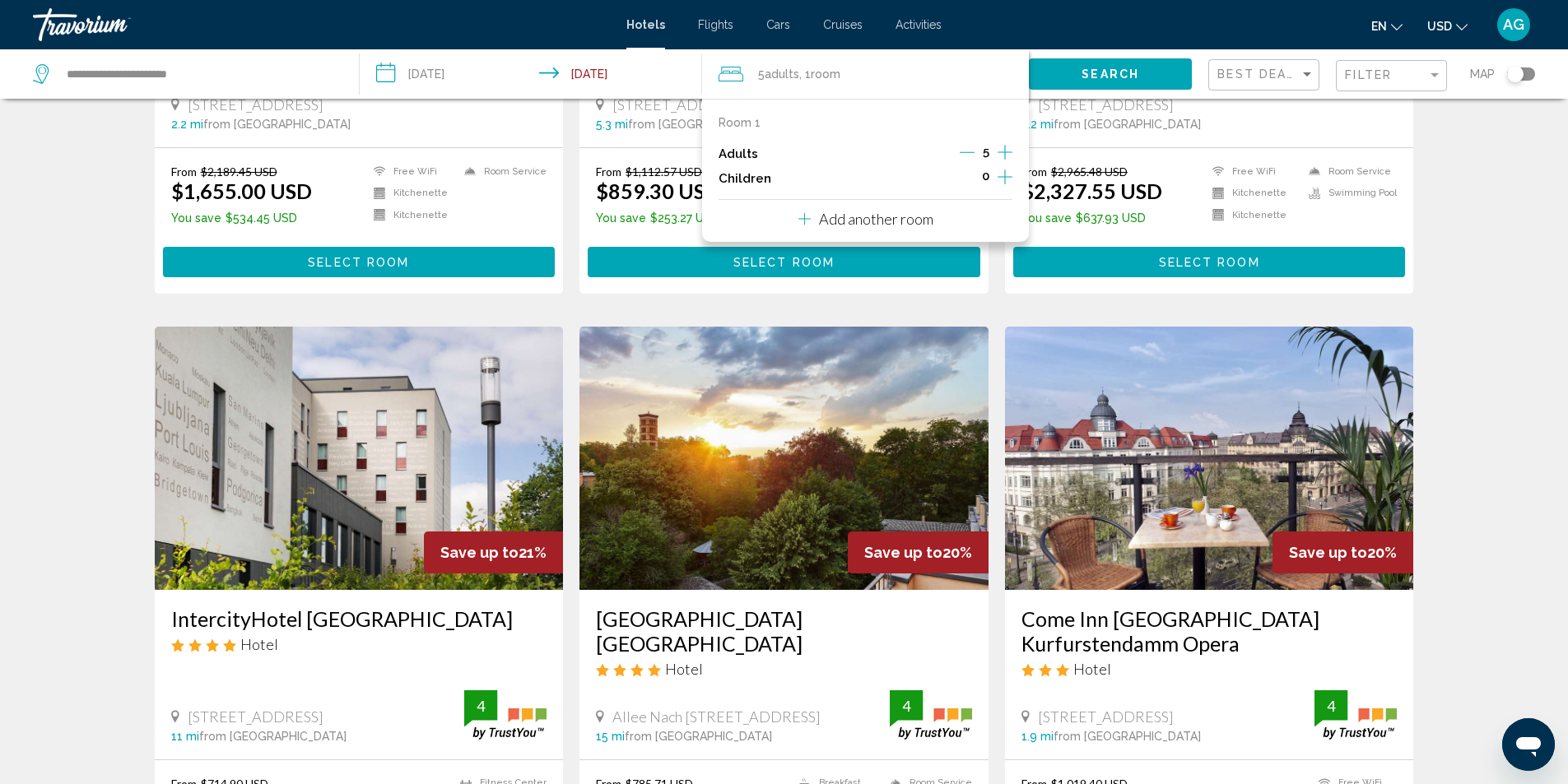
click at [964, 152] on icon "Decrement adults" at bounding box center [967, 152] width 15 height 1
click at [964, 152] on icon "Decrement adults" at bounding box center [965, 152] width 15 height 1
click at [964, 152] on icon "Decrement adults" at bounding box center [967, 152] width 15 height 1
click at [806, 223] on icon "Travelers: 2 adults, 0 children" at bounding box center [805, 218] width 12 height 20
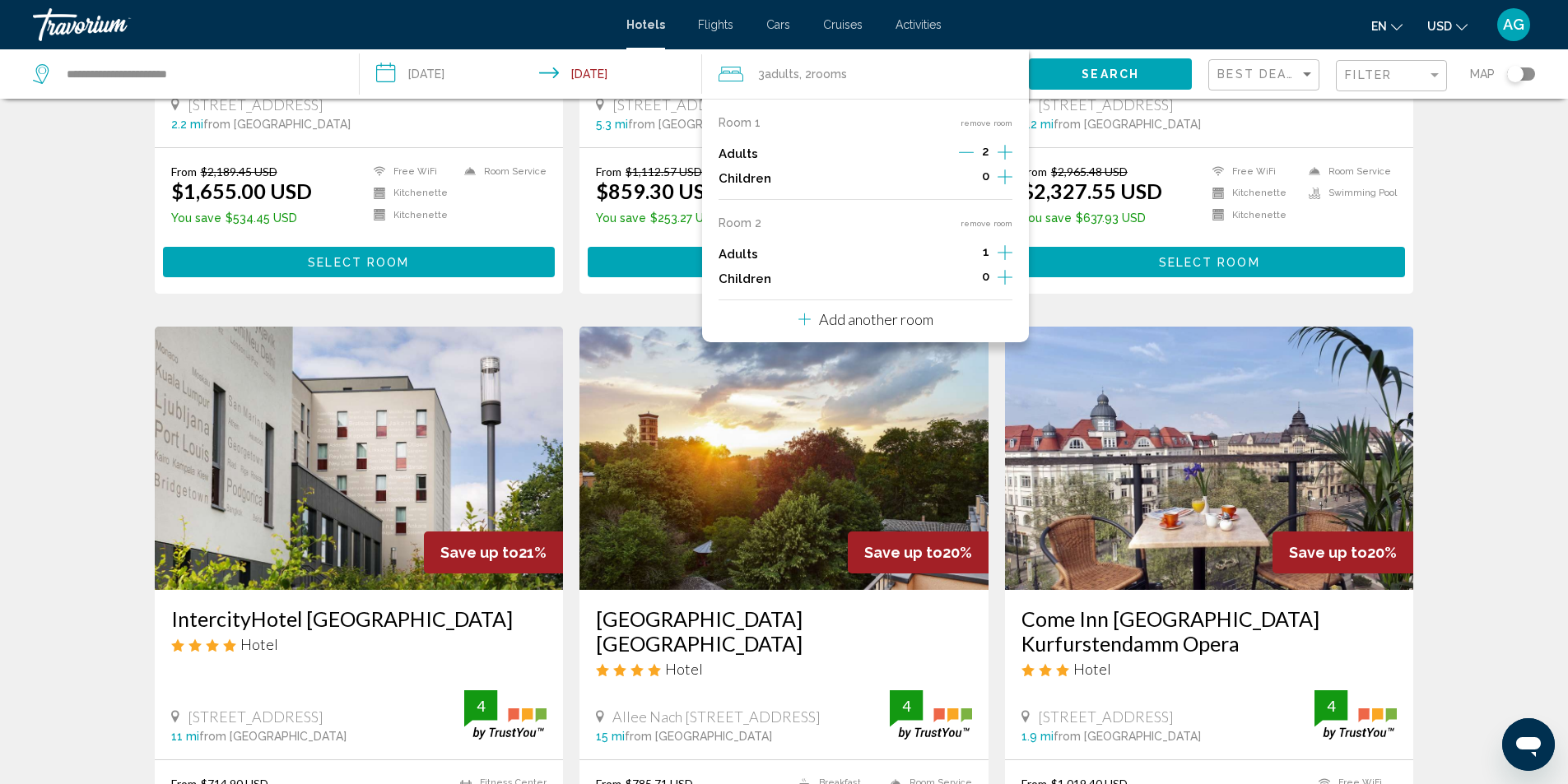
click at [1009, 162] on icon "Increment adults" at bounding box center [1005, 152] width 15 height 20
click at [972, 251] on icon "Decrement adults" at bounding box center [967, 252] width 15 height 15
click at [805, 321] on icon "Travelers: 4 adults, 0 children" at bounding box center [805, 320] width 12 height 12
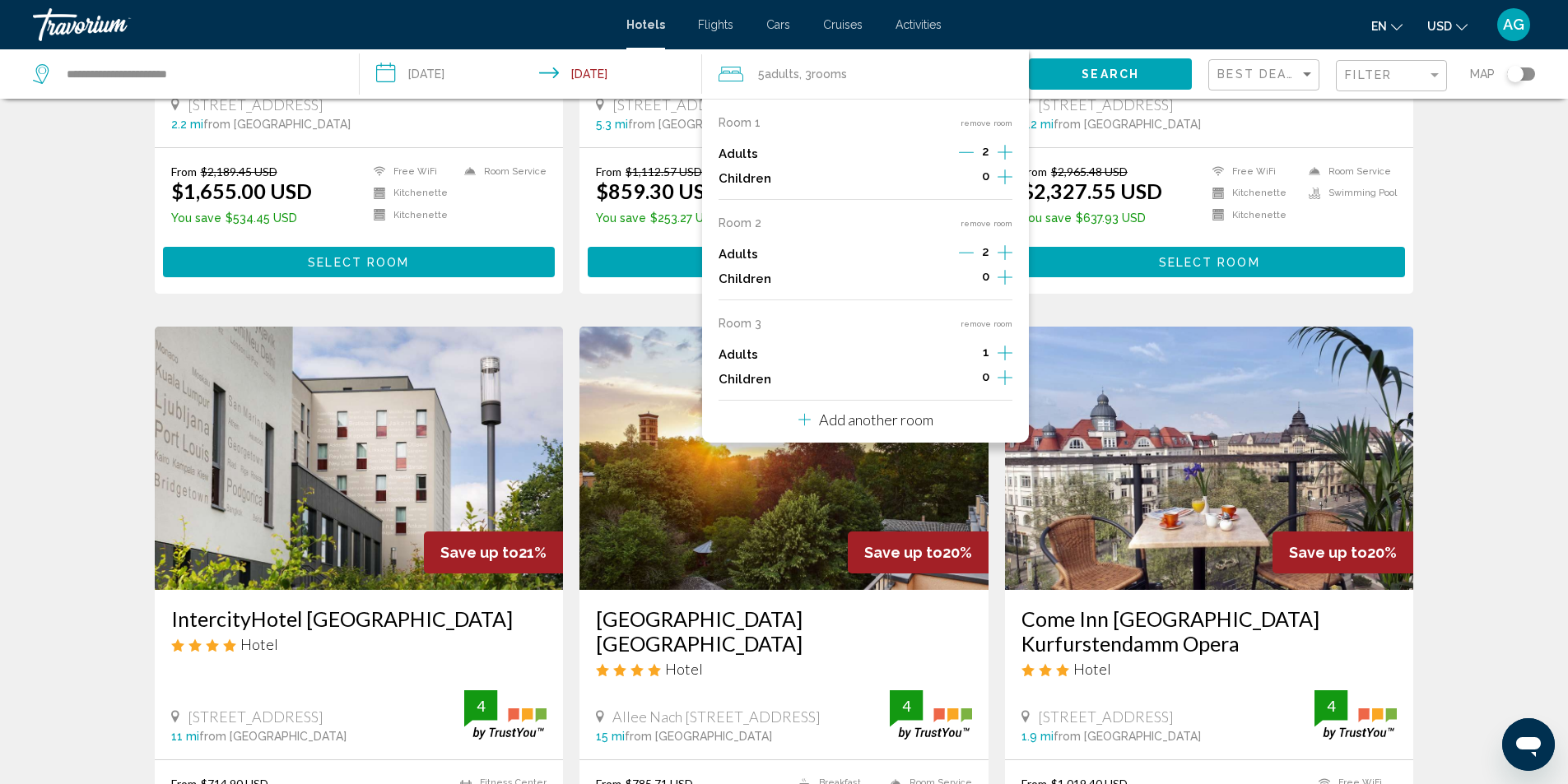
click at [1007, 162] on icon "Increment adults" at bounding box center [1005, 152] width 15 height 20
click at [64, 236] on div "Hotel Search Results - 468 places to spend your time Save up to 38% Wilmina Hot…" at bounding box center [784, 355] width 1568 height 2456
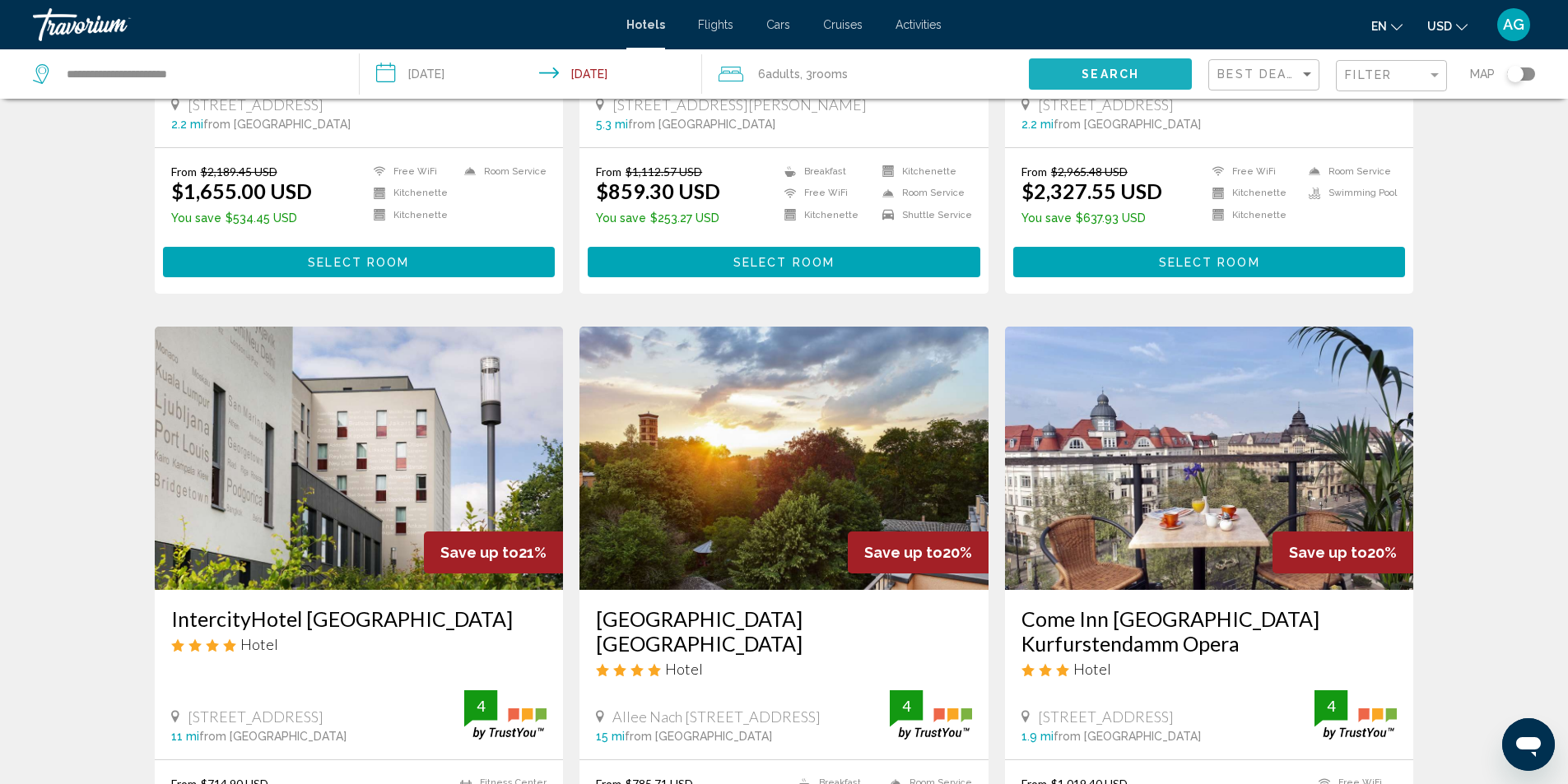
click at [1116, 69] on span "Search" at bounding box center [1110, 74] width 58 height 13
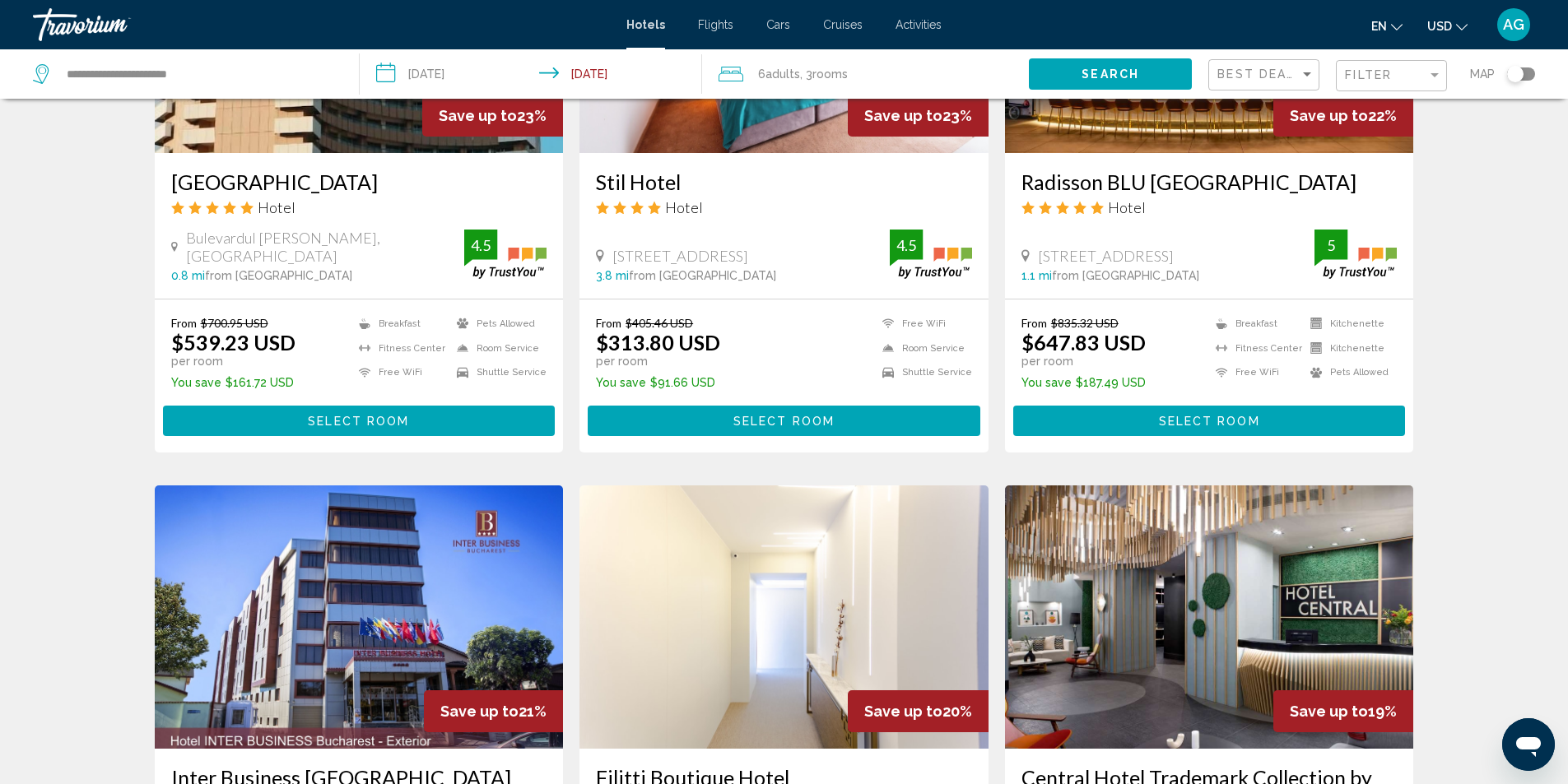
scroll to position [1893, 0]
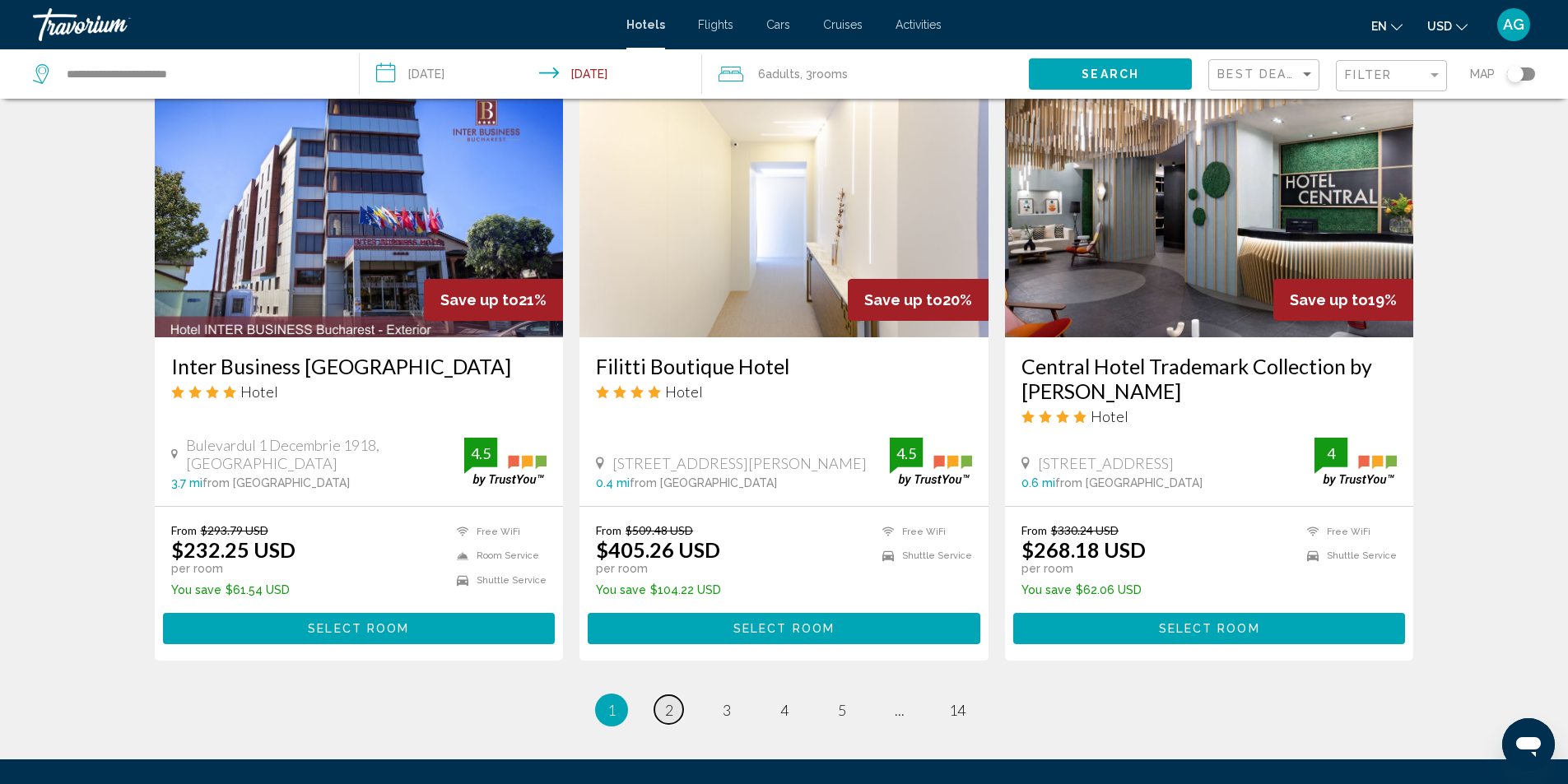
click at [670, 719] on span "2" at bounding box center [668, 710] width 8 height 18
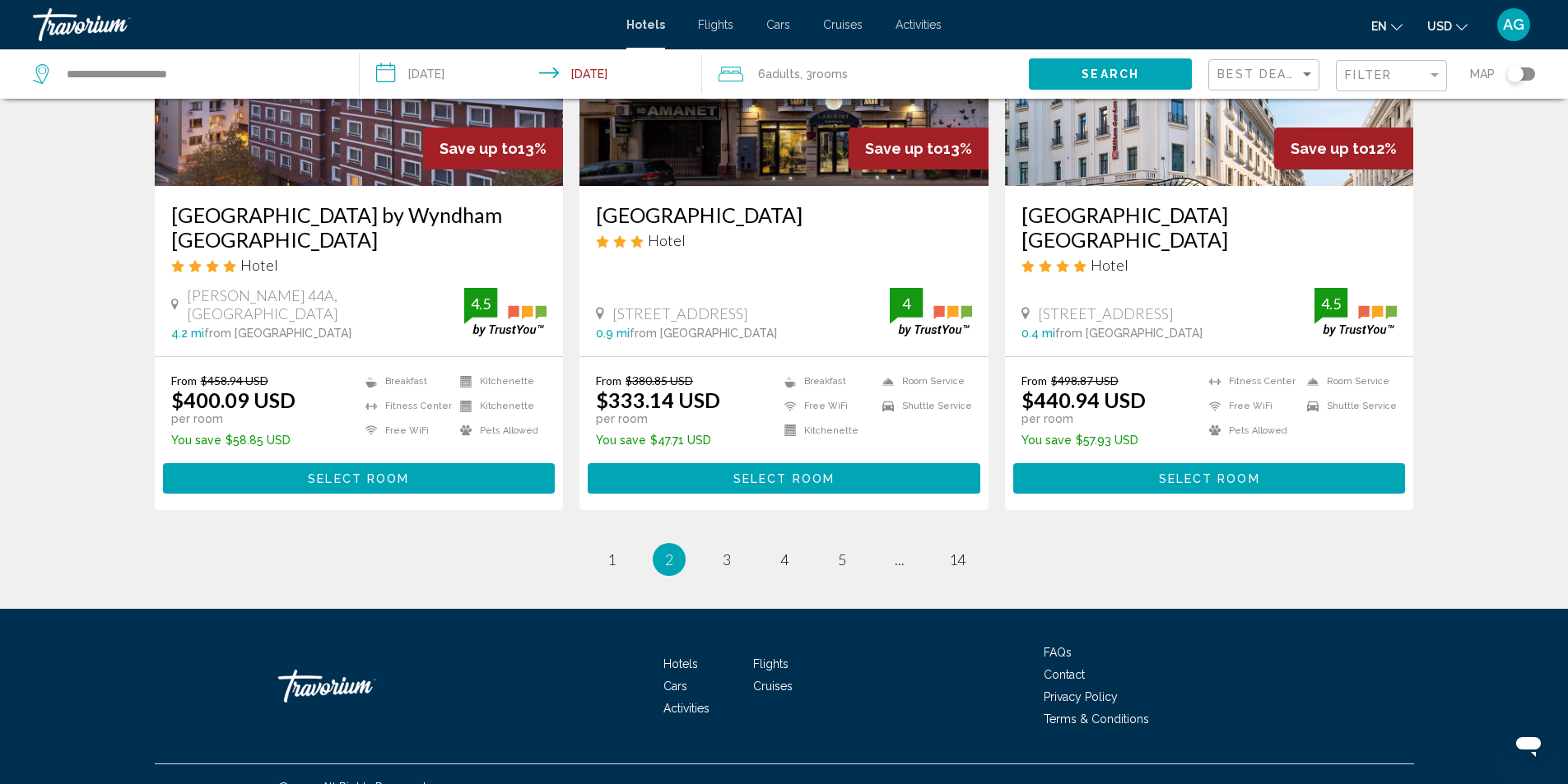
scroll to position [2060, 0]
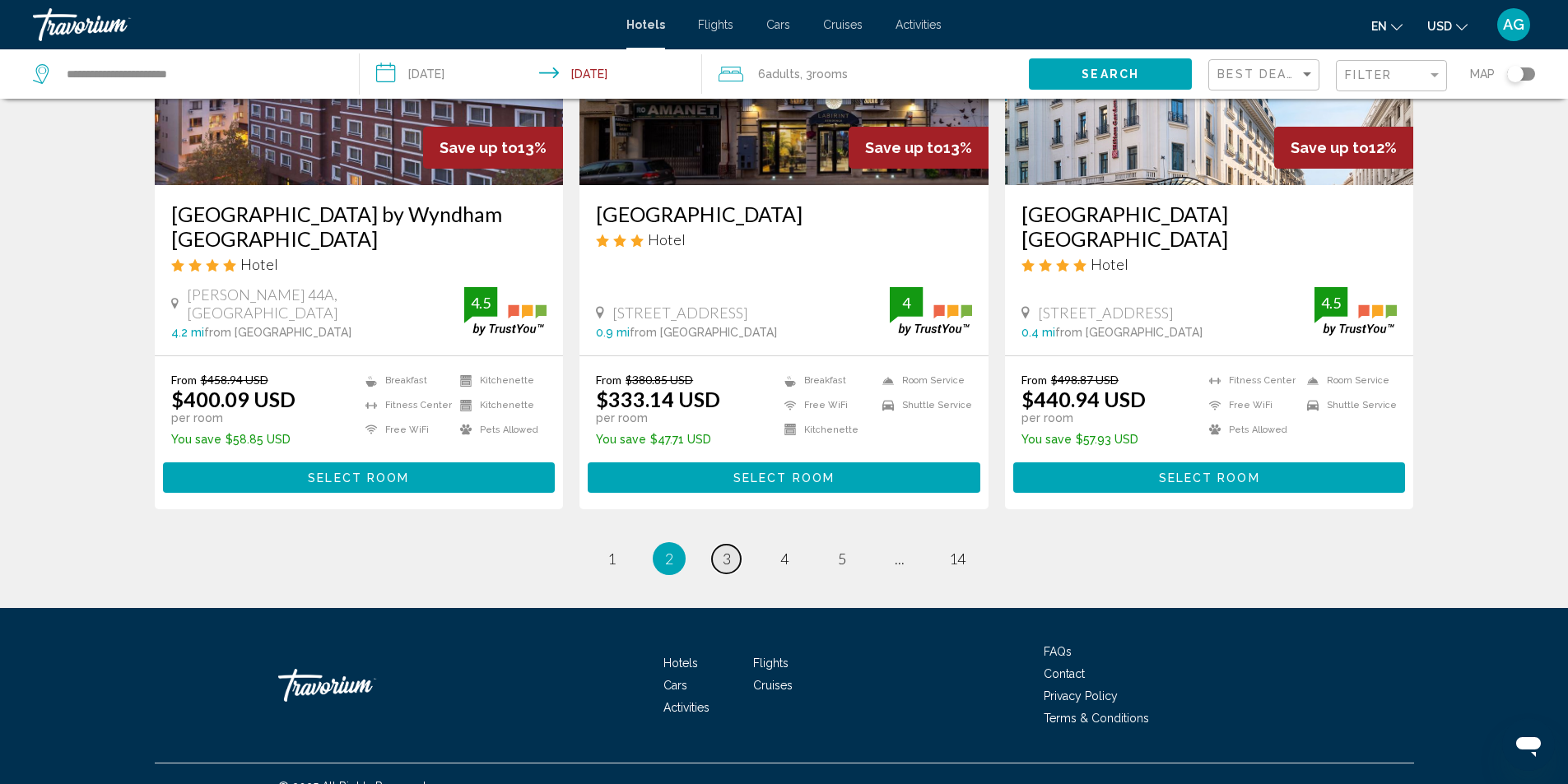
click at [725, 550] on span "3" at bounding box center [726, 559] width 8 height 18
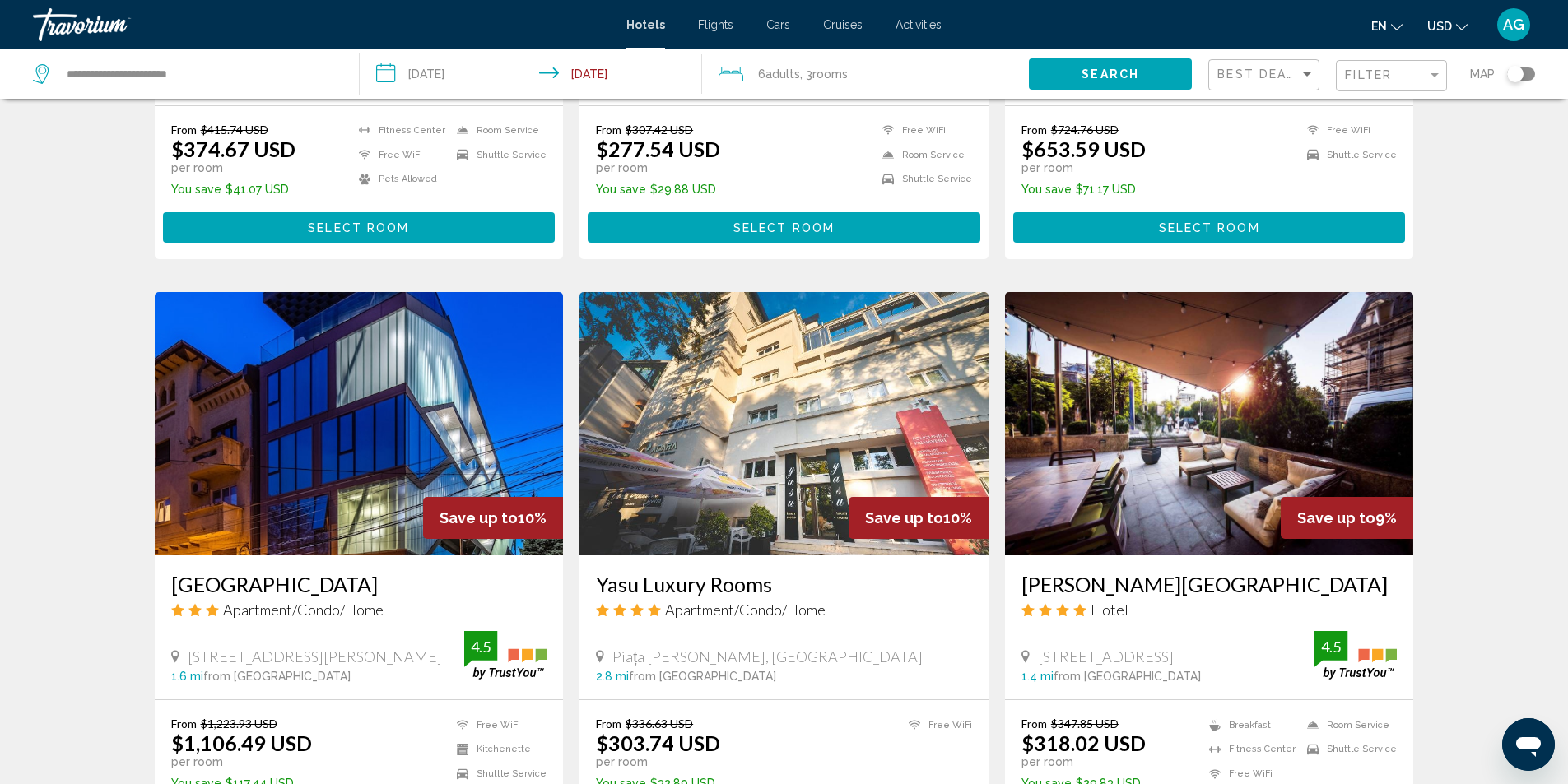
scroll to position [1893, 0]
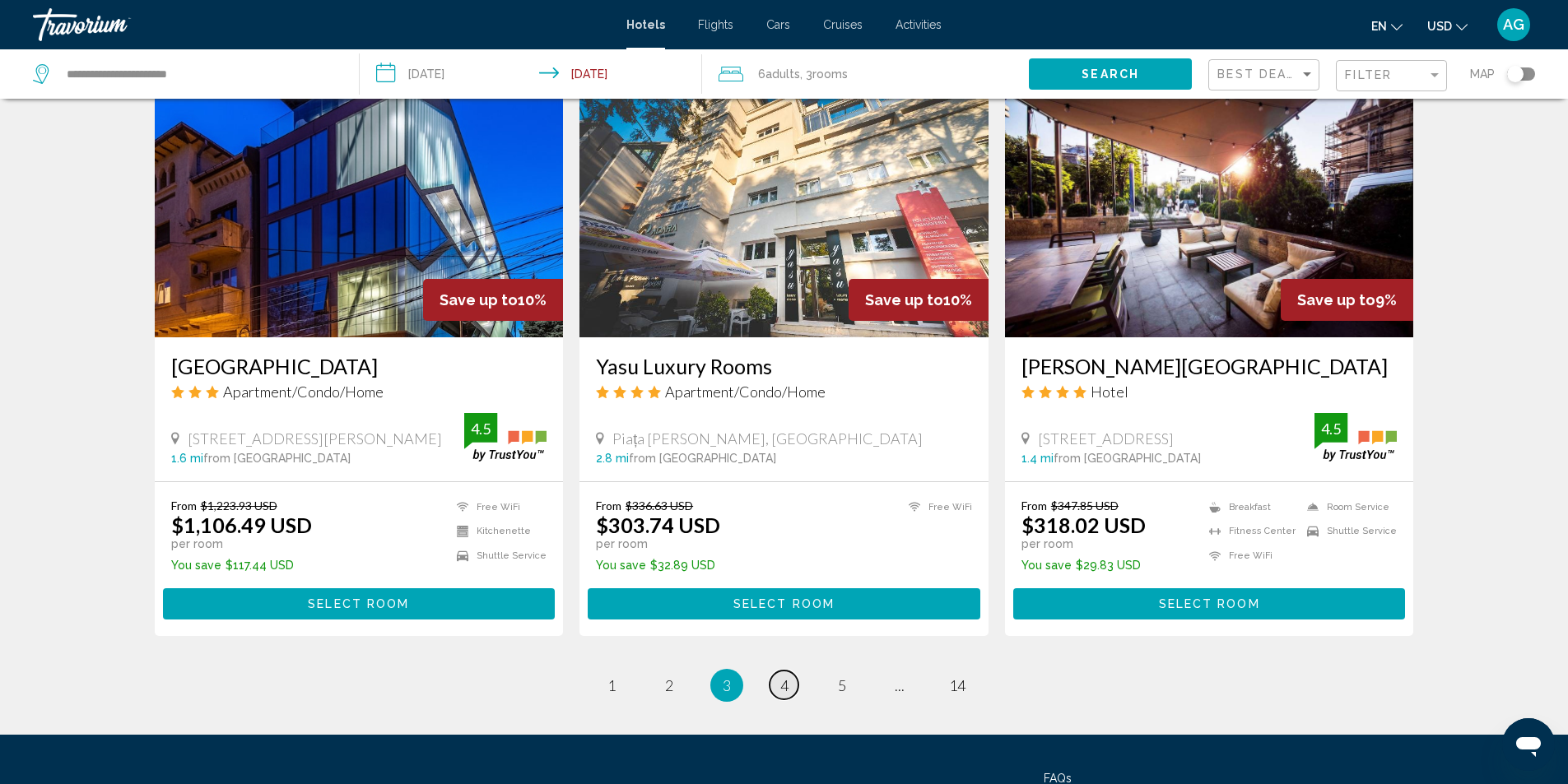
click at [786, 685] on span "4" at bounding box center [784, 685] width 8 height 18
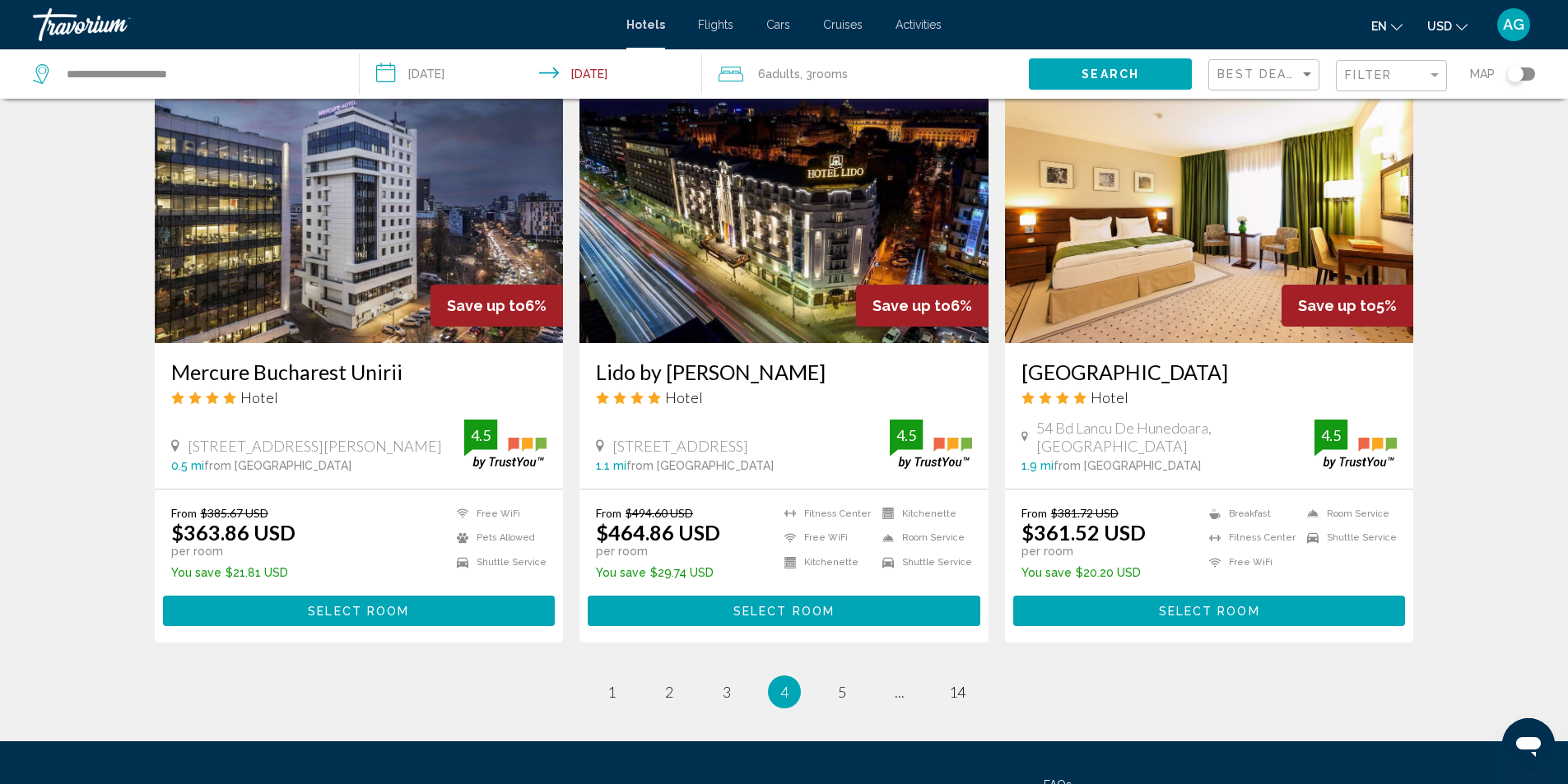
scroll to position [2045, 0]
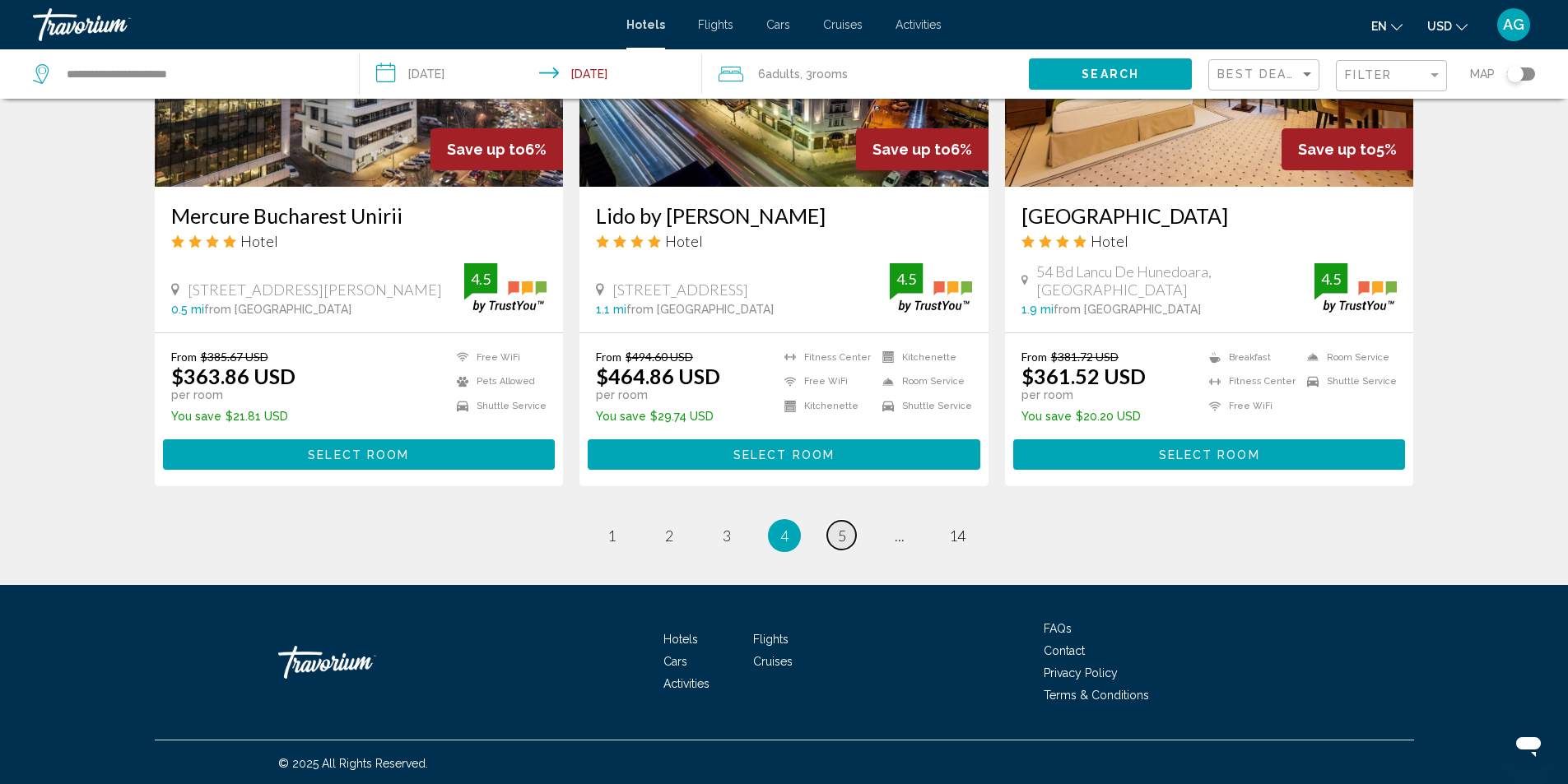
click at [846, 538] on link "page 5" at bounding box center [841, 535] width 29 height 29
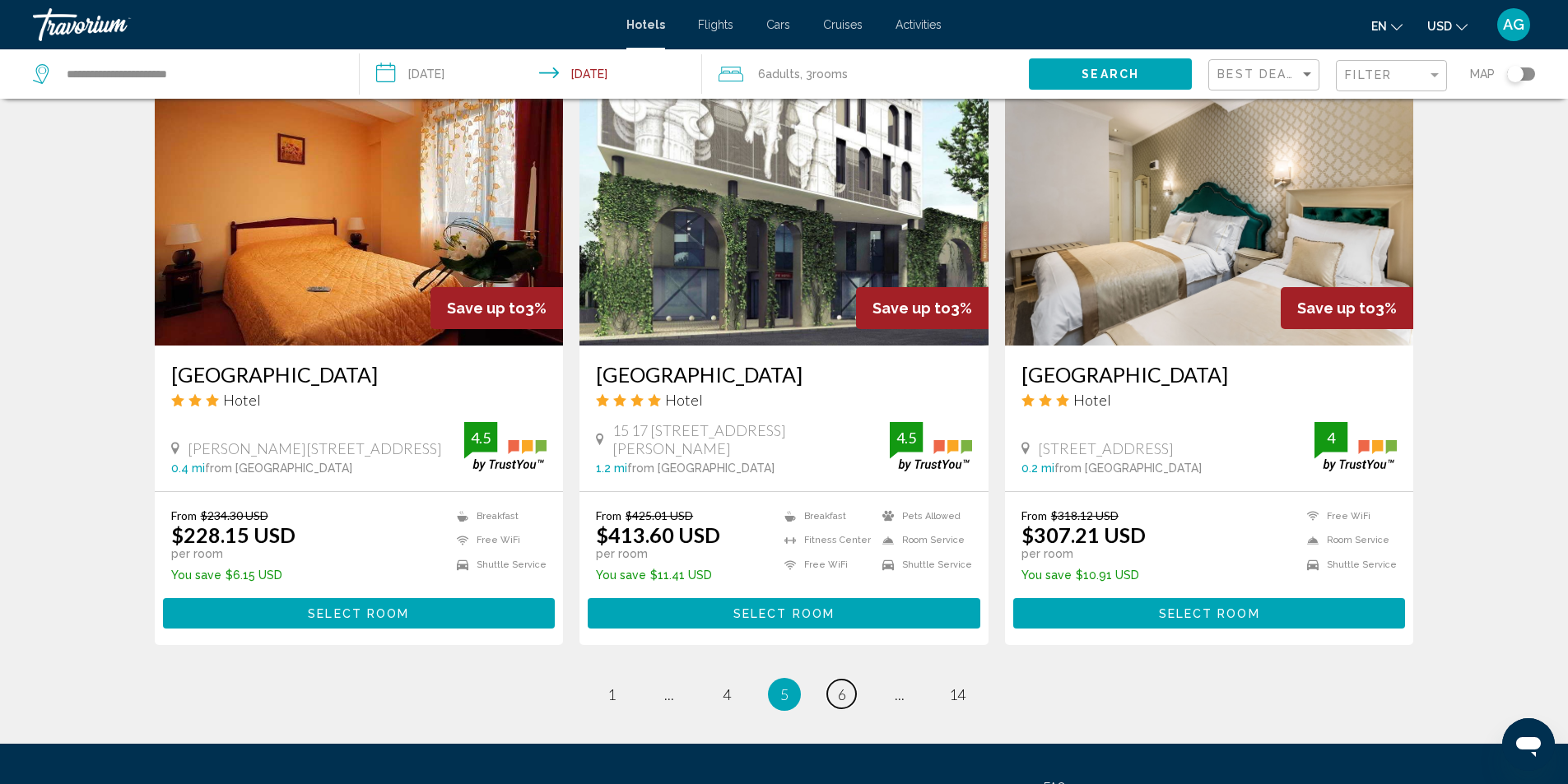
scroll to position [1893, 0]
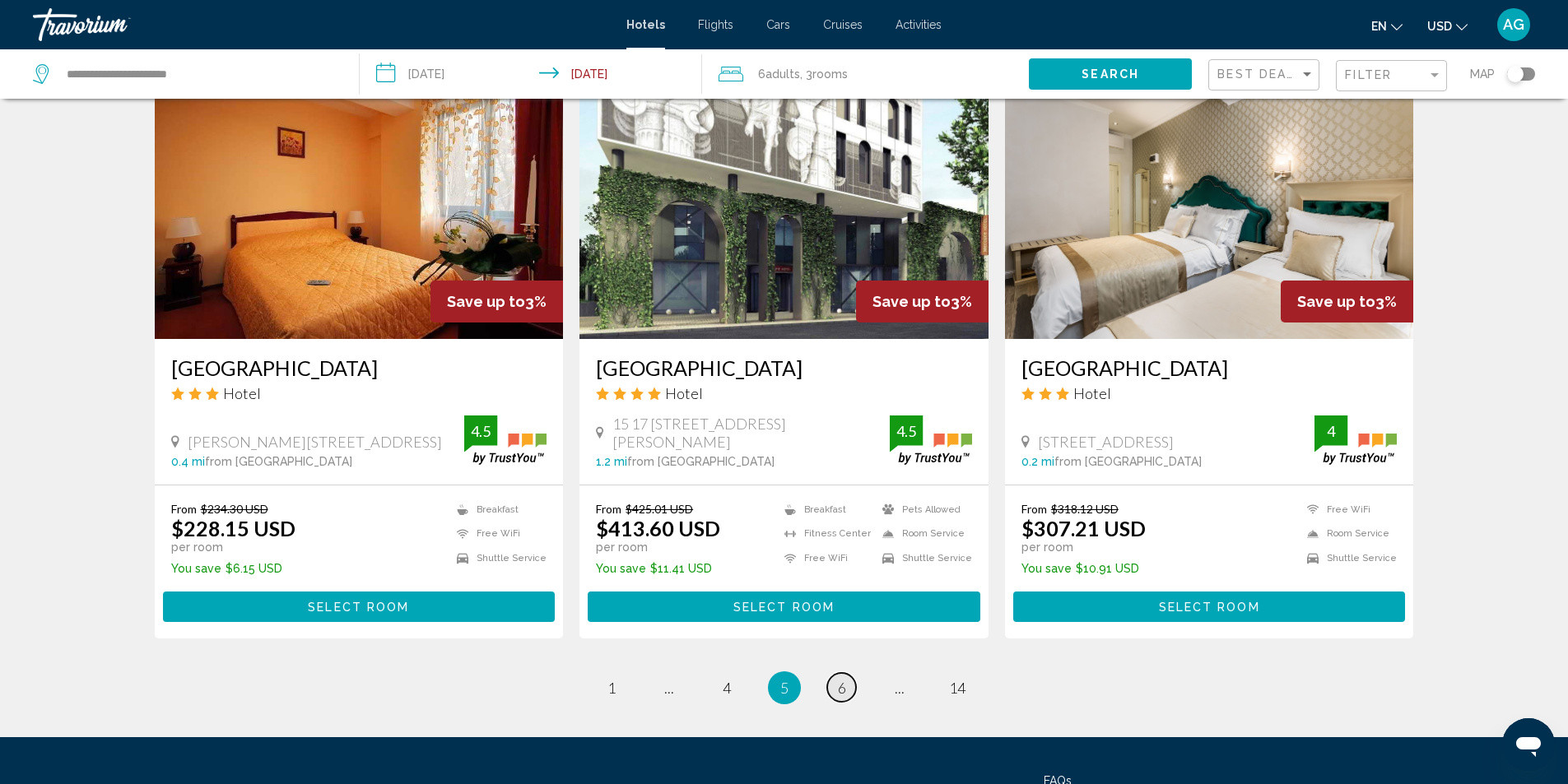
click at [844, 690] on span "6" at bounding box center [841, 688] width 8 height 18
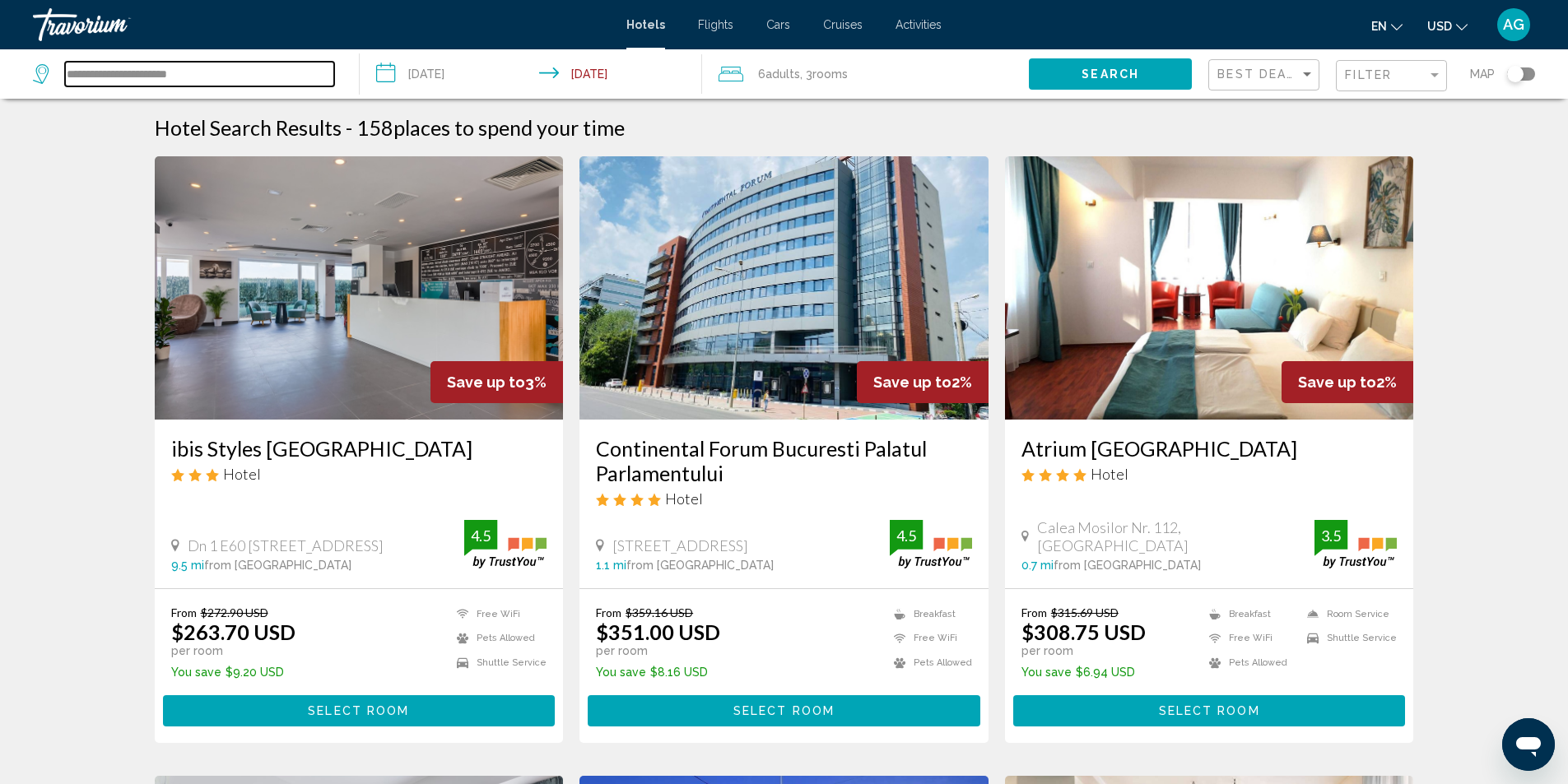
click at [245, 73] on input "**********" at bounding box center [199, 74] width 269 height 24
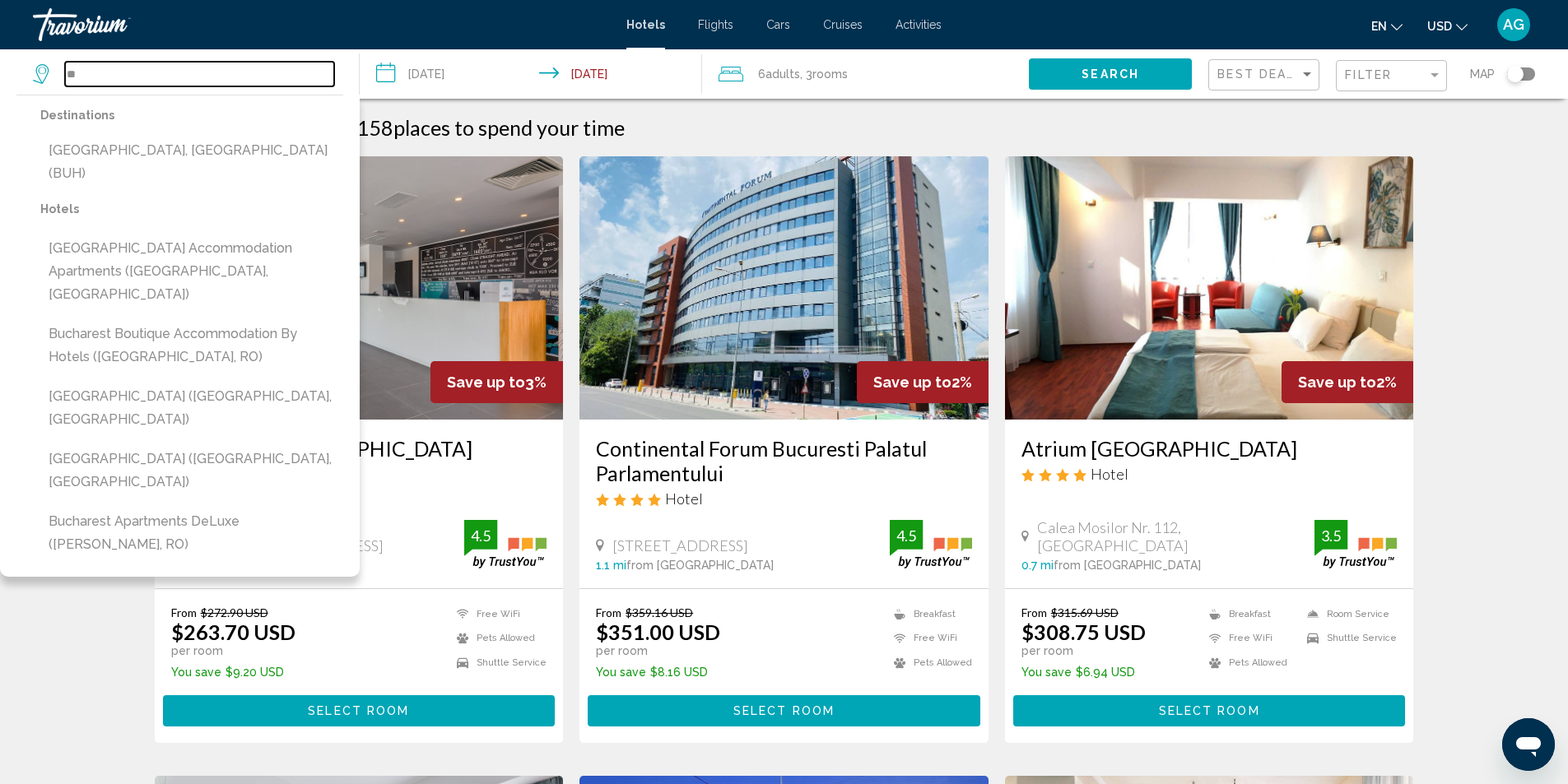
type input "*"
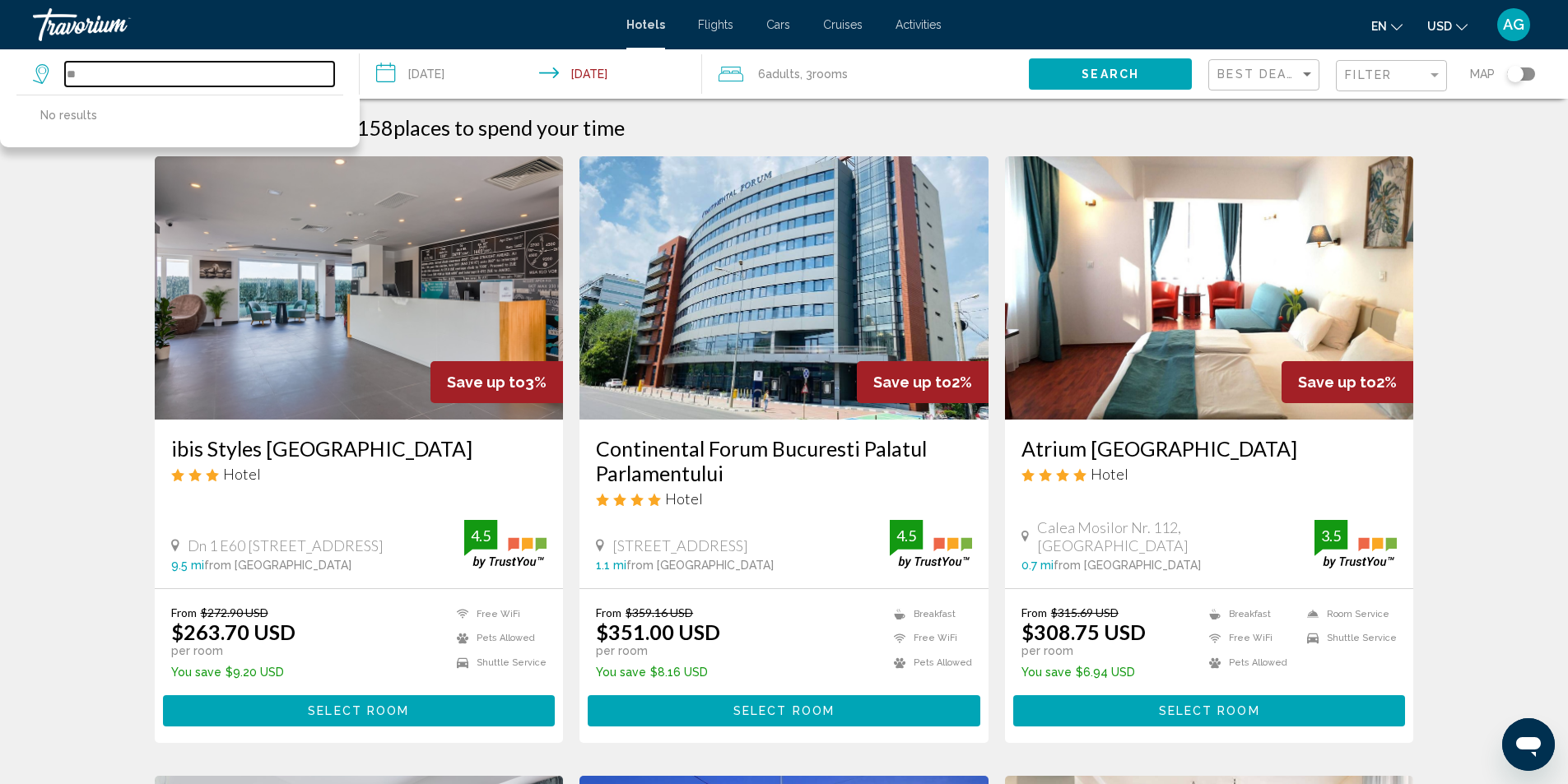
type input "*"
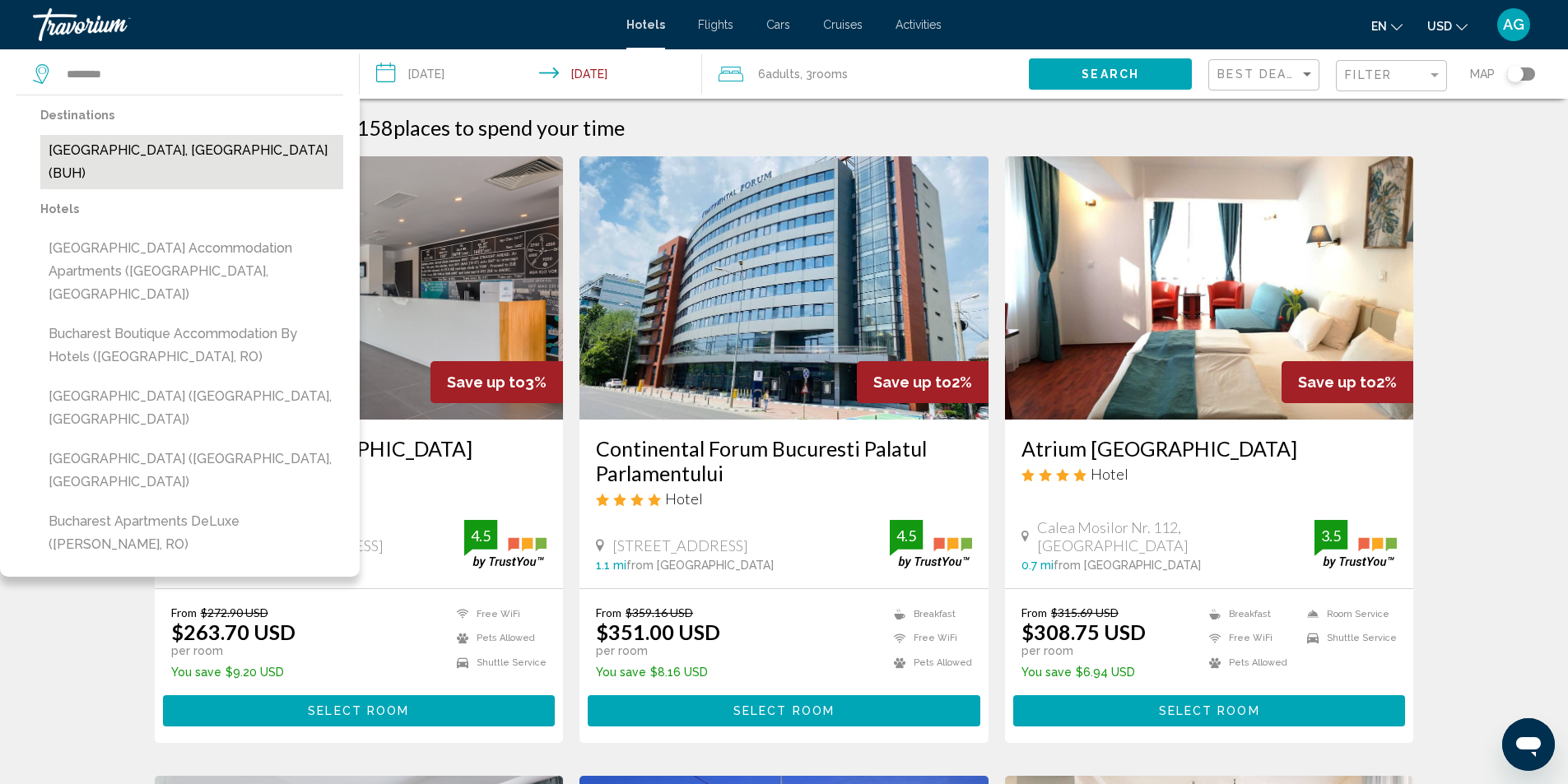
click at [166, 149] on button "[GEOGRAPHIC_DATA], [GEOGRAPHIC_DATA] (BUH)" at bounding box center [191, 162] width 303 height 54
type input "**********"
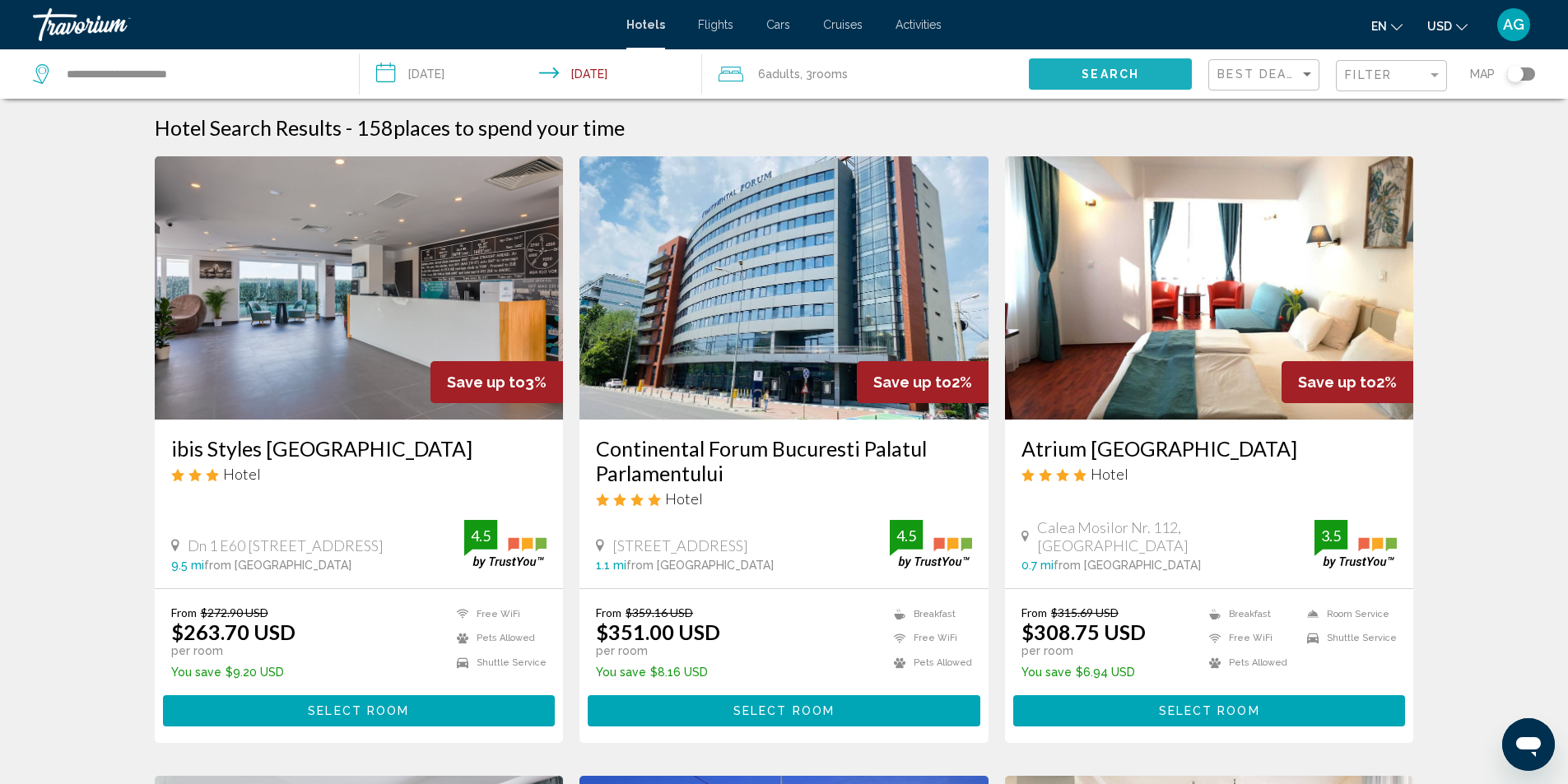
click at [1138, 69] on span "Search" at bounding box center [1110, 74] width 58 height 13
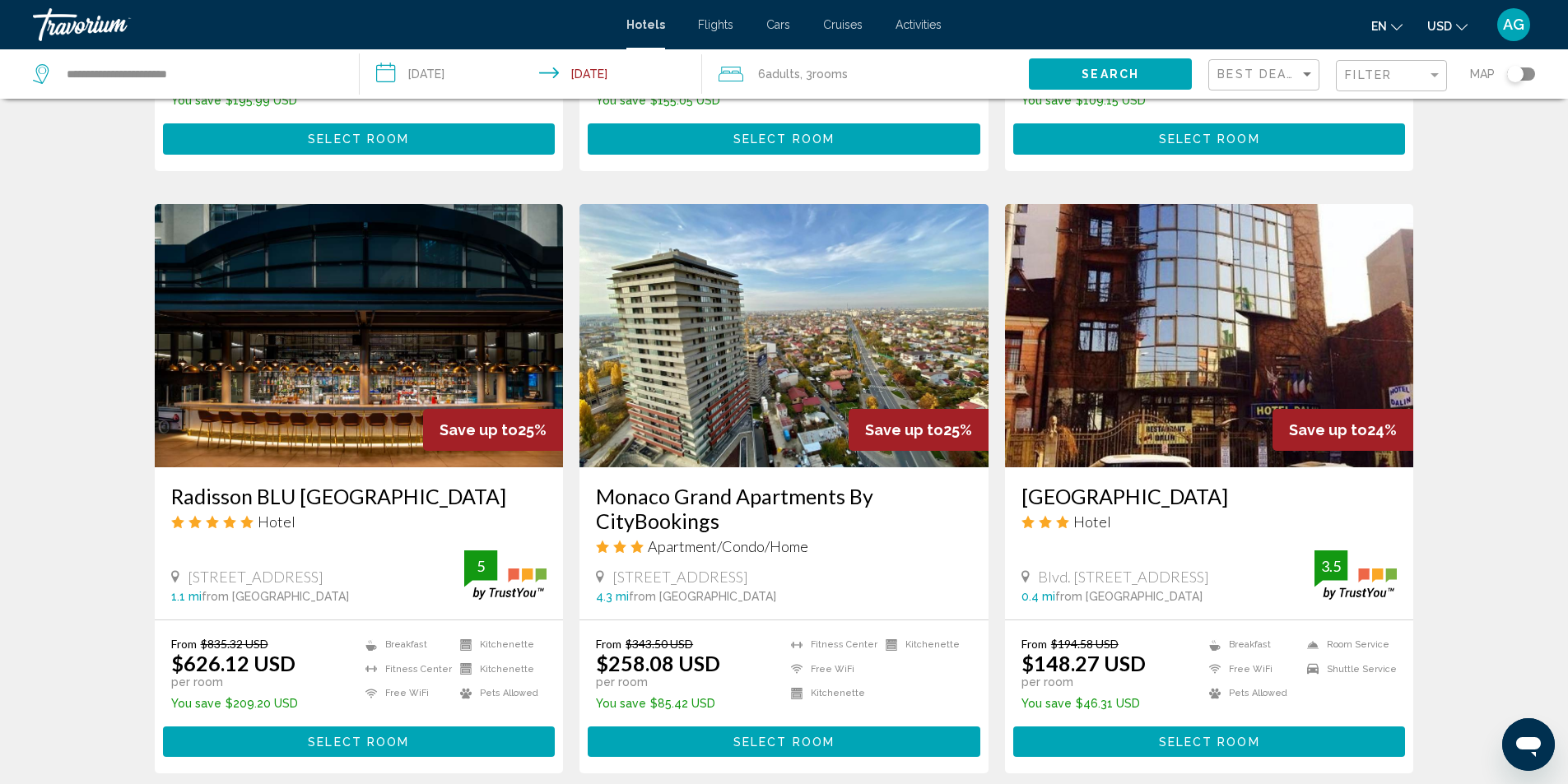
scroll to position [576, 0]
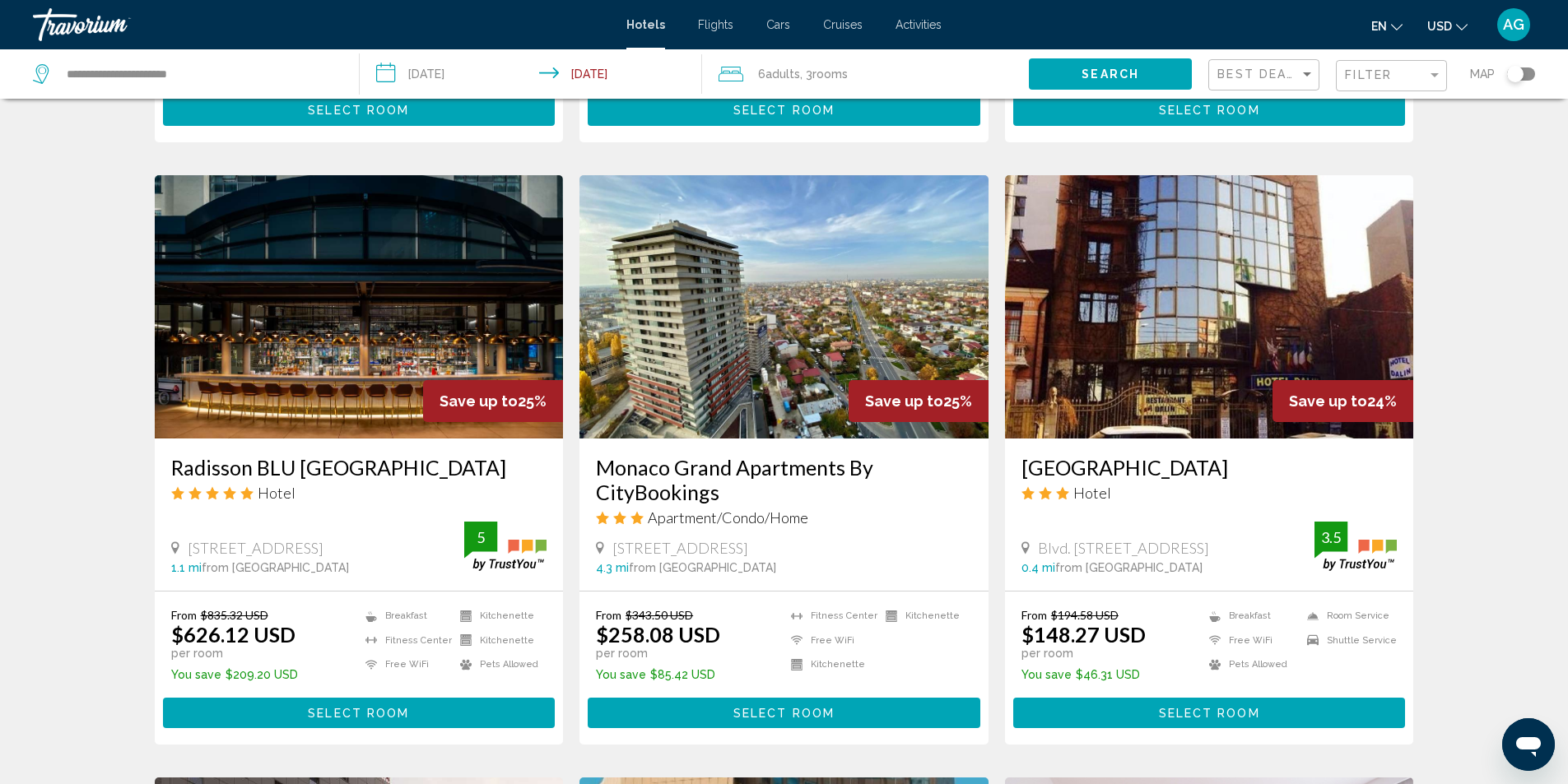
click at [340, 401] on img "Main content" at bounding box center [359, 307] width 409 height 264
